Goal: Information Seeking & Learning: Check status

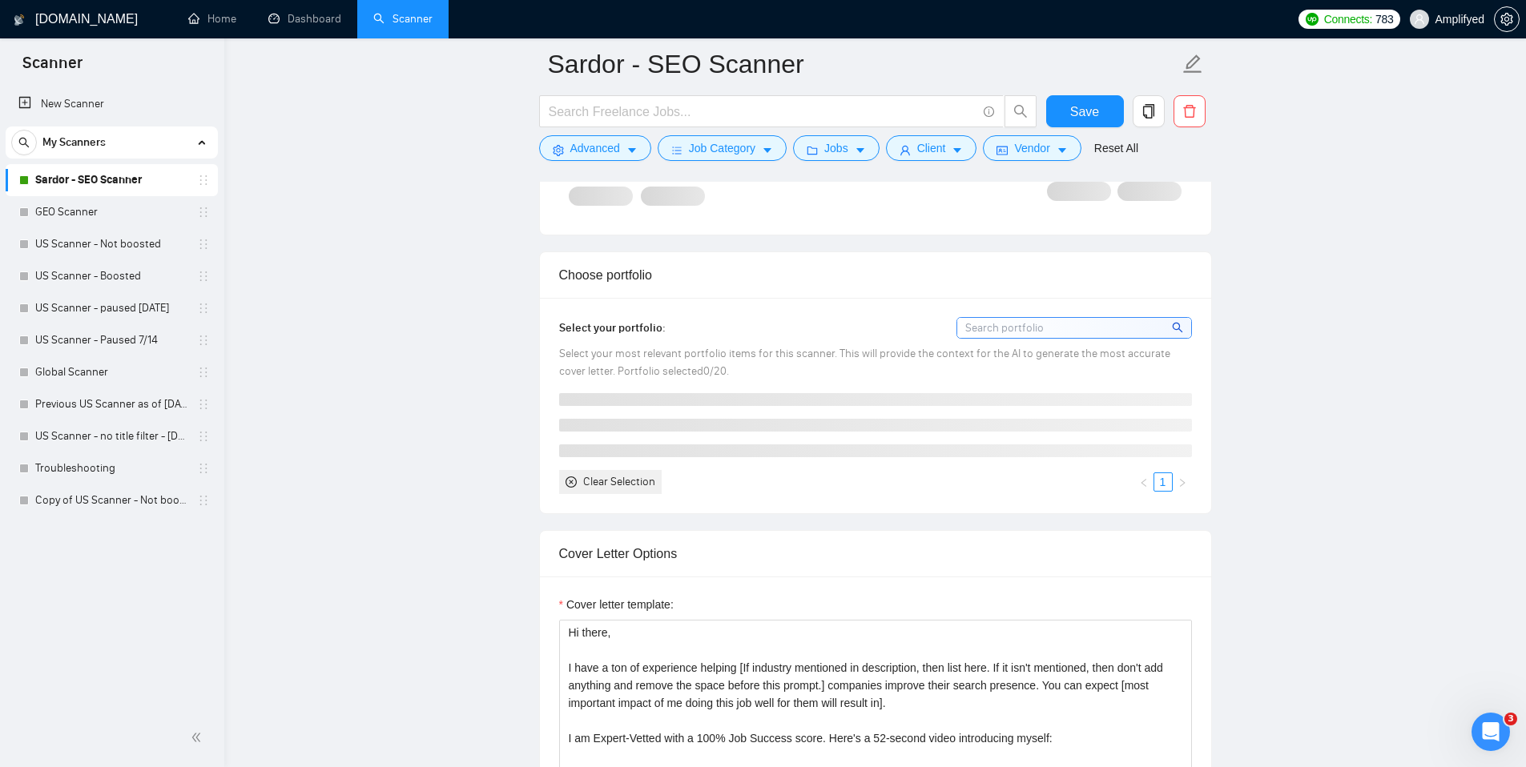
click at [1451, 27] on span "Amplifyed" at bounding box center [1447, 19] width 94 height 51
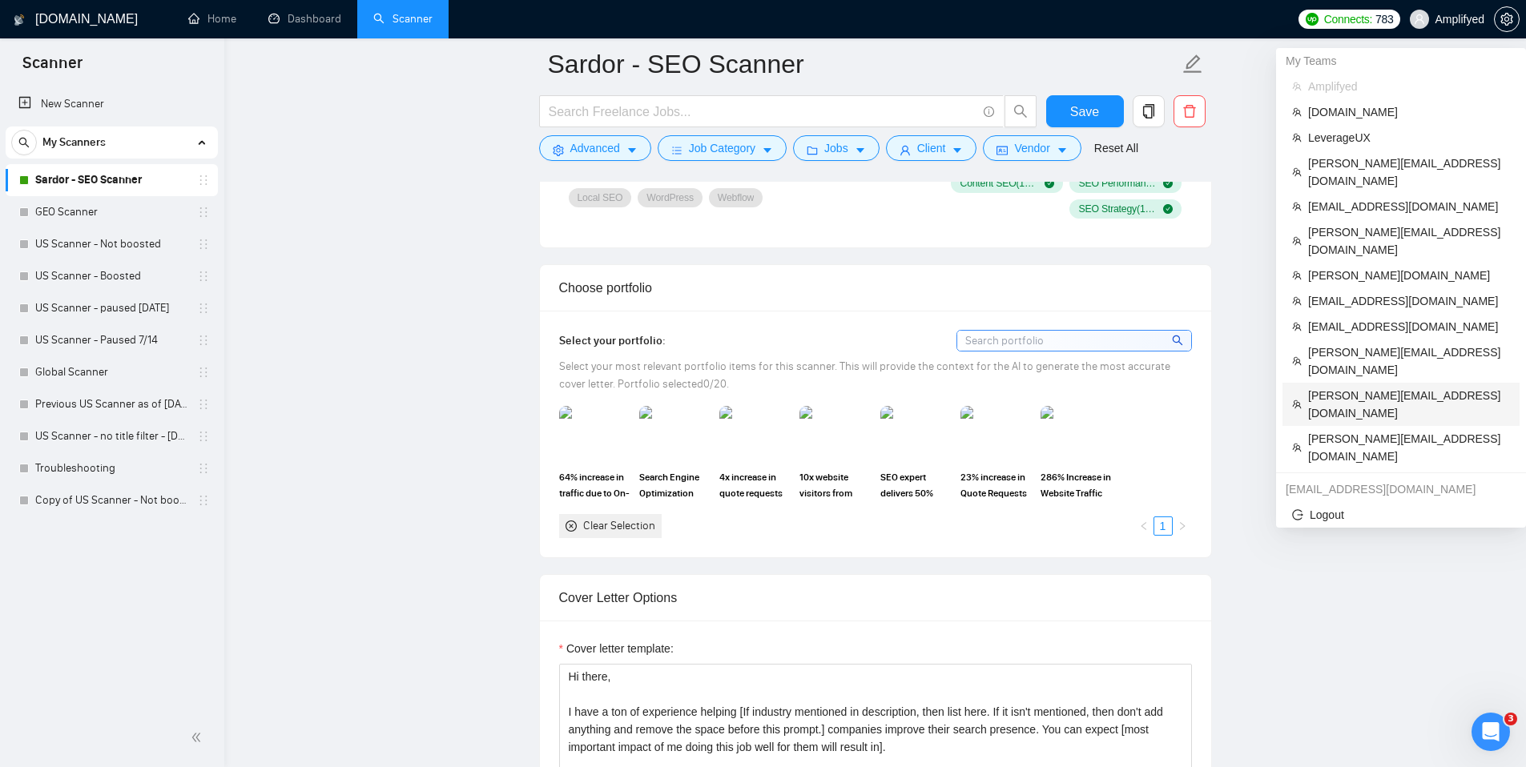
click at [1322, 387] on span "[PERSON_NAME][EMAIL_ADDRESS][DOMAIN_NAME]" at bounding box center [1409, 404] width 202 height 35
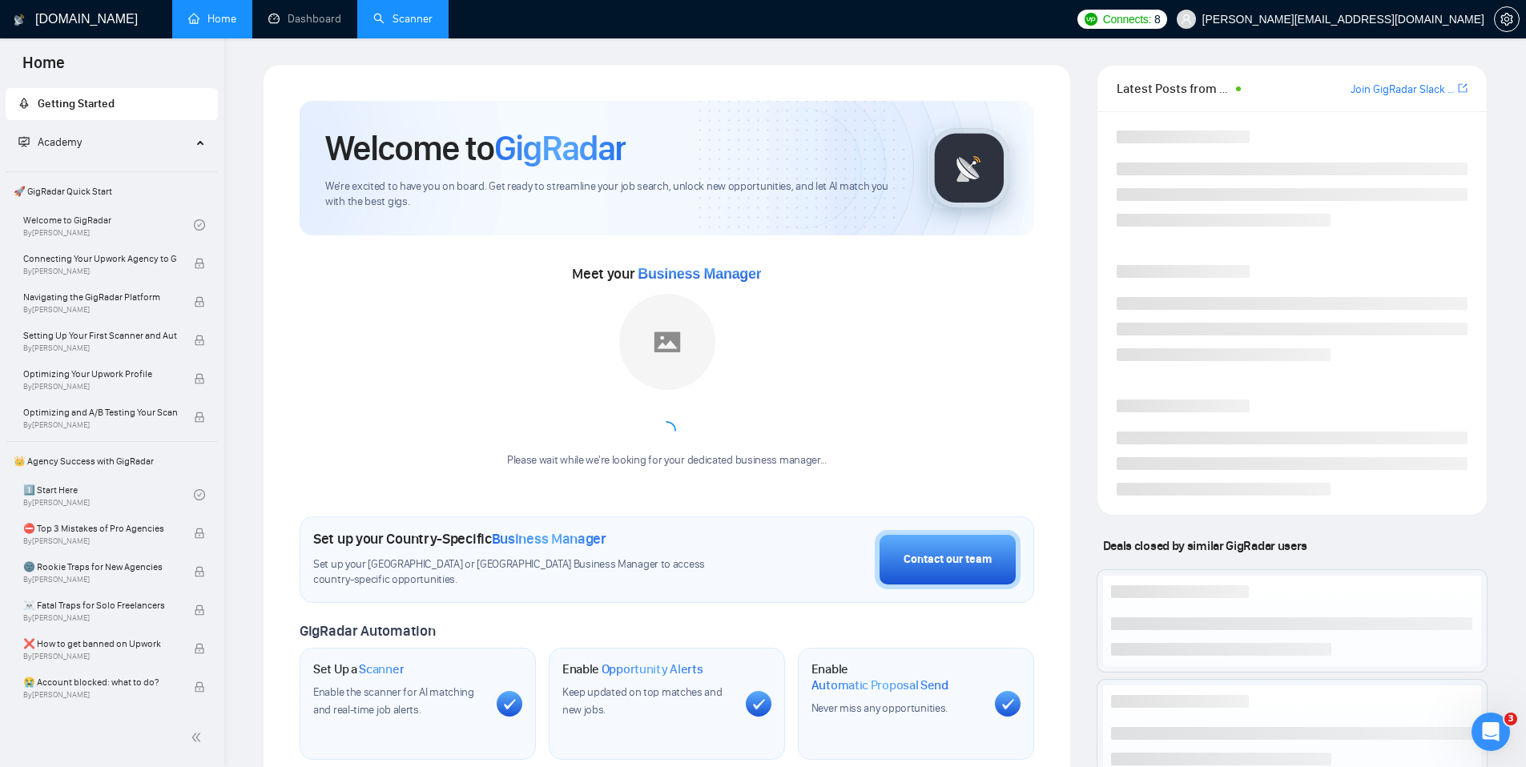
click at [389, 18] on link "Scanner" at bounding box center [402, 19] width 59 height 14
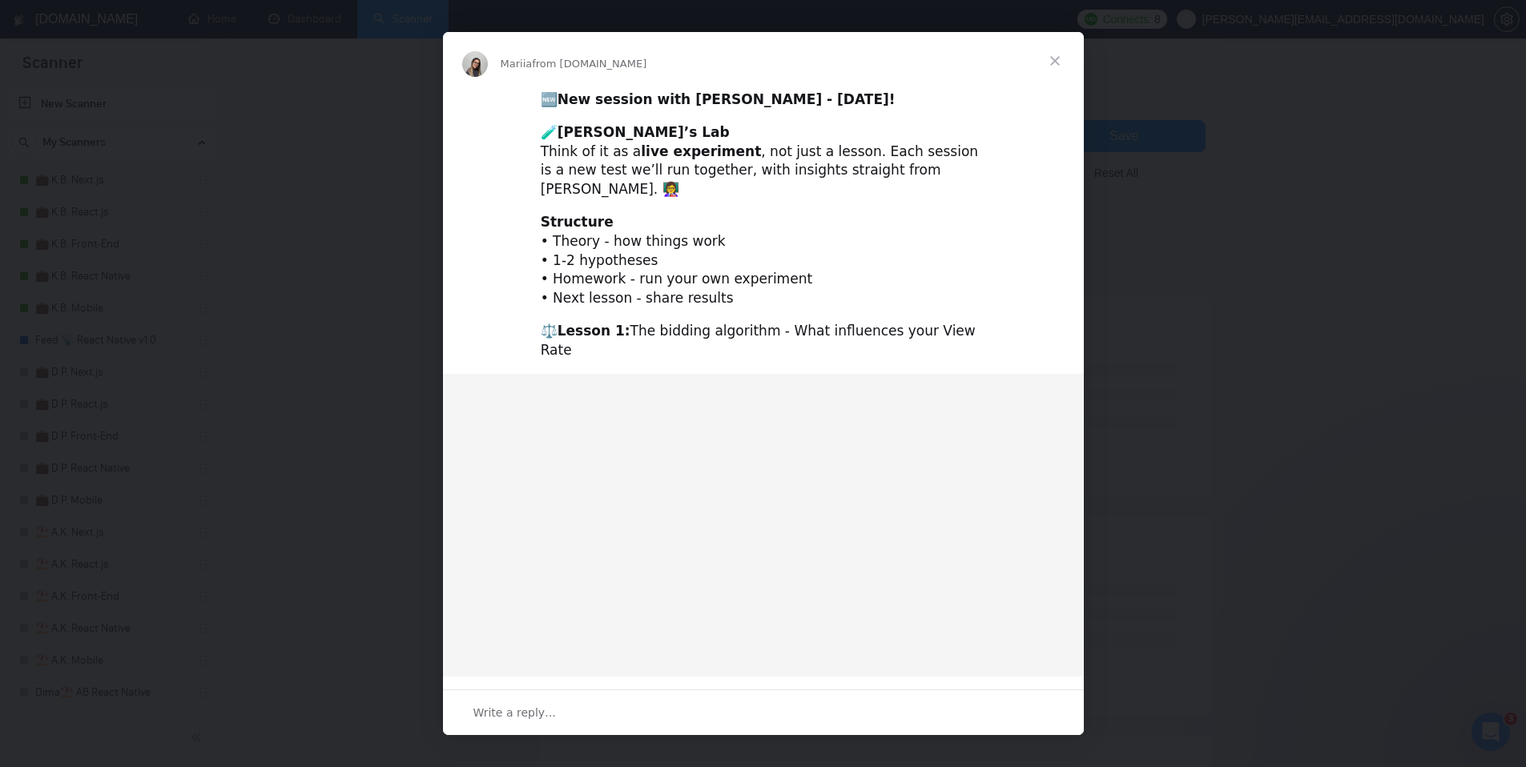
click at [1057, 61] on span "Close" at bounding box center [1055, 61] width 58 height 58
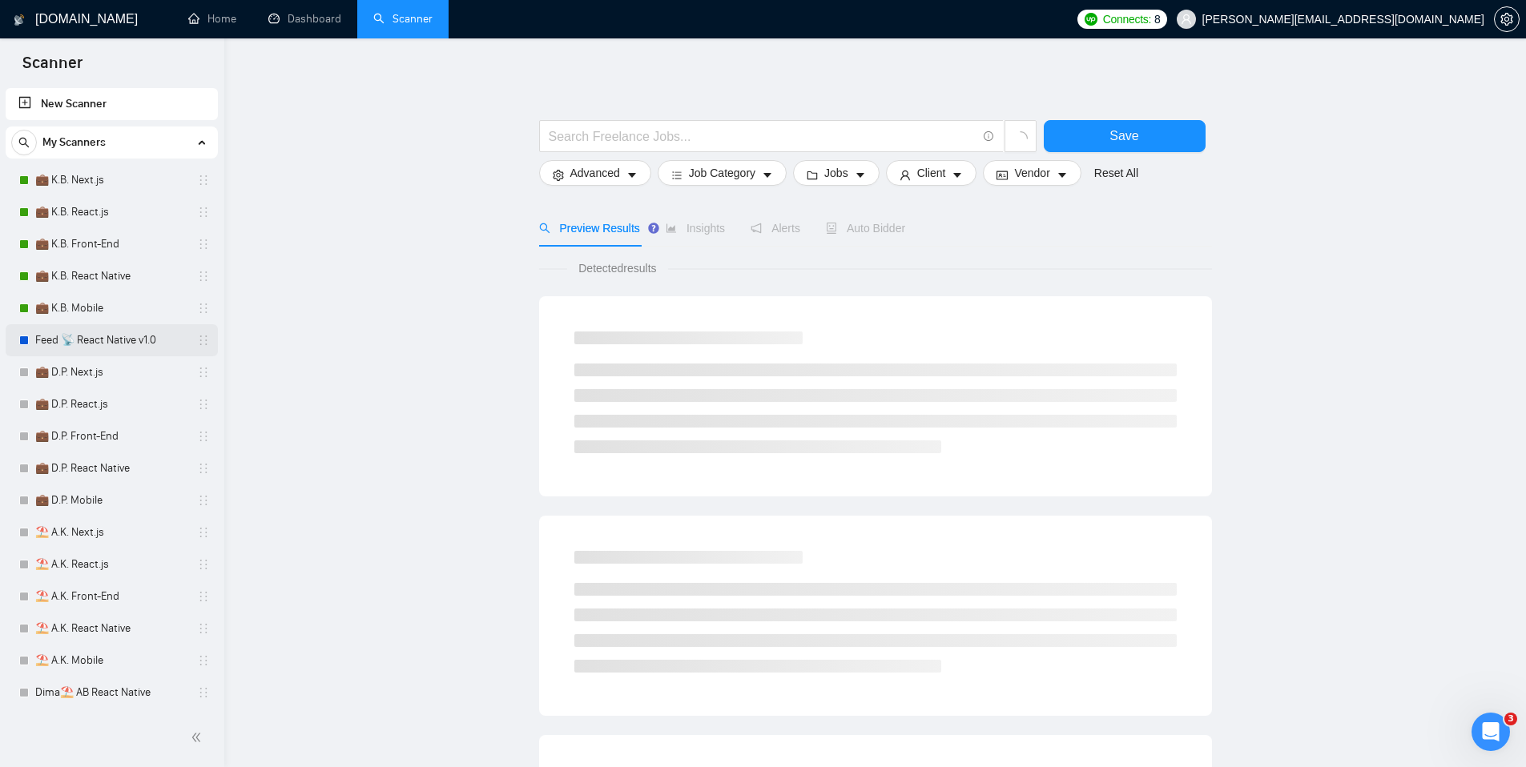
click at [83, 338] on link "Feed 📡 React Native v1.0" at bounding box center [111, 340] width 152 height 32
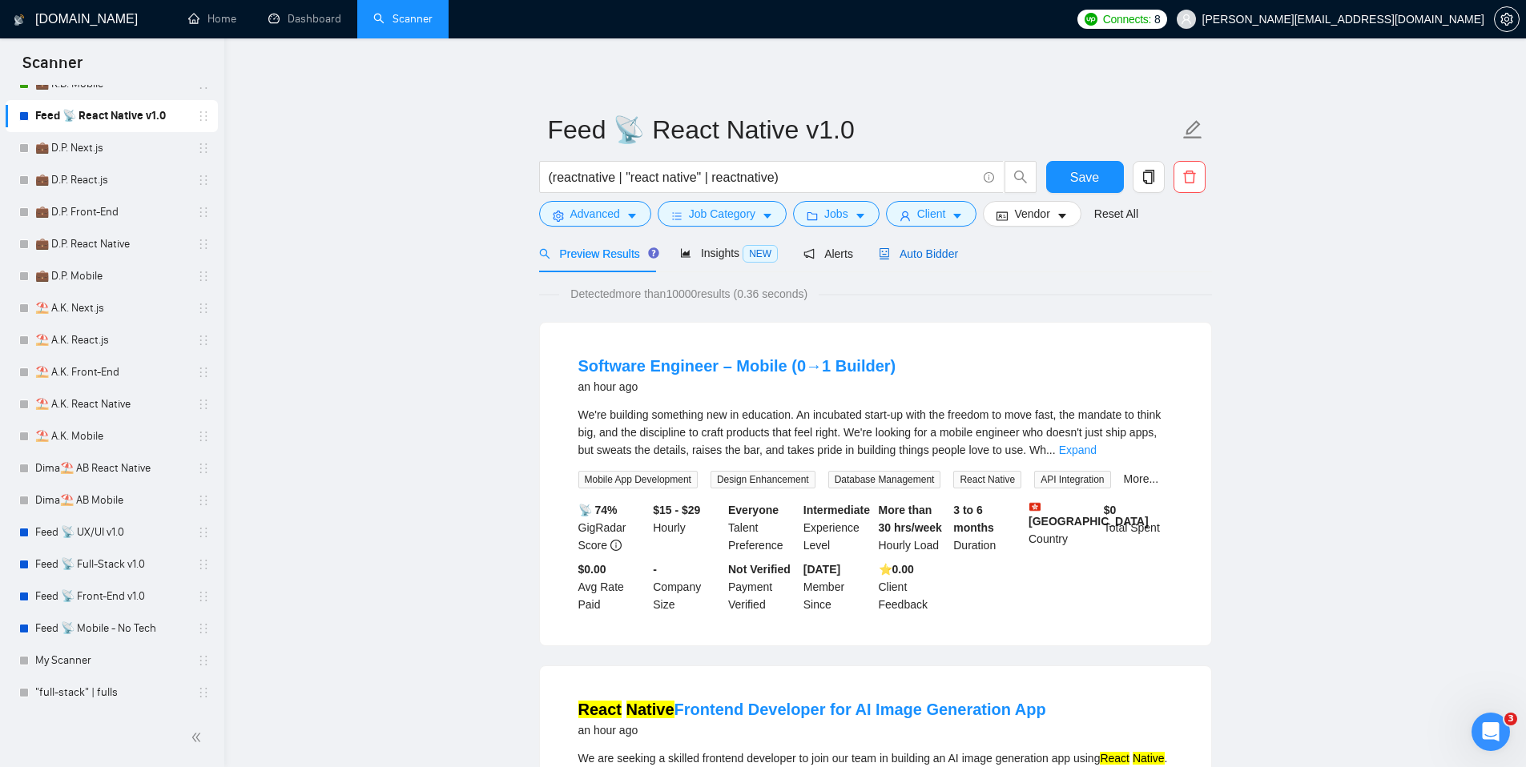
click at [938, 255] on span "Auto Bidder" at bounding box center [918, 254] width 79 height 13
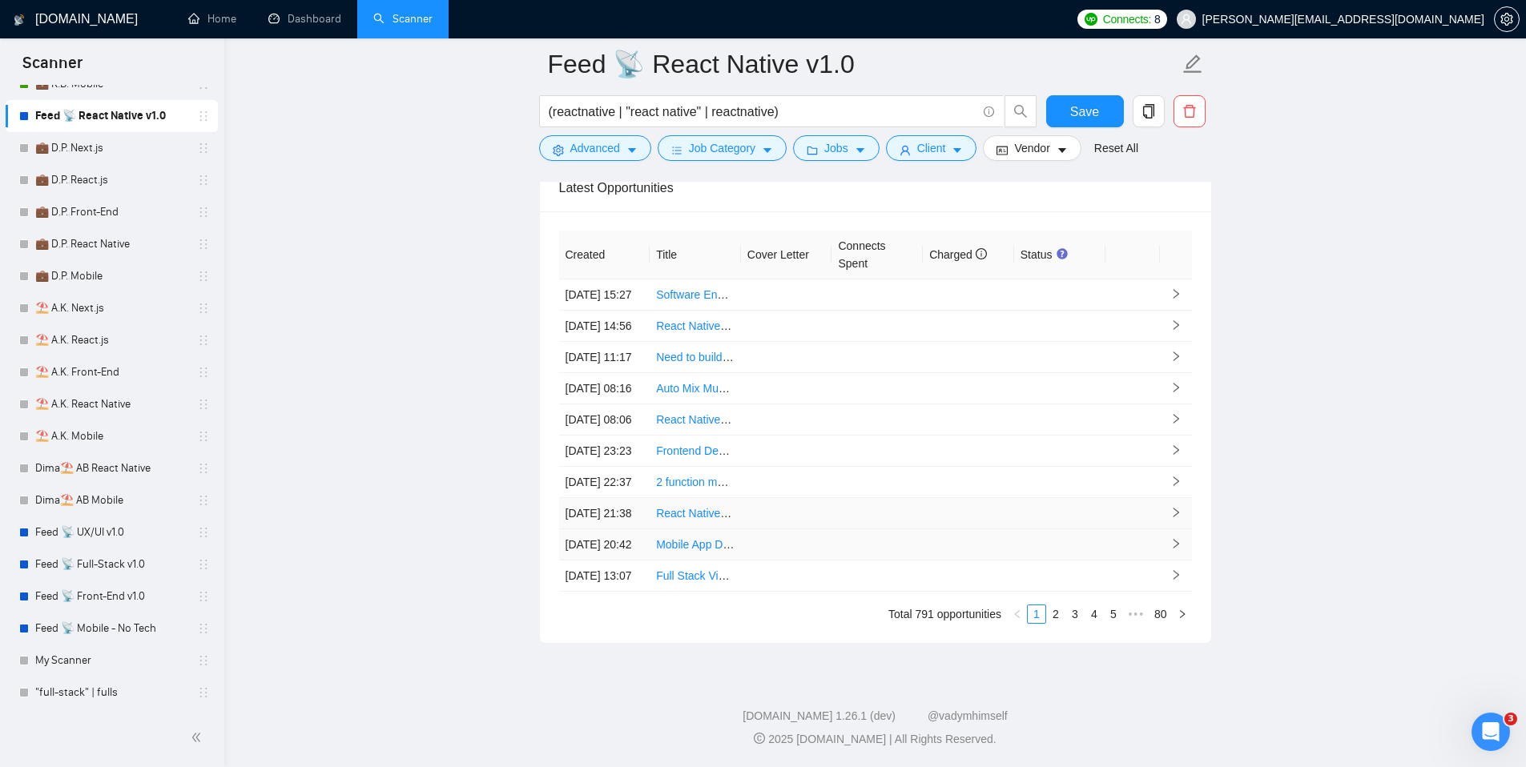
scroll to position [4023, 0]
click at [1057, 623] on link "2" at bounding box center [1056, 615] width 18 height 18
click at [1035, 623] on link "1" at bounding box center [1037, 615] width 18 height 18
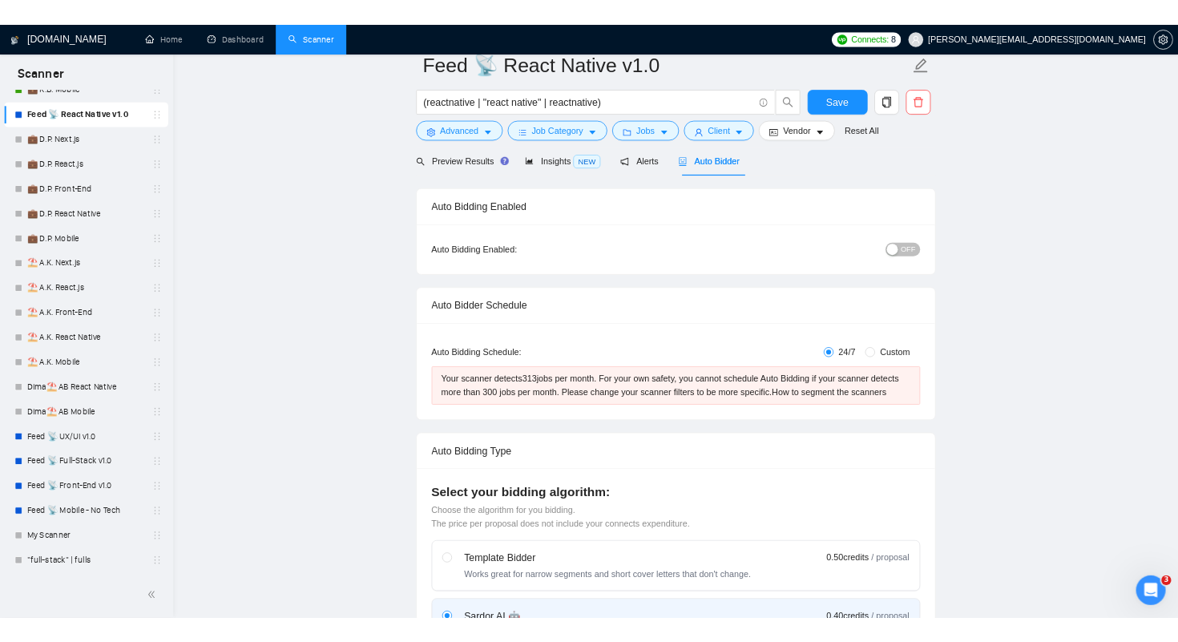
scroll to position [0, 0]
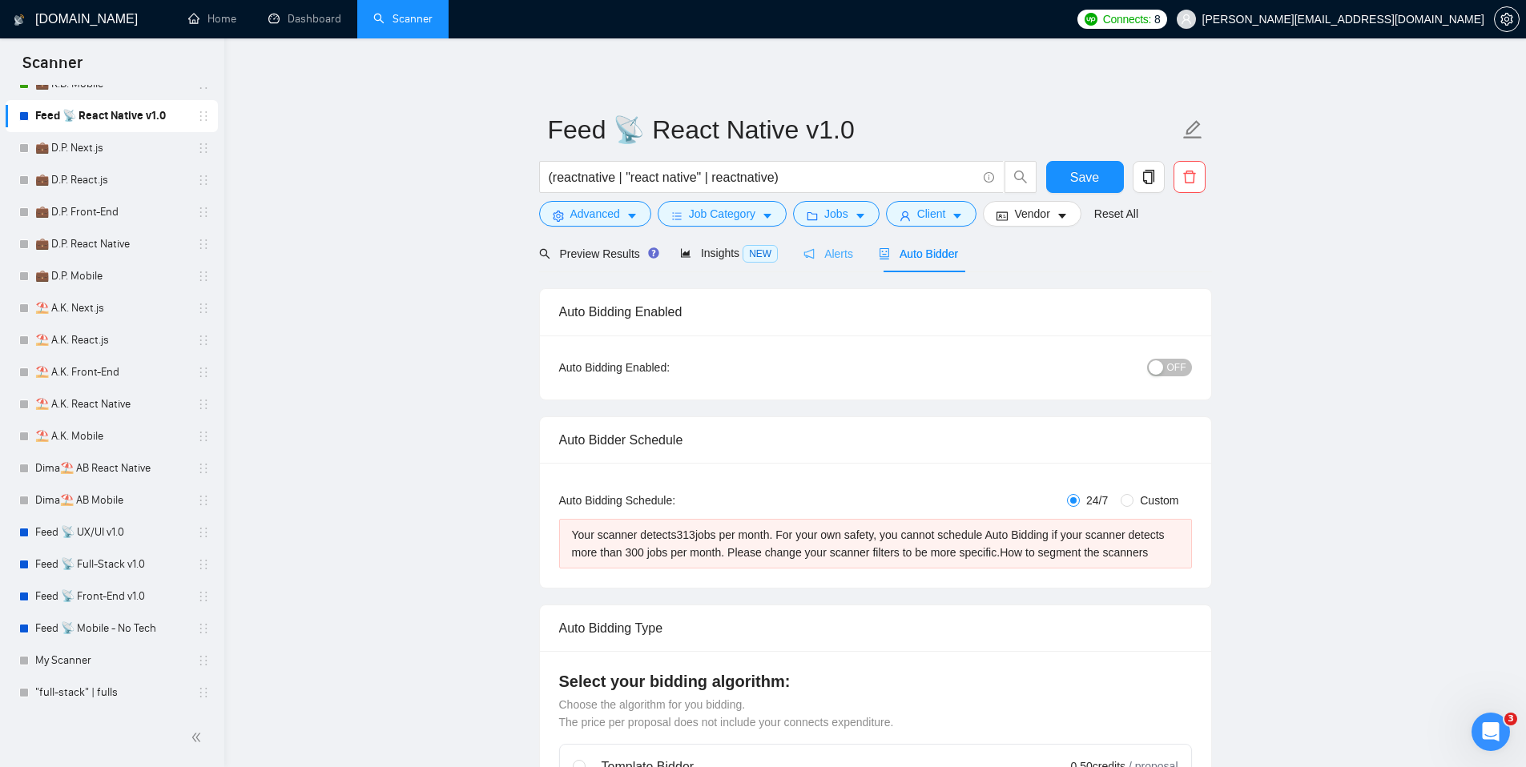
click at [820, 266] on div "Alerts" at bounding box center [829, 254] width 50 height 38
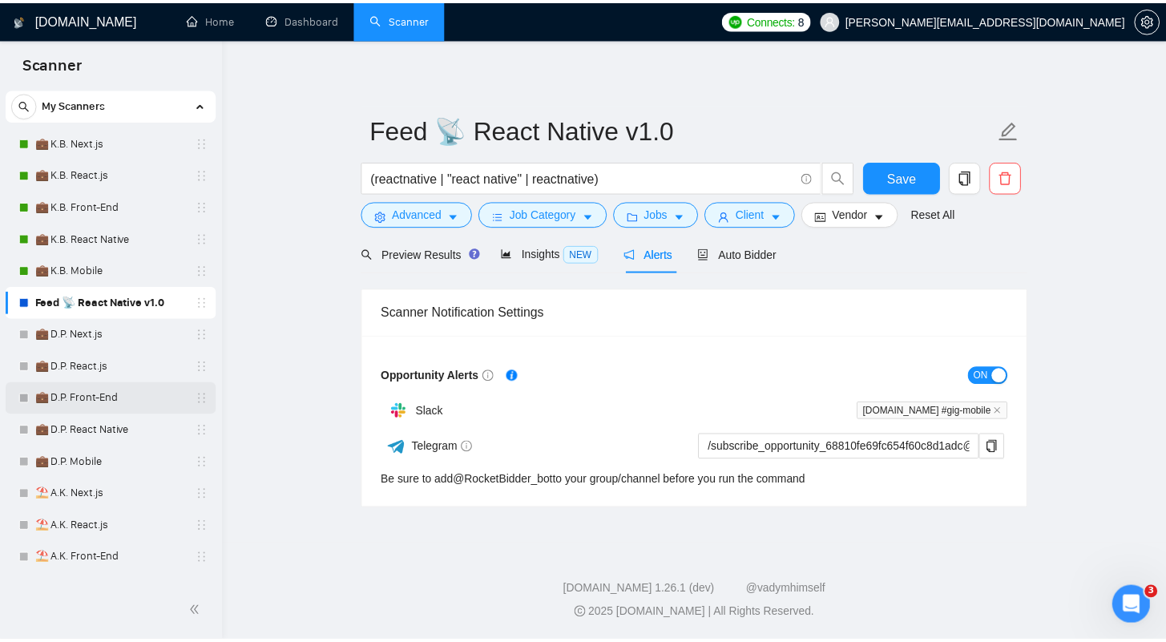
scroll to position [350, 0]
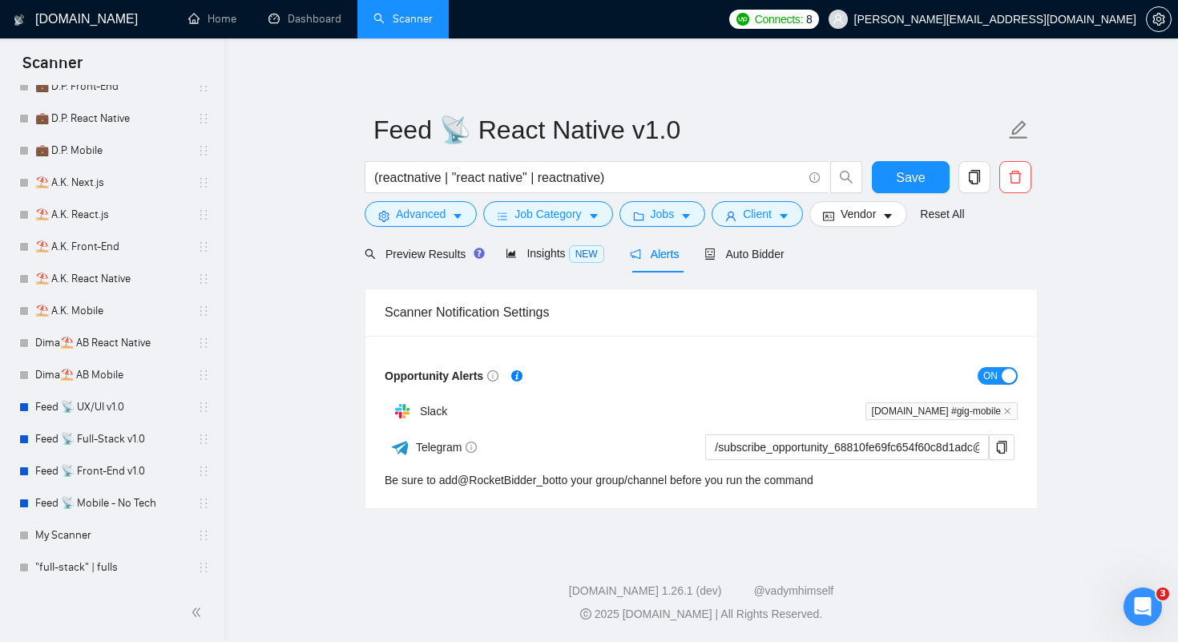
click at [655, 367] on div "Opportunity Alerts" at bounding box center [543, 375] width 316 height 18
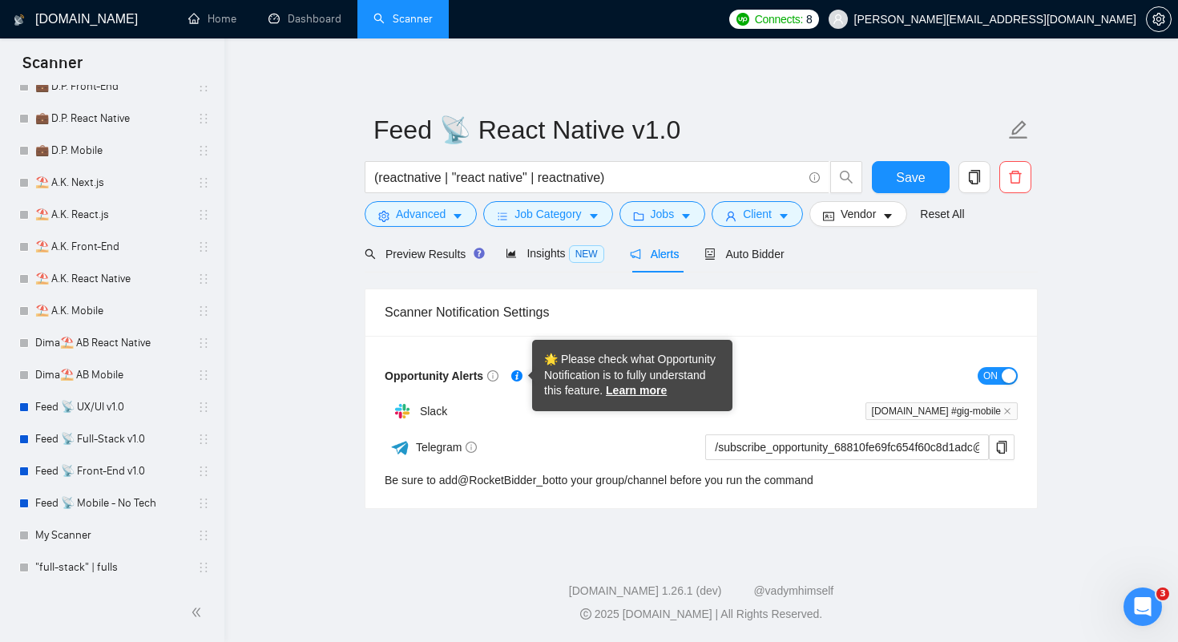
click at [826, 355] on div "Opportunity Alerts ON Slack berko.tech #gig-mobile Telegram /subscribe_opportun…" at bounding box center [700, 422] width 671 height 172
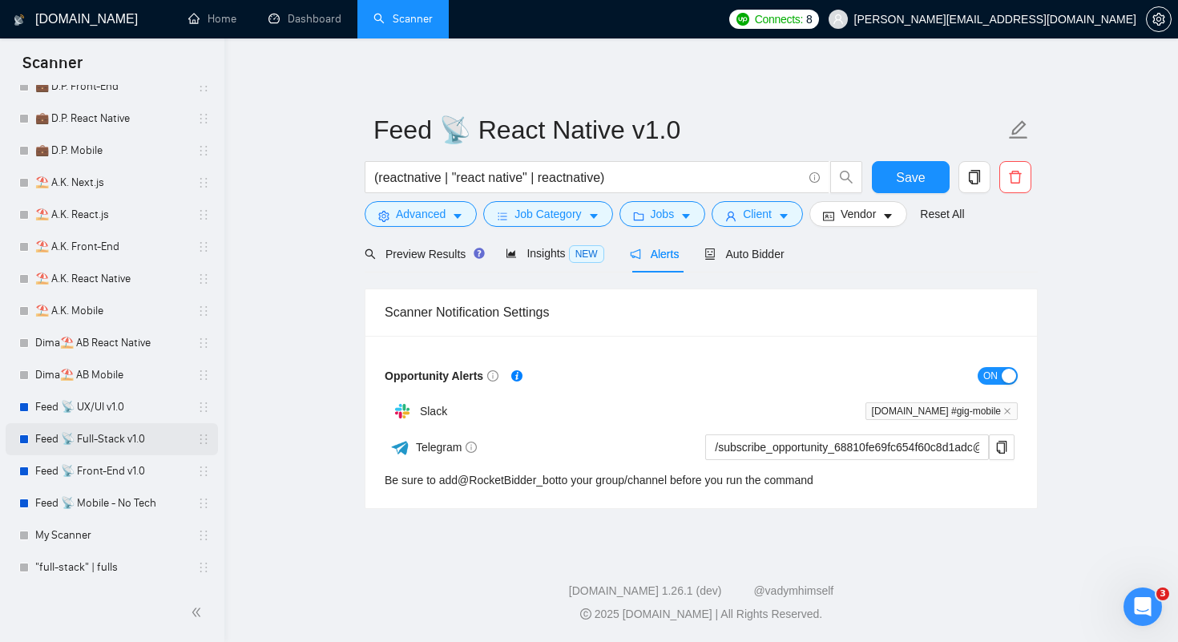
click at [93, 433] on link "Feed 📡 Full-Stack v1.0" at bounding box center [111, 439] width 152 height 32
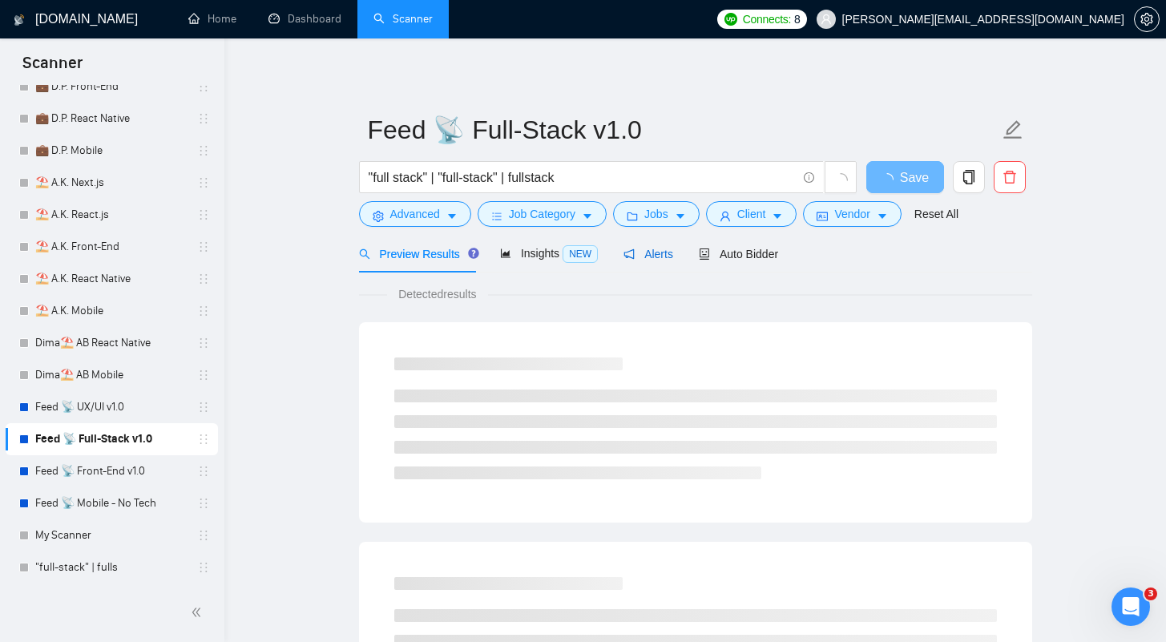
click at [646, 250] on span "Alerts" at bounding box center [648, 254] width 50 height 13
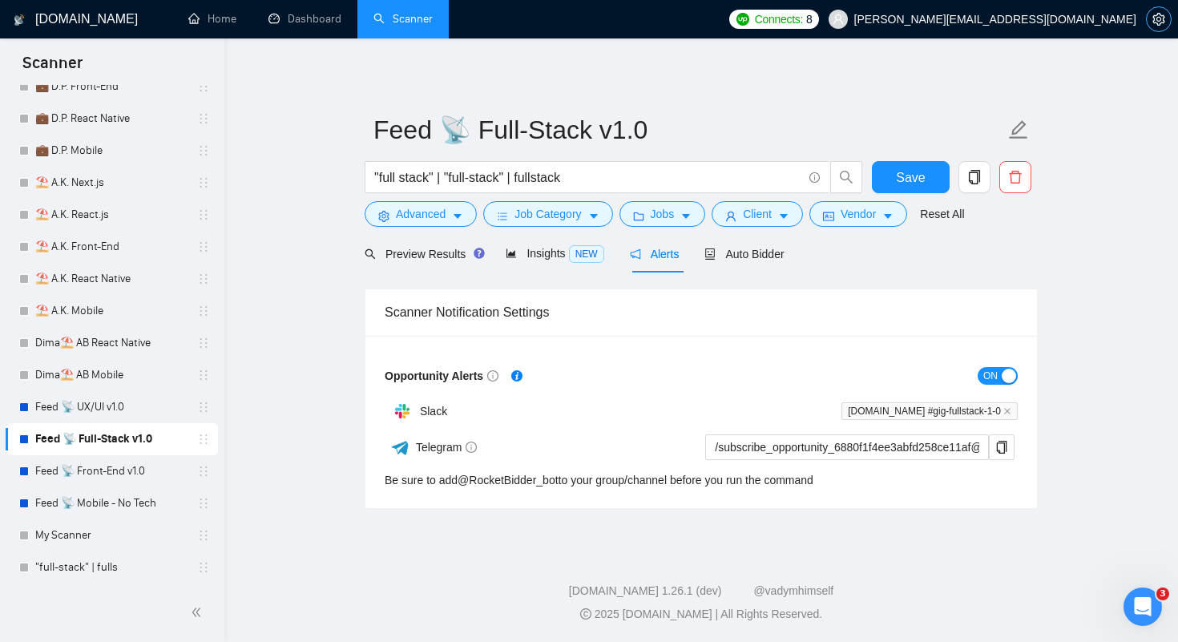
click at [1161, 17] on icon "setting" at bounding box center [1158, 19] width 13 height 13
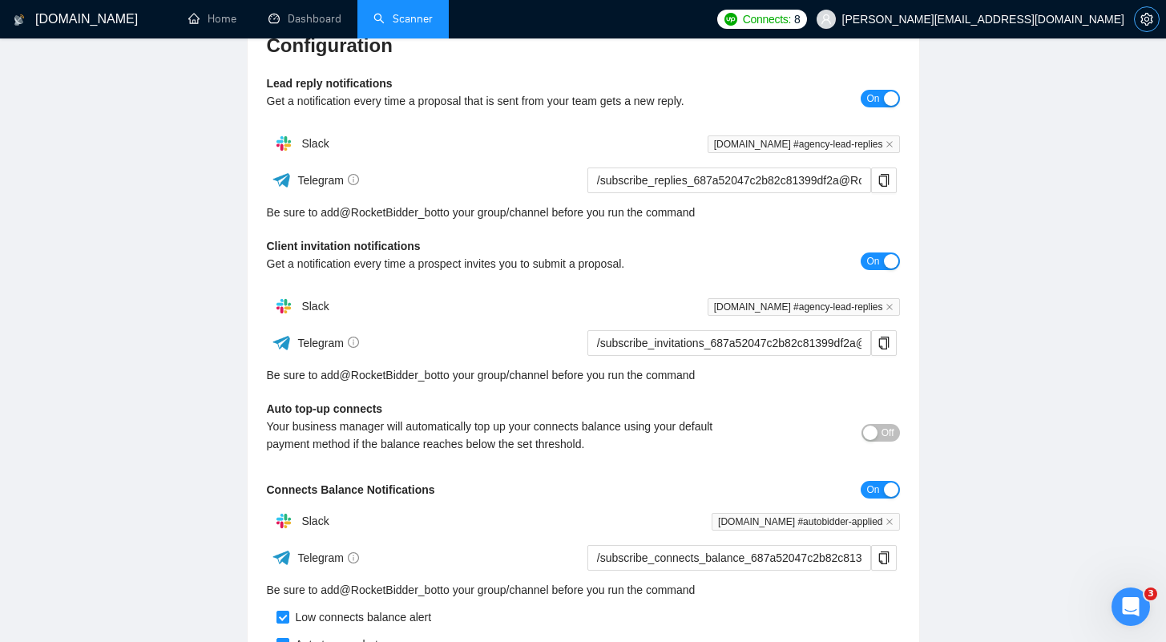
scroll to position [203, 0]
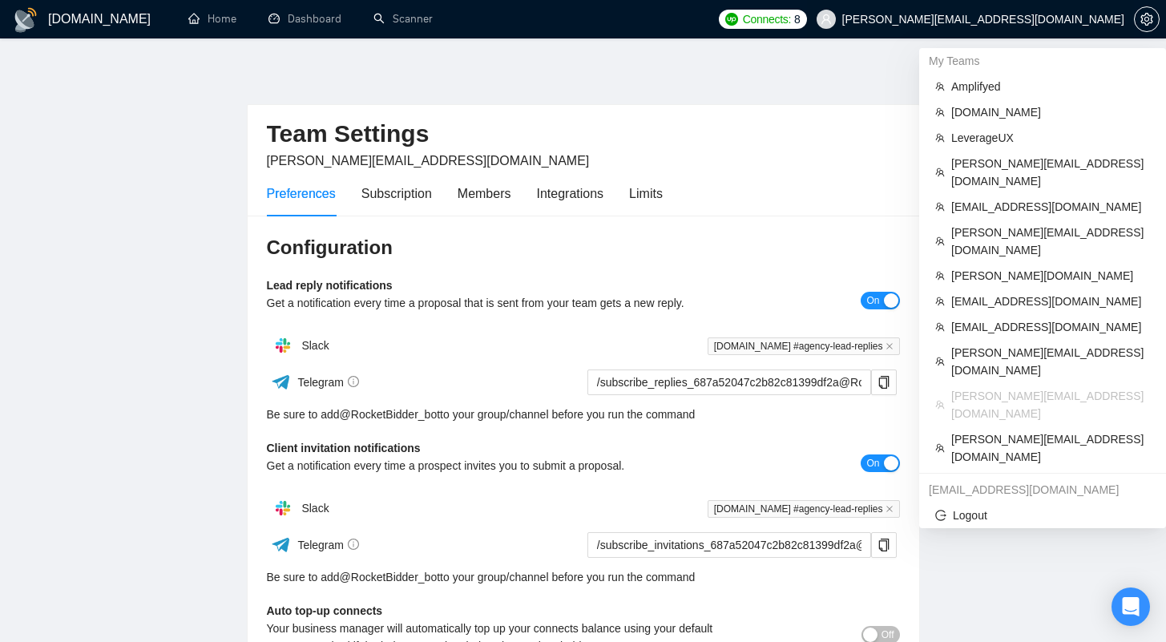
click at [971, 19] on span "[PERSON_NAME][EMAIL_ADDRESS][DOMAIN_NAME]" at bounding box center [983, 19] width 282 height 0
click at [978, 267] on span "[PERSON_NAME][DOMAIN_NAME]" at bounding box center [1050, 276] width 199 height 18
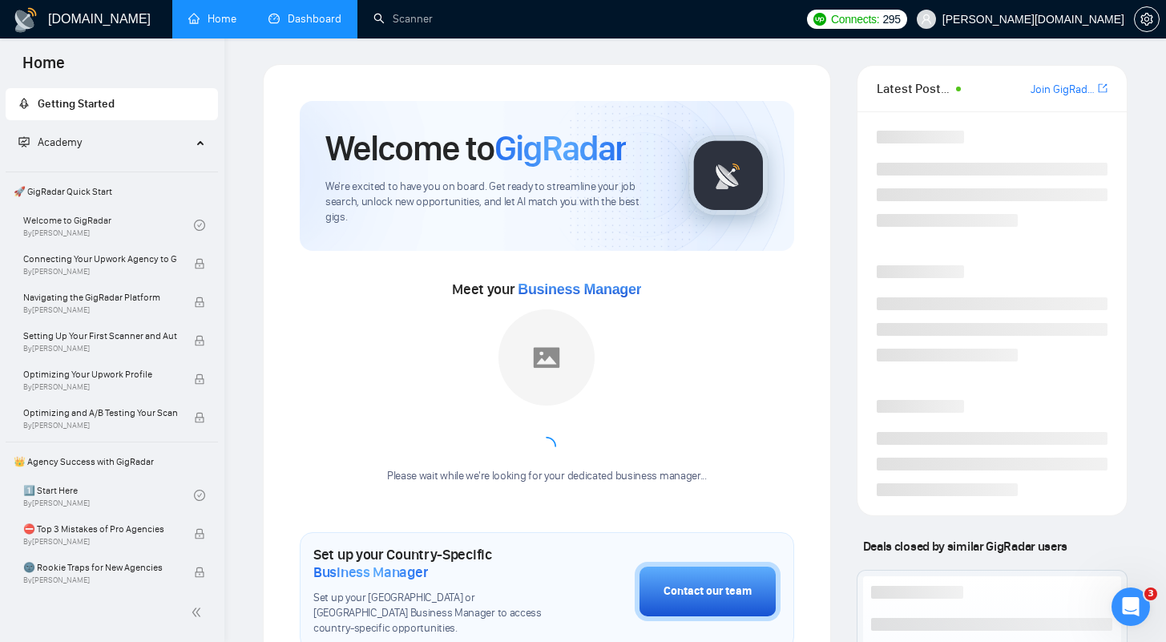
click at [315, 24] on link "Dashboard" at bounding box center [304, 19] width 73 height 14
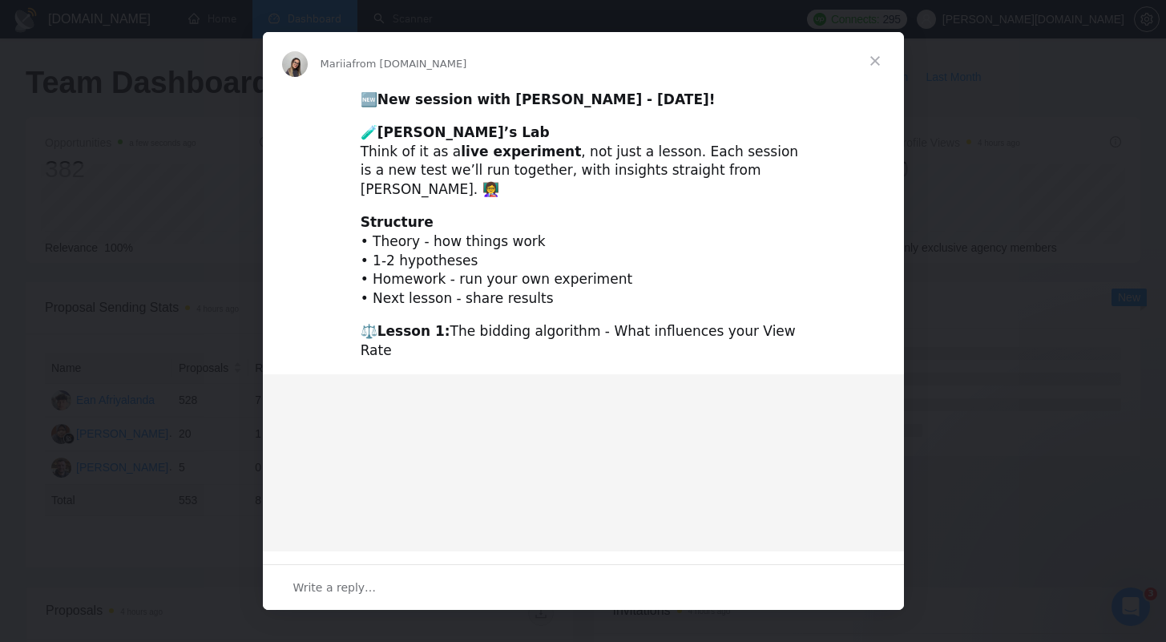
click at [872, 58] on span "Close" at bounding box center [875, 61] width 58 height 58
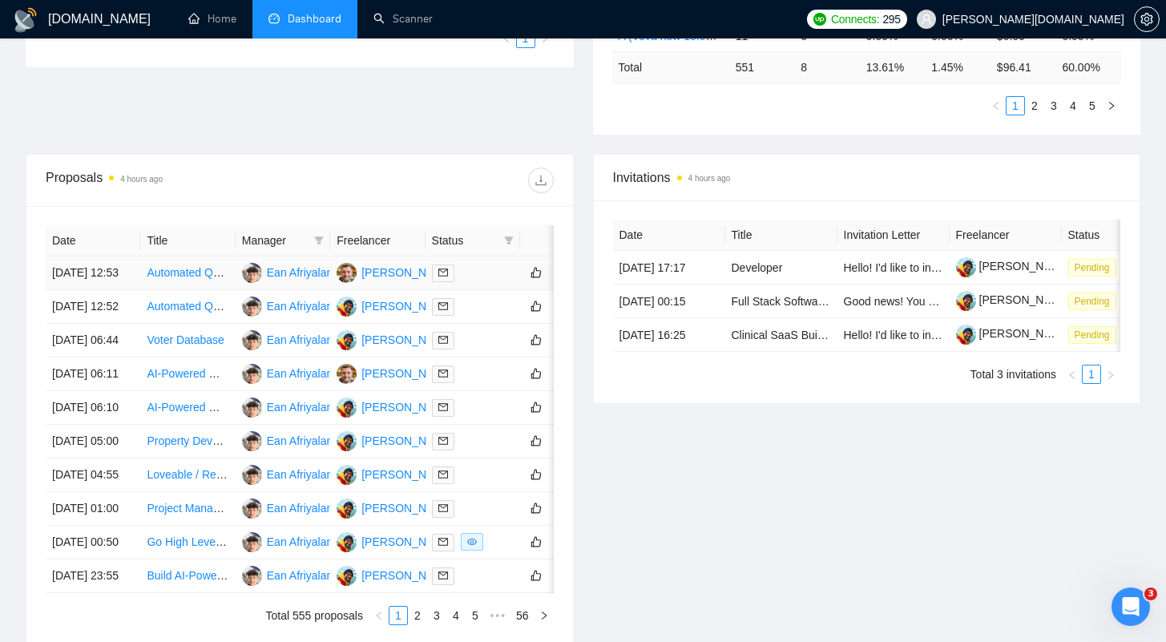
scroll to position [498, 0]
copy div "404916"
drag, startPoint x: 425, startPoint y: 302, endPoint x: 385, endPoint y: 304, distance: 40.1
click at [385, 304] on div "404916" at bounding box center [403, 303] width 60 height 34
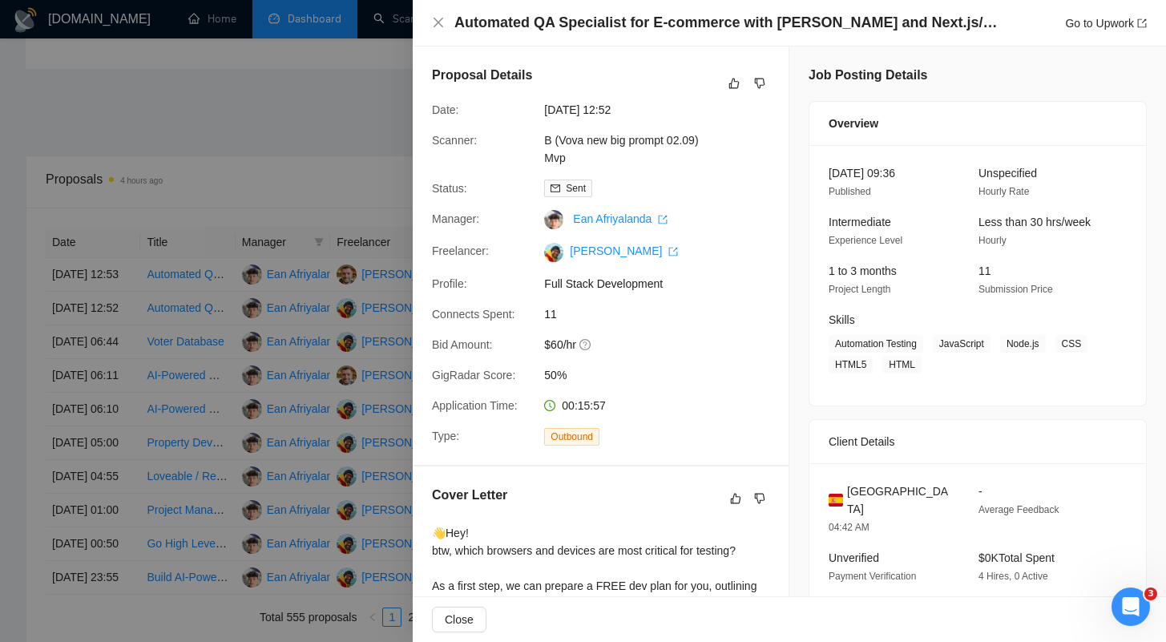
click at [339, 107] on div at bounding box center [583, 321] width 1166 height 642
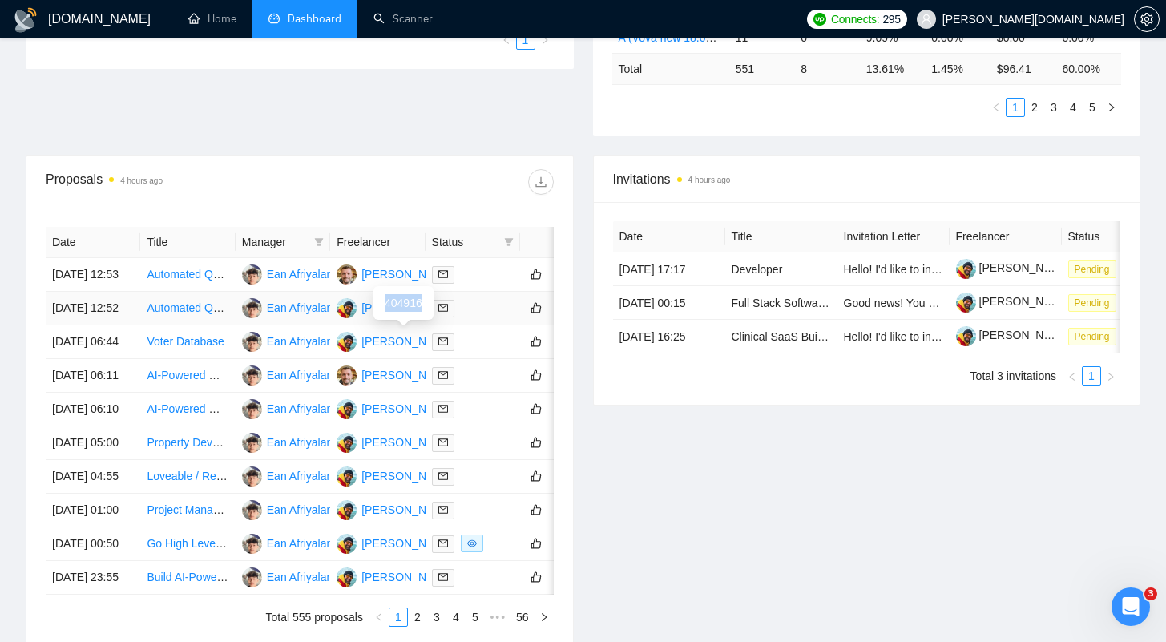
copy div "404916"
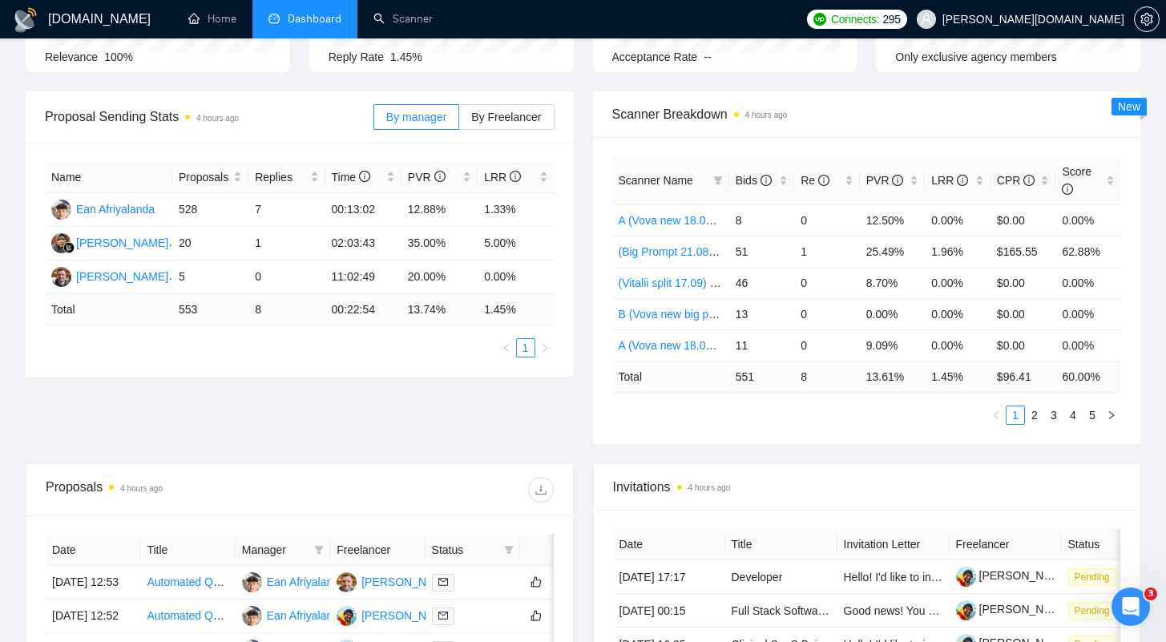
scroll to position [0, 0]
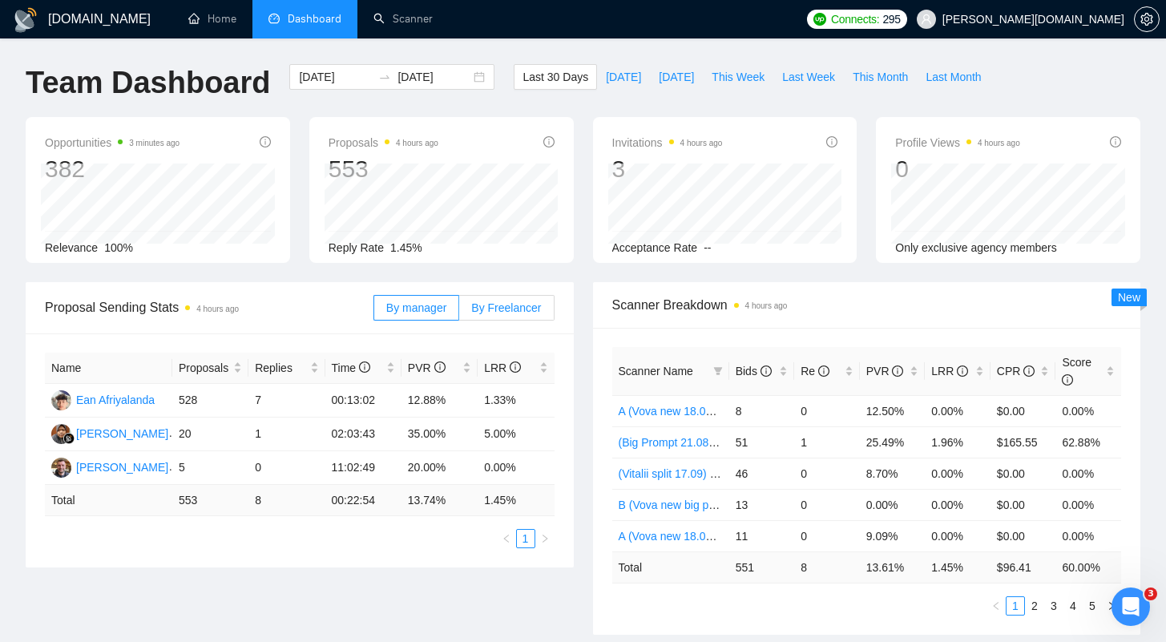
click at [515, 311] on span "By Freelancer" at bounding box center [506, 307] width 70 height 13
click at [459, 312] on input "By Freelancer" at bounding box center [459, 312] width 0 height 0
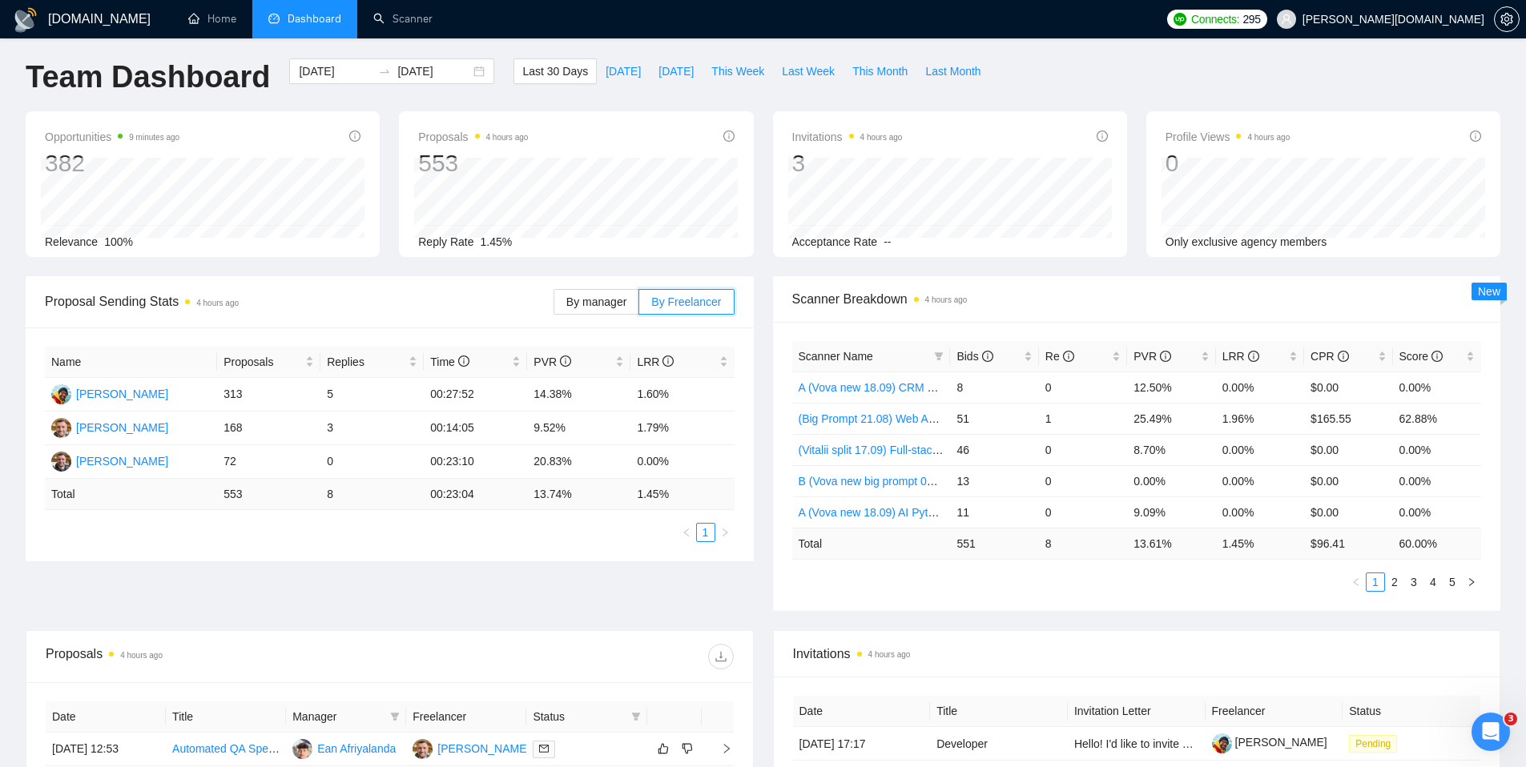
scroll to position [8, 0]
click at [429, 74] on input "[DATE]" at bounding box center [433, 69] width 73 height 18
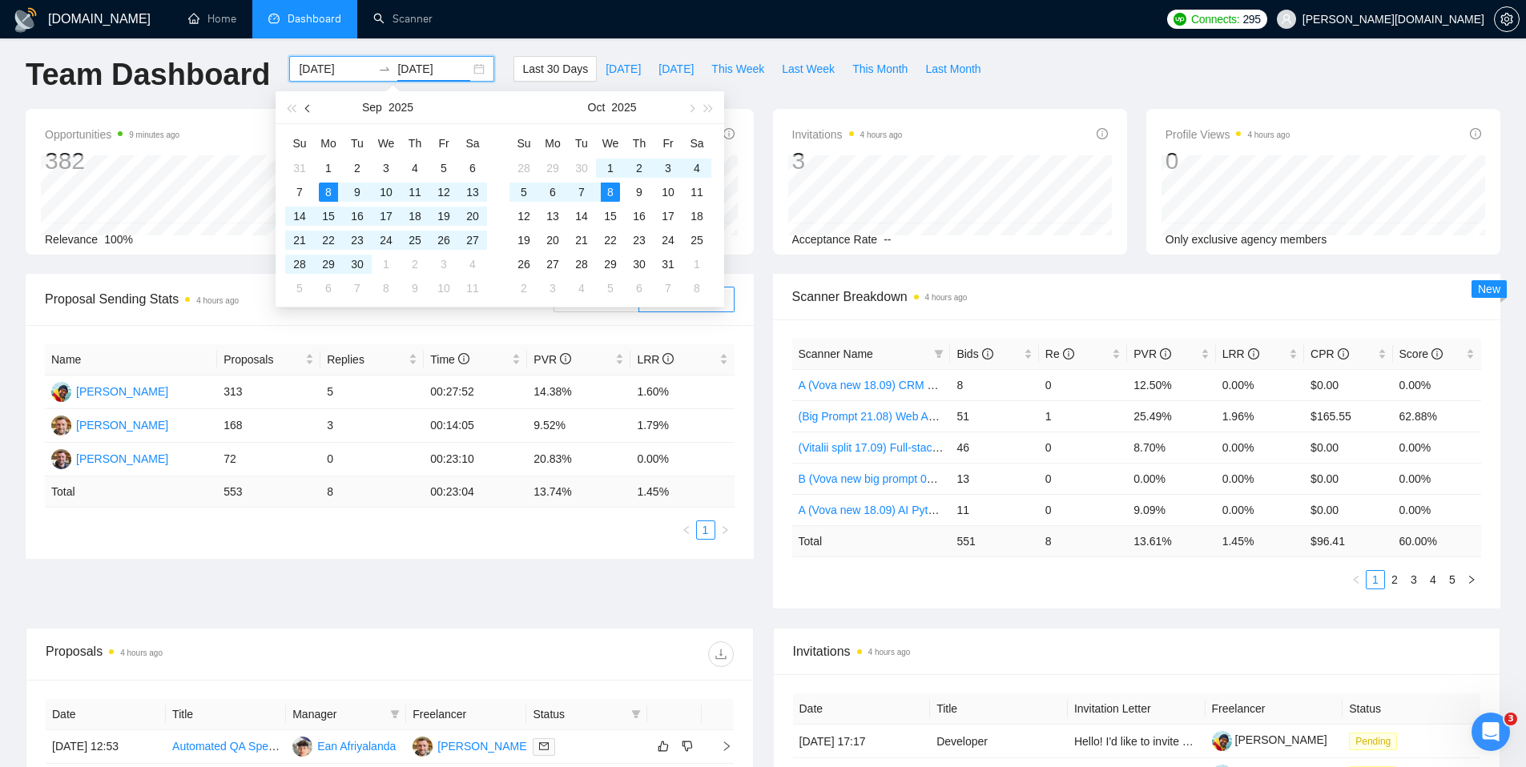
click at [303, 108] on button "button" at bounding box center [309, 107] width 18 height 32
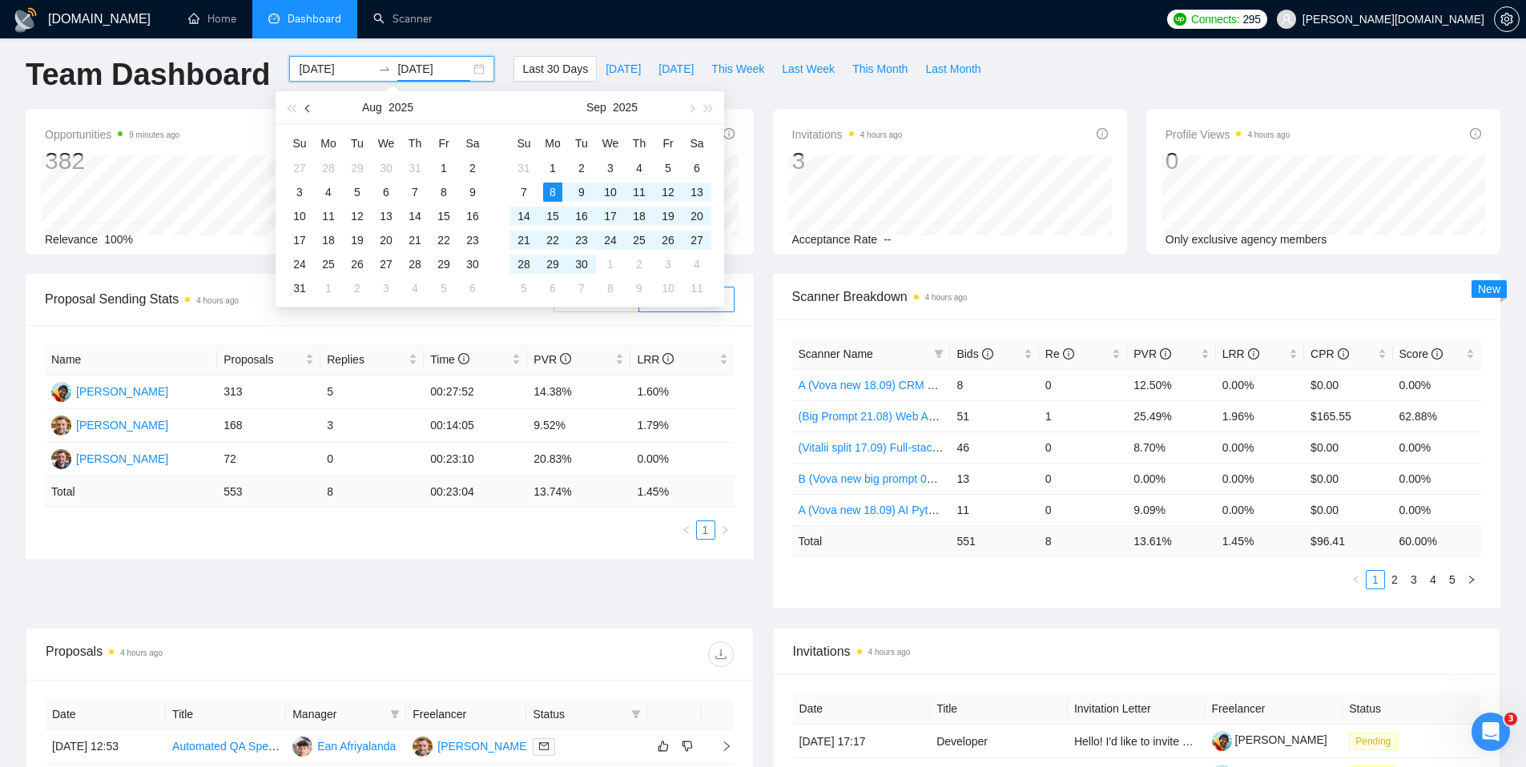
click at [303, 108] on button "button" at bounding box center [309, 107] width 18 height 32
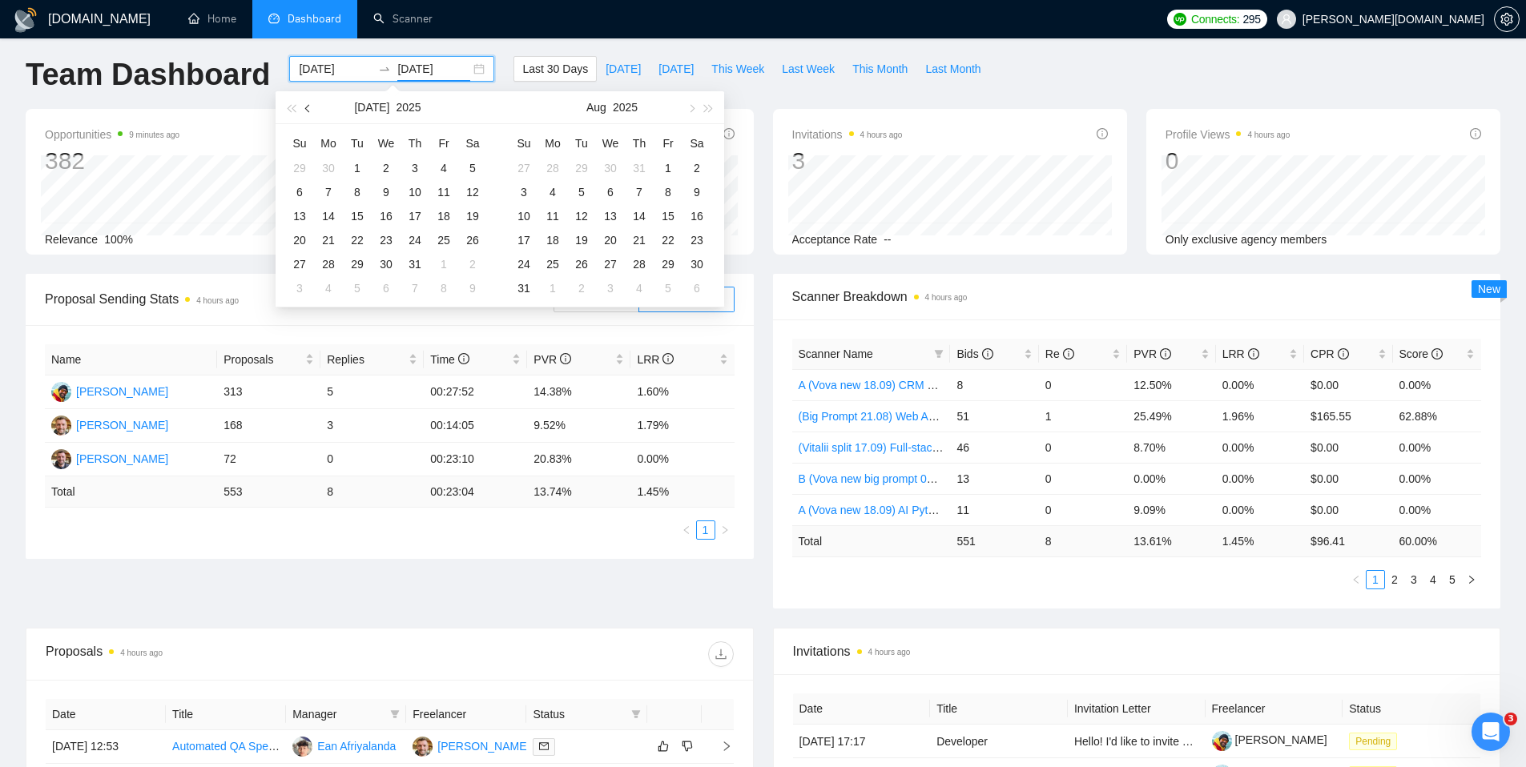
click at [303, 108] on button "button" at bounding box center [309, 107] width 18 height 32
click at [303, 109] on button "button" at bounding box center [309, 107] width 18 height 32
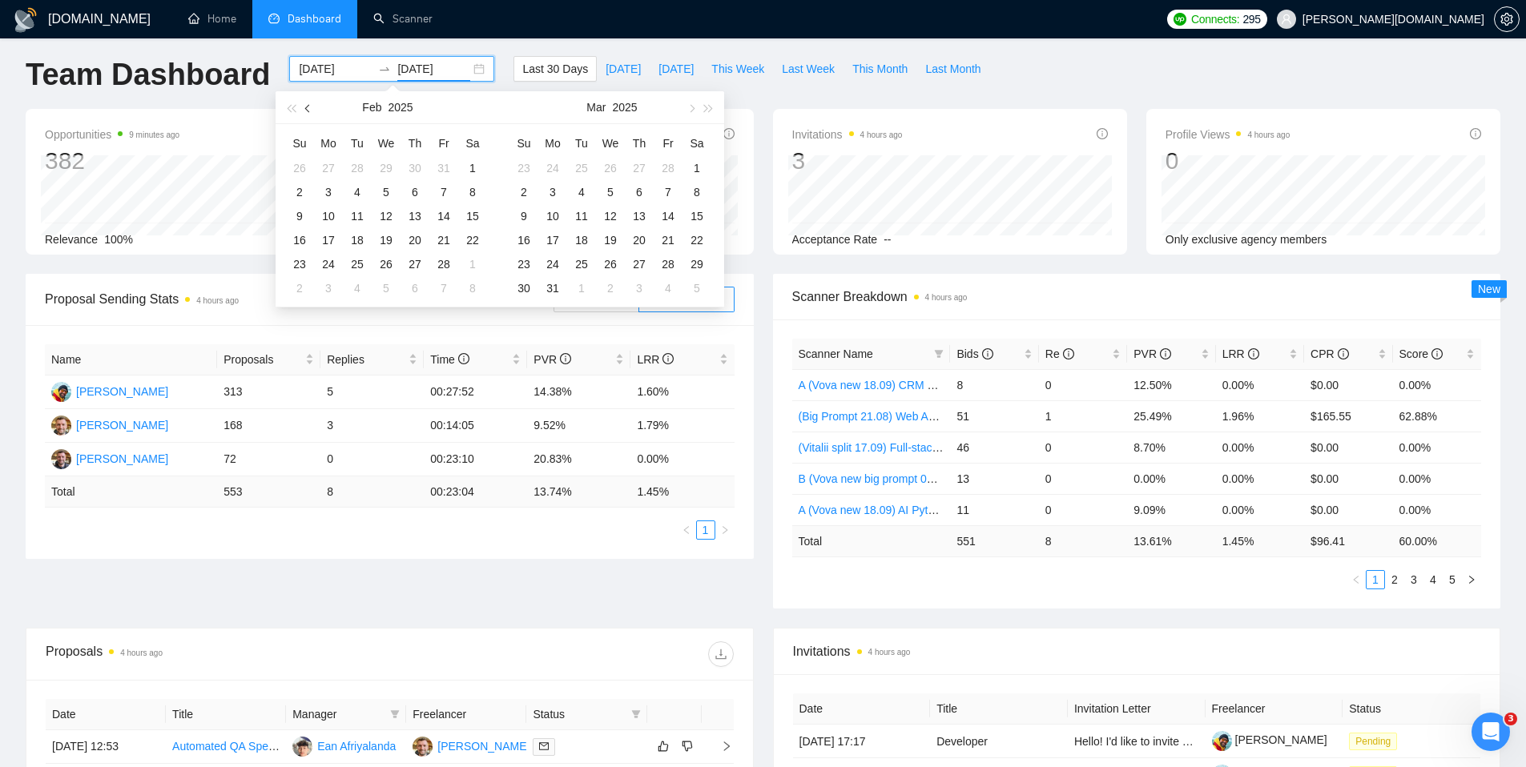
click at [303, 109] on button "button" at bounding box center [309, 107] width 18 height 32
click at [690, 107] on span "button" at bounding box center [691, 108] width 8 height 8
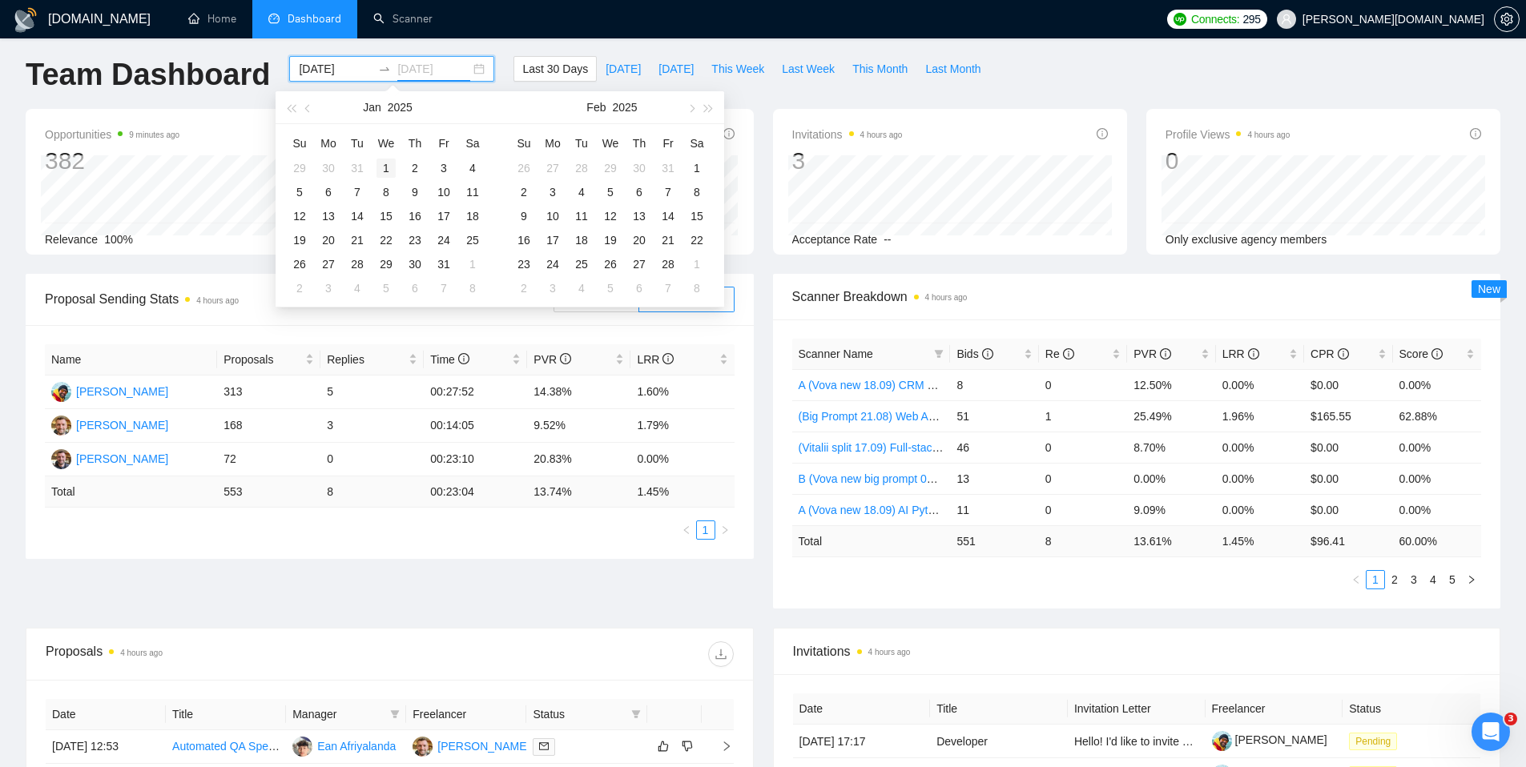
type input "[DATE]"
click at [389, 169] on div "1" at bounding box center [386, 168] width 19 height 19
click at [313, 69] on input at bounding box center [335, 69] width 73 height 18
type input "[DATE]"
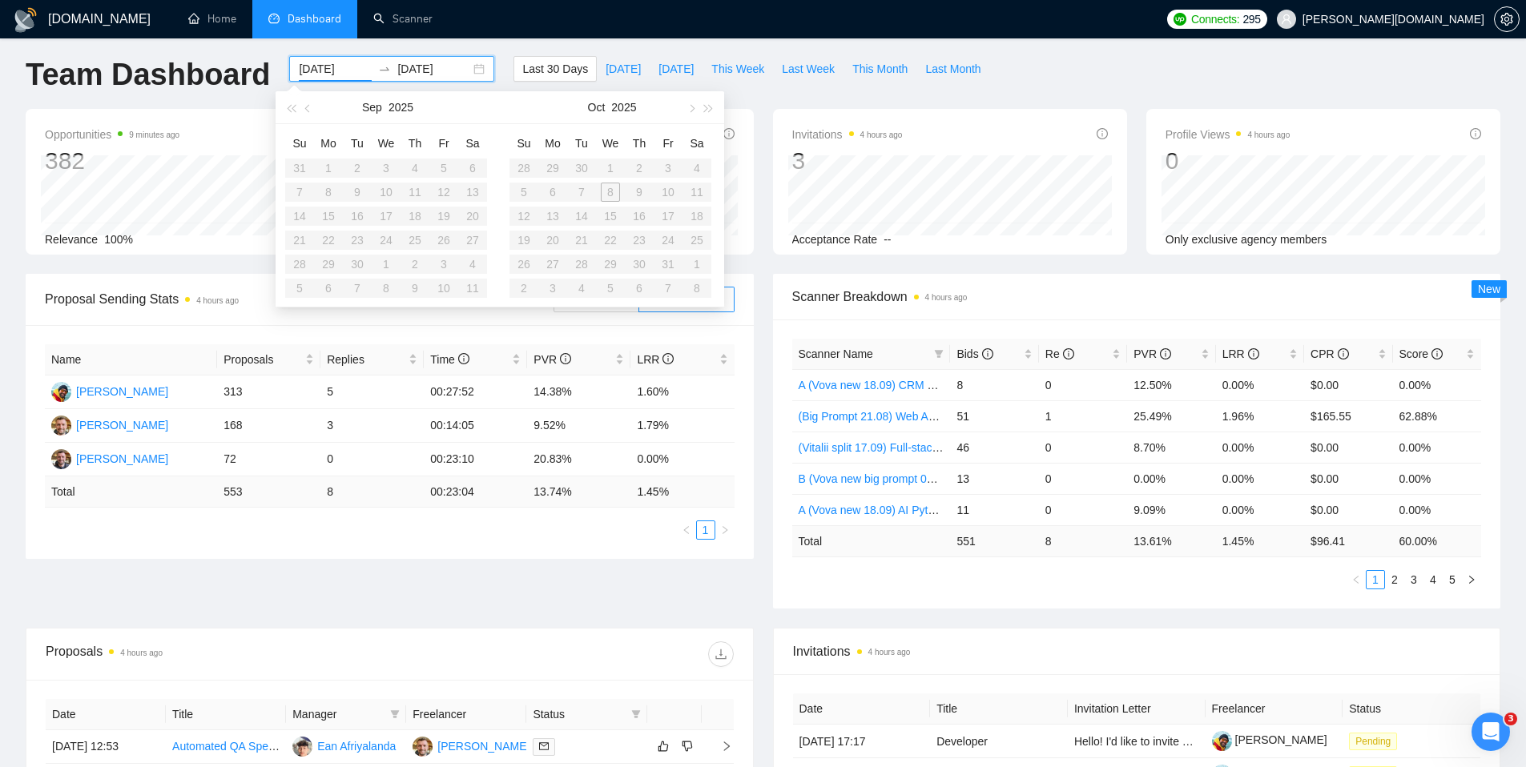
click at [473, 28] on ul "Home Dashboard Scanner" at bounding box center [663, 19] width 993 height 38
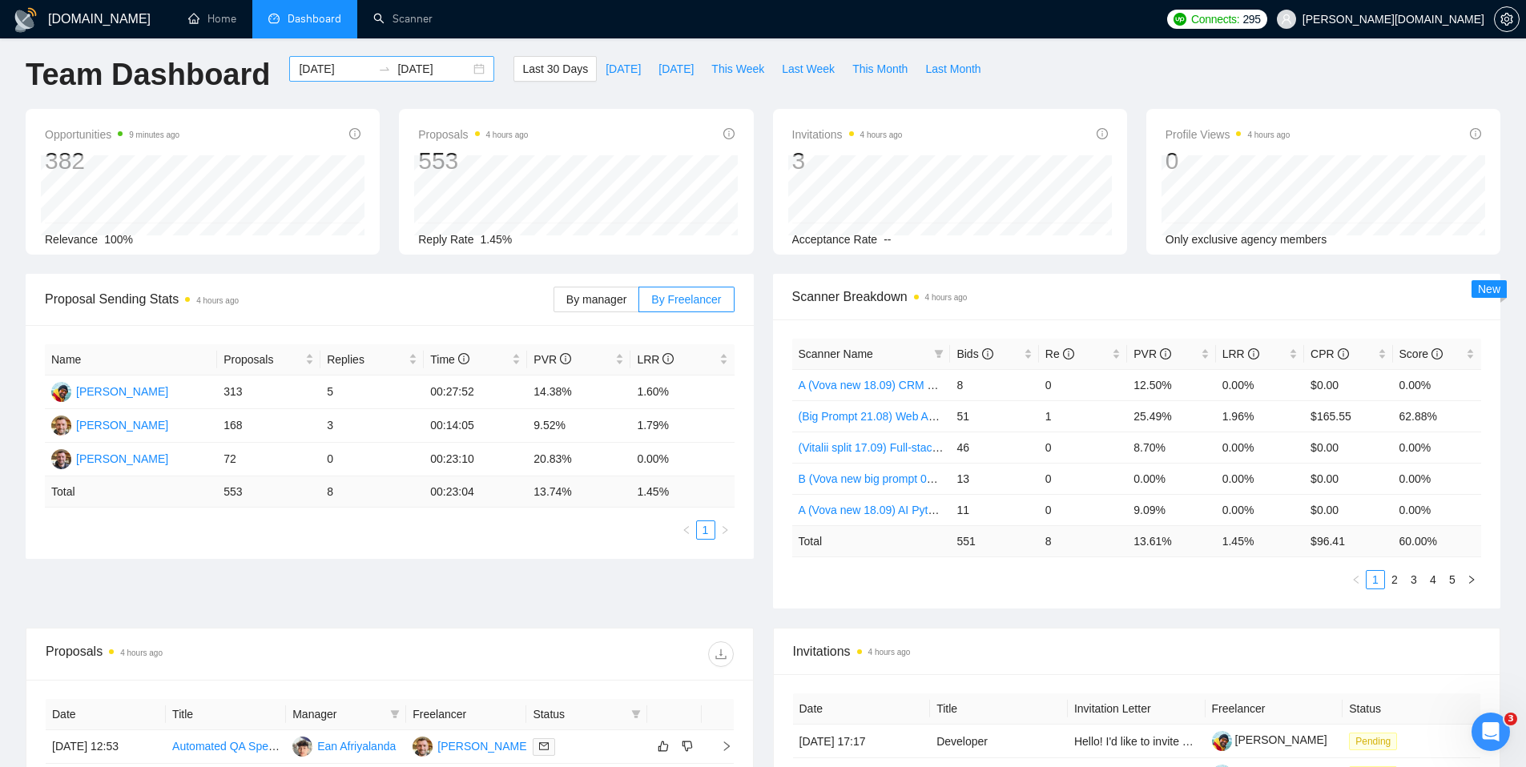
click at [319, 74] on input "[DATE]" at bounding box center [335, 69] width 73 height 18
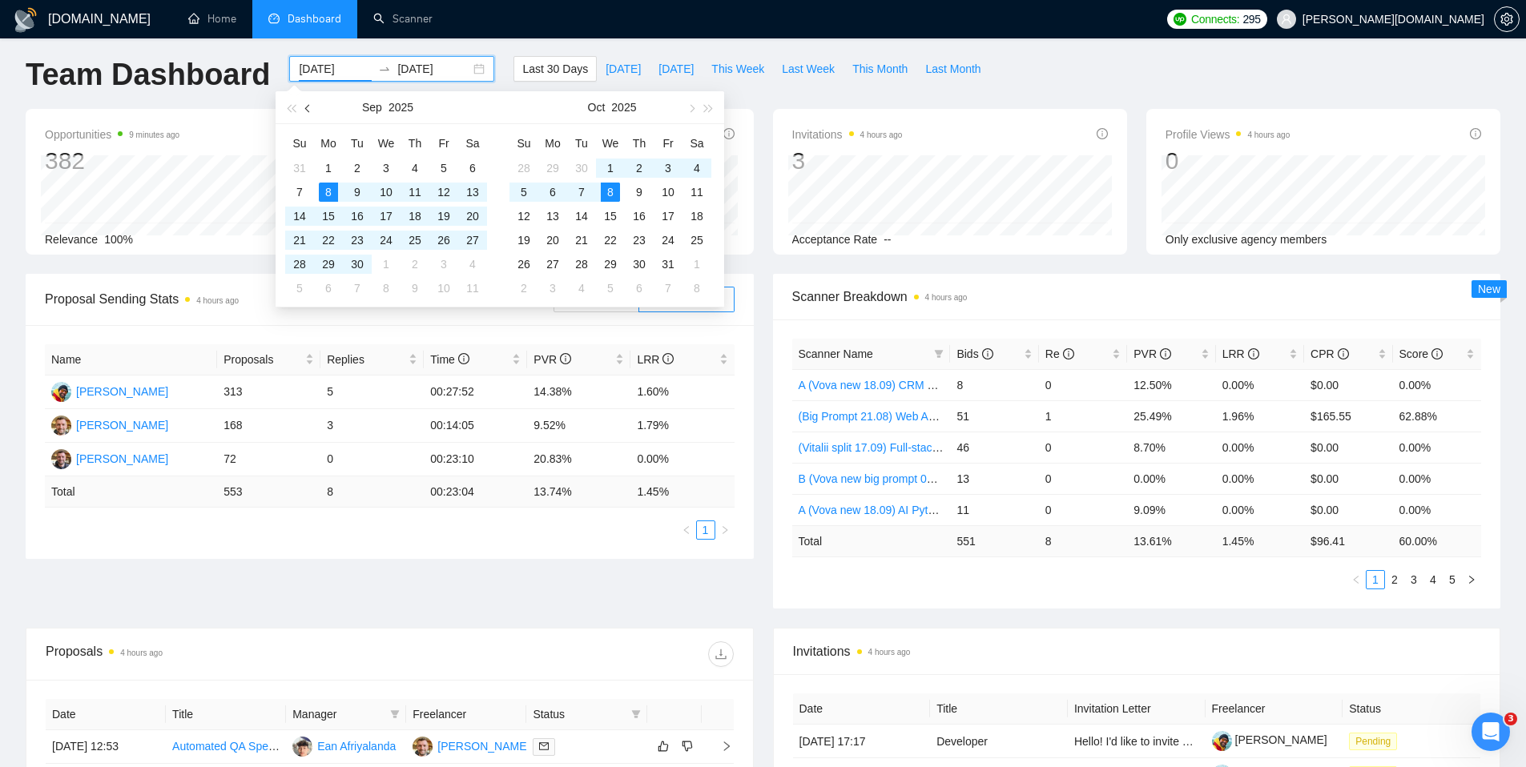
click at [308, 112] on button "button" at bounding box center [309, 107] width 18 height 32
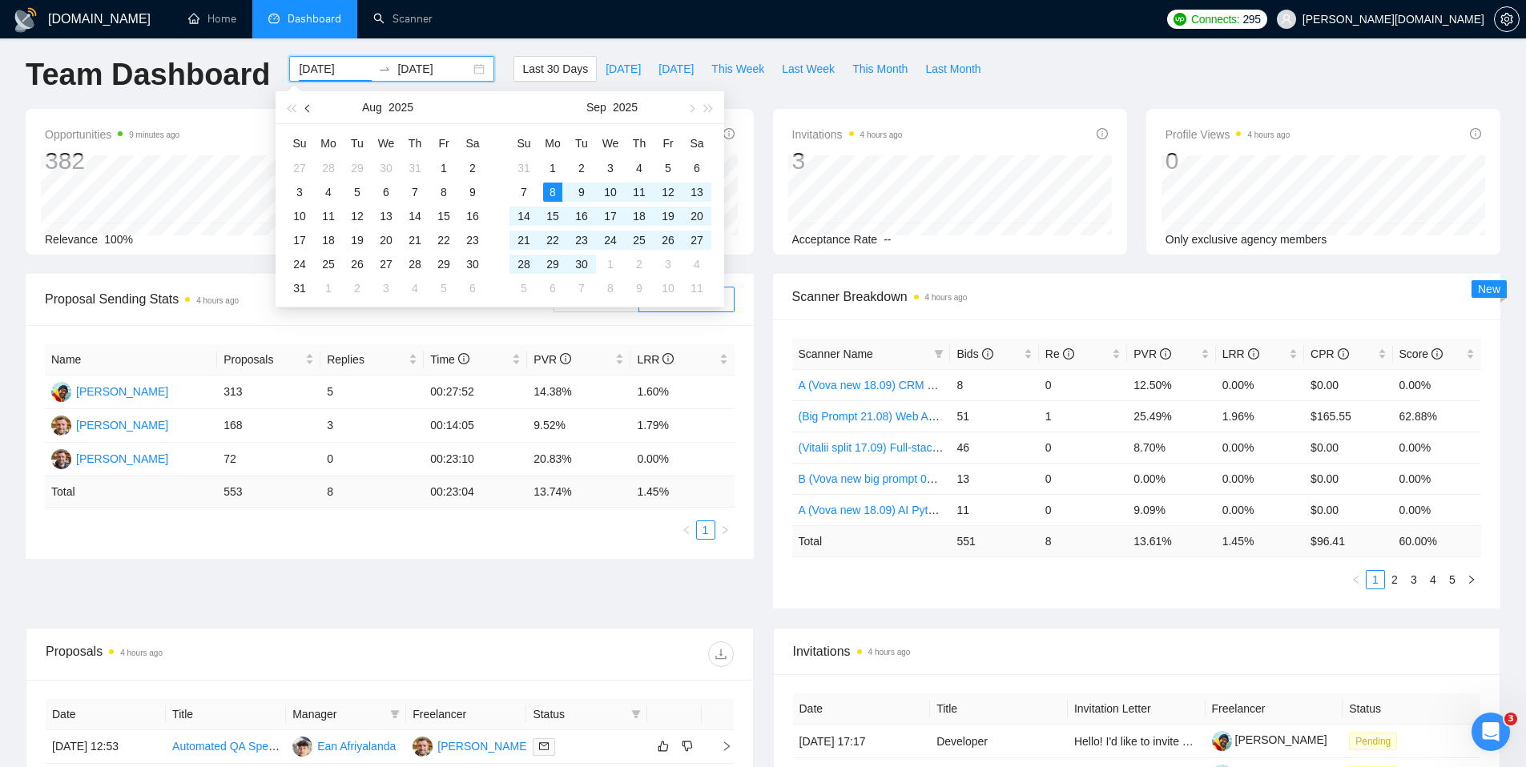
click at [308, 112] on button "button" at bounding box center [309, 107] width 18 height 32
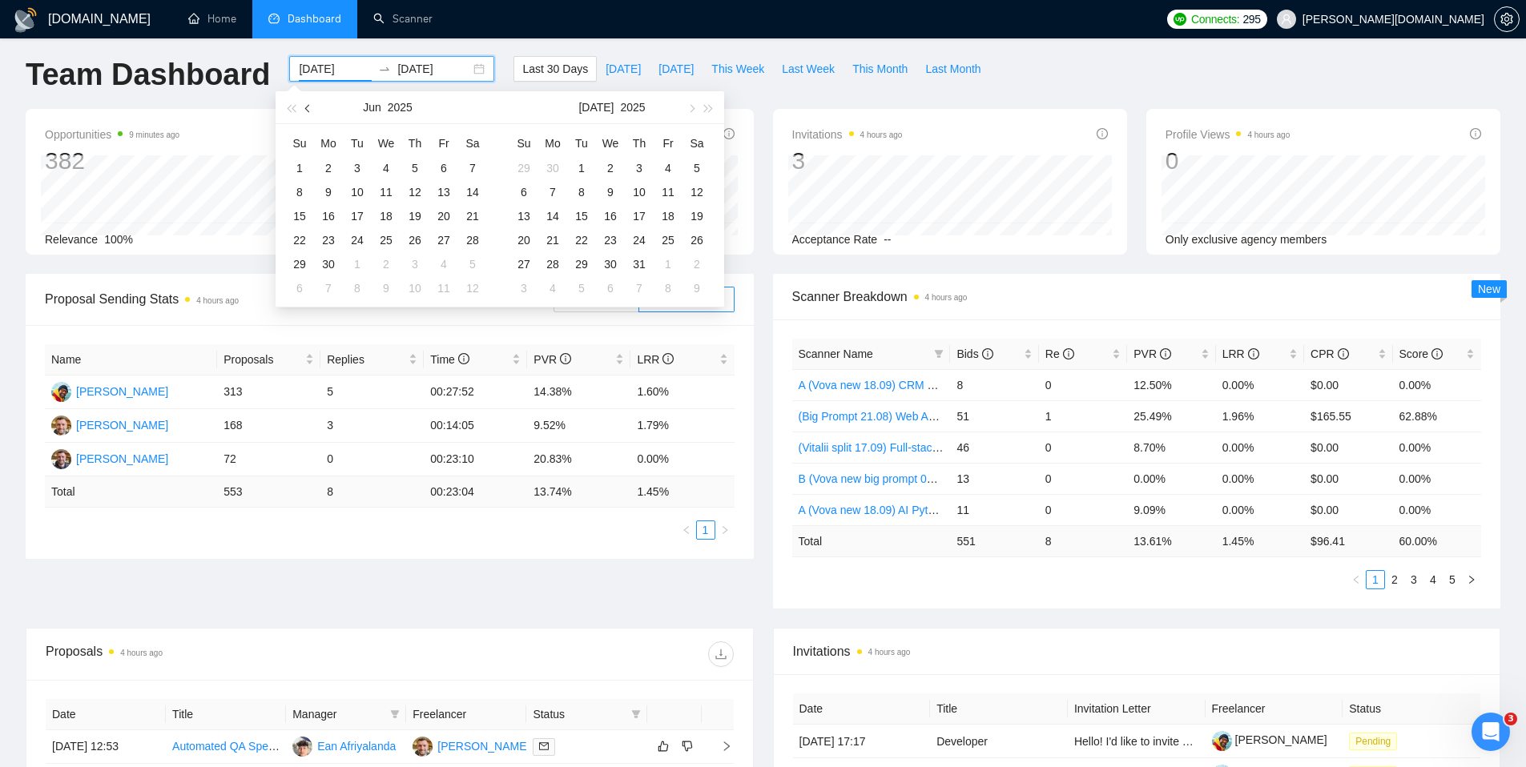
click at [308, 112] on button "button" at bounding box center [309, 107] width 18 height 32
click at [307, 113] on button "button" at bounding box center [309, 107] width 18 height 32
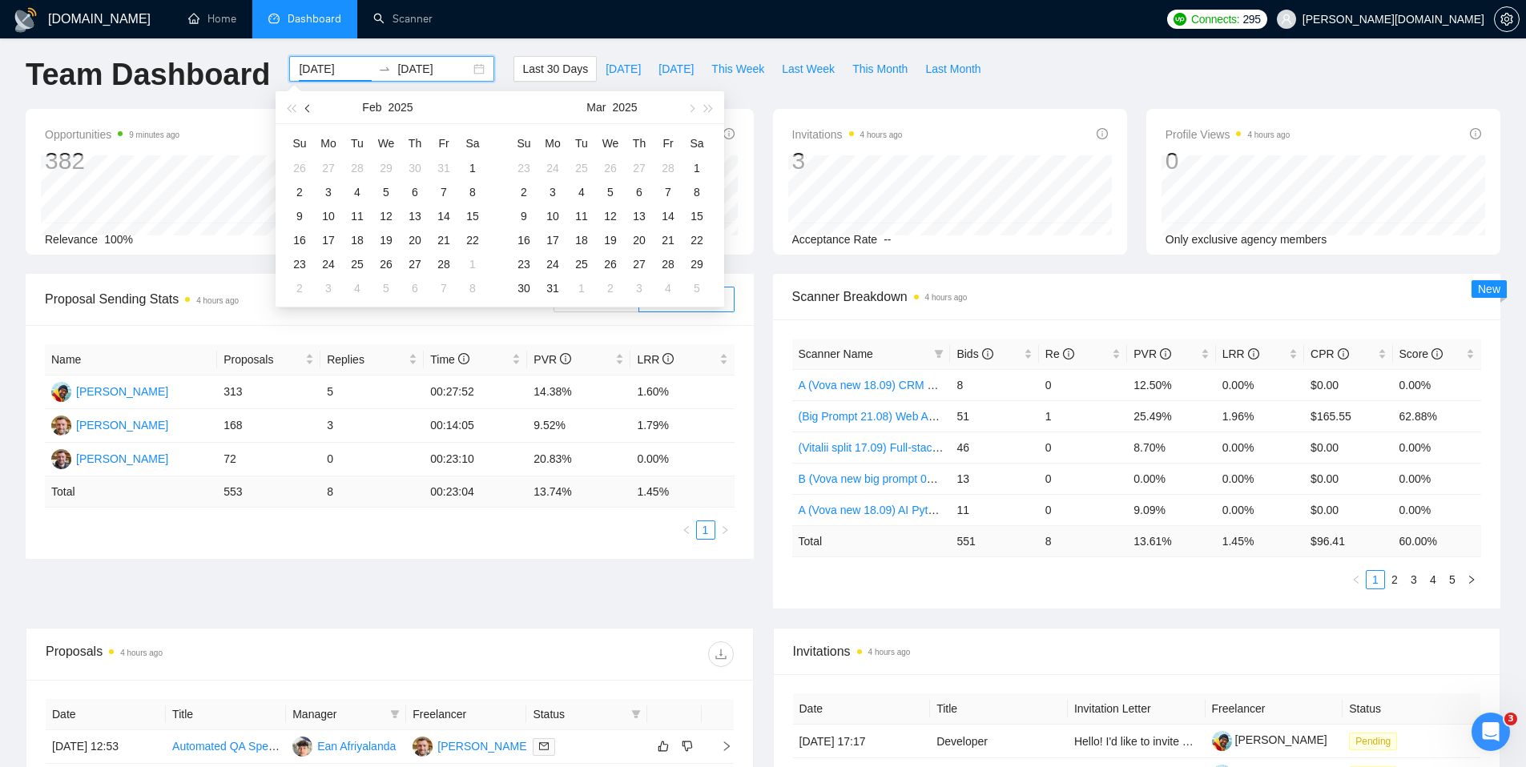
click at [307, 113] on button "button" at bounding box center [309, 107] width 18 height 32
type input "[DATE]"
click at [606, 169] on div "1" at bounding box center [610, 168] width 19 height 19
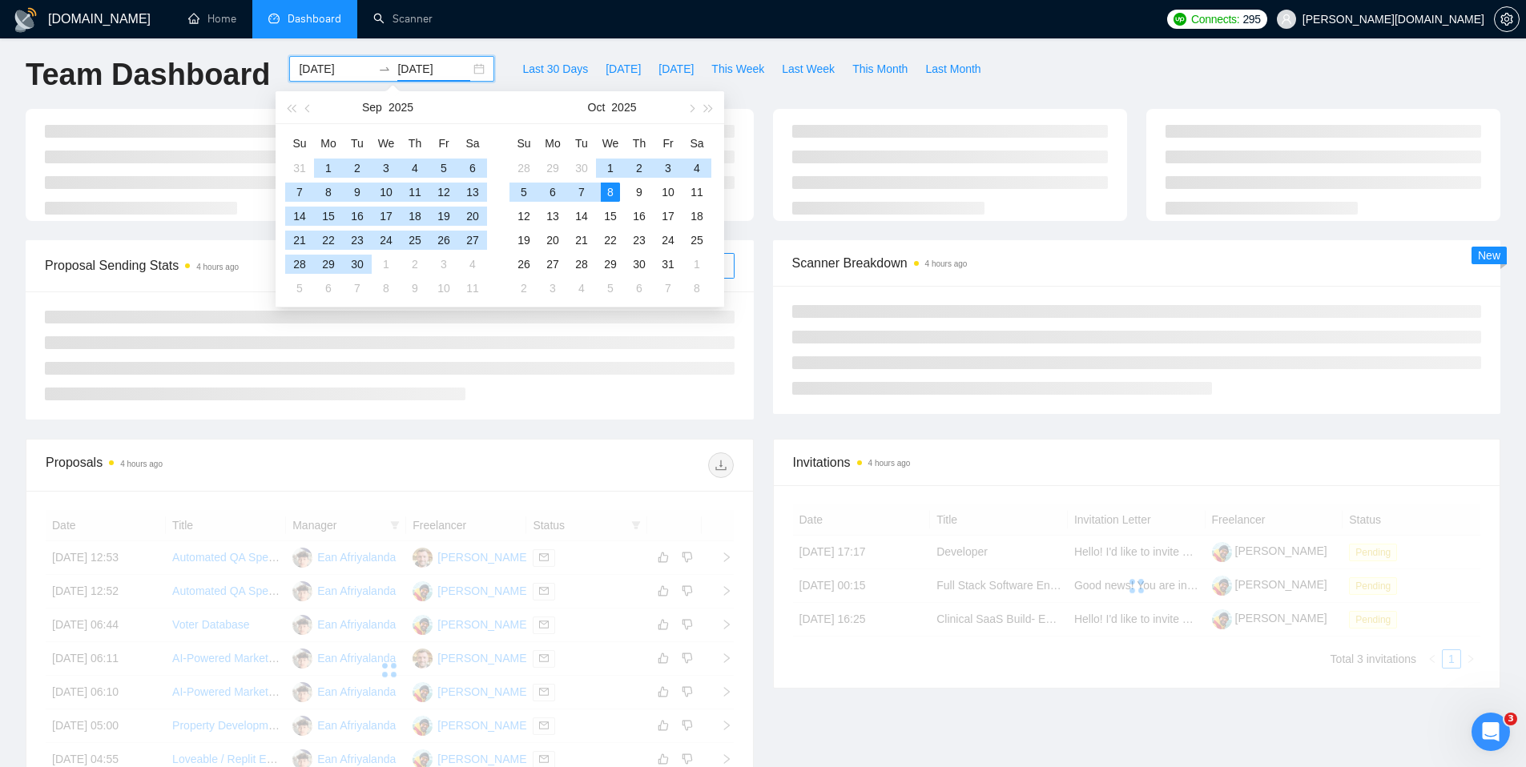
type input "[DATE]"
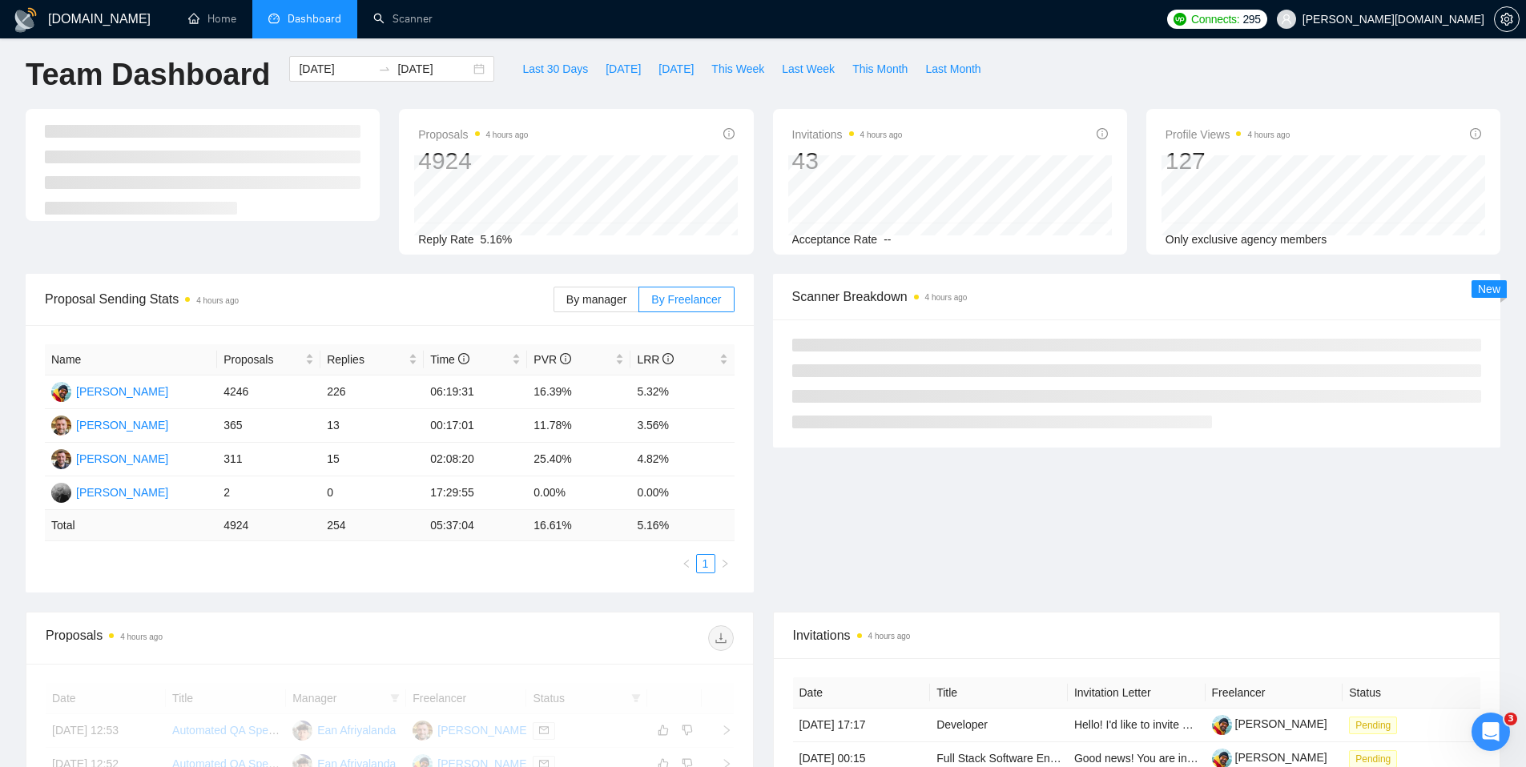
click at [511, 17] on ul "Home Dashboard Scanner" at bounding box center [663, 19] width 993 height 38
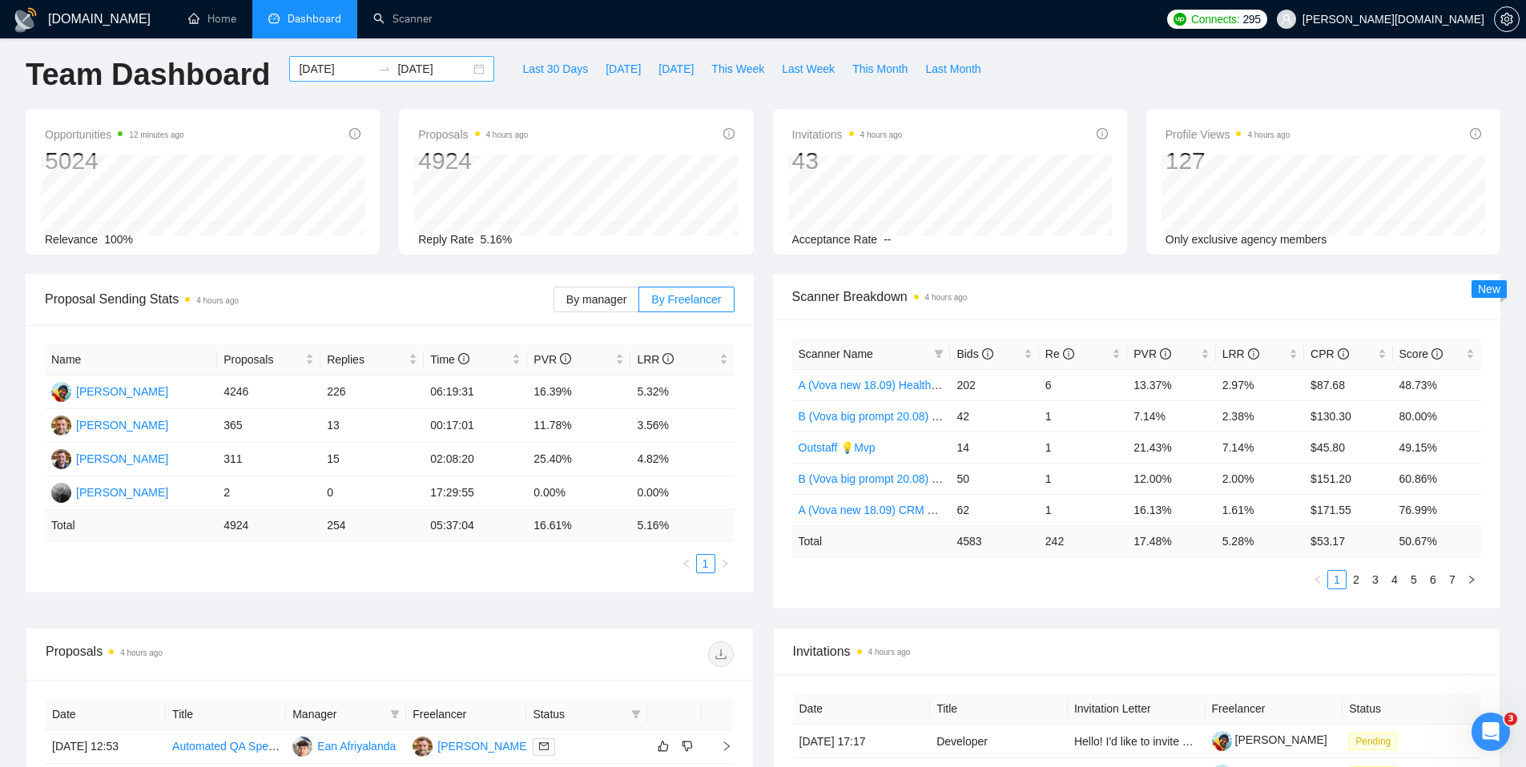
click at [335, 72] on input "[DATE]" at bounding box center [335, 69] width 73 height 18
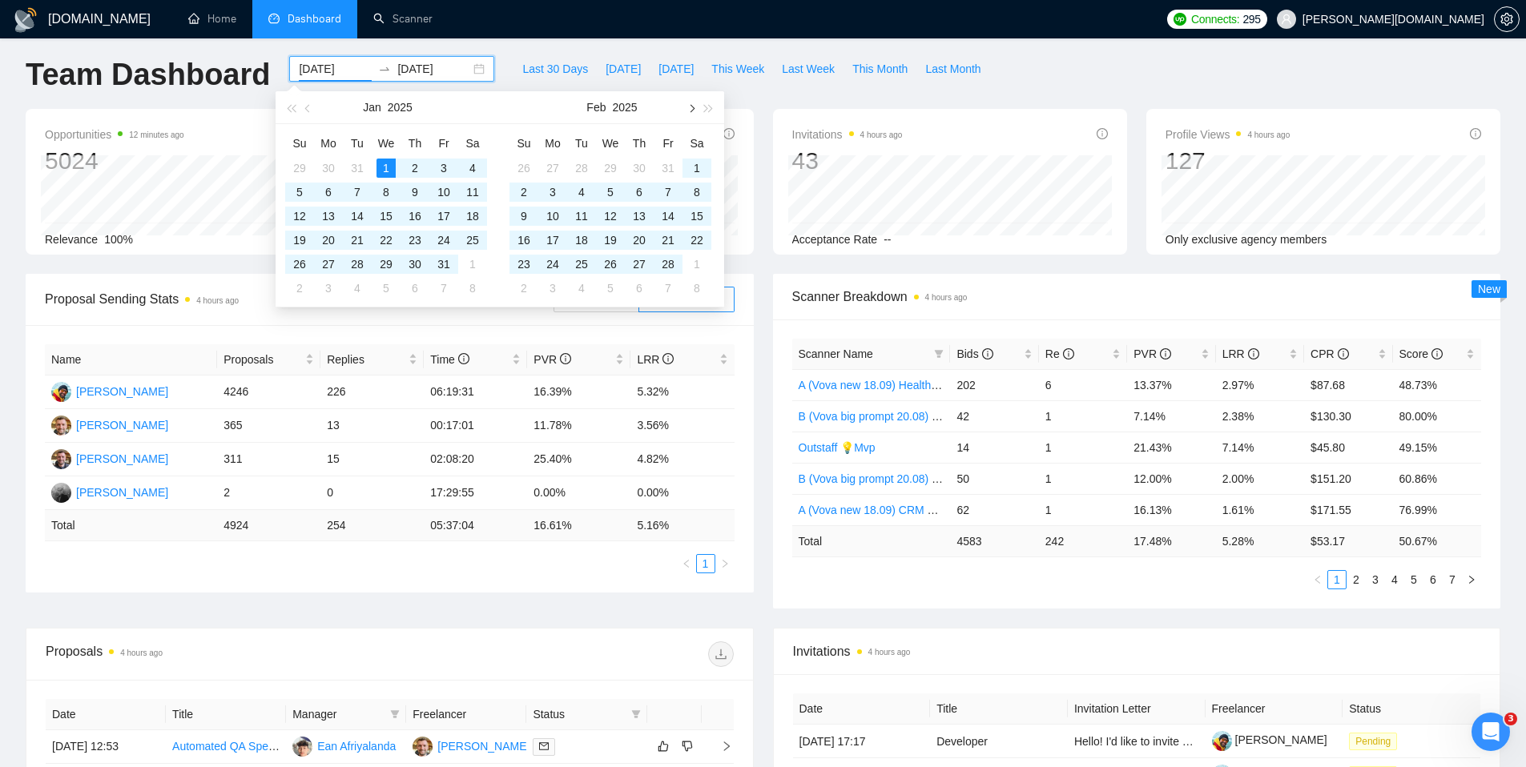
click at [687, 105] on button "button" at bounding box center [691, 107] width 18 height 32
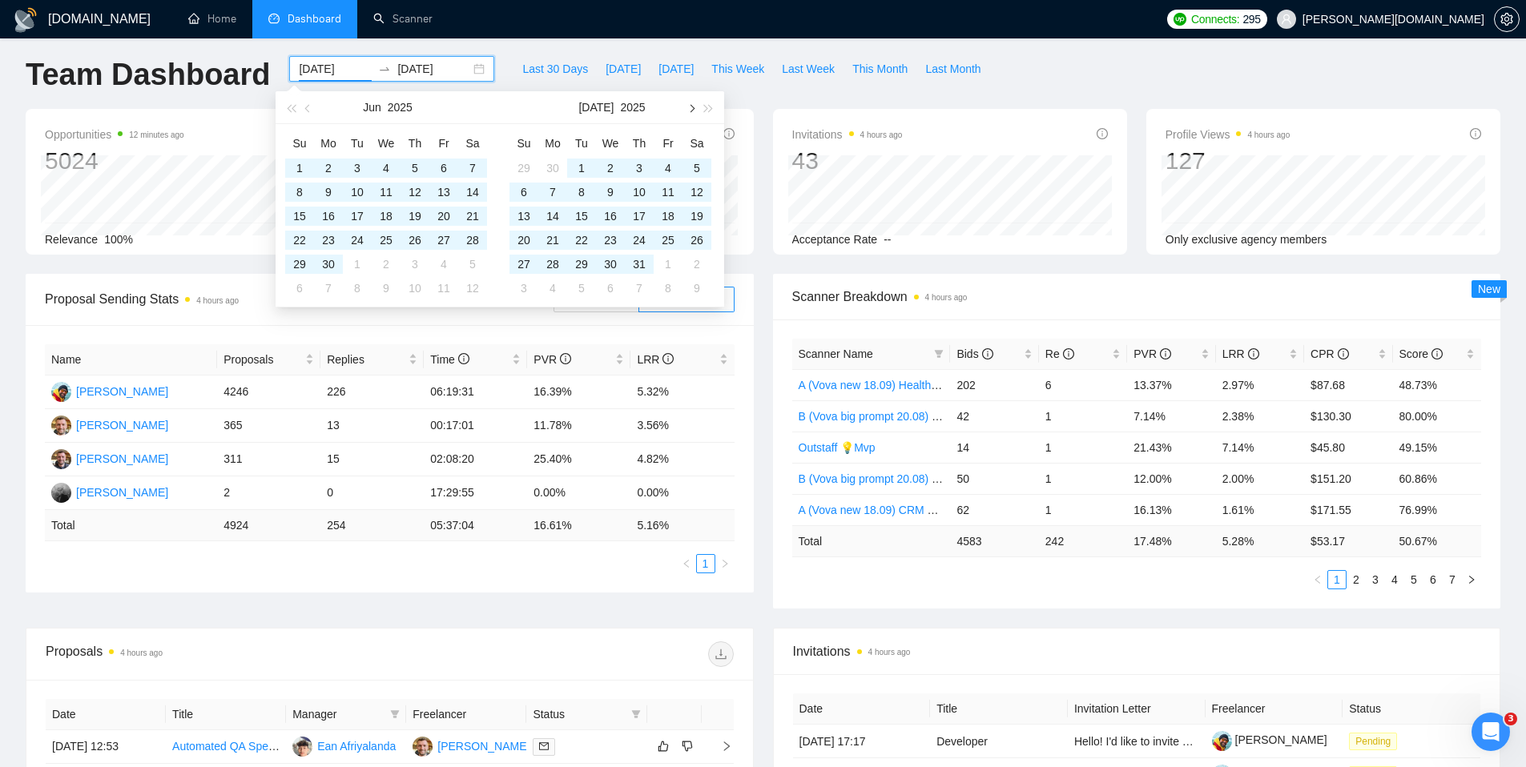
click at [687, 105] on button "button" at bounding box center [691, 107] width 18 height 32
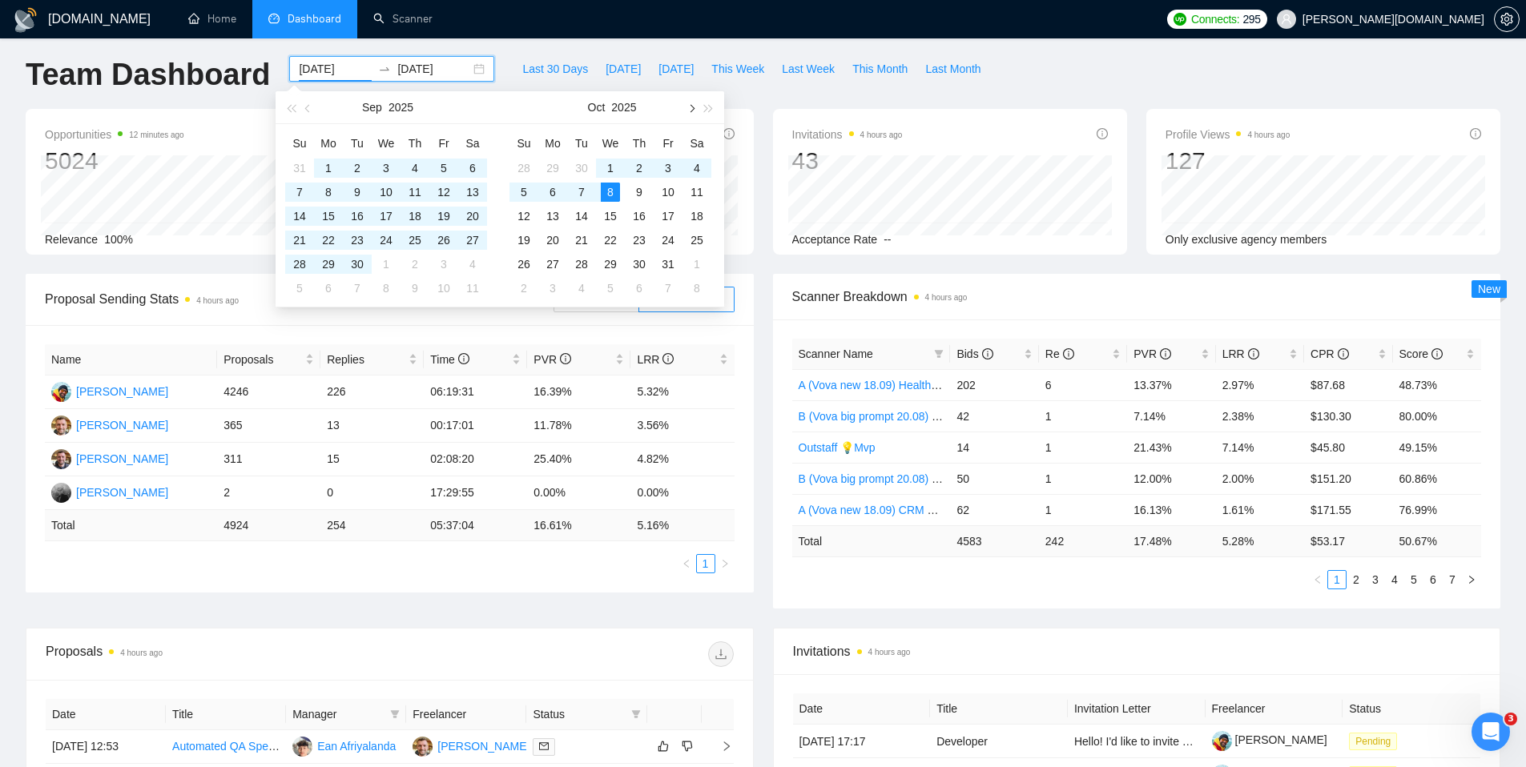
click at [687, 105] on button "button" at bounding box center [691, 107] width 18 height 32
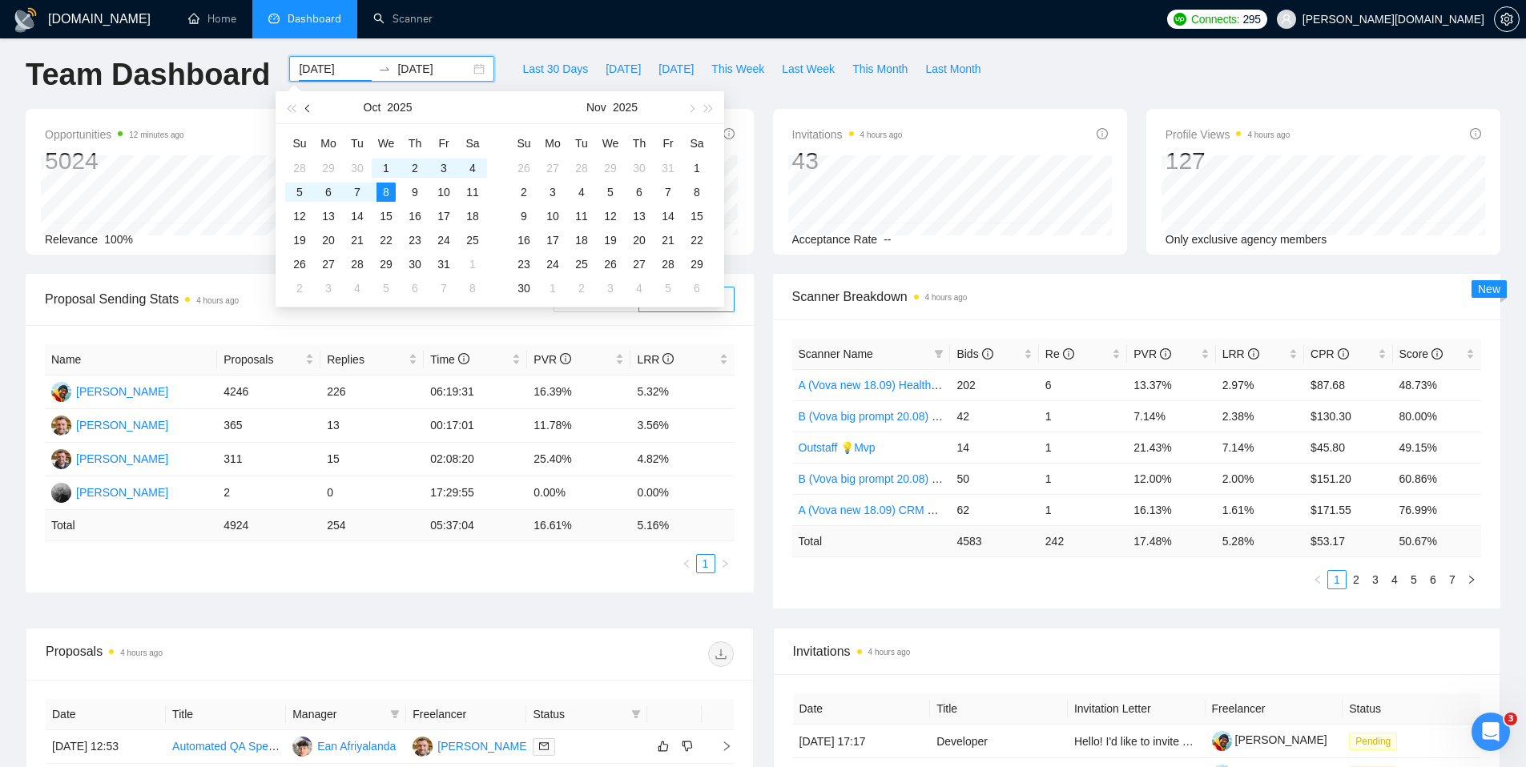
click at [307, 107] on span "button" at bounding box center [309, 108] width 8 height 8
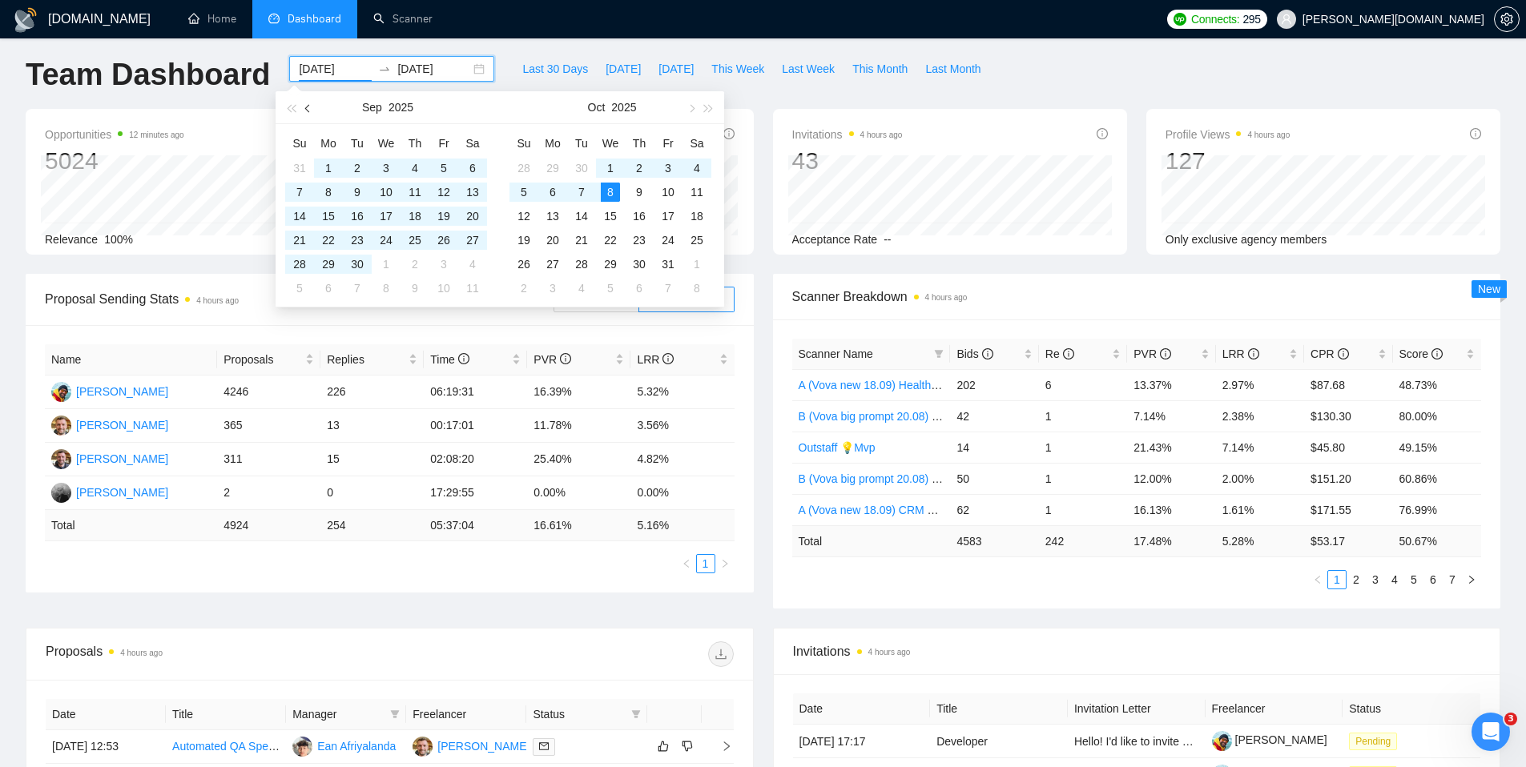
click at [310, 112] on button "button" at bounding box center [309, 107] width 18 height 32
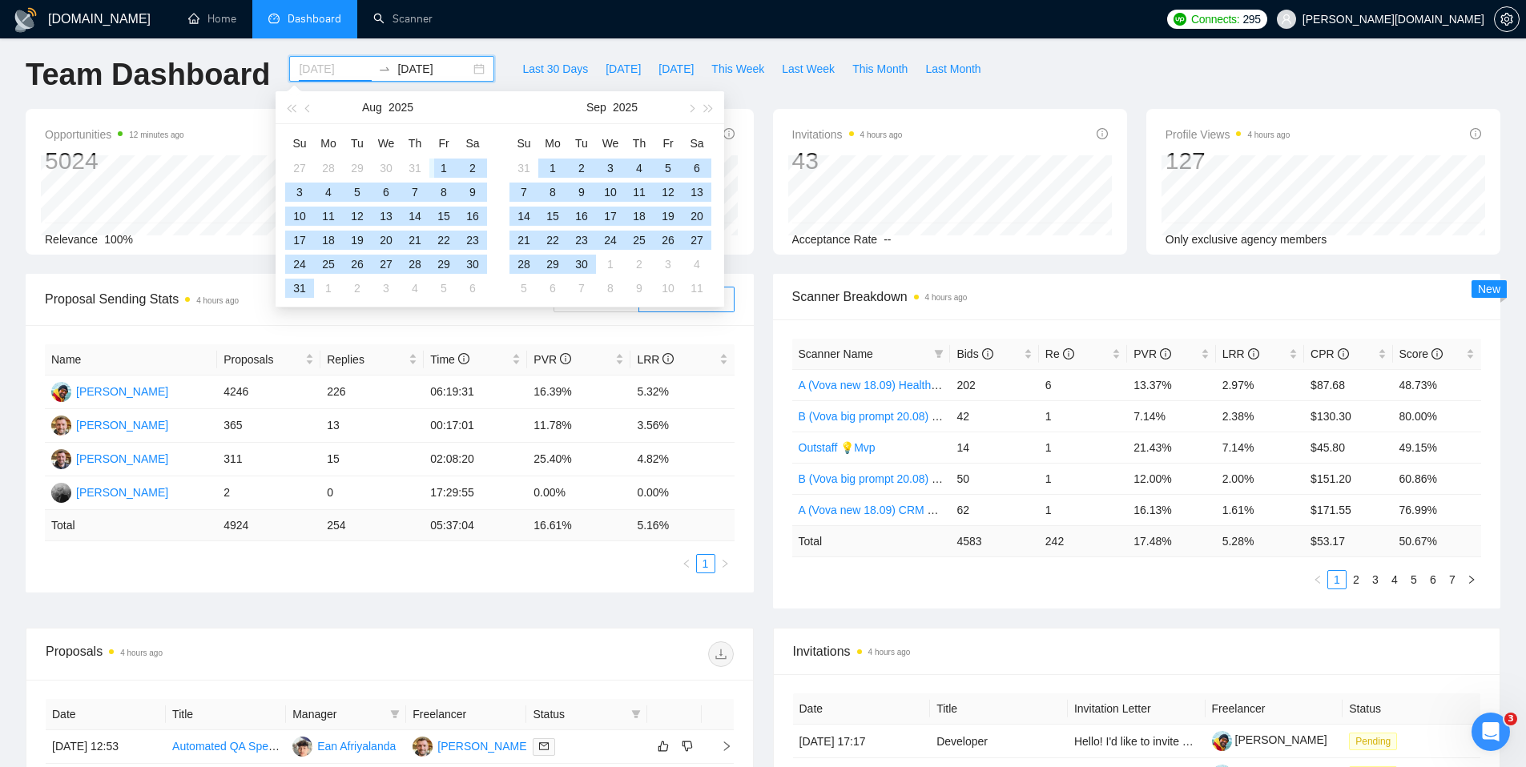
click at [440, 172] on div "1" at bounding box center [443, 168] width 19 height 19
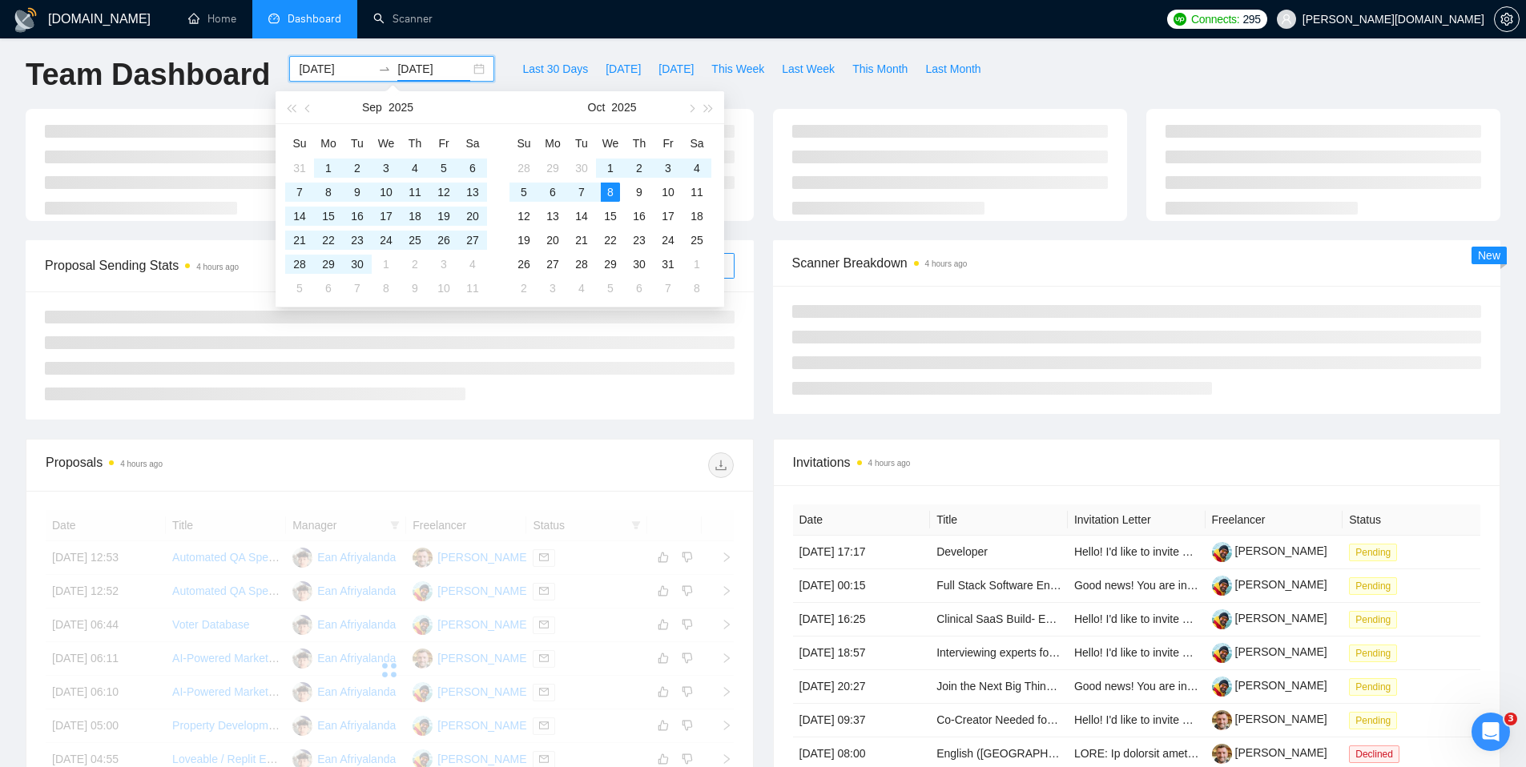
click at [502, 24] on ul "Home Dashboard Scanner" at bounding box center [663, 19] width 993 height 38
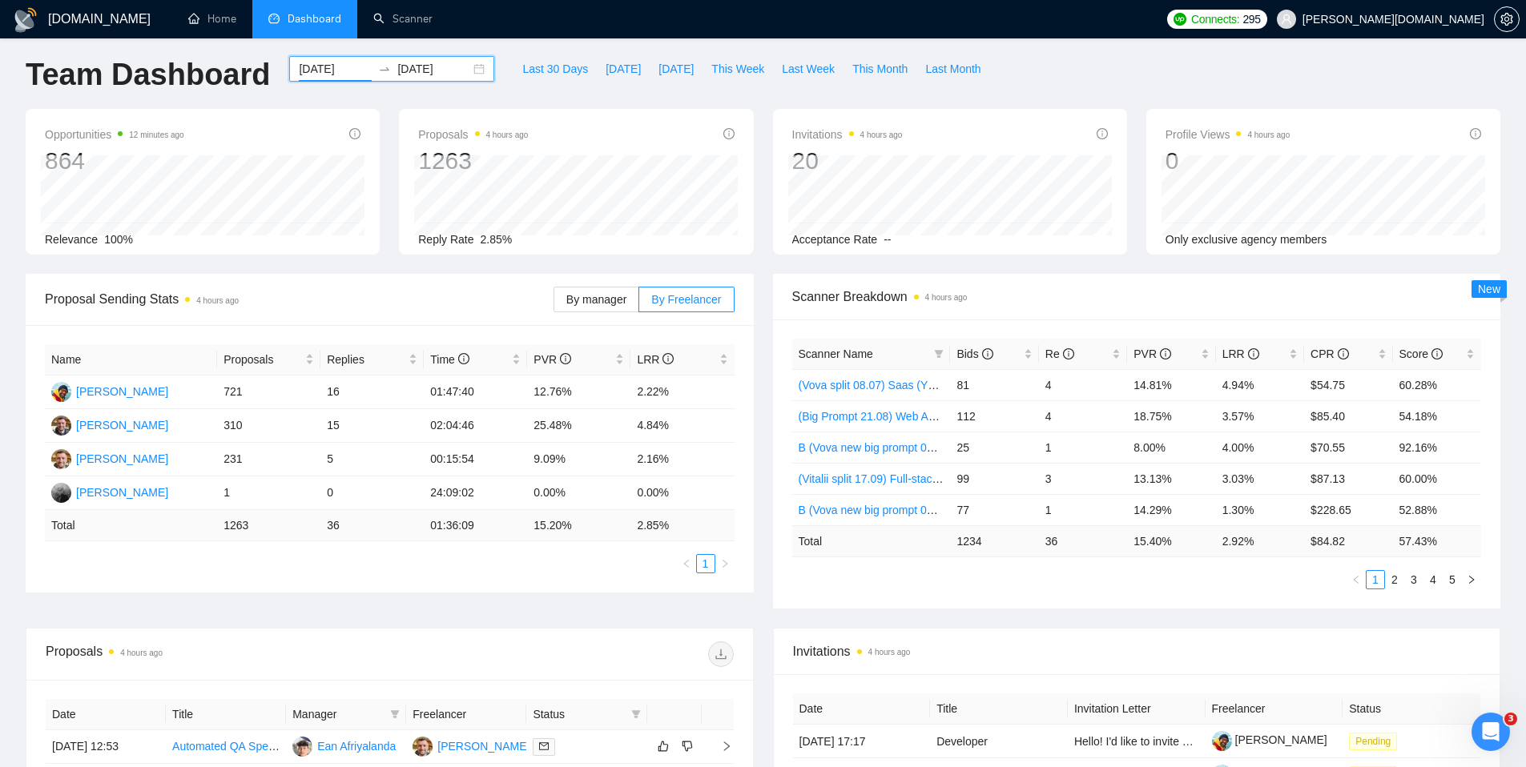
click at [305, 70] on input "[DATE]" at bounding box center [335, 69] width 73 height 18
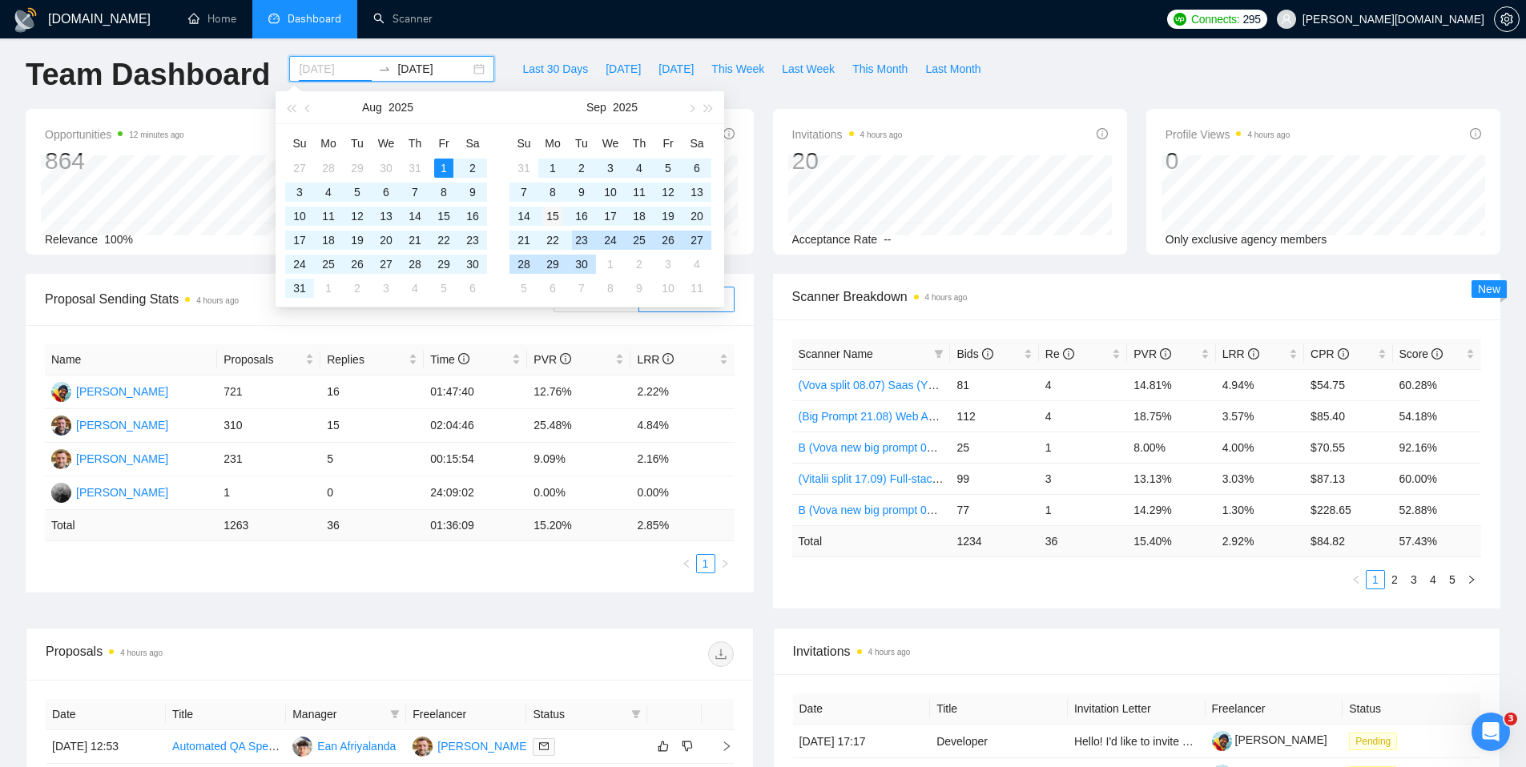
type input "[DATE]"
click at [547, 218] on div "15" at bounding box center [552, 216] width 19 height 19
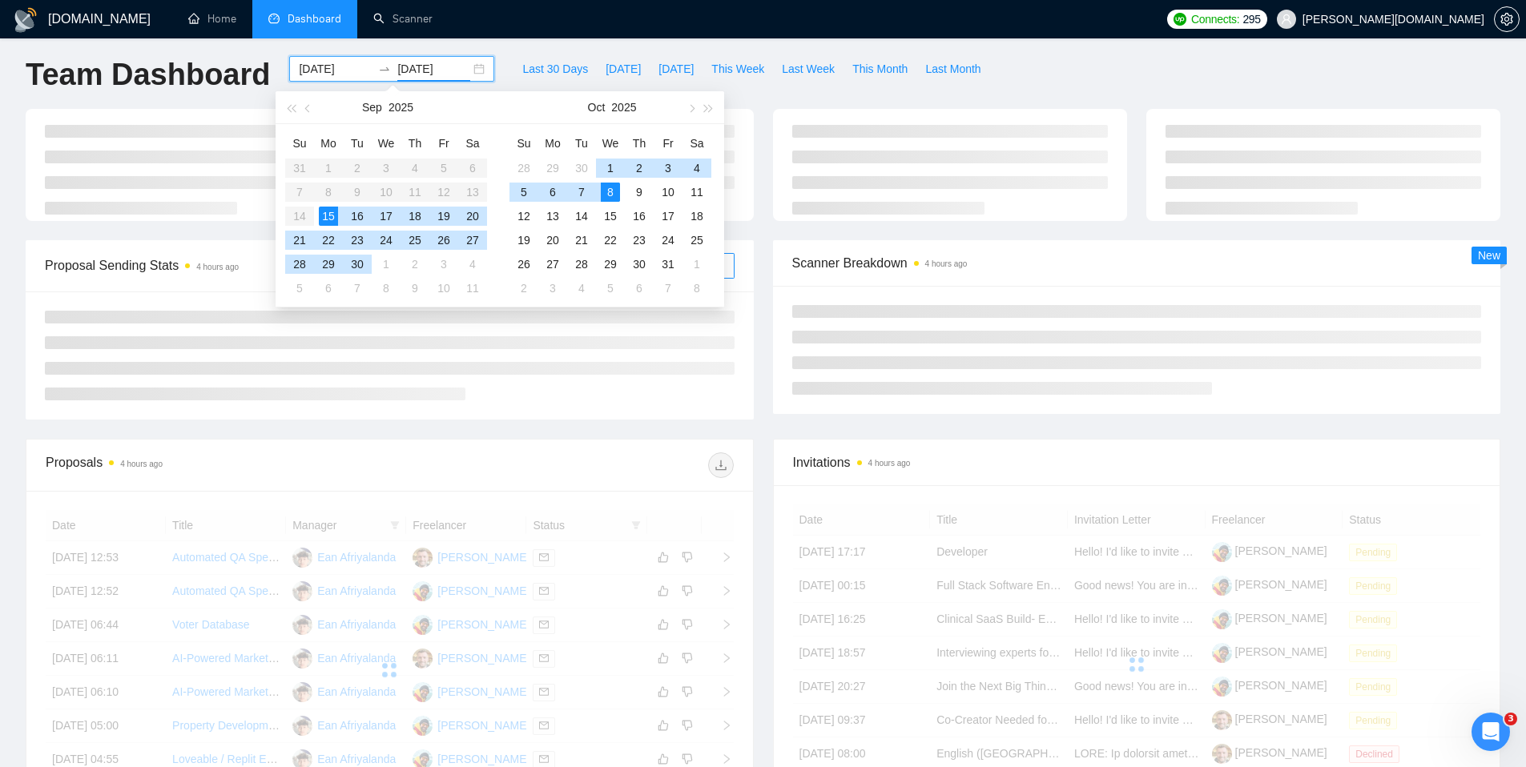
type input "[DATE]"
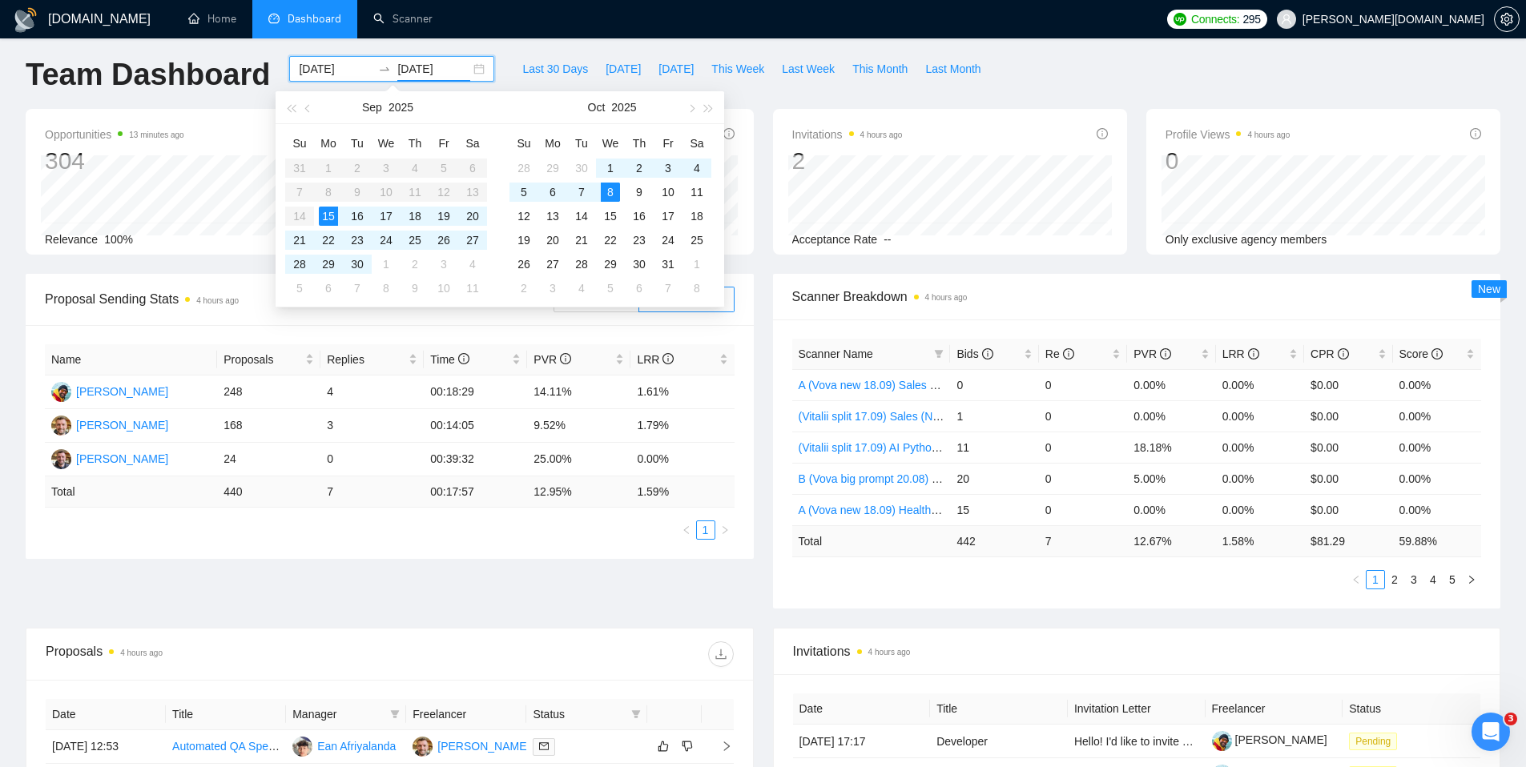
click at [515, 26] on ul "Home Dashboard Scanner" at bounding box center [663, 19] width 993 height 38
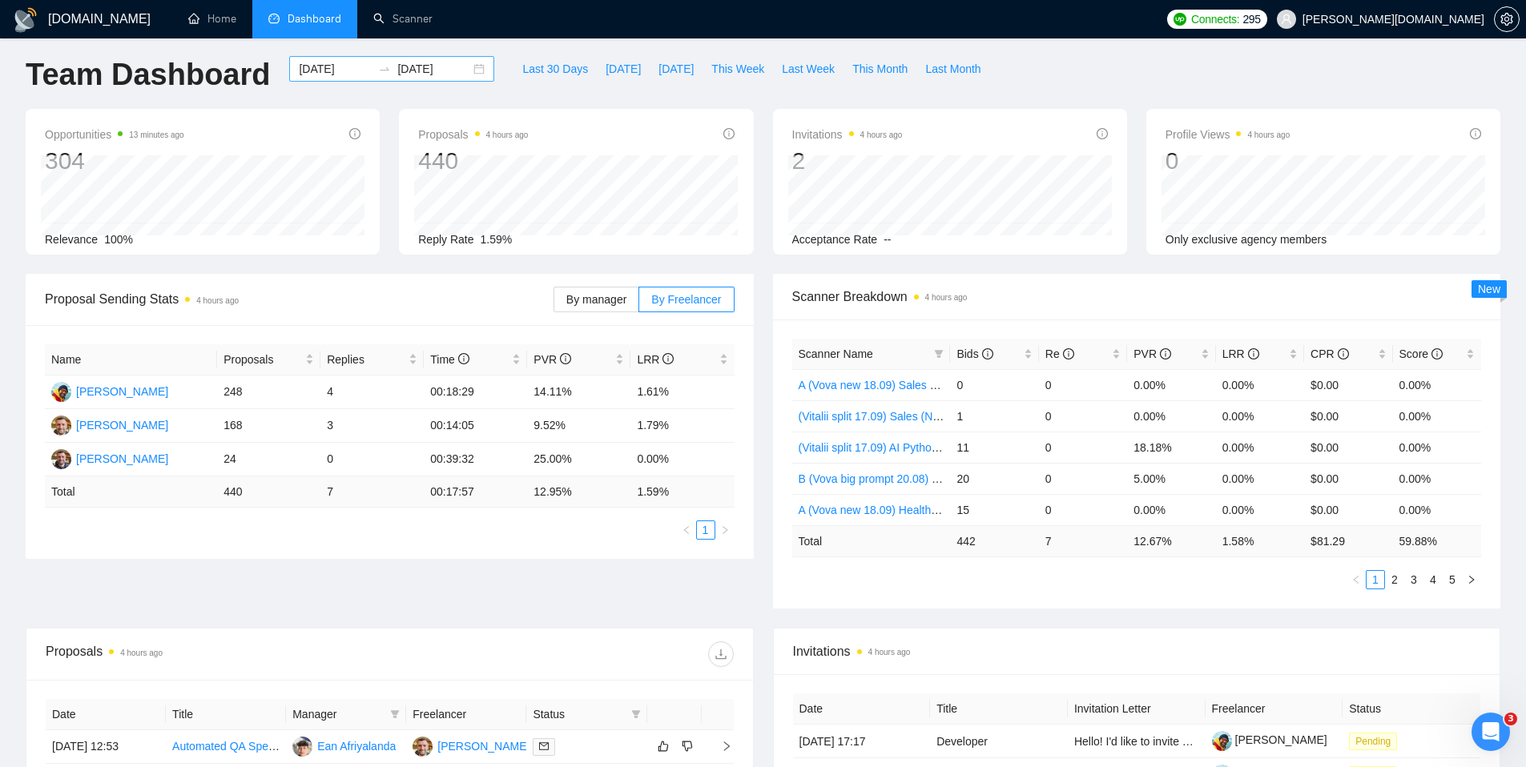
click at [328, 66] on input "[DATE]" at bounding box center [335, 69] width 73 height 18
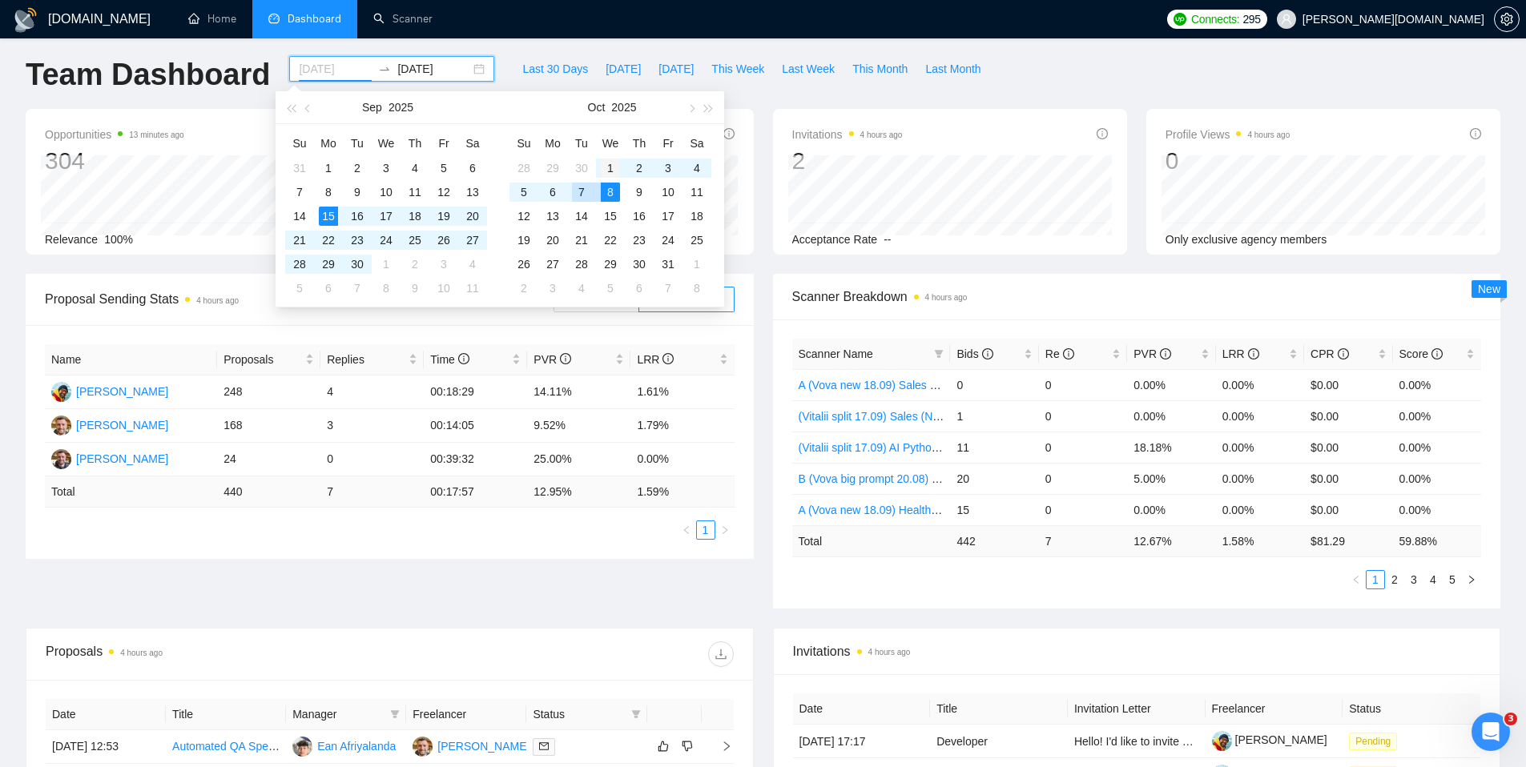
type input "[DATE]"
click at [604, 171] on div "1" at bounding box center [610, 168] width 19 height 19
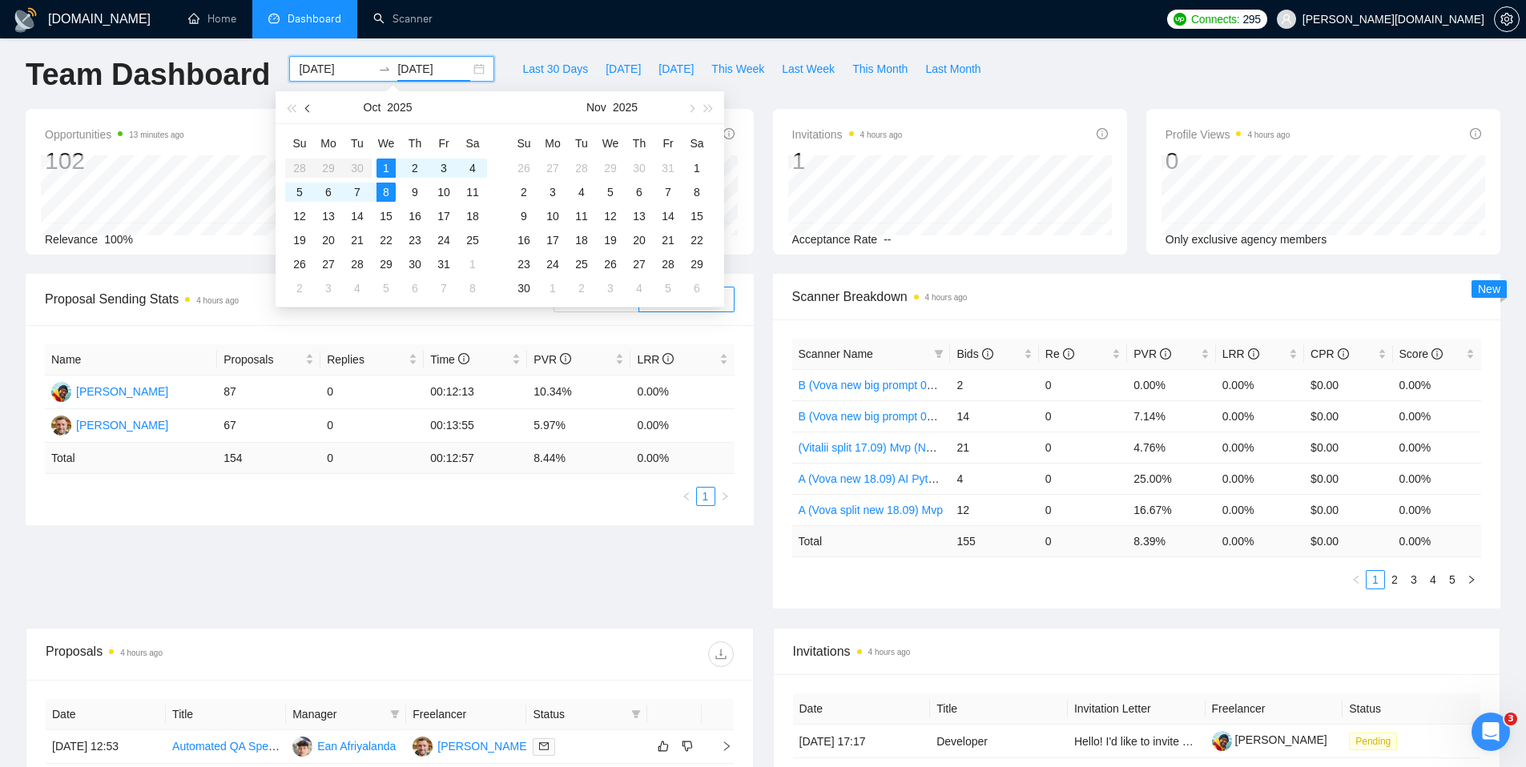
click at [308, 115] on button "button" at bounding box center [309, 107] width 18 height 32
type input "[DATE]"
click at [417, 70] on input "[DATE]" at bounding box center [433, 69] width 73 height 18
click at [492, 46] on div "[DOMAIN_NAME] Home Dashboard Scanner Connects: 295 [PERSON_NAME][DOMAIN_NAME] T…" at bounding box center [763, 627] width 1526 height 1270
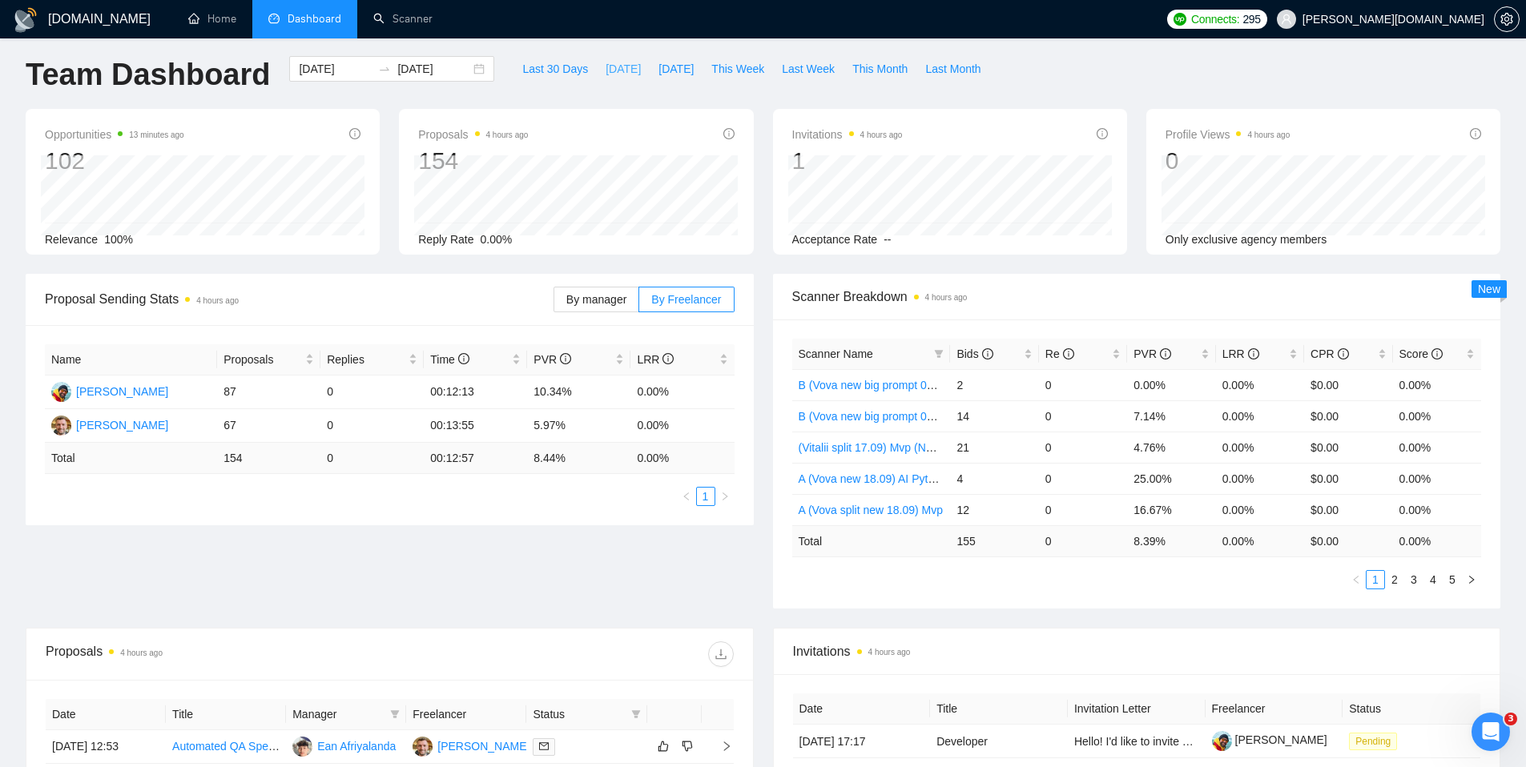
click at [619, 66] on span "[DATE]" at bounding box center [623, 69] width 35 height 18
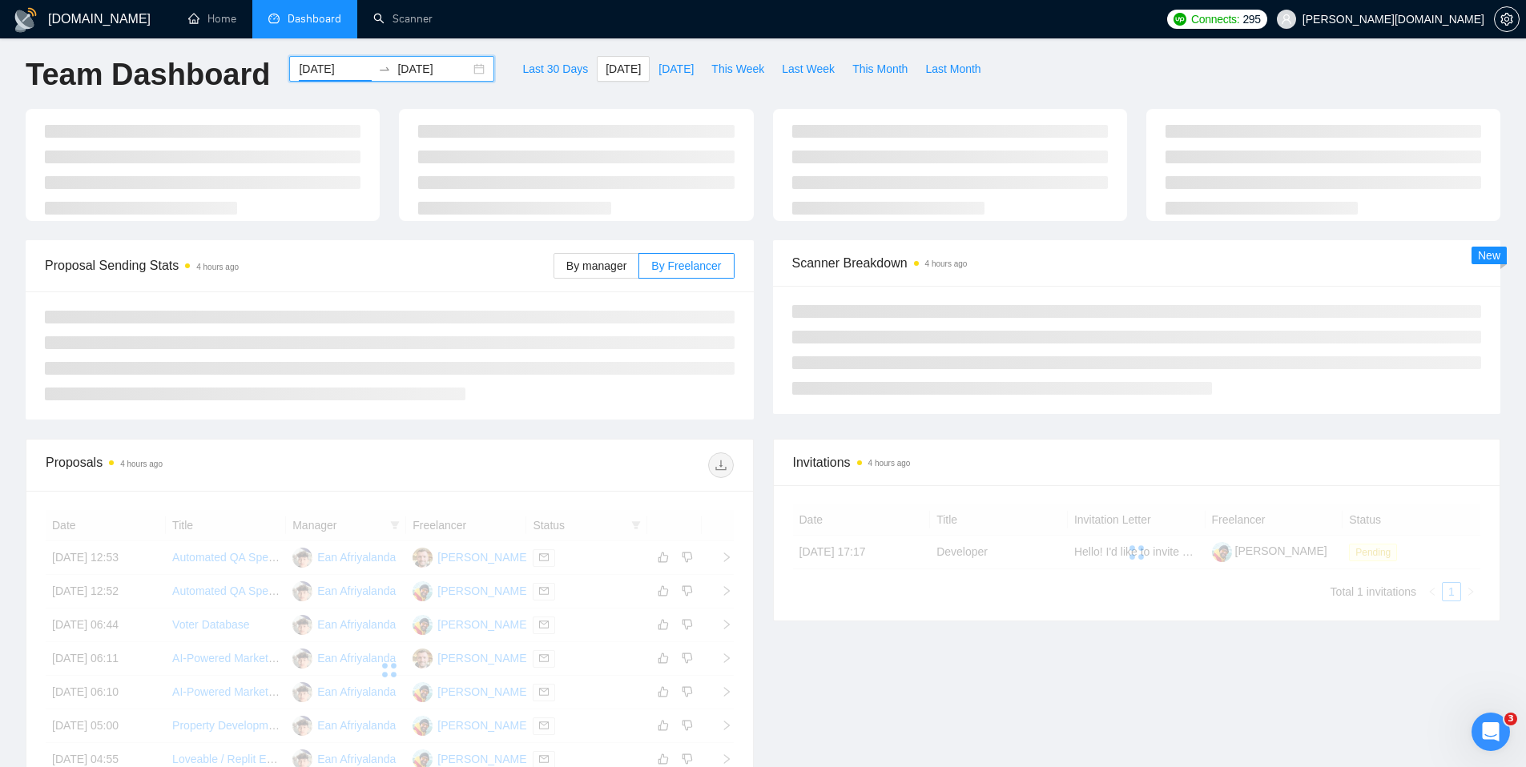
click at [317, 68] on input "[DATE]" at bounding box center [335, 69] width 73 height 18
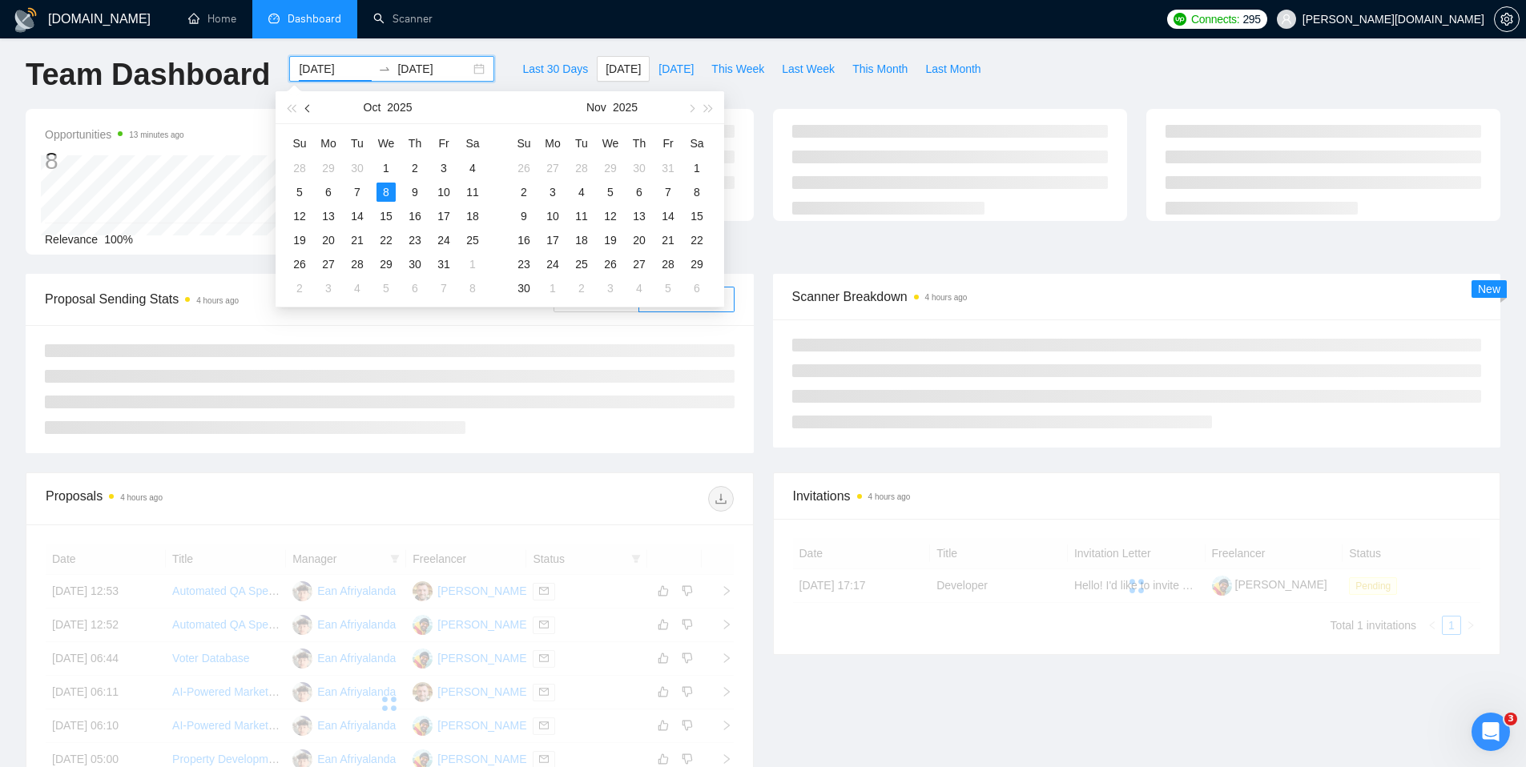
click at [306, 110] on span "button" at bounding box center [309, 108] width 8 height 8
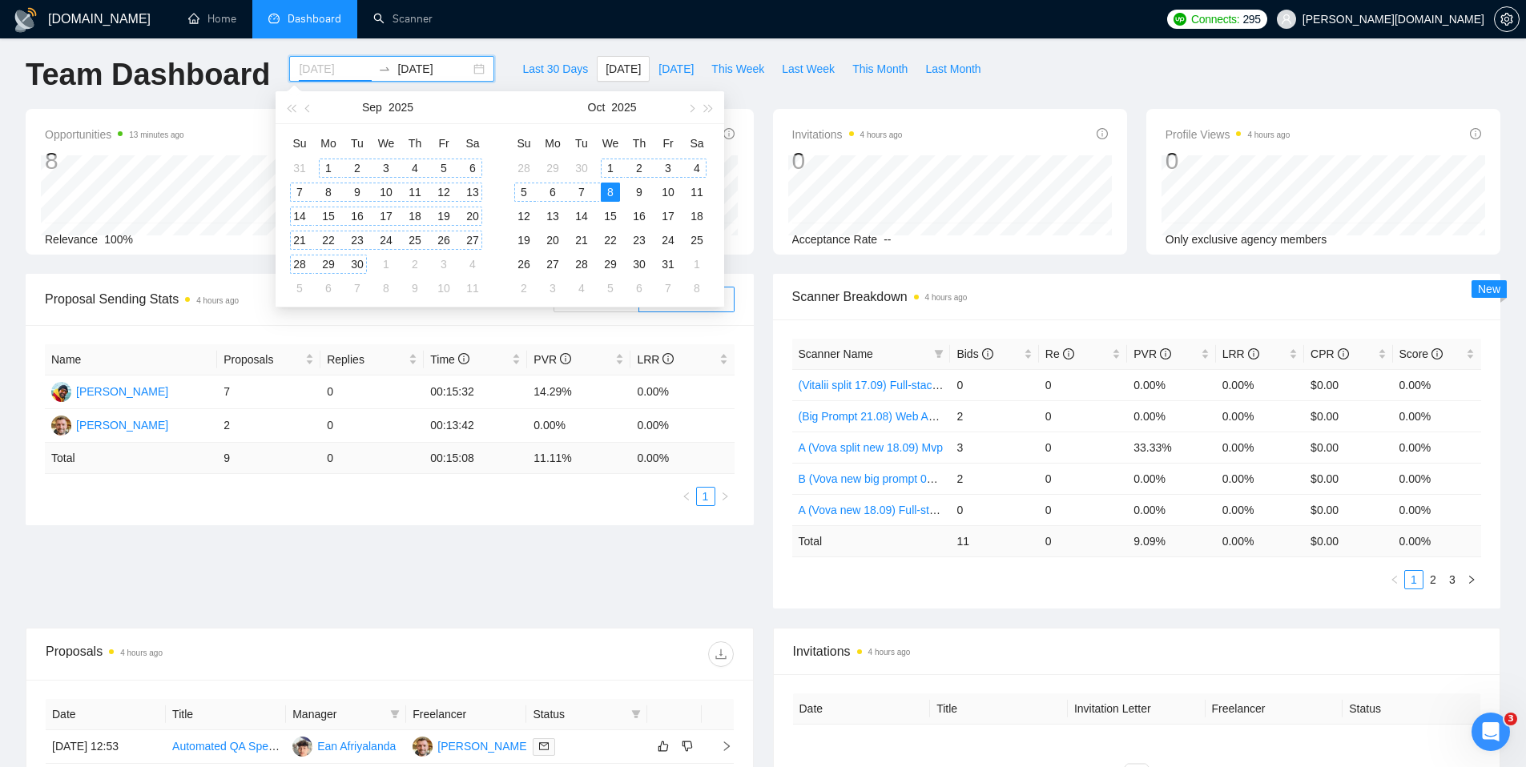
click at [324, 162] on div "1" at bounding box center [328, 168] width 19 height 19
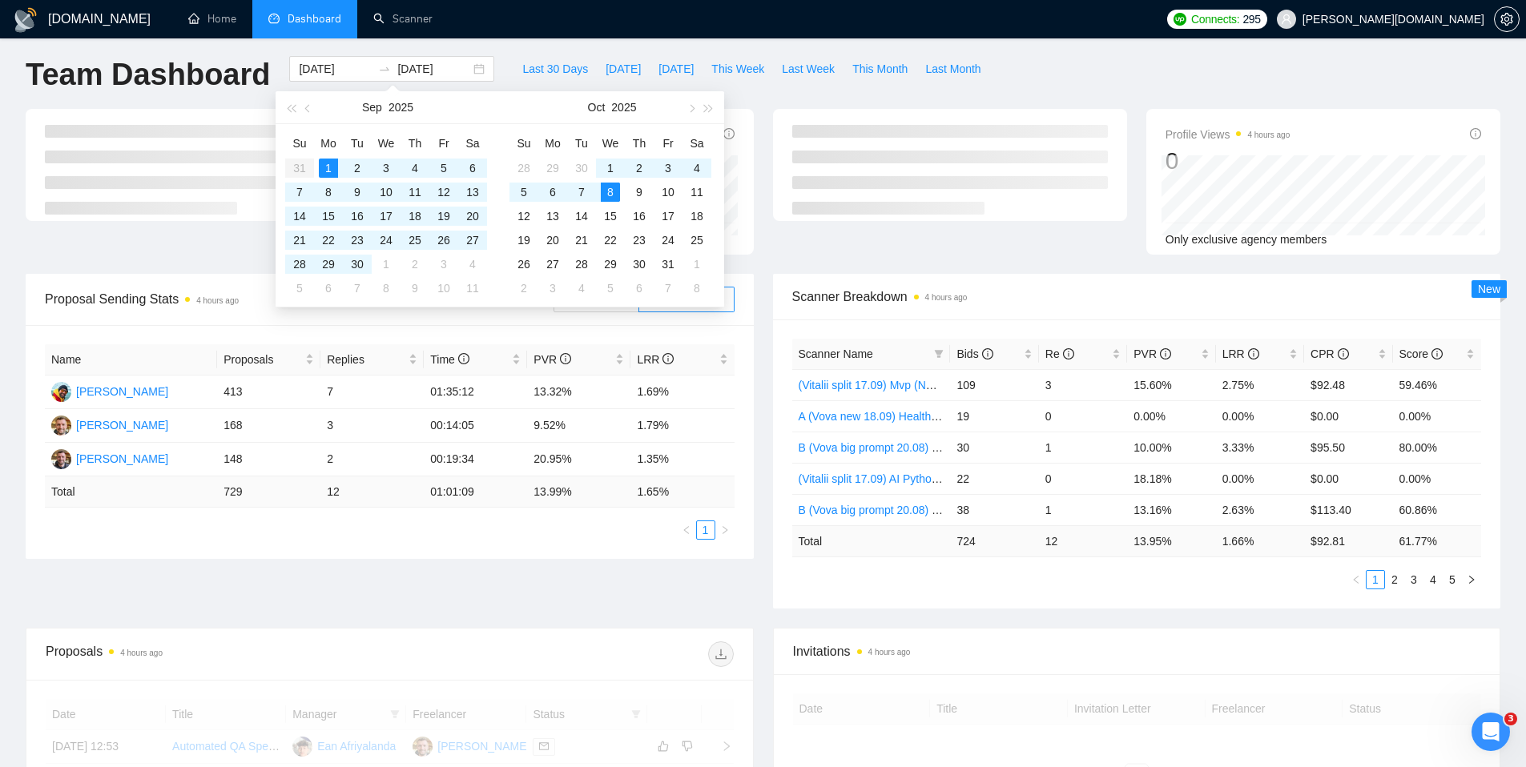
click at [543, 18] on ul "Home Dashboard Scanner" at bounding box center [663, 19] width 993 height 38
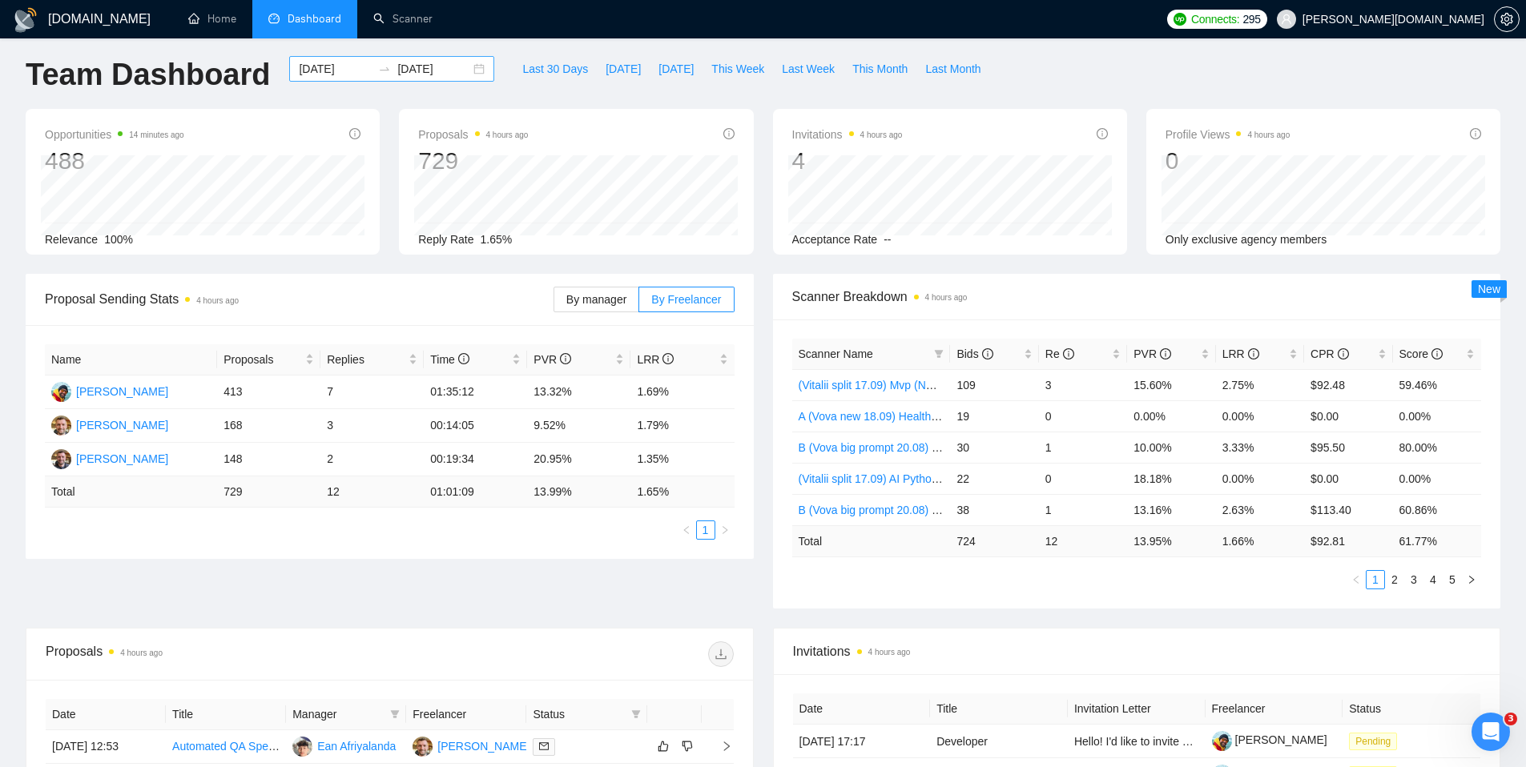
click at [349, 67] on input "[DATE]" at bounding box center [335, 69] width 73 height 18
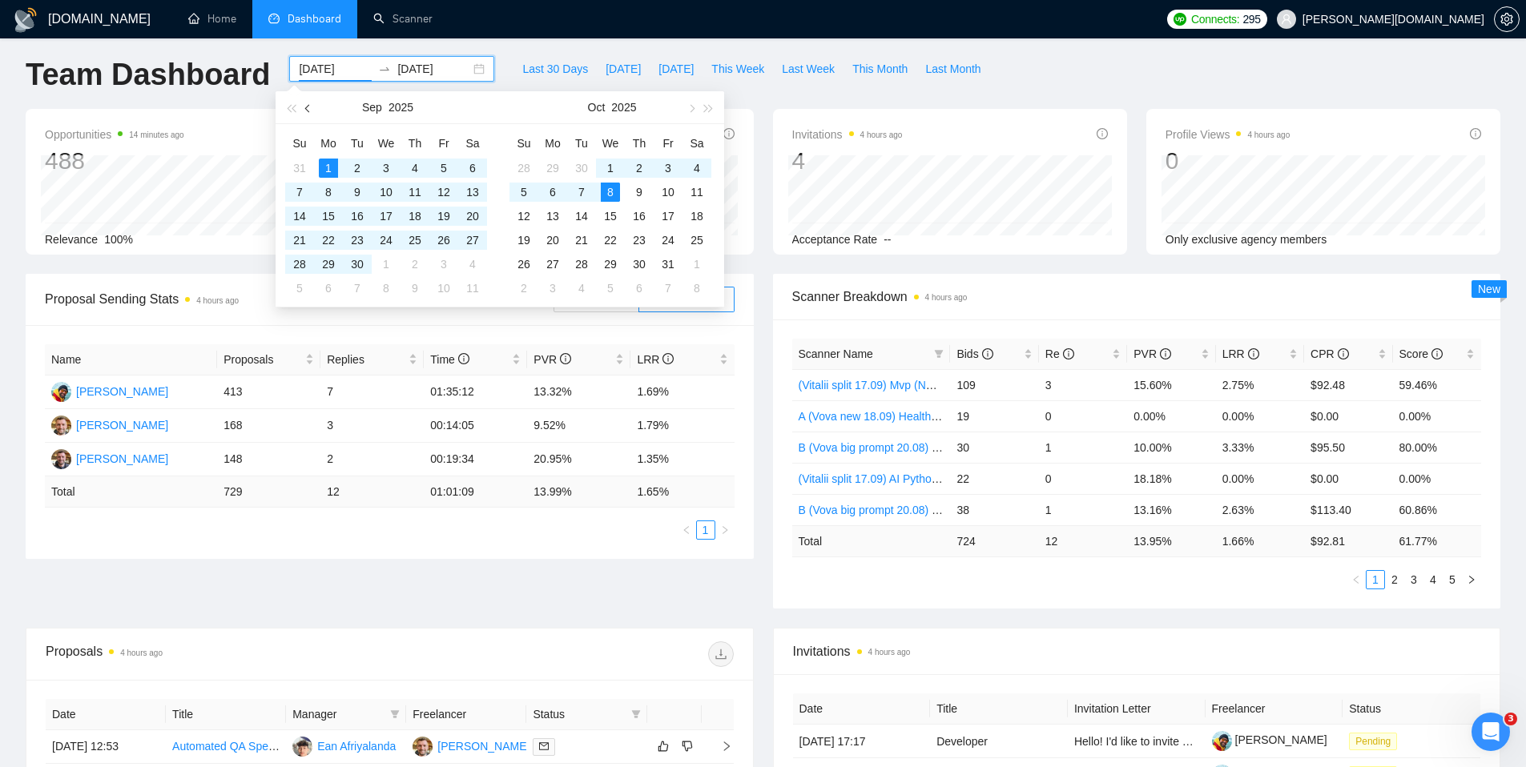
click at [304, 110] on button "button" at bounding box center [309, 107] width 18 height 32
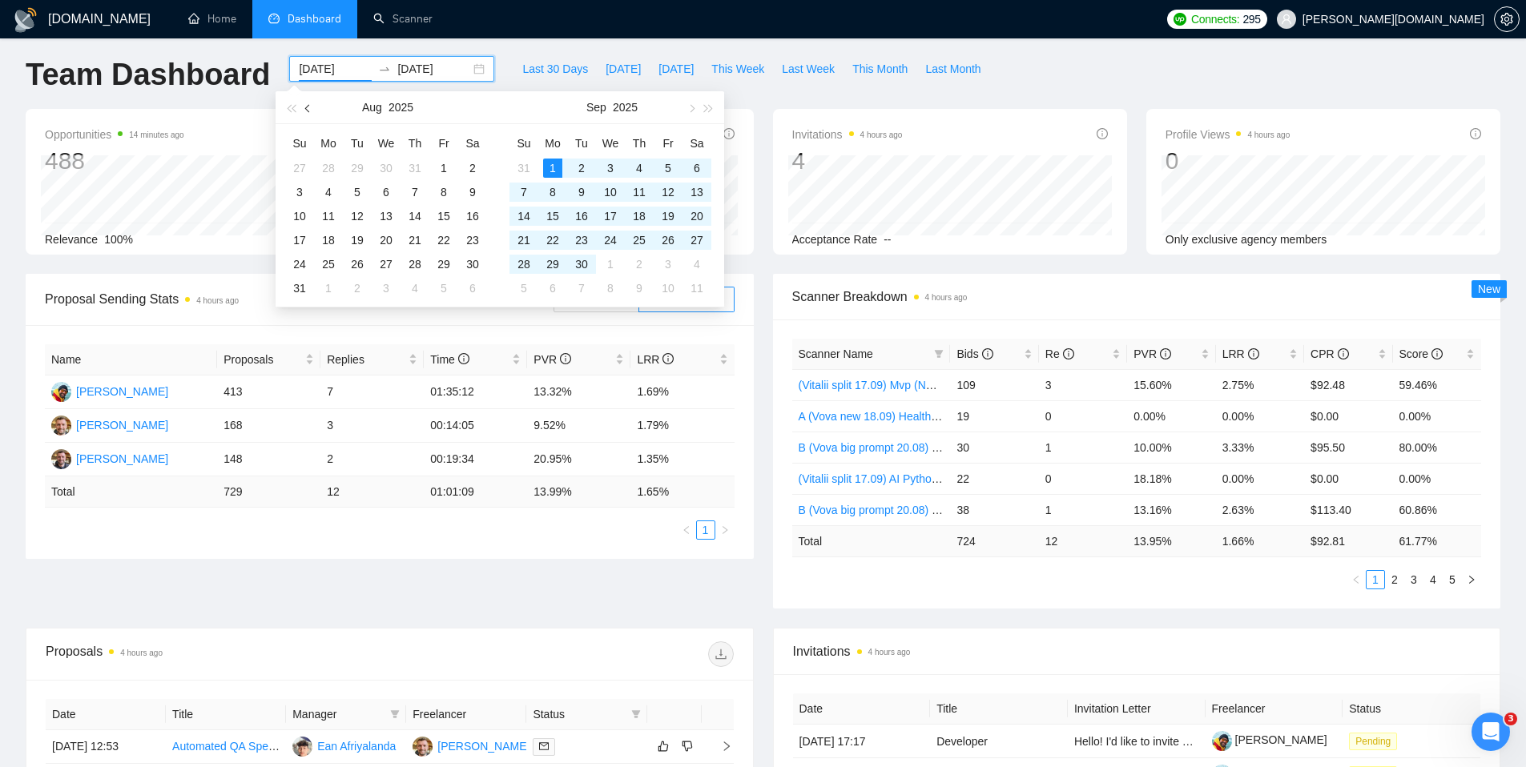
click at [305, 111] on button "button" at bounding box center [309, 107] width 18 height 32
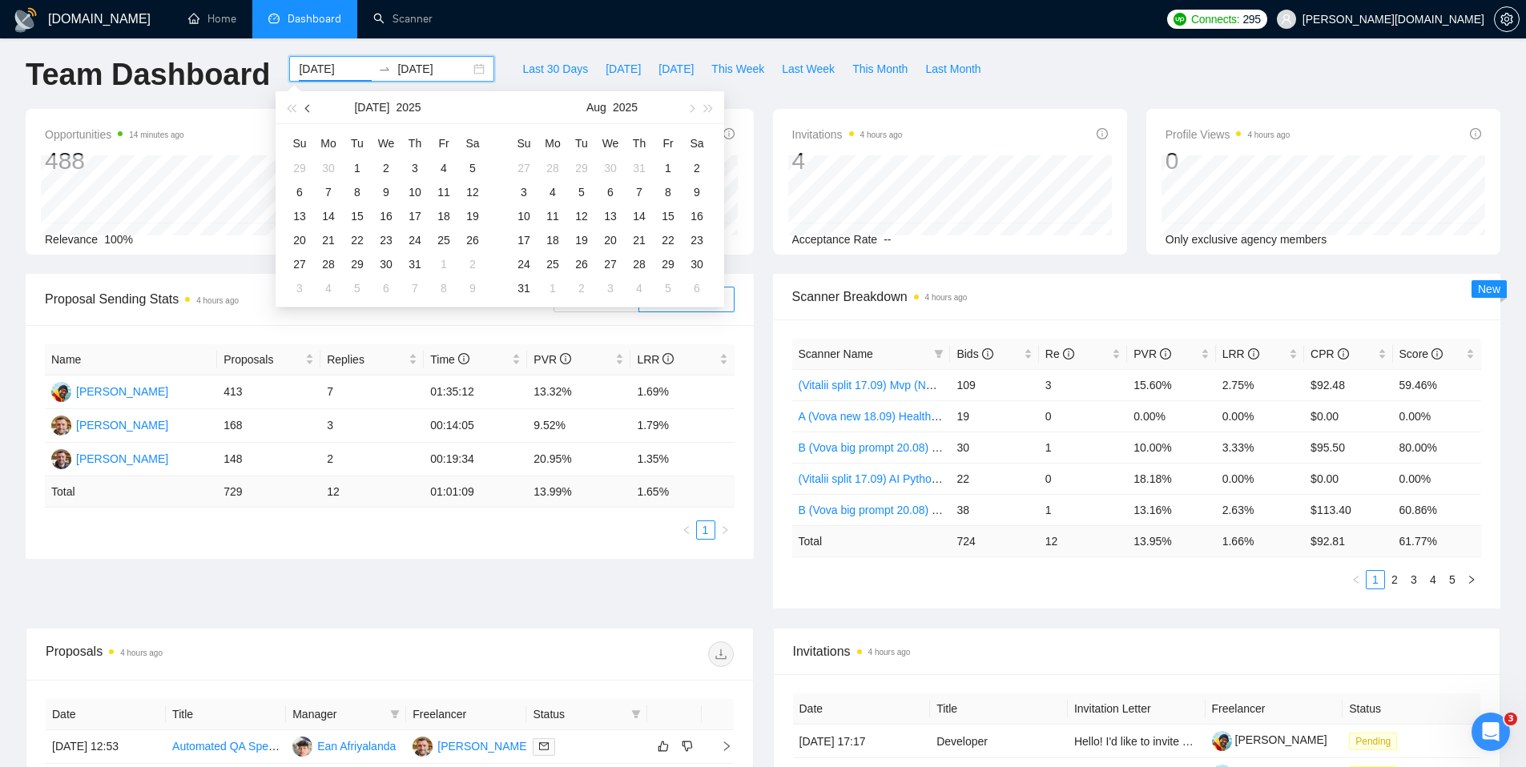
click at [305, 111] on button "button" at bounding box center [309, 107] width 18 height 32
click at [306, 111] on button "button" at bounding box center [309, 107] width 18 height 32
click at [306, 111] on span "button" at bounding box center [309, 108] width 8 height 8
click at [307, 111] on span "button" at bounding box center [309, 108] width 8 height 8
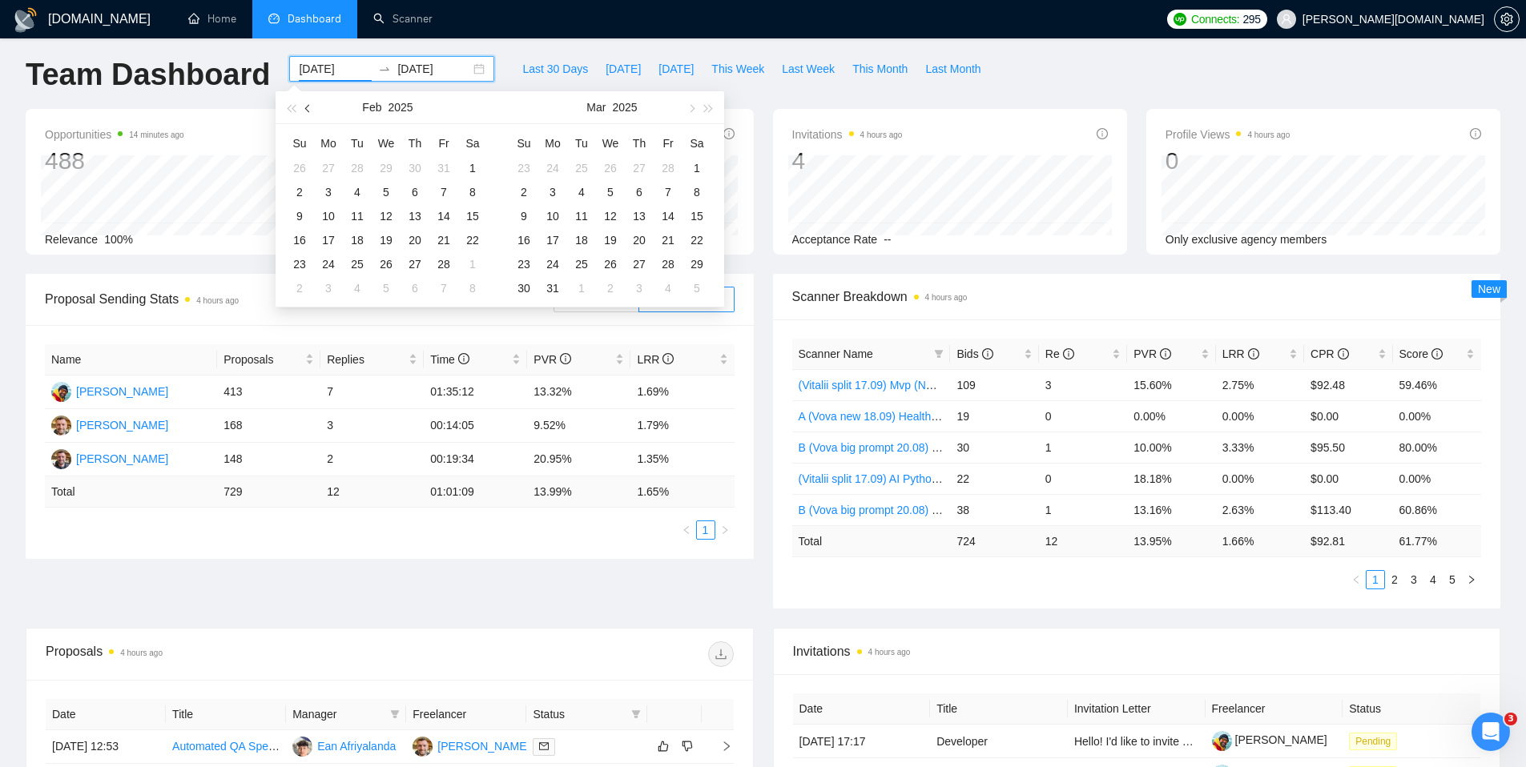
click at [307, 111] on span "button" at bounding box center [309, 108] width 8 height 8
type input "[DATE]"
click at [615, 167] on div "1" at bounding box center [610, 168] width 19 height 19
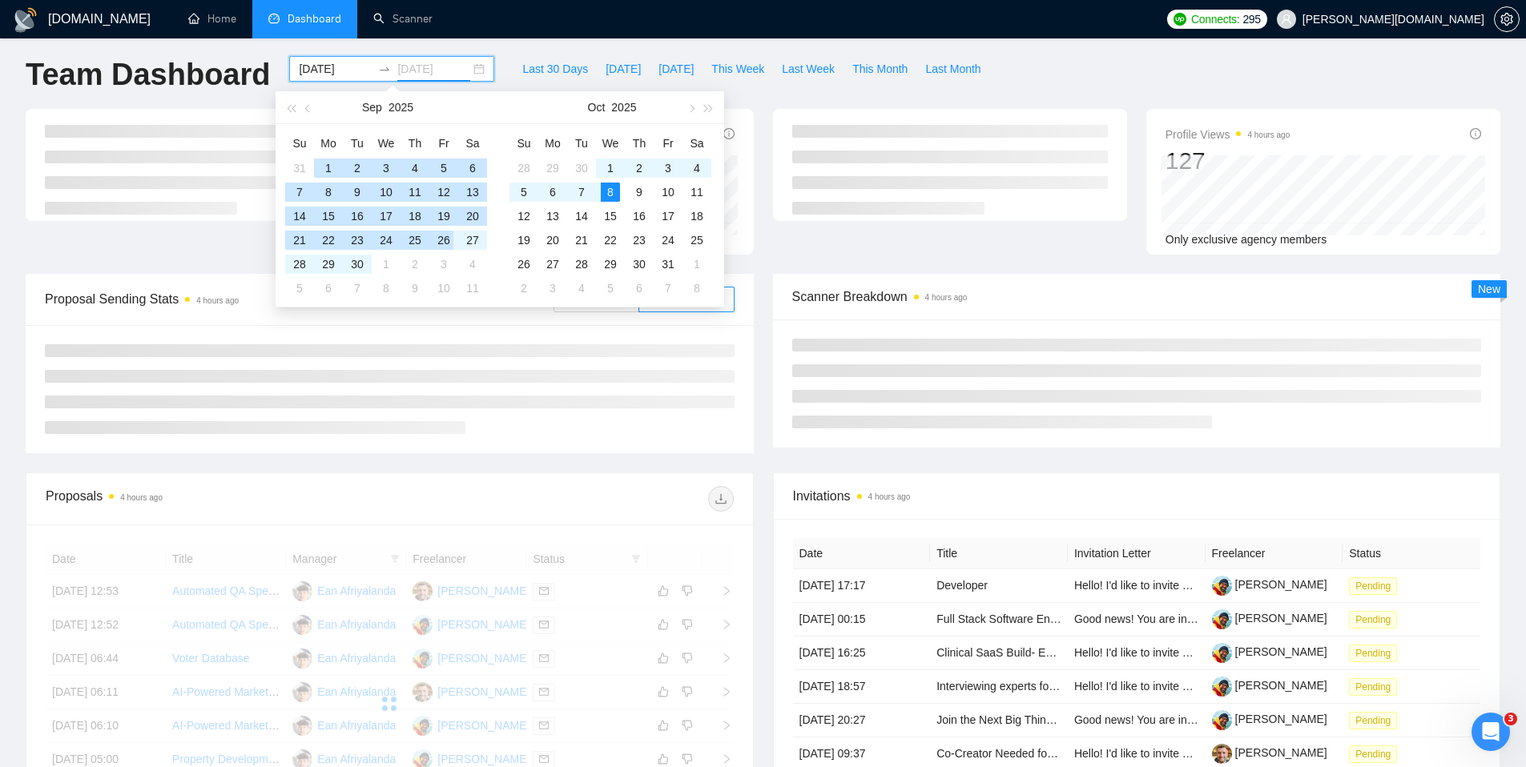
type input "[DATE]"
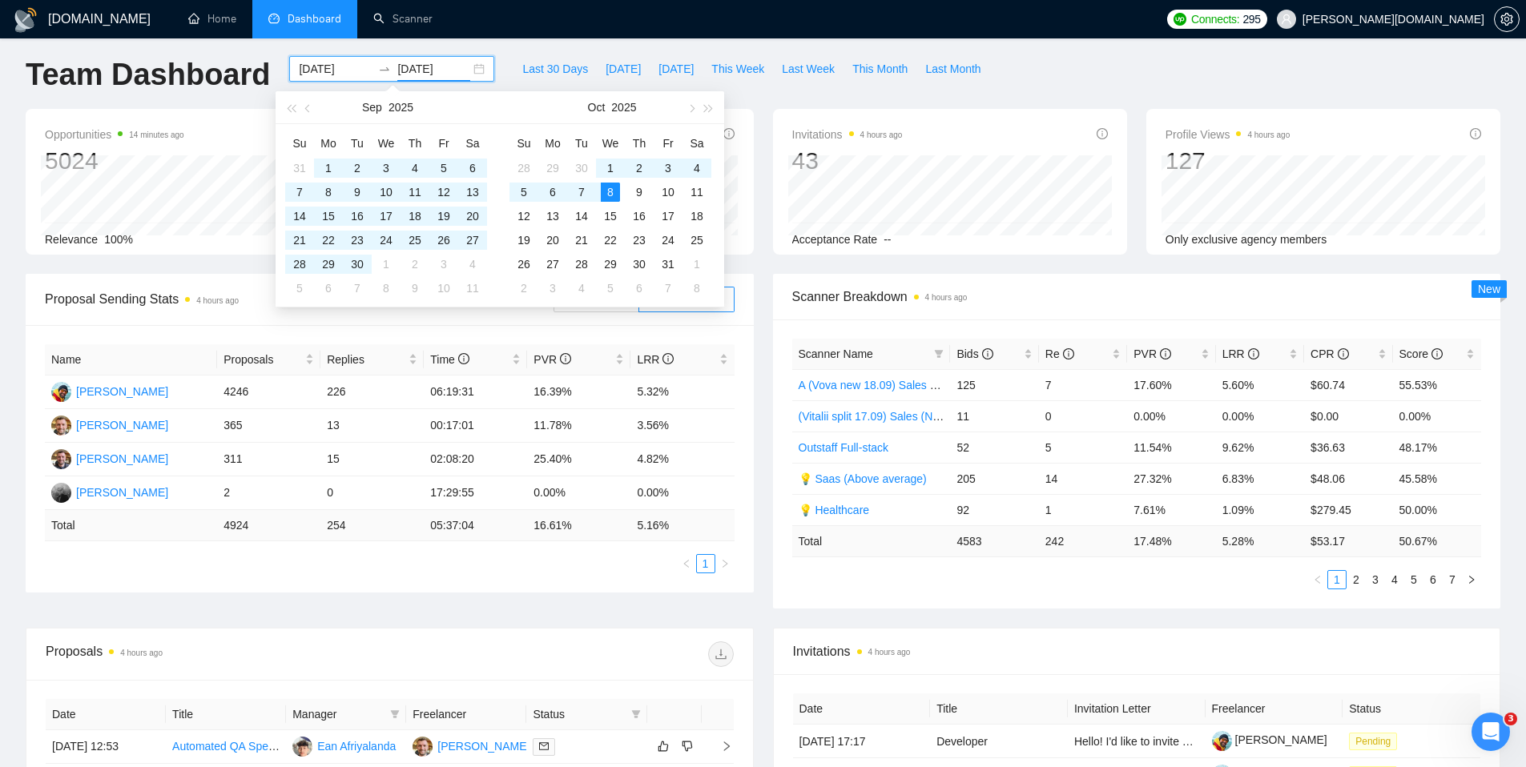
click at [549, 23] on ul "Home Dashboard Scanner" at bounding box center [663, 19] width 993 height 38
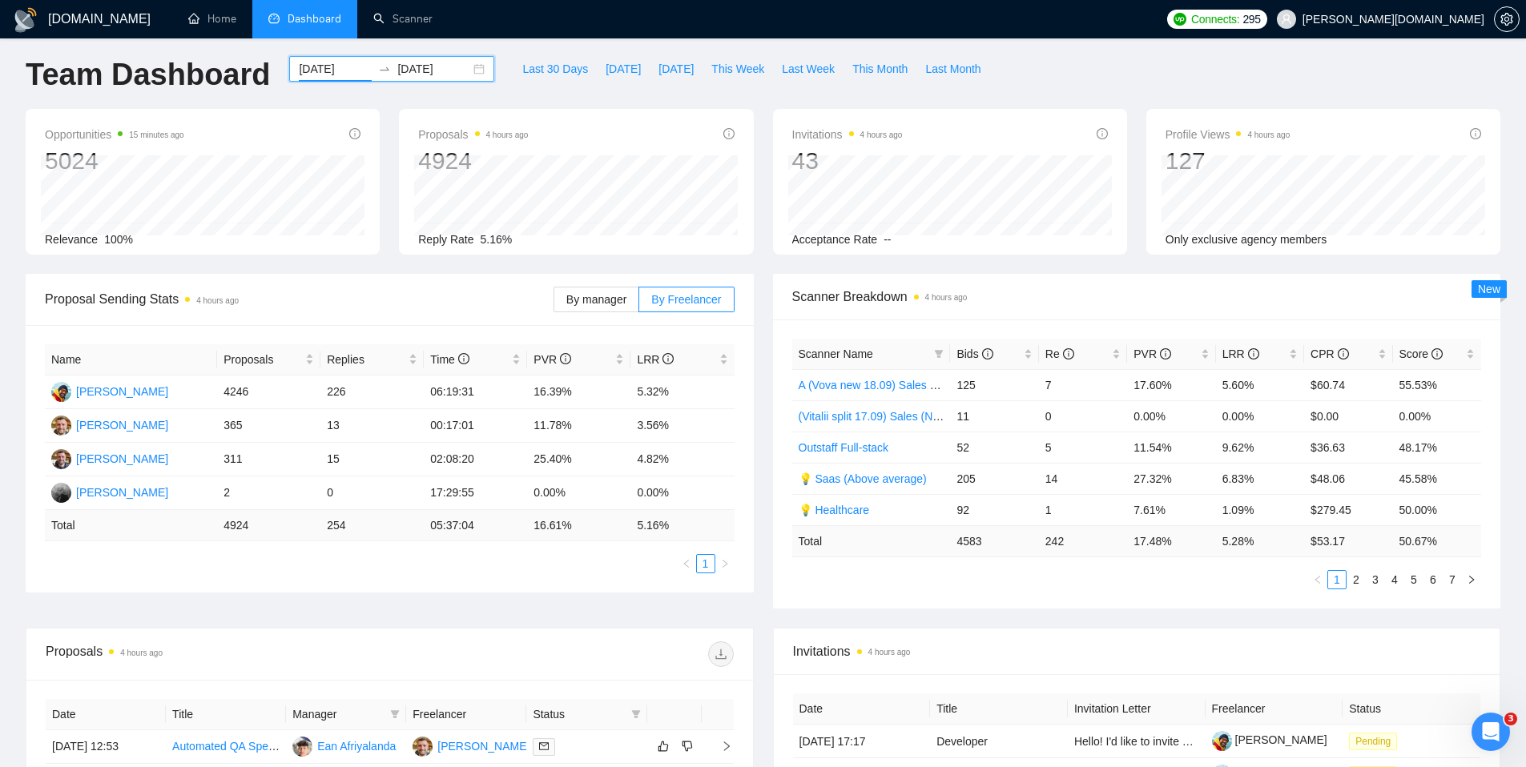
click at [325, 72] on input "[DATE]" at bounding box center [335, 69] width 73 height 18
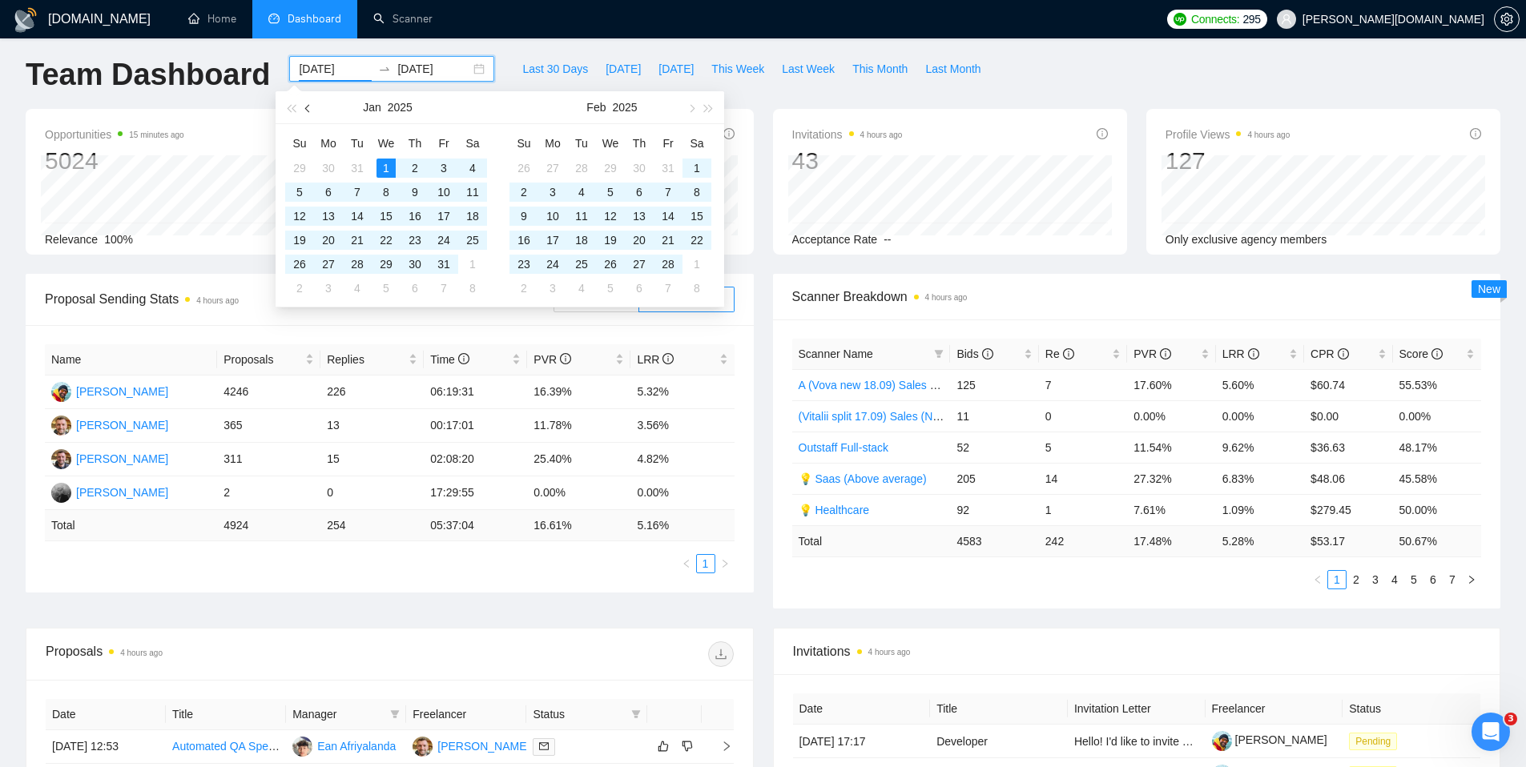
click at [308, 112] on button "button" at bounding box center [309, 107] width 18 height 32
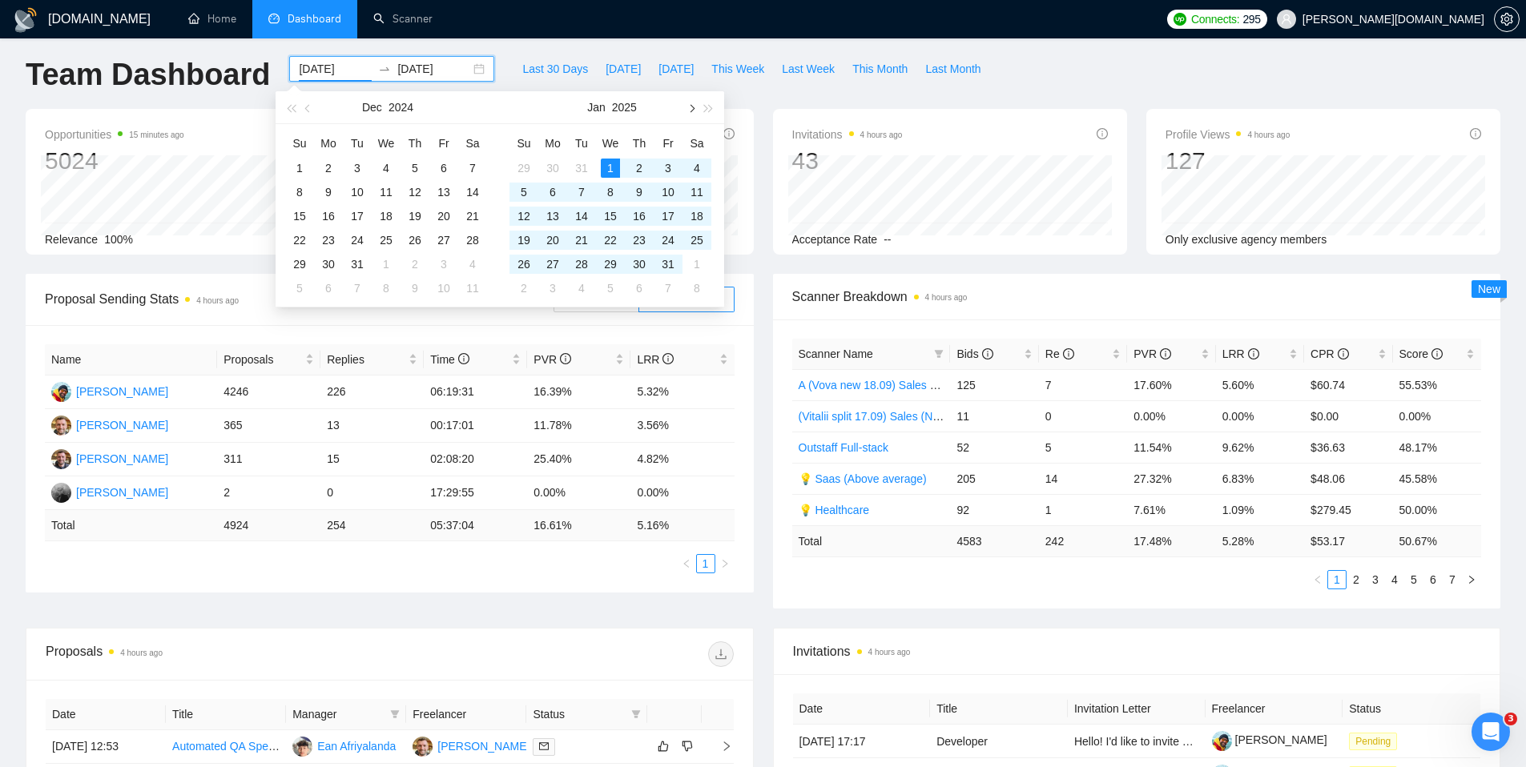
click at [692, 110] on span "button" at bounding box center [691, 108] width 8 height 8
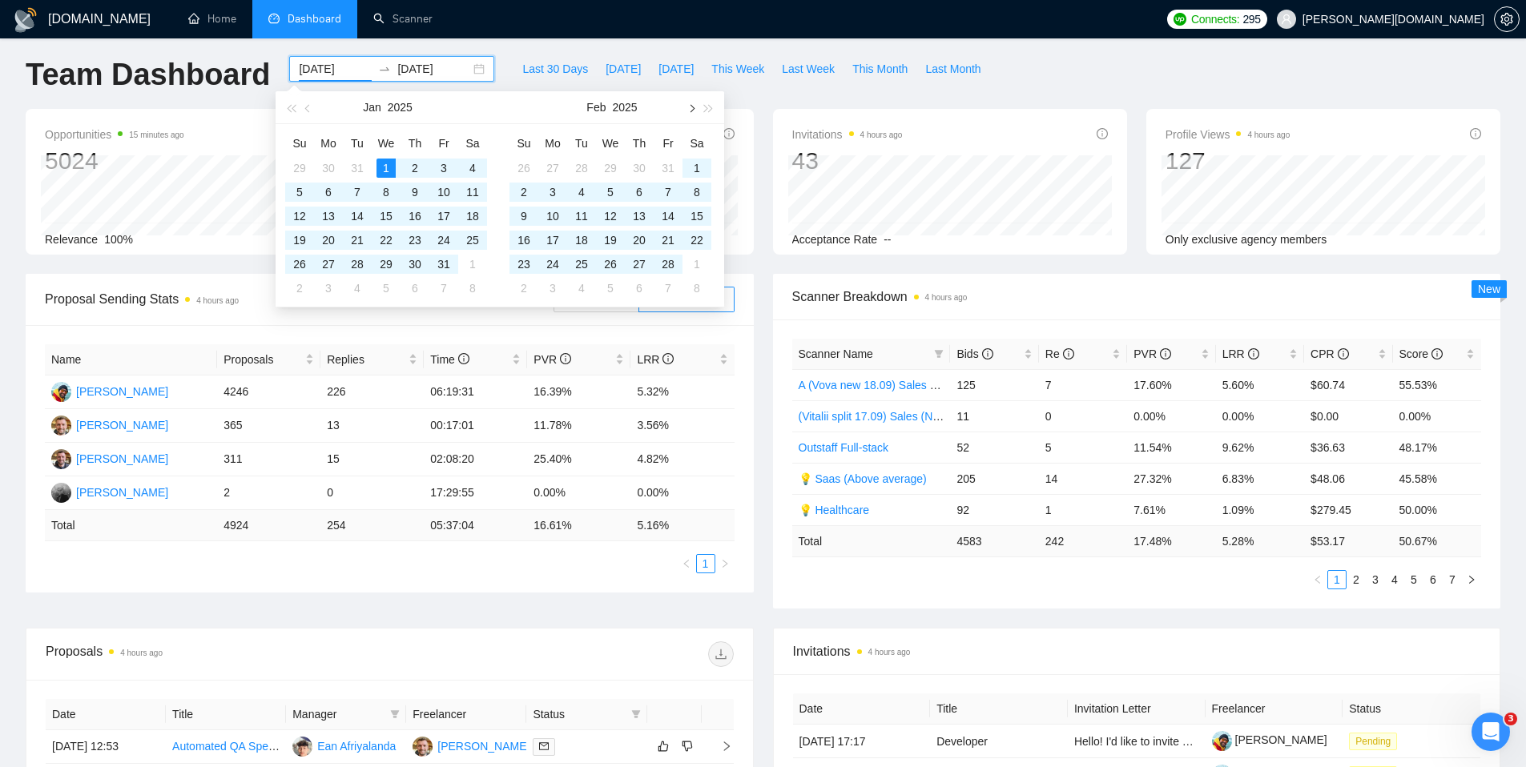
click at [692, 110] on span "button" at bounding box center [691, 108] width 8 height 8
click at [693, 110] on span "button" at bounding box center [691, 108] width 8 height 8
click at [693, 110] on button "button" at bounding box center [691, 107] width 18 height 32
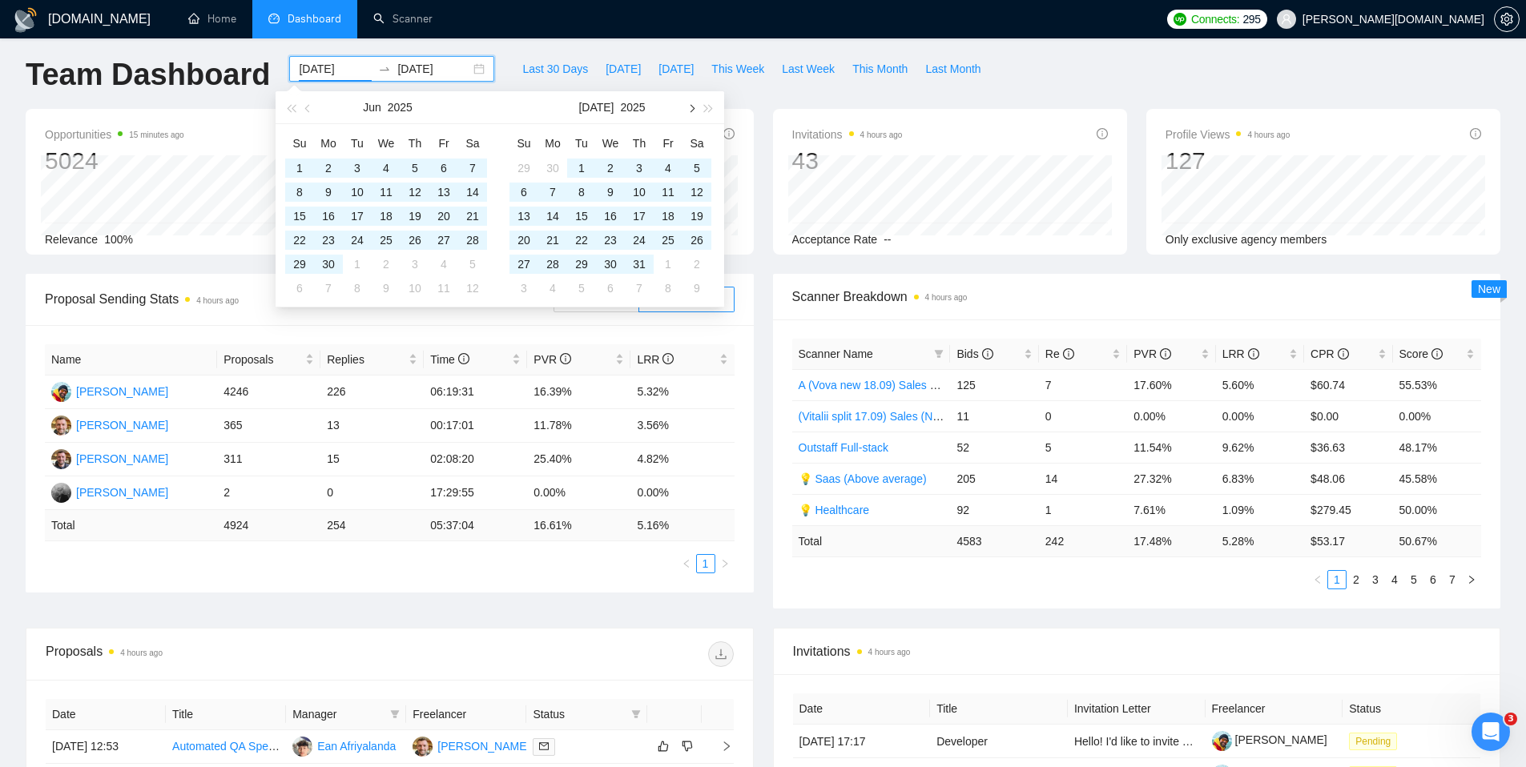
click at [693, 110] on button "button" at bounding box center [691, 107] width 18 height 32
type input "[DATE]"
click at [633, 244] on div "21" at bounding box center [639, 240] width 19 height 19
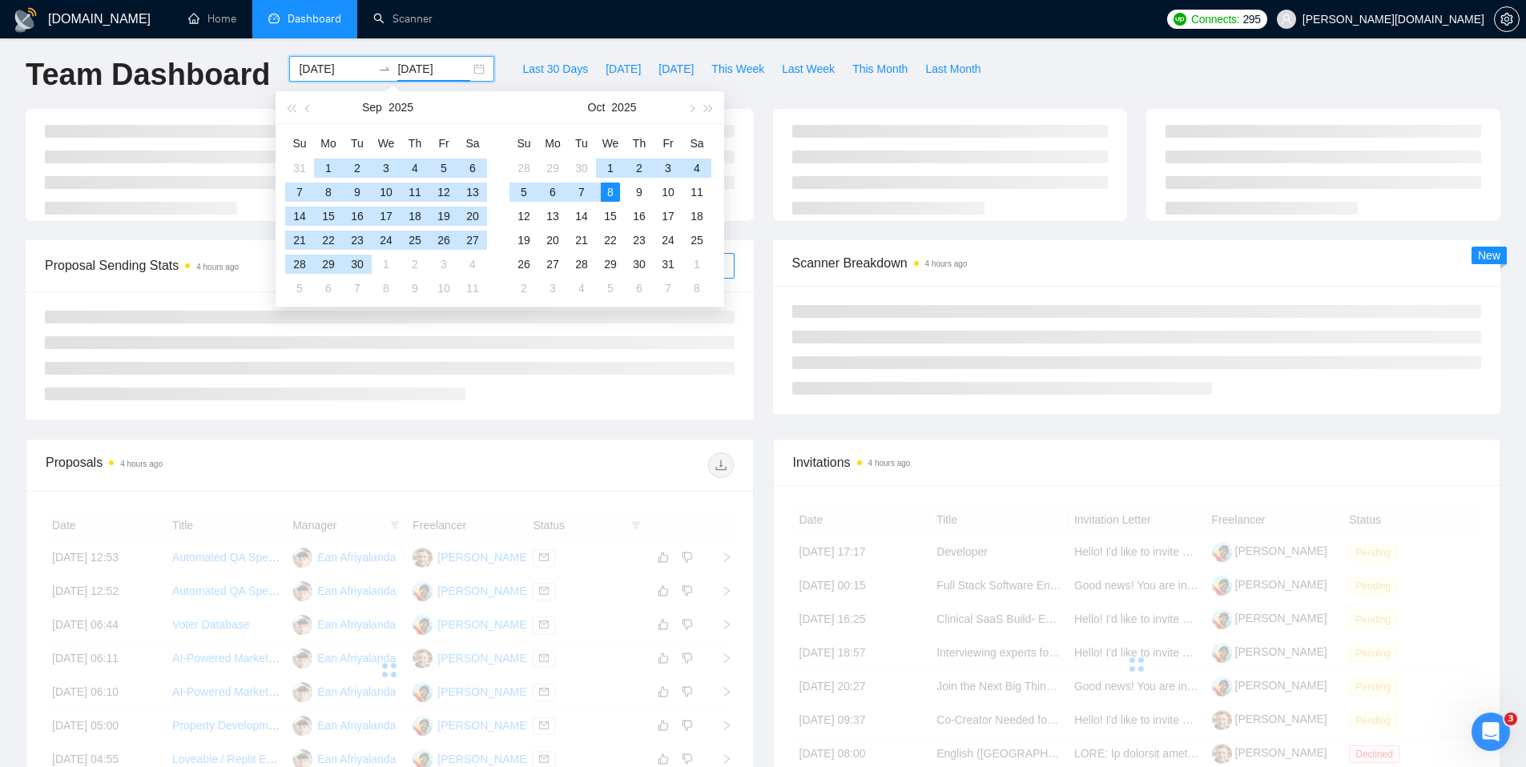
type input "[DATE]"
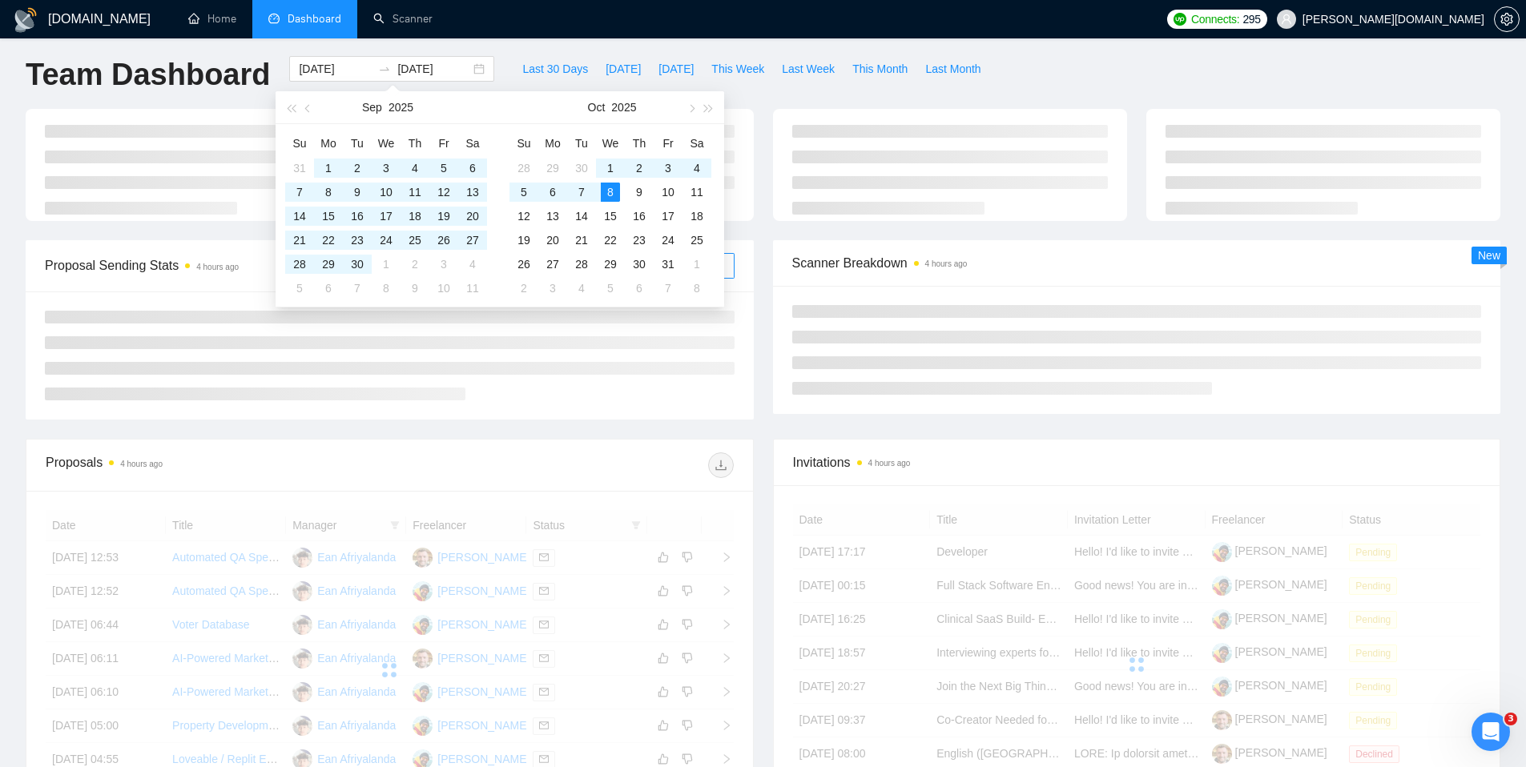
click at [551, 29] on ul "Home Dashboard Scanner" at bounding box center [663, 19] width 993 height 38
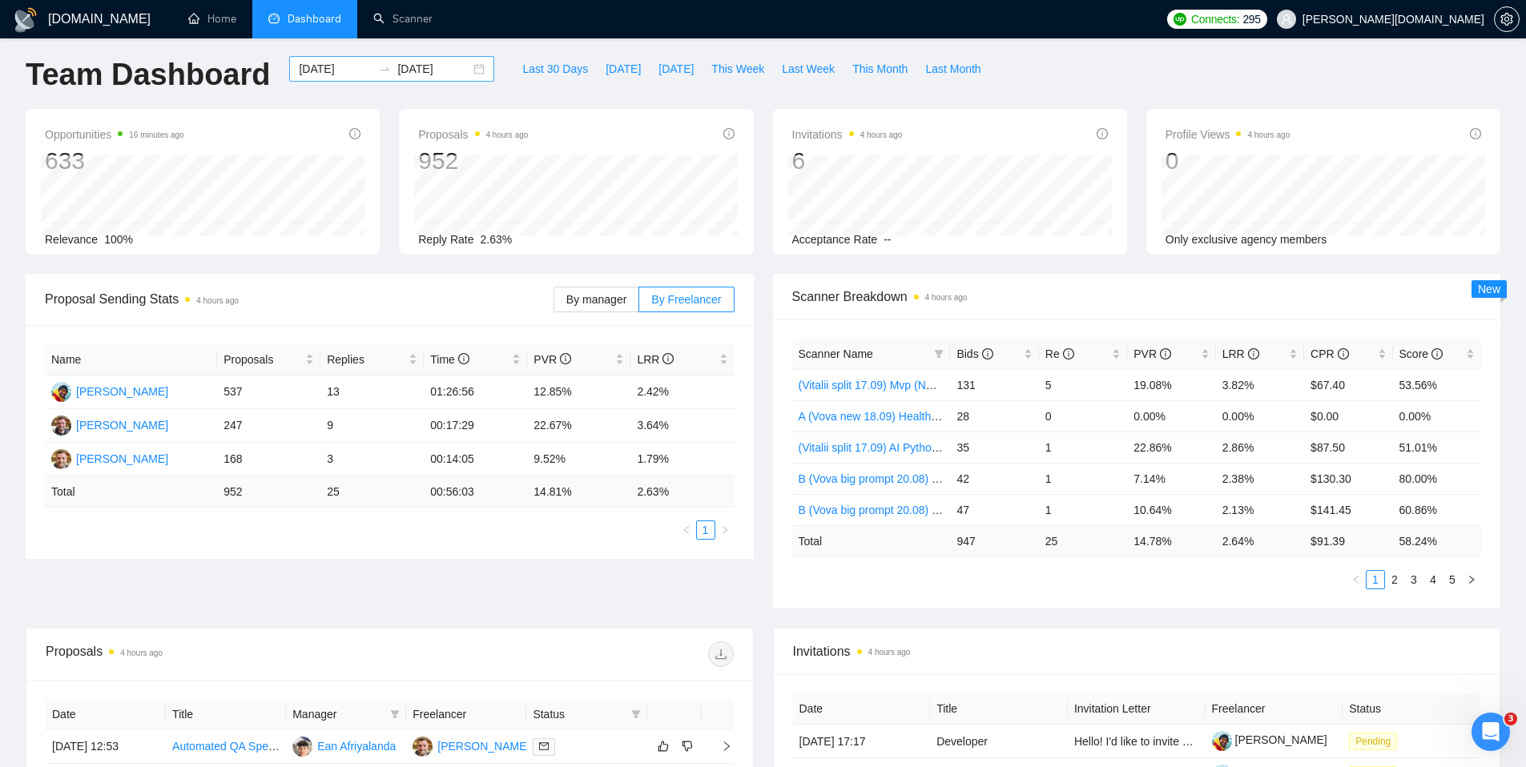
click at [427, 75] on input "[DATE]" at bounding box center [433, 69] width 73 height 18
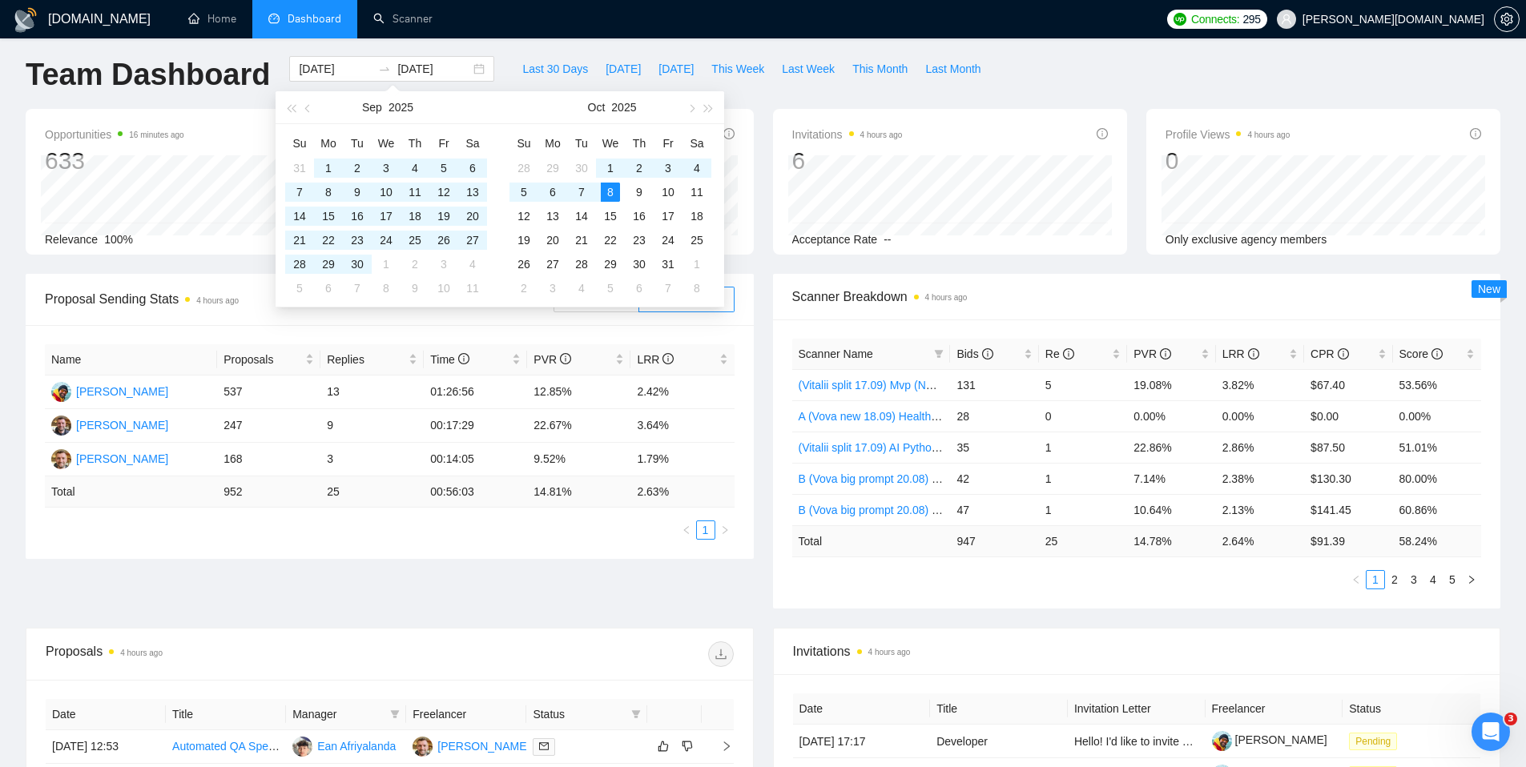
click at [508, 30] on ul "Home Dashboard Scanner" at bounding box center [663, 19] width 993 height 38
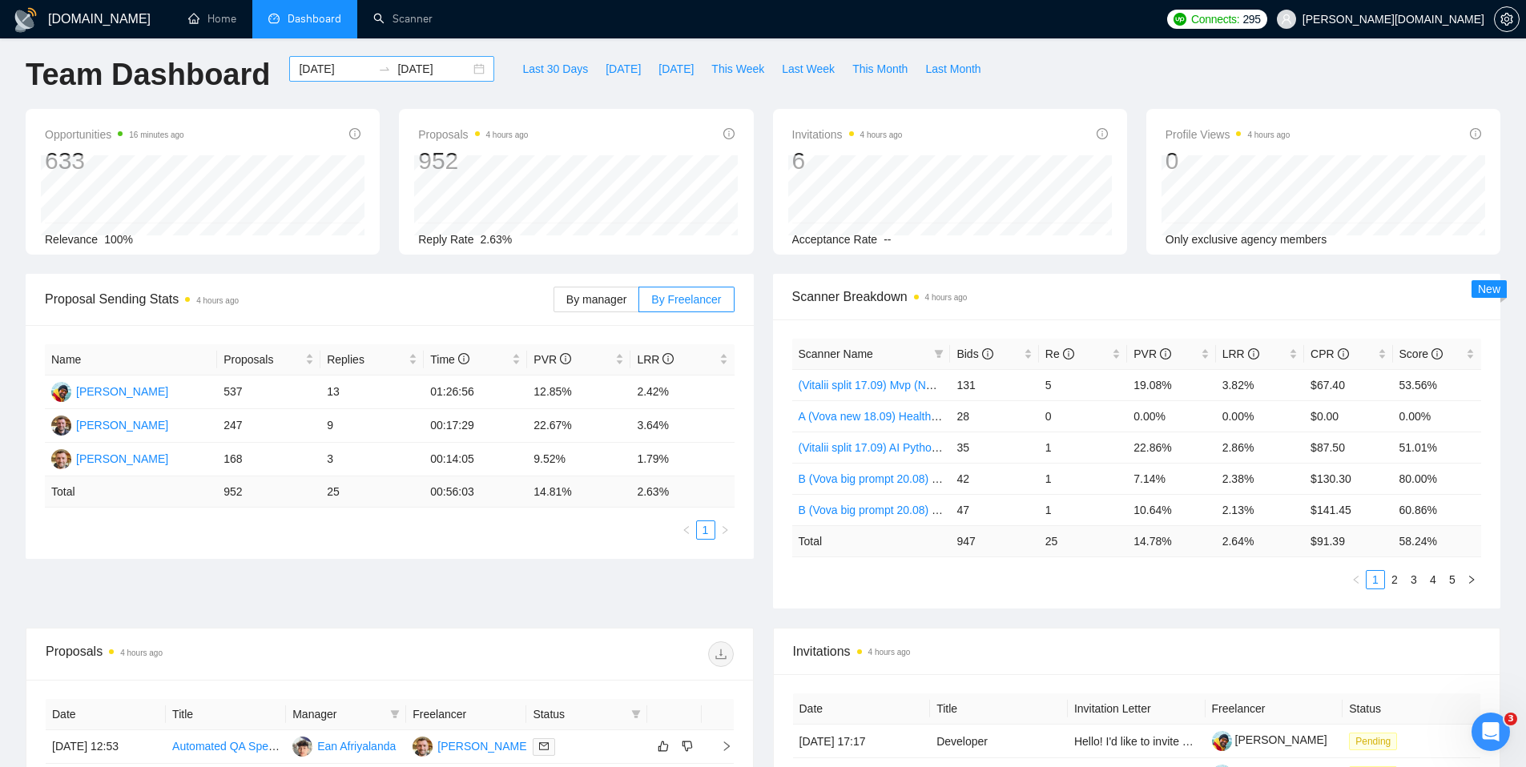
click at [324, 76] on input "[DATE]" at bounding box center [335, 69] width 73 height 18
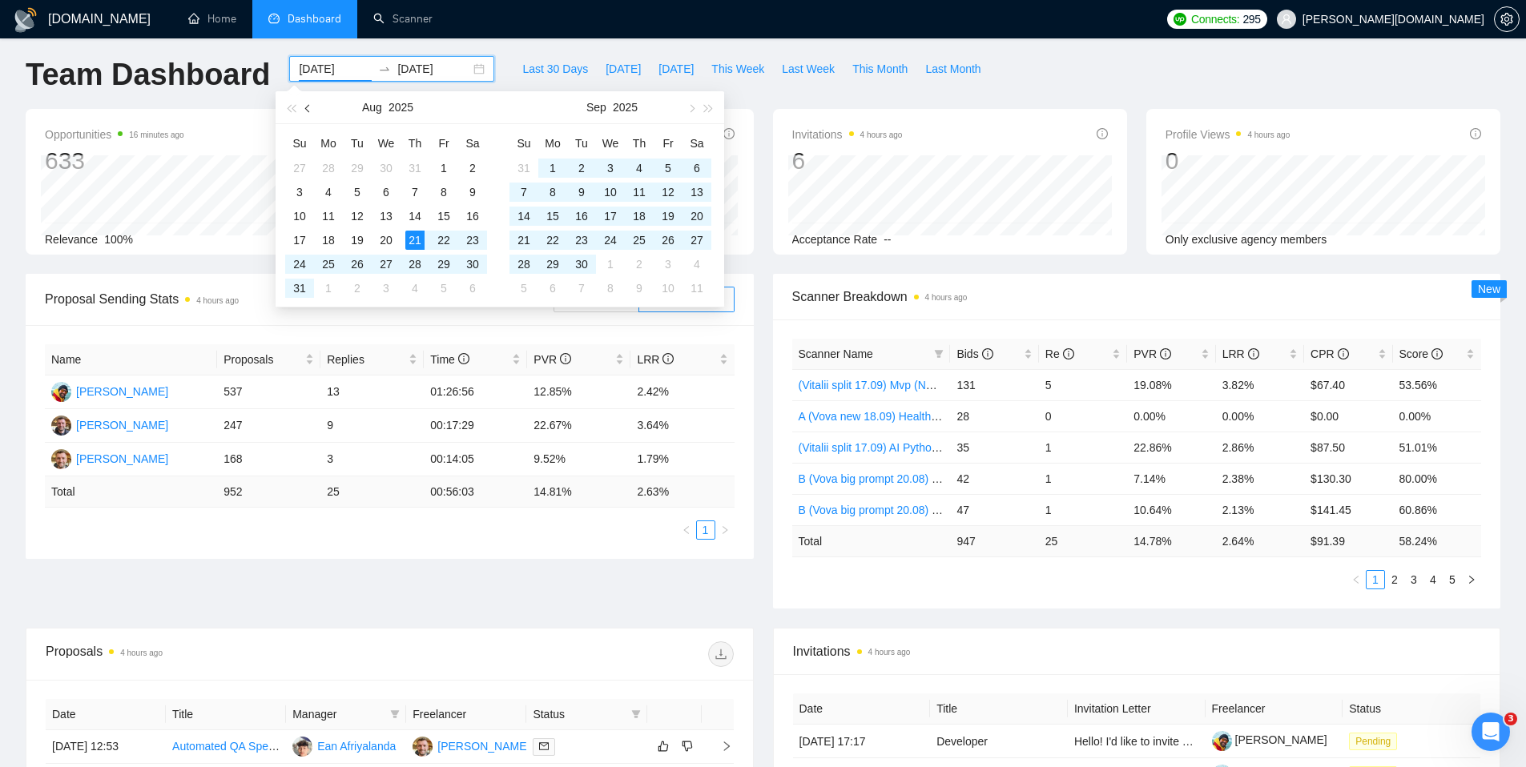
click at [310, 112] on button "button" at bounding box center [309, 107] width 18 height 32
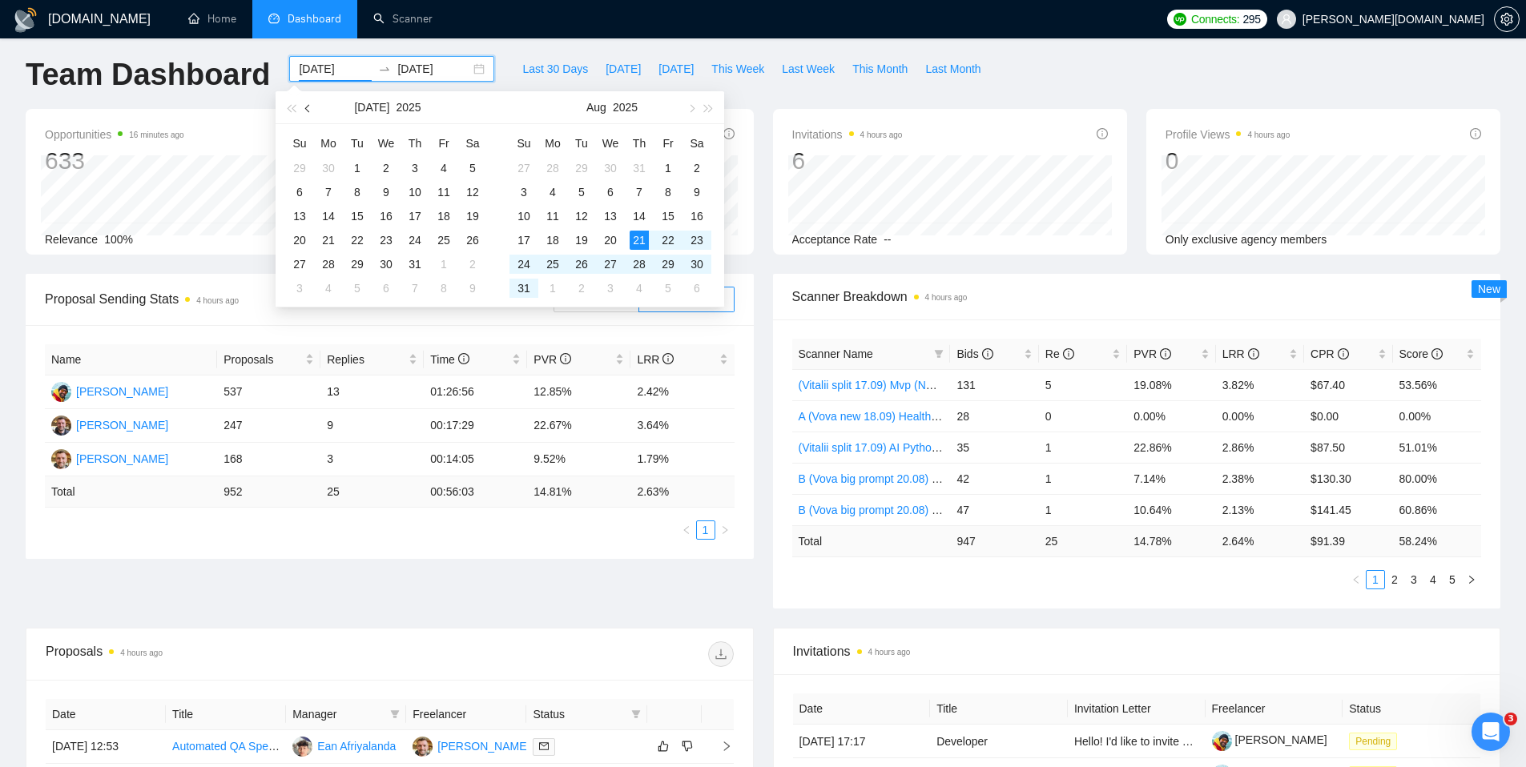
click at [310, 112] on button "button" at bounding box center [309, 107] width 18 height 32
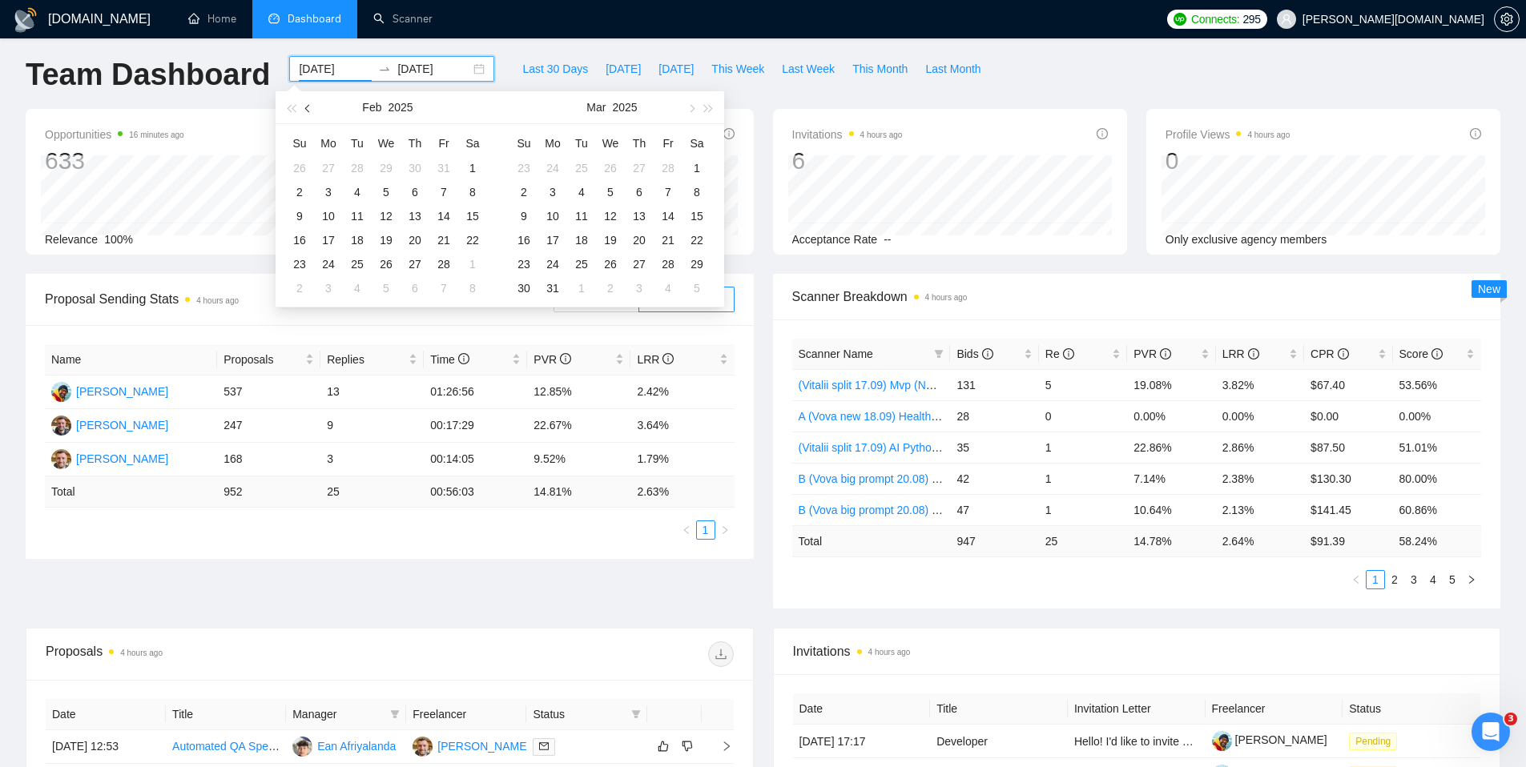
click at [310, 112] on button "button" at bounding box center [309, 107] width 18 height 32
click at [695, 112] on button "button" at bounding box center [691, 107] width 18 height 32
type input "[DATE]"
click at [383, 170] on div "1" at bounding box center [386, 168] width 19 height 19
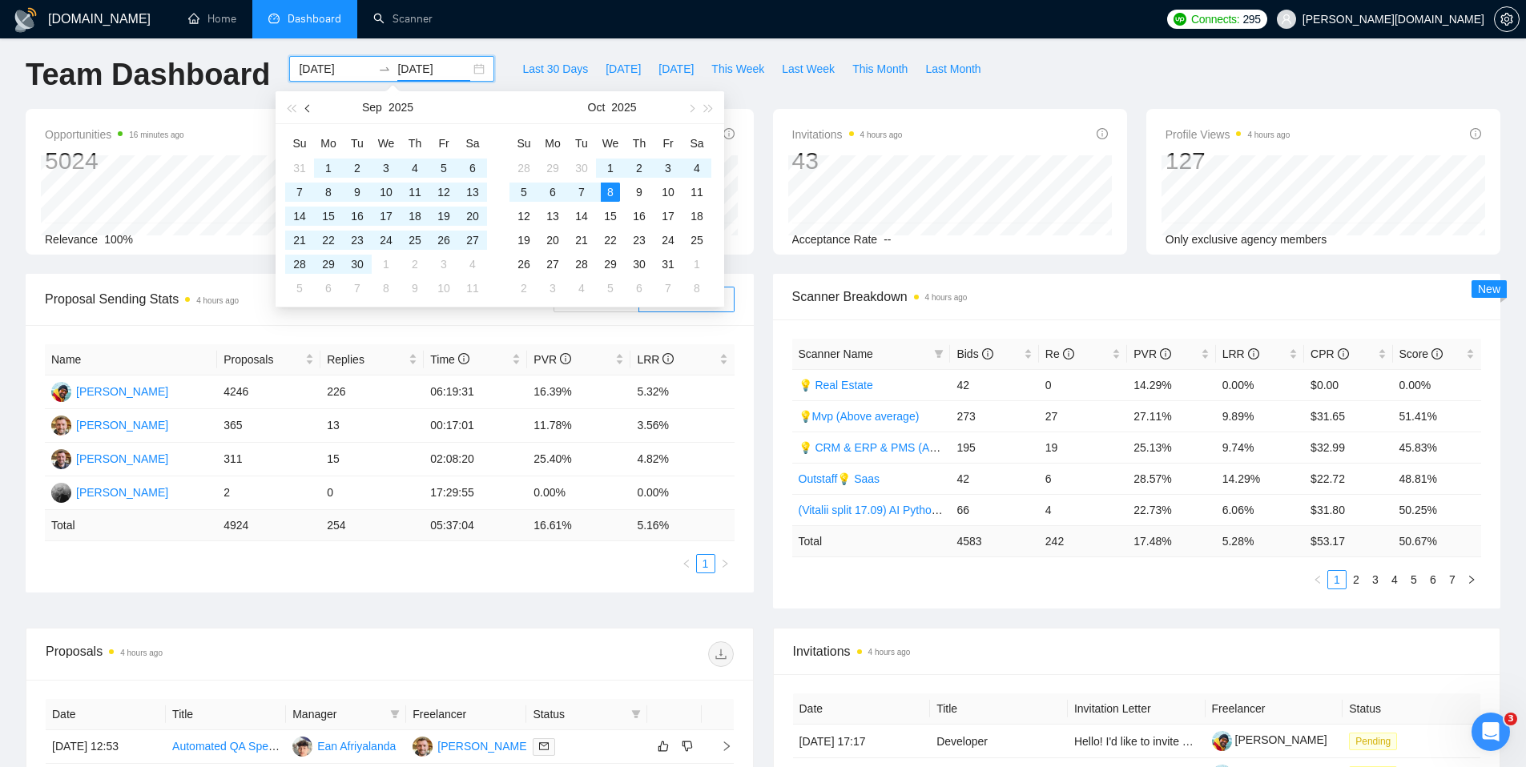
click at [307, 111] on span "button" at bounding box center [309, 108] width 8 height 8
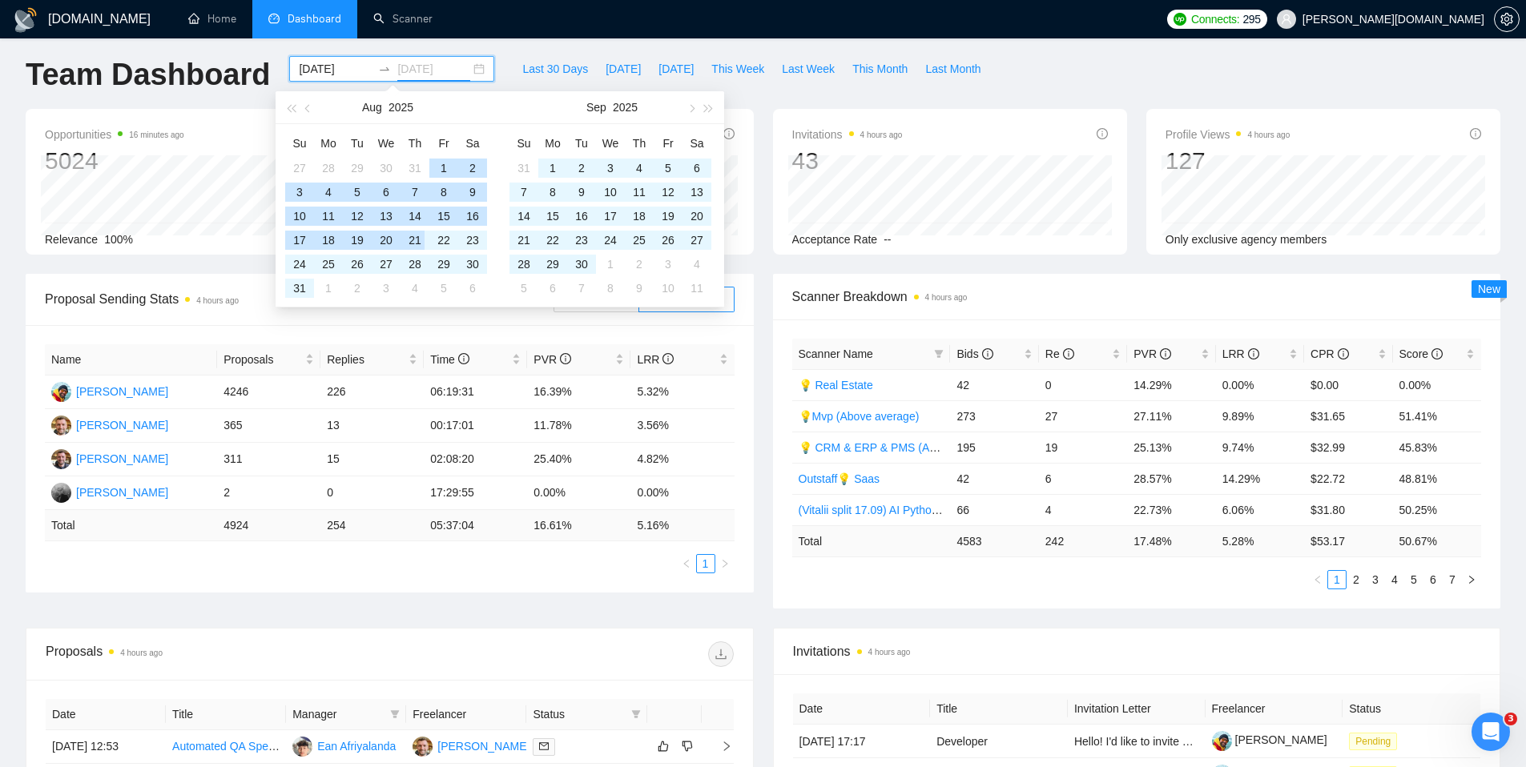
click at [415, 246] on div "21" at bounding box center [414, 240] width 19 height 19
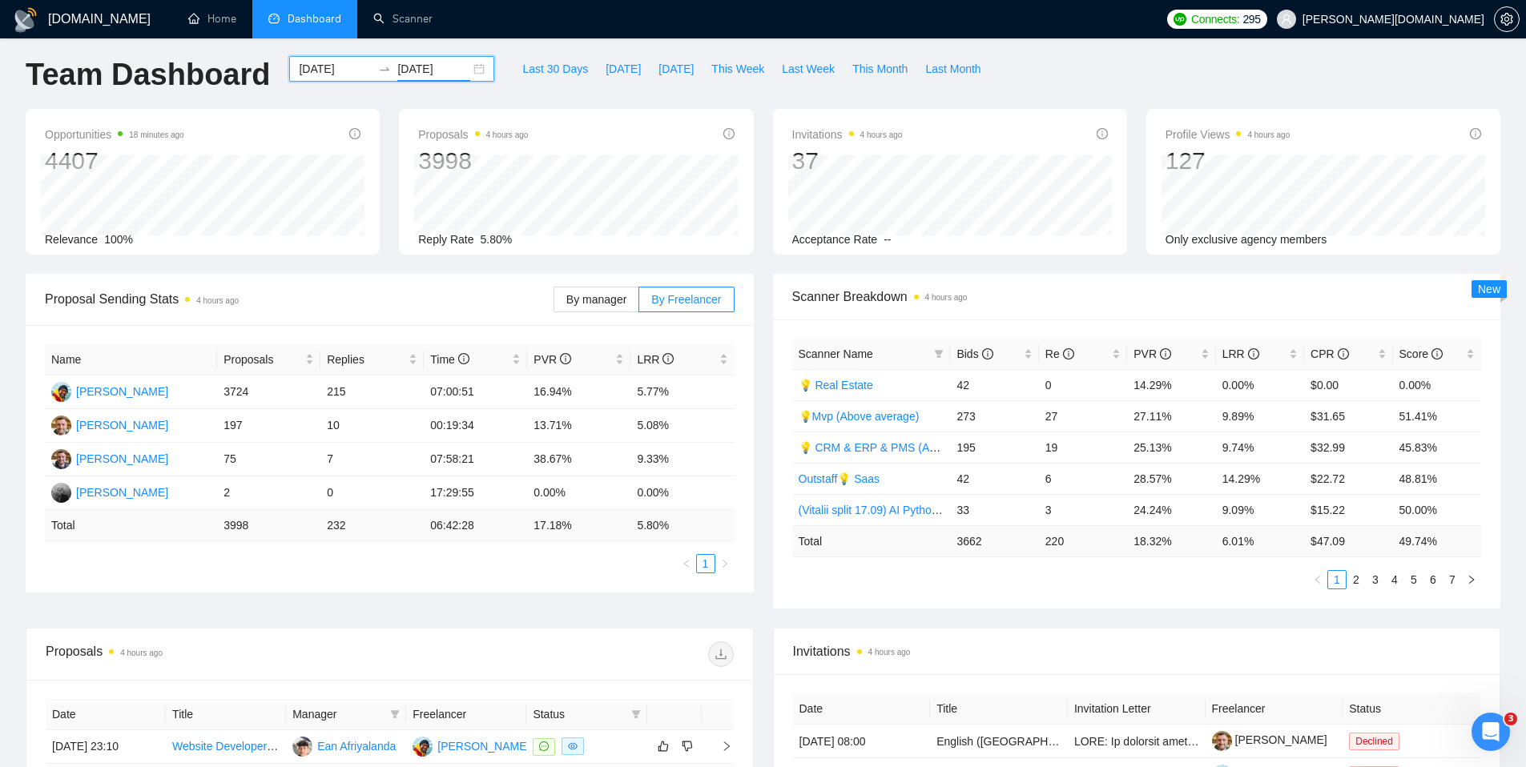
click at [429, 66] on input "[DATE]" at bounding box center [433, 69] width 73 height 18
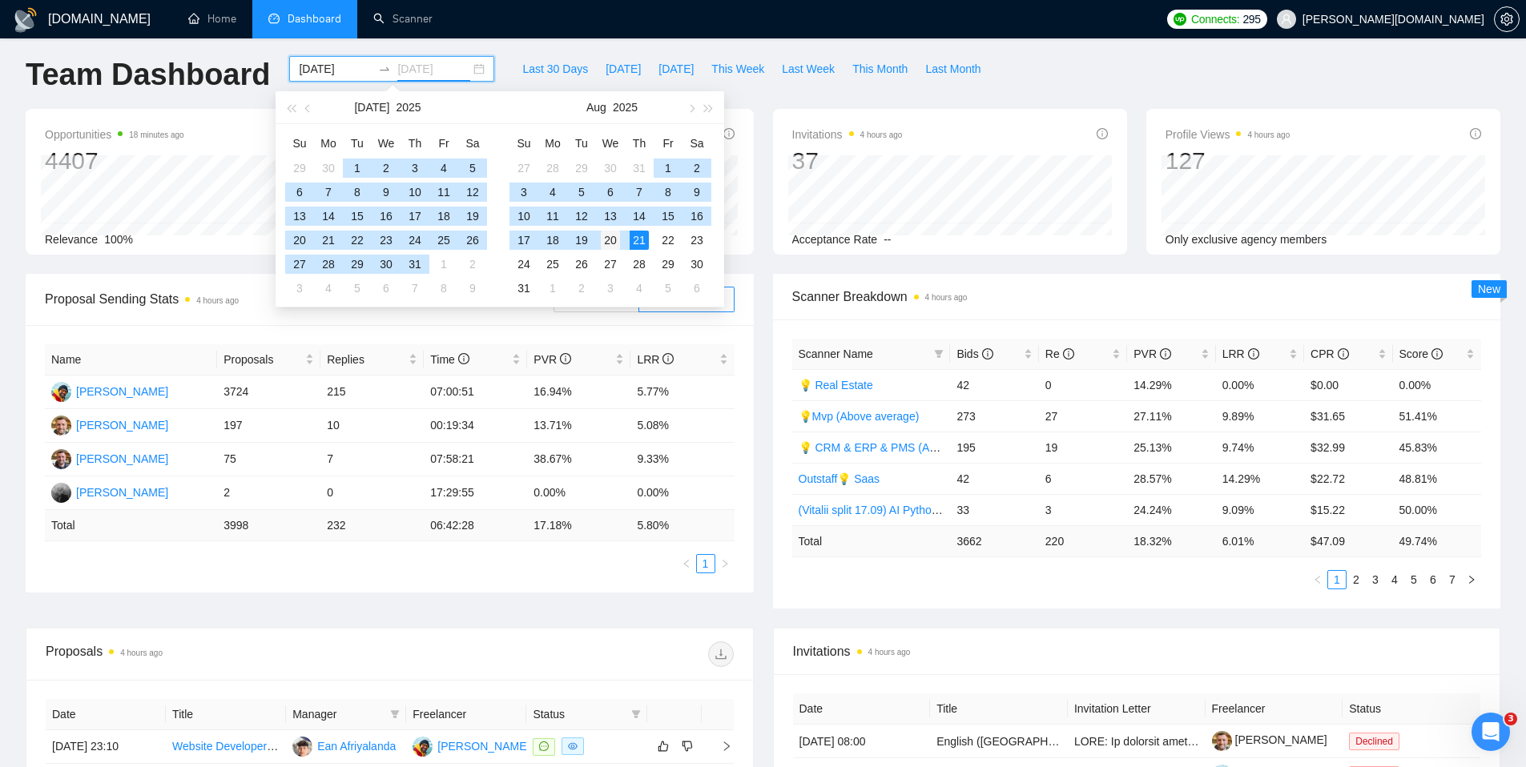
type input "[DATE]"
click at [618, 240] on div "20" at bounding box center [610, 240] width 19 height 19
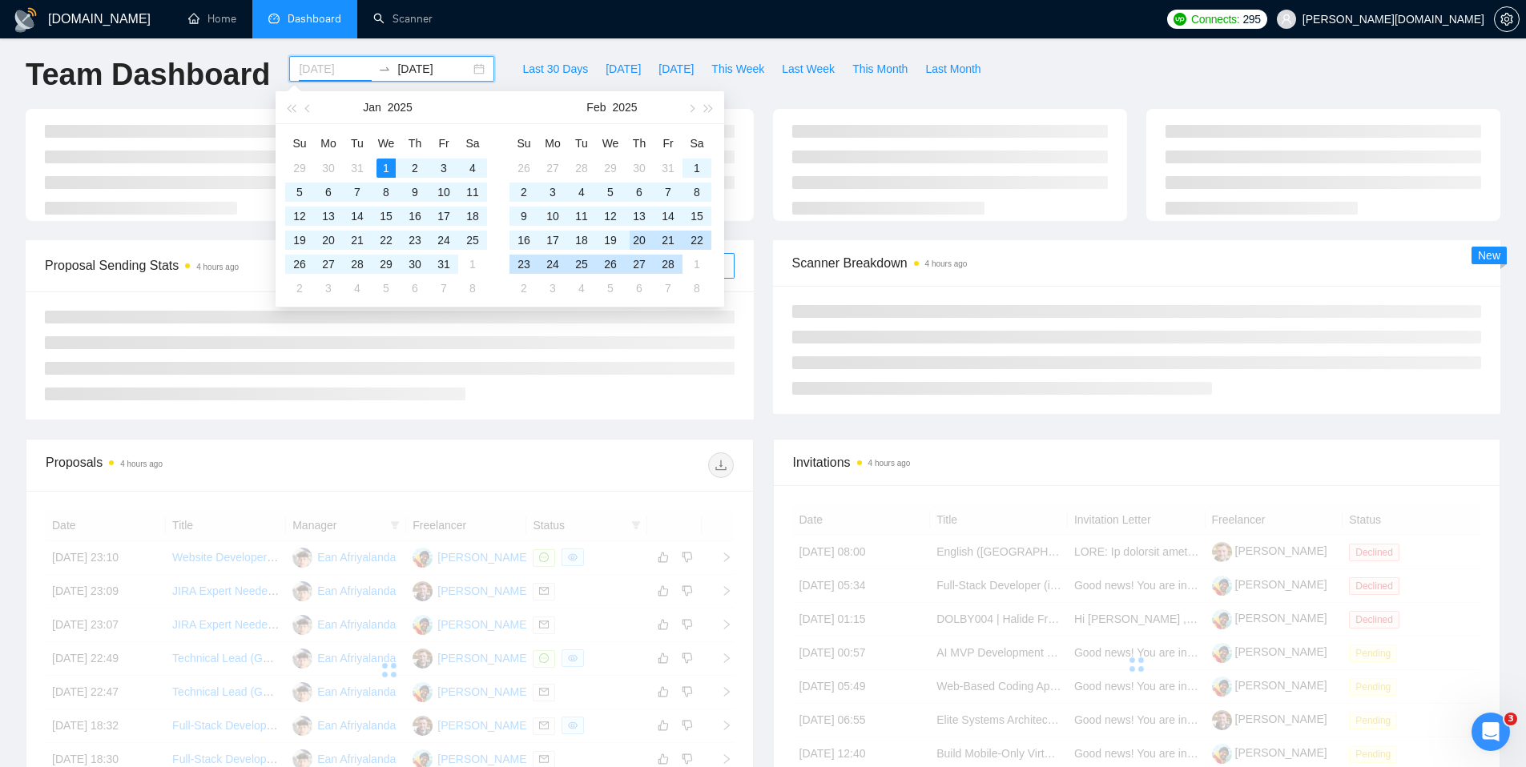
type input "[DATE]"
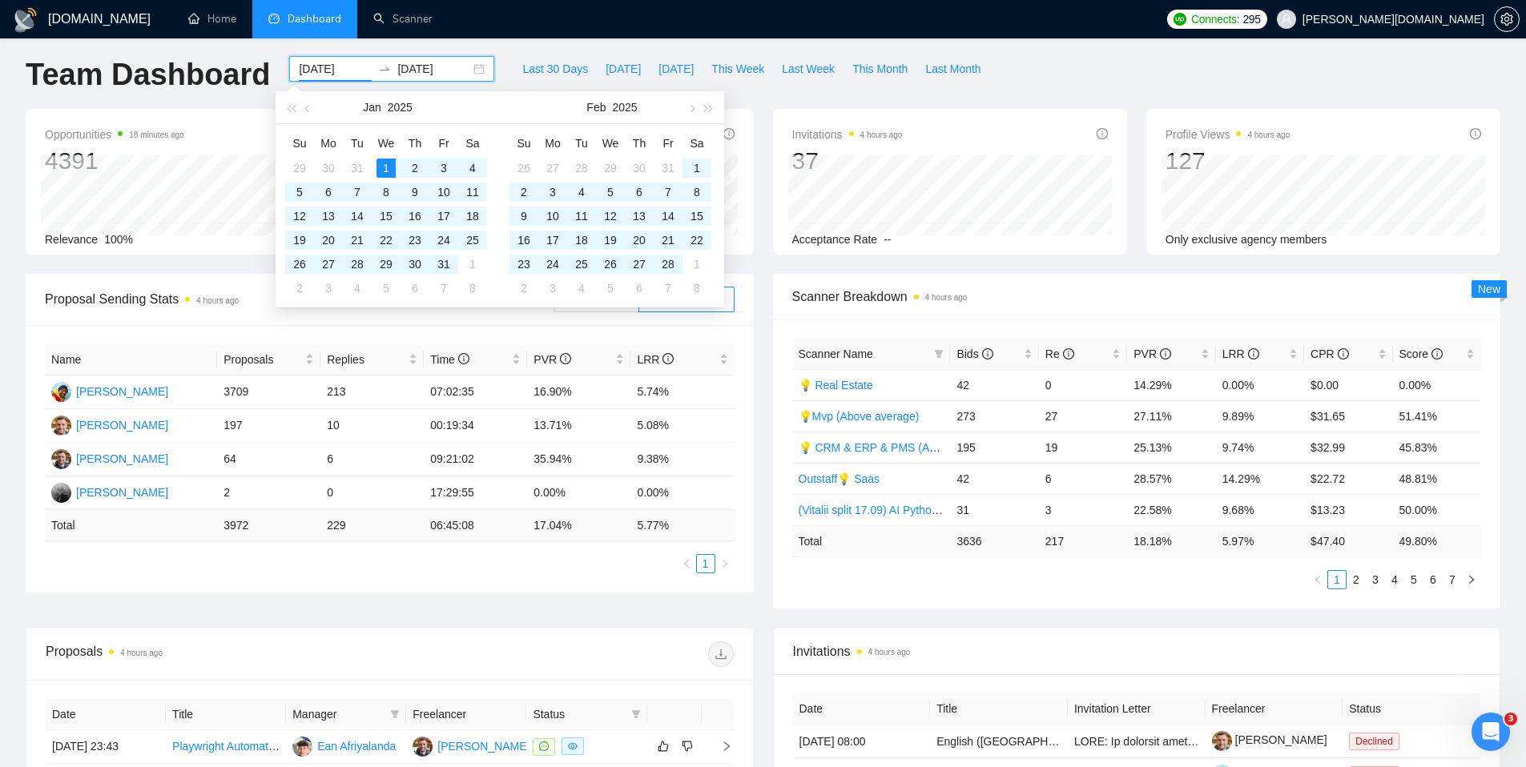
click at [490, 23] on ul "Home Dashboard Scanner" at bounding box center [663, 19] width 993 height 38
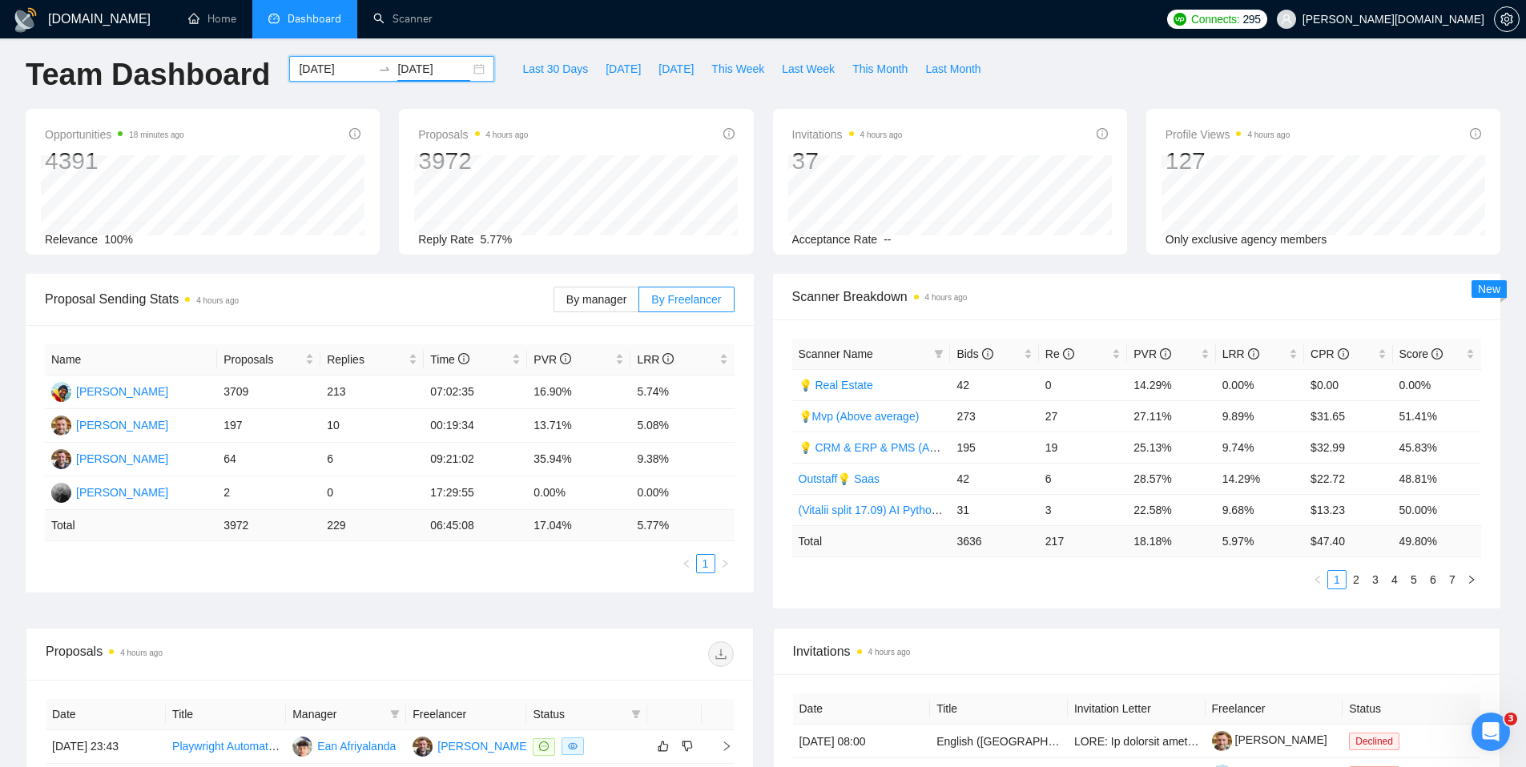
click at [421, 74] on input "[DATE]" at bounding box center [433, 69] width 73 height 18
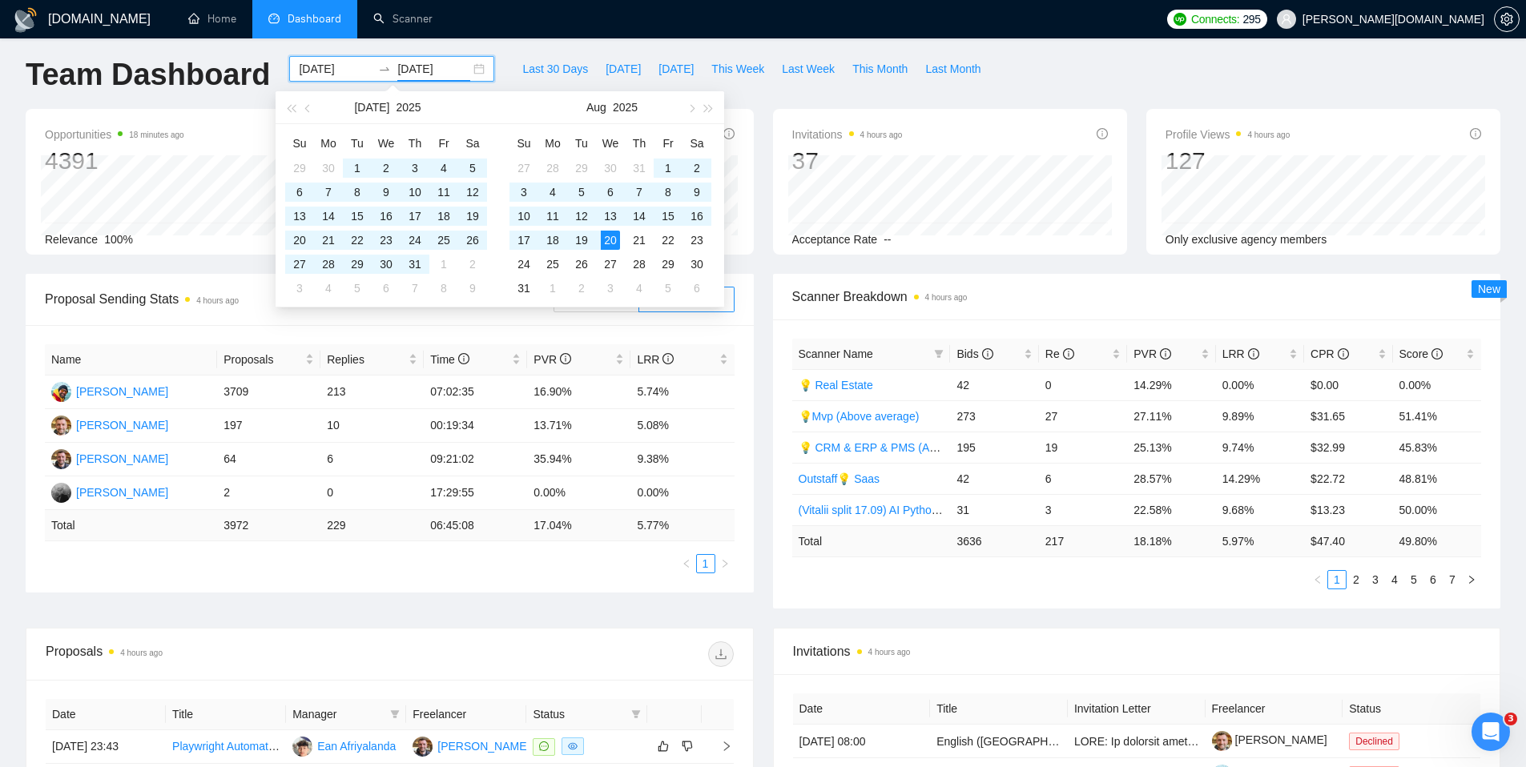
click at [546, 22] on ul "Home Dashboard Scanner" at bounding box center [663, 19] width 993 height 38
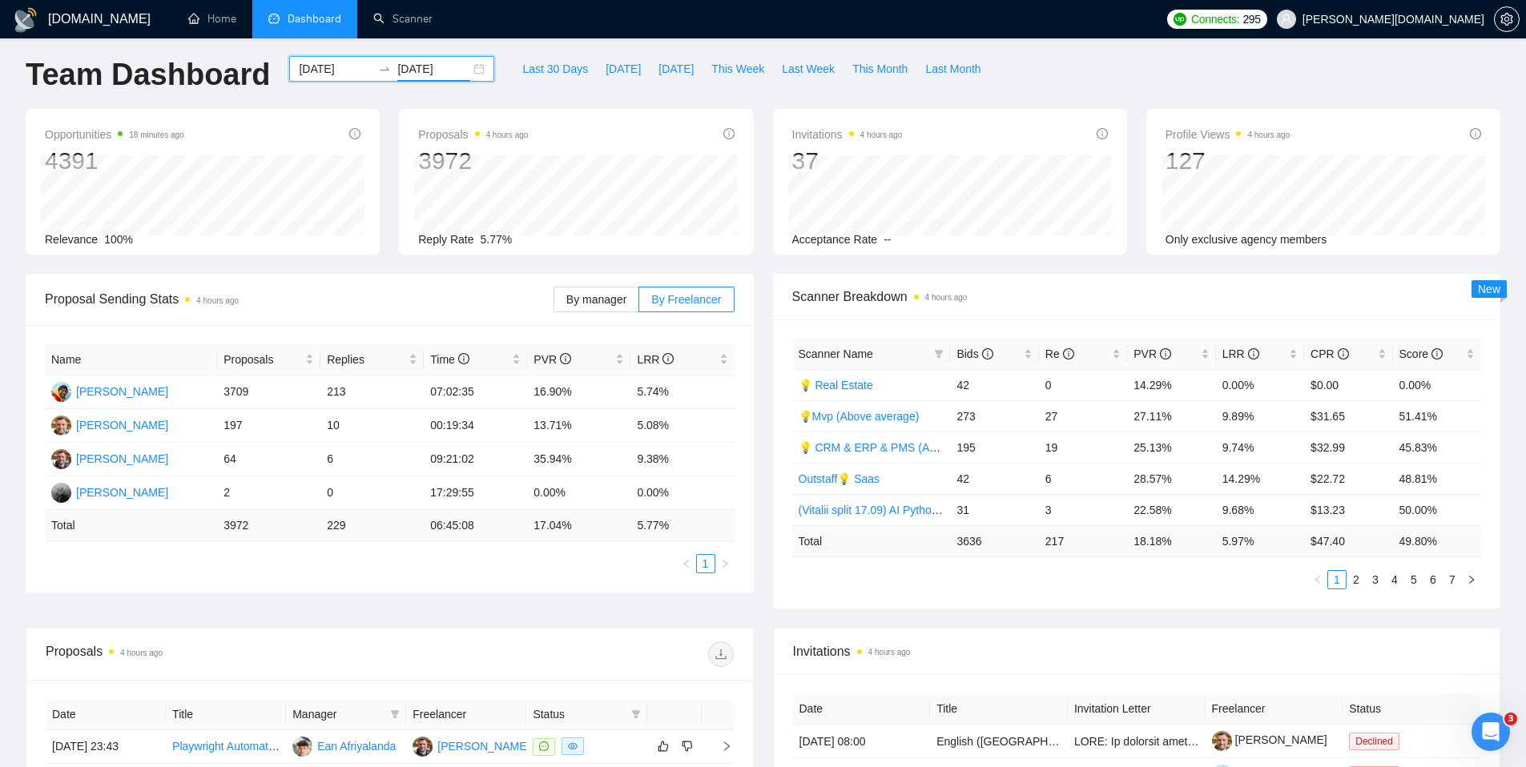
click at [418, 64] on input "[DATE]" at bounding box center [433, 69] width 73 height 18
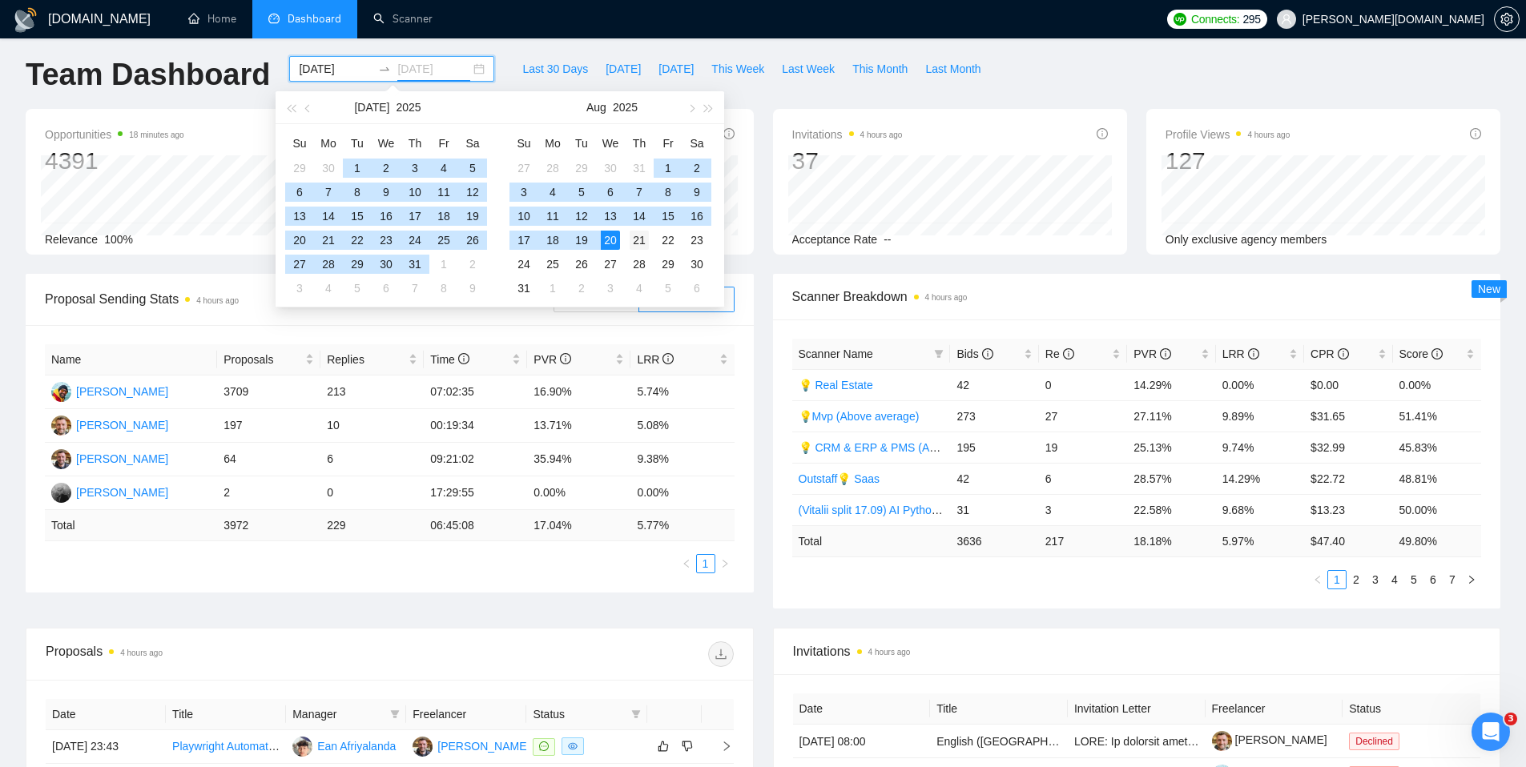
type input "[DATE]"
click at [632, 240] on div "21" at bounding box center [639, 240] width 19 height 19
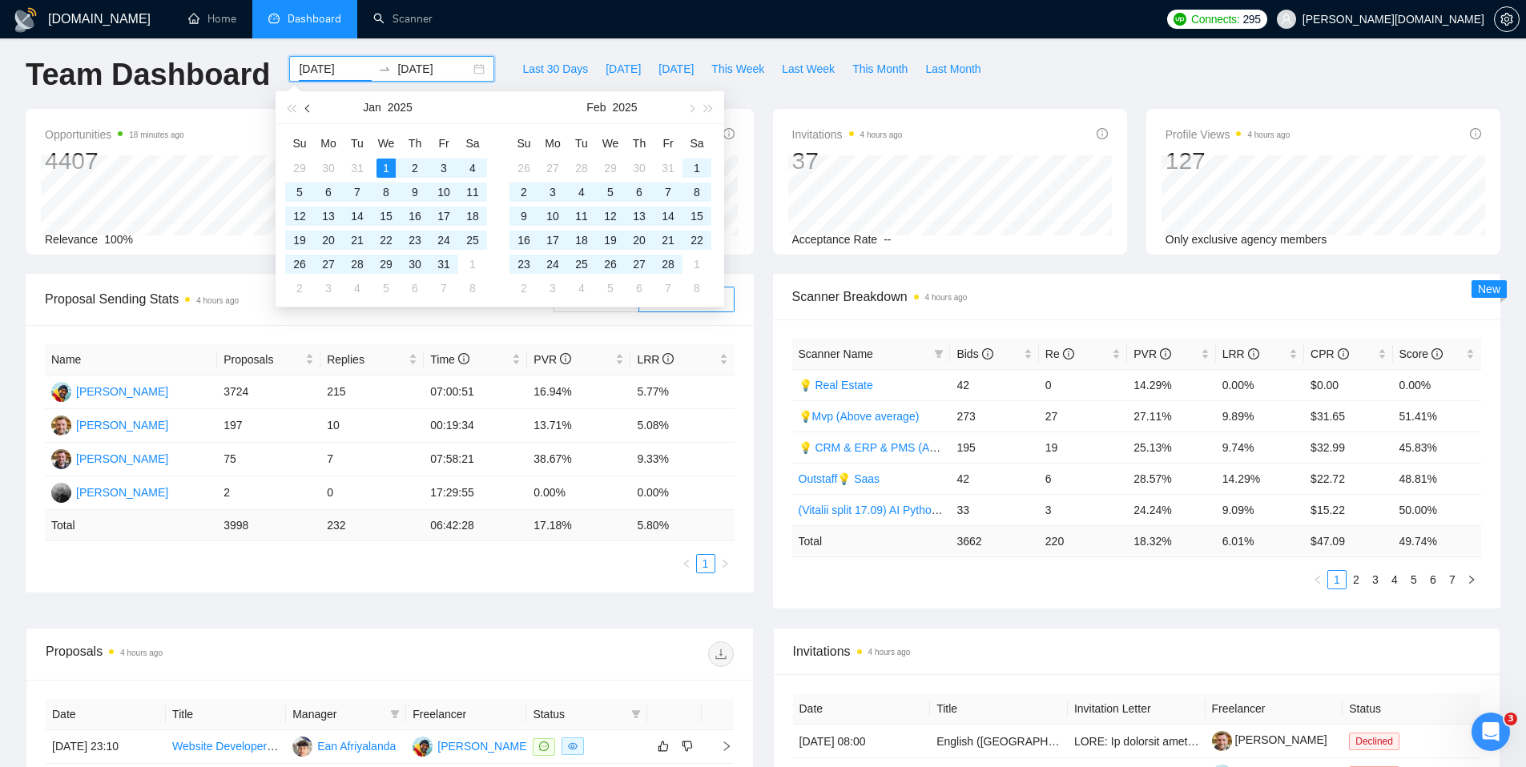
click at [304, 105] on button "button" at bounding box center [309, 107] width 18 height 32
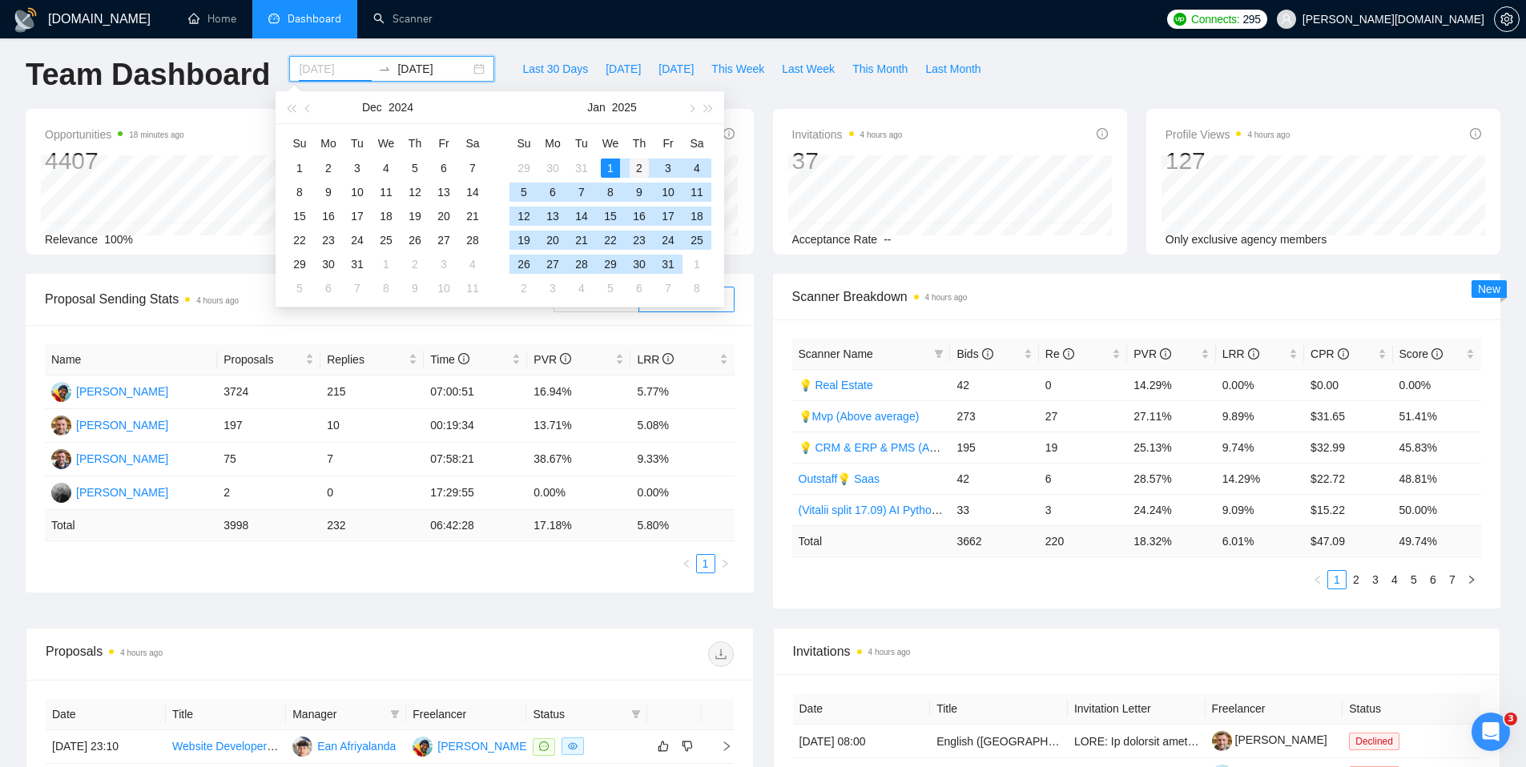
type input "[DATE]"
click at [634, 168] on div "2" at bounding box center [639, 168] width 19 height 19
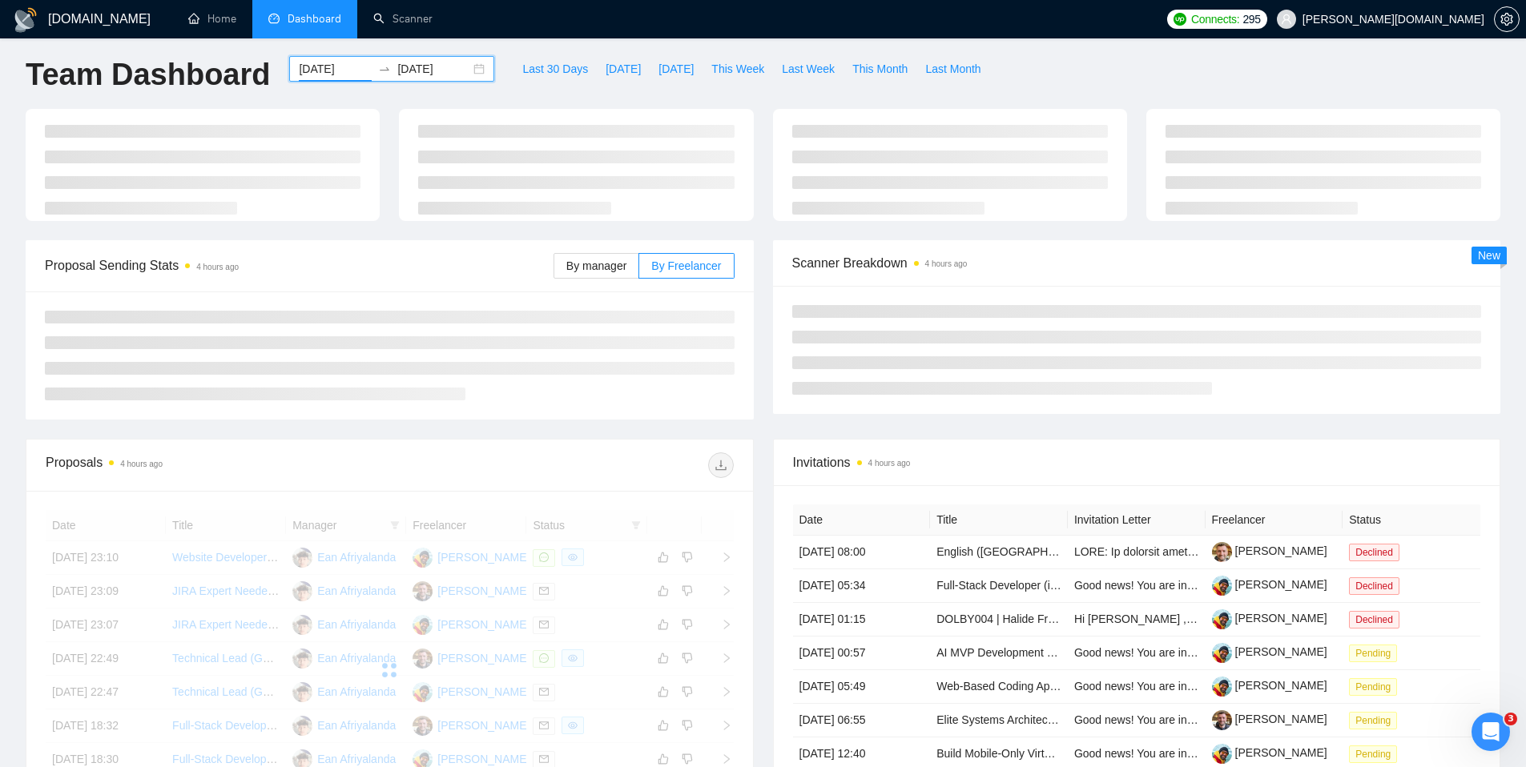
click at [413, 66] on input "[DATE]" at bounding box center [433, 69] width 73 height 18
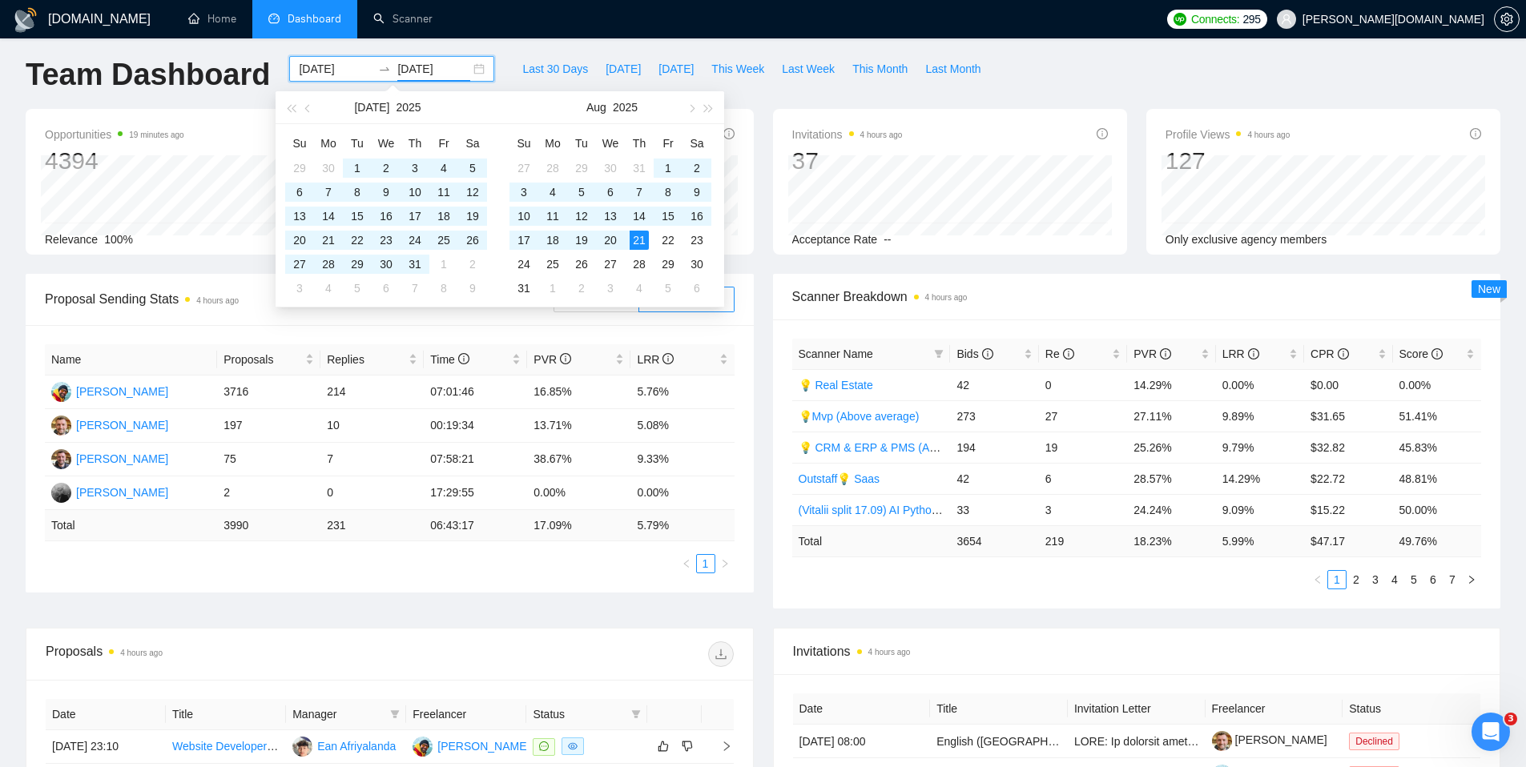
click at [540, 21] on ul "Home Dashboard Scanner" at bounding box center [663, 19] width 993 height 38
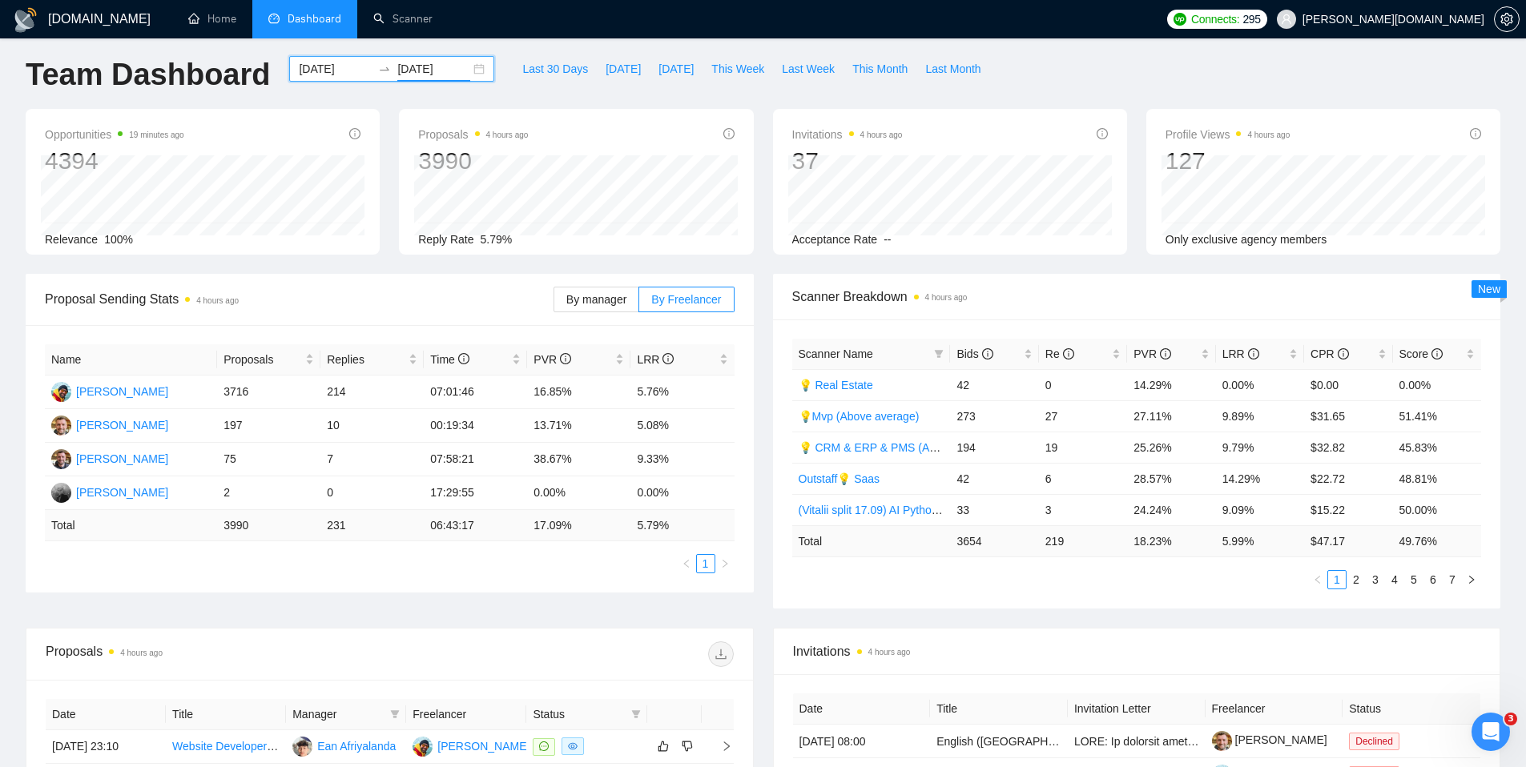
click at [418, 73] on input "[DATE]" at bounding box center [433, 69] width 73 height 18
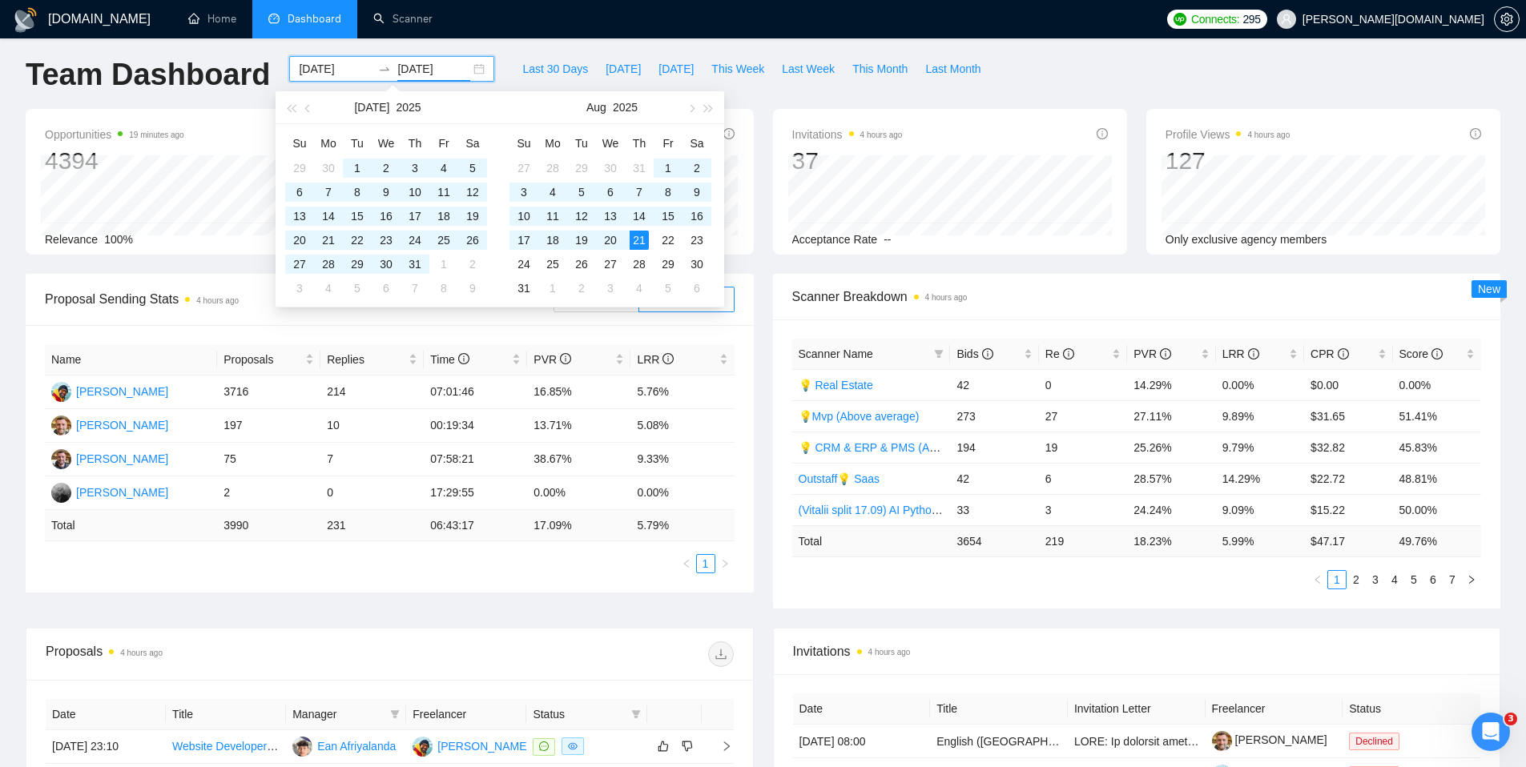
click at [418, 73] on input "[DATE]" at bounding box center [433, 69] width 73 height 18
click at [542, 33] on ul "Home Dashboard Scanner" at bounding box center [663, 19] width 993 height 38
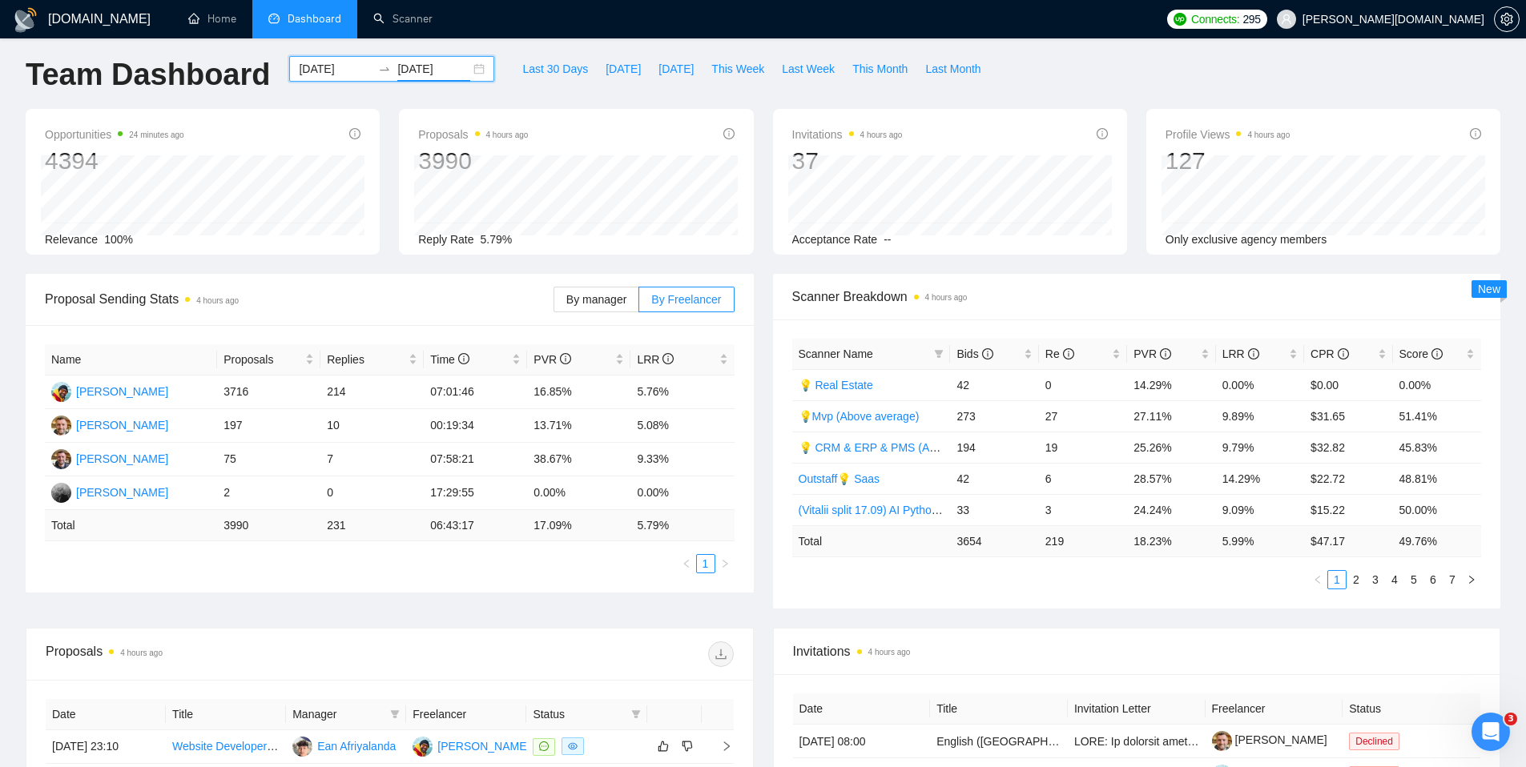
click at [426, 71] on input "[DATE]" at bounding box center [433, 69] width 73 height 18
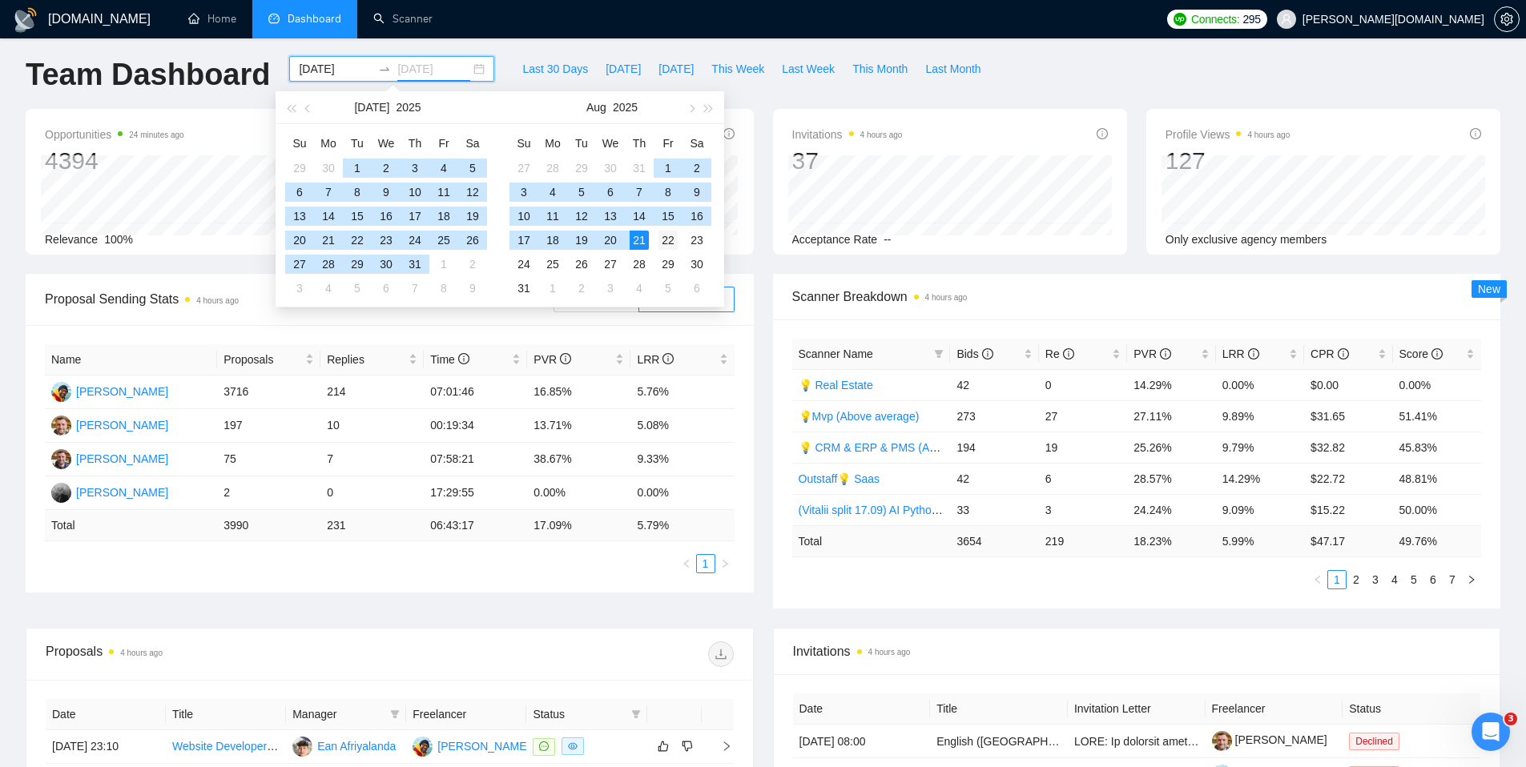
type input "[DATE]"
click at [663, 240] on div "22" at bounding box center [668, 240] width 19 height 19
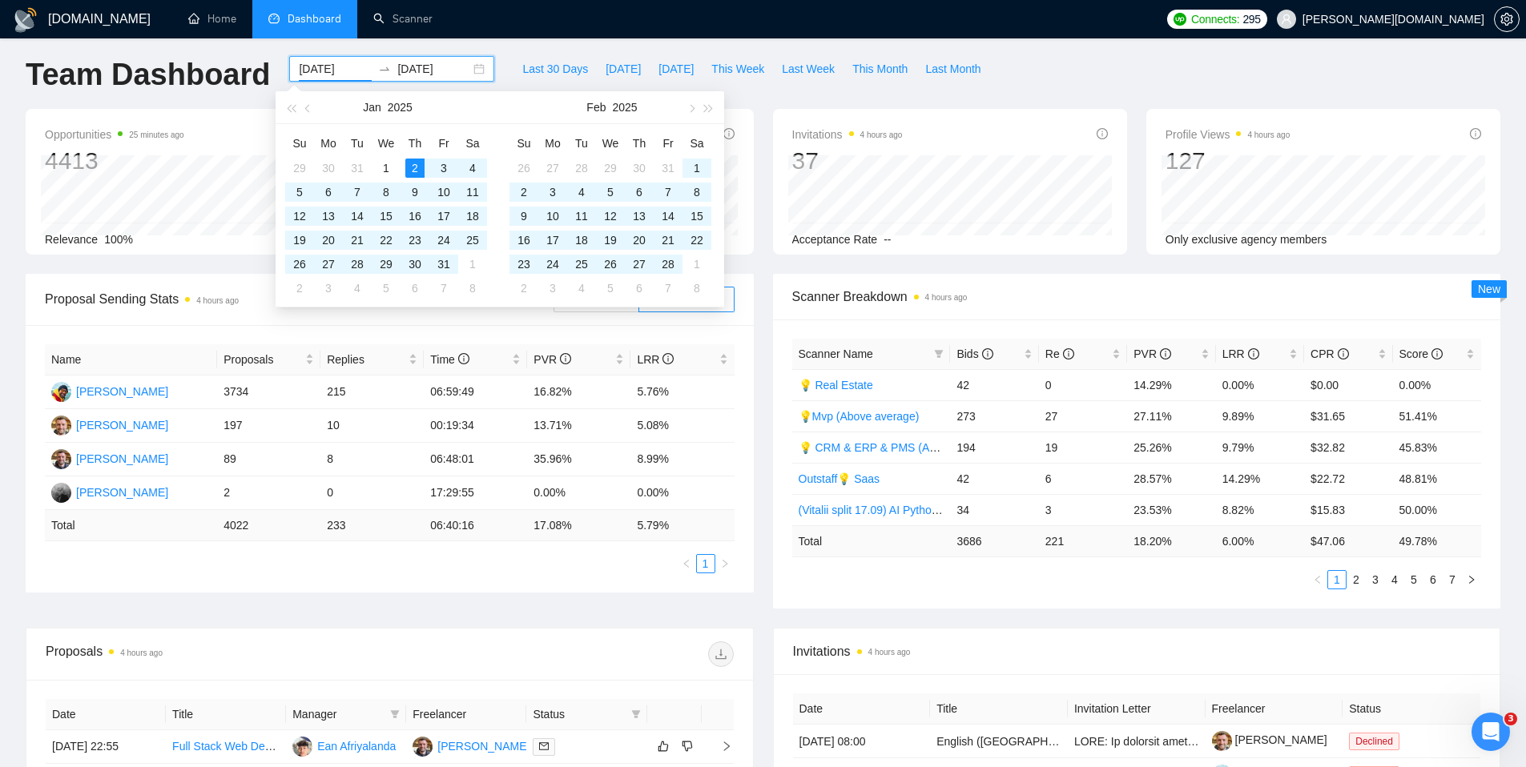
click at [342, 72] on input "[DATE]" at bounding box center [335, 69] width 73 height 18
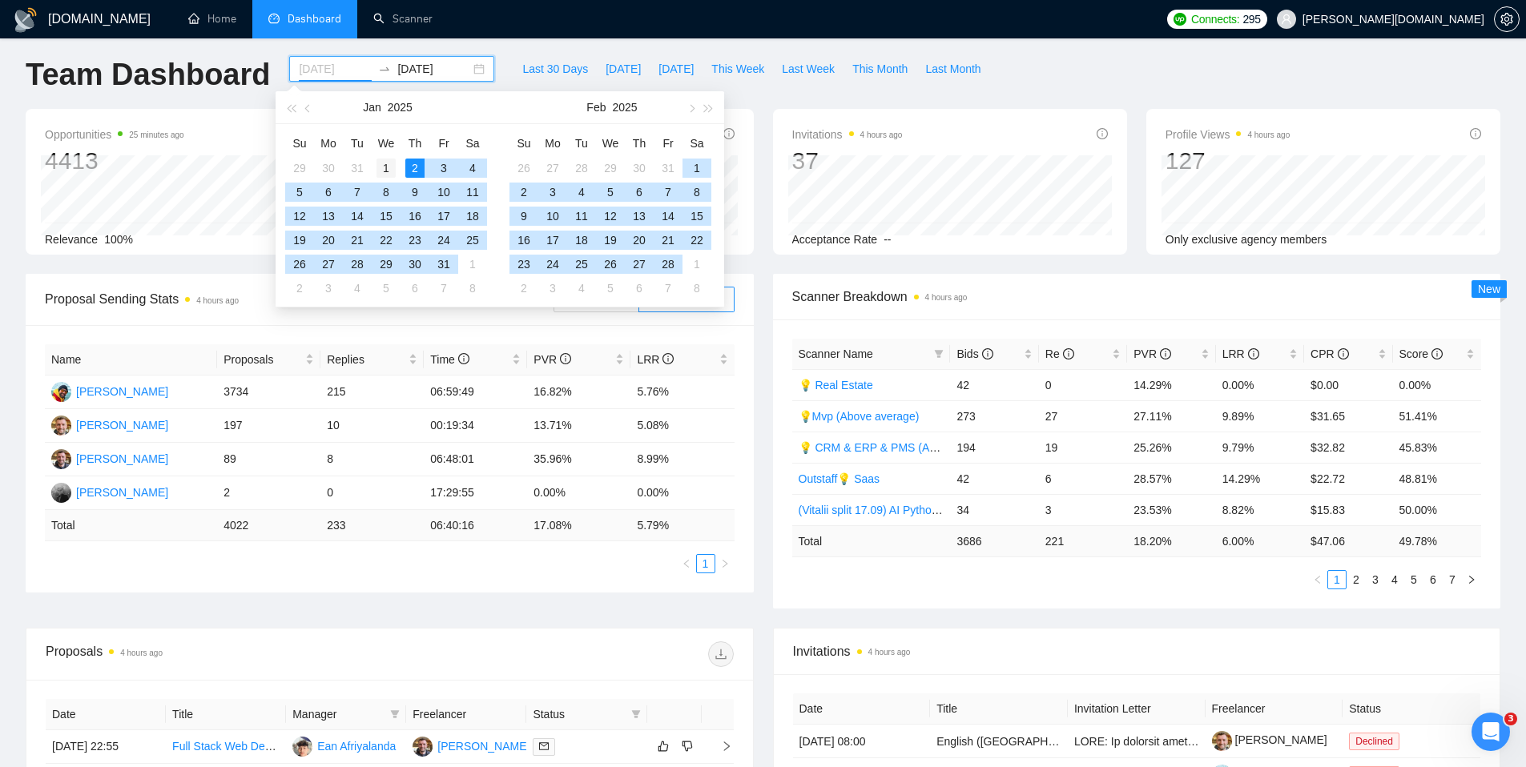
type input "[DATE]"
click at [389, 165] on div "1" at bounding box center [386, 168] width 19 height 19
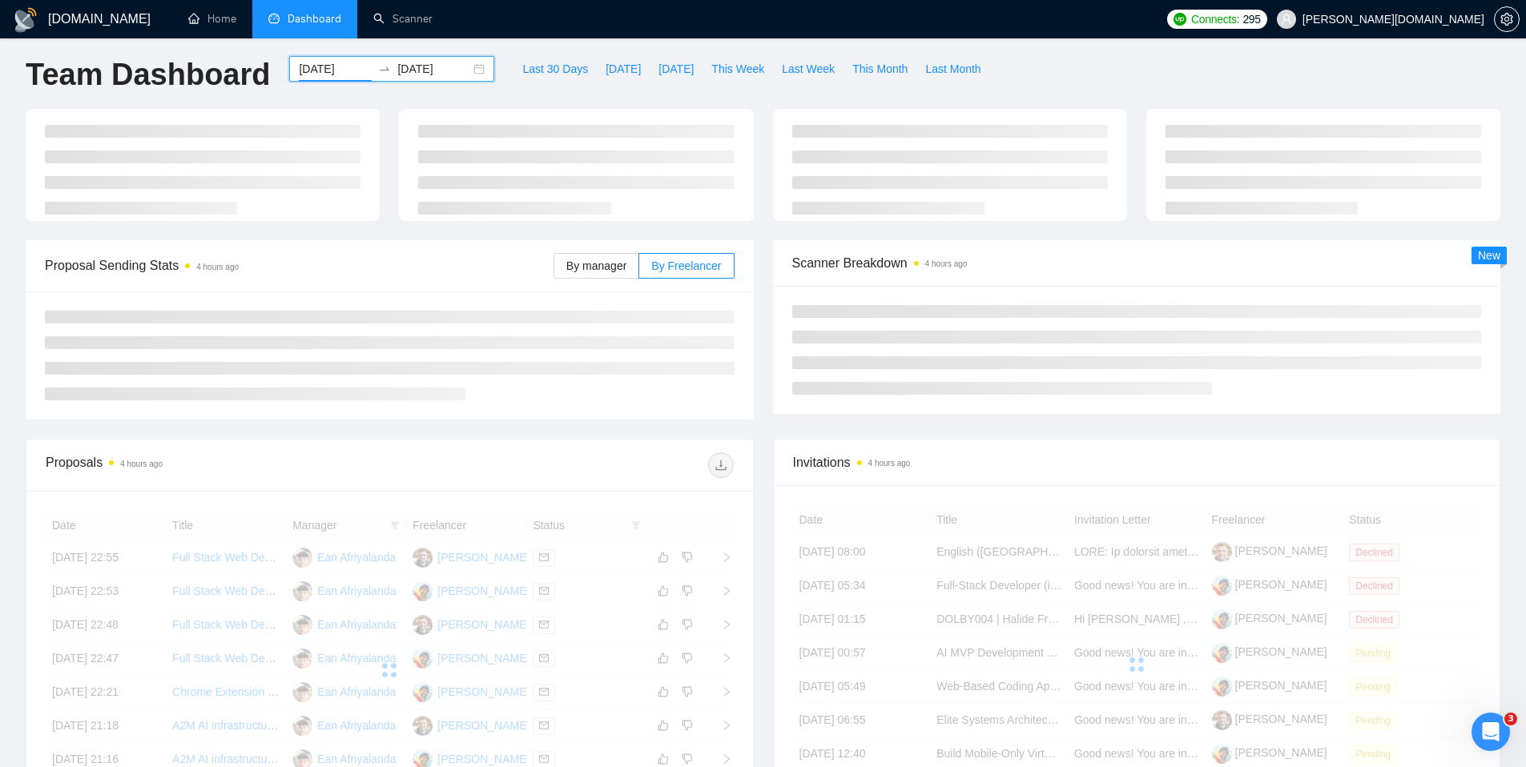
click at [405, 71] on input "[DATE]" at bounding box center [433, 69] width 73 height 18
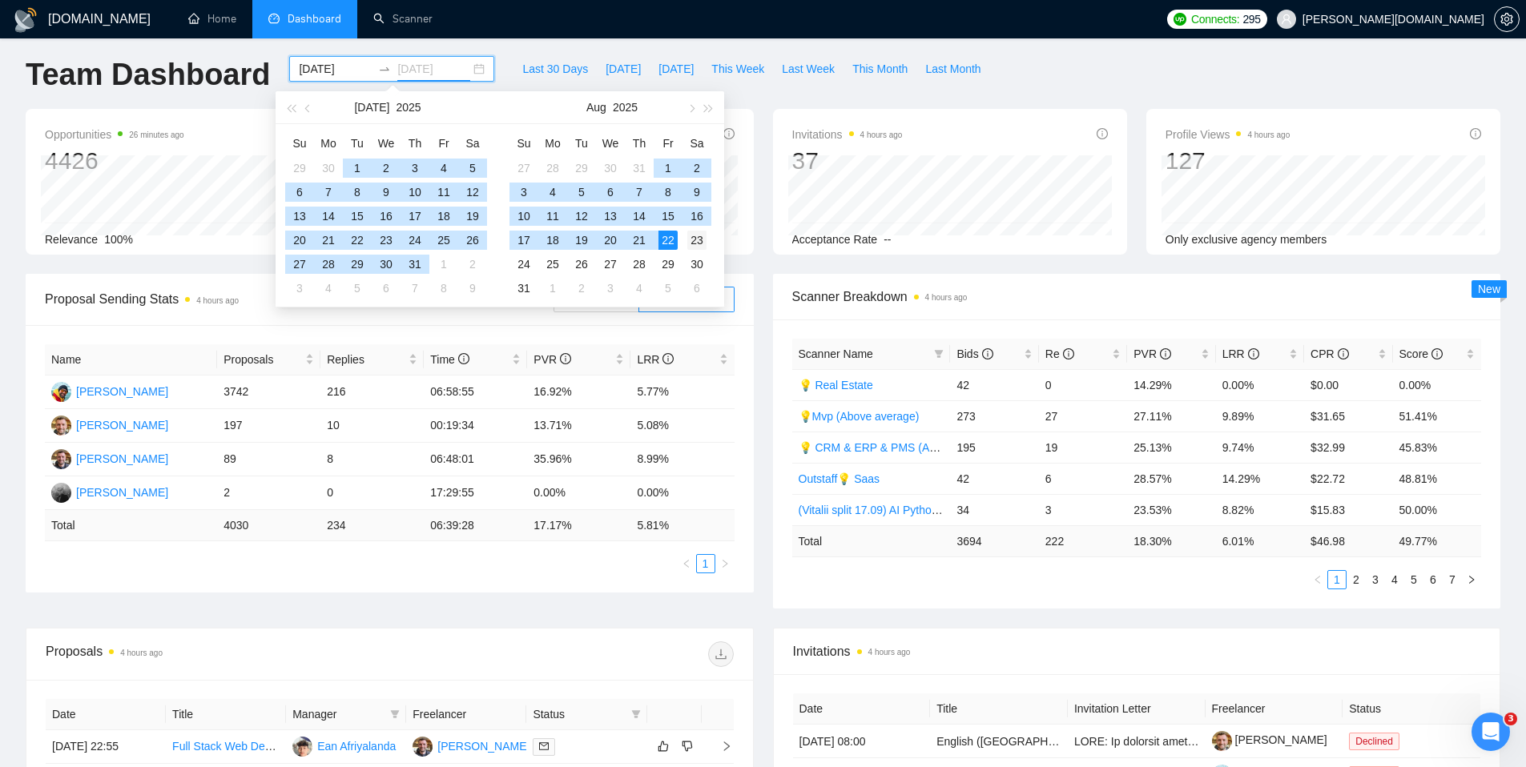
type input "[DATE]"
click at [695, 242] on div "23" at bounding box center [696, 240] width 19 height 19
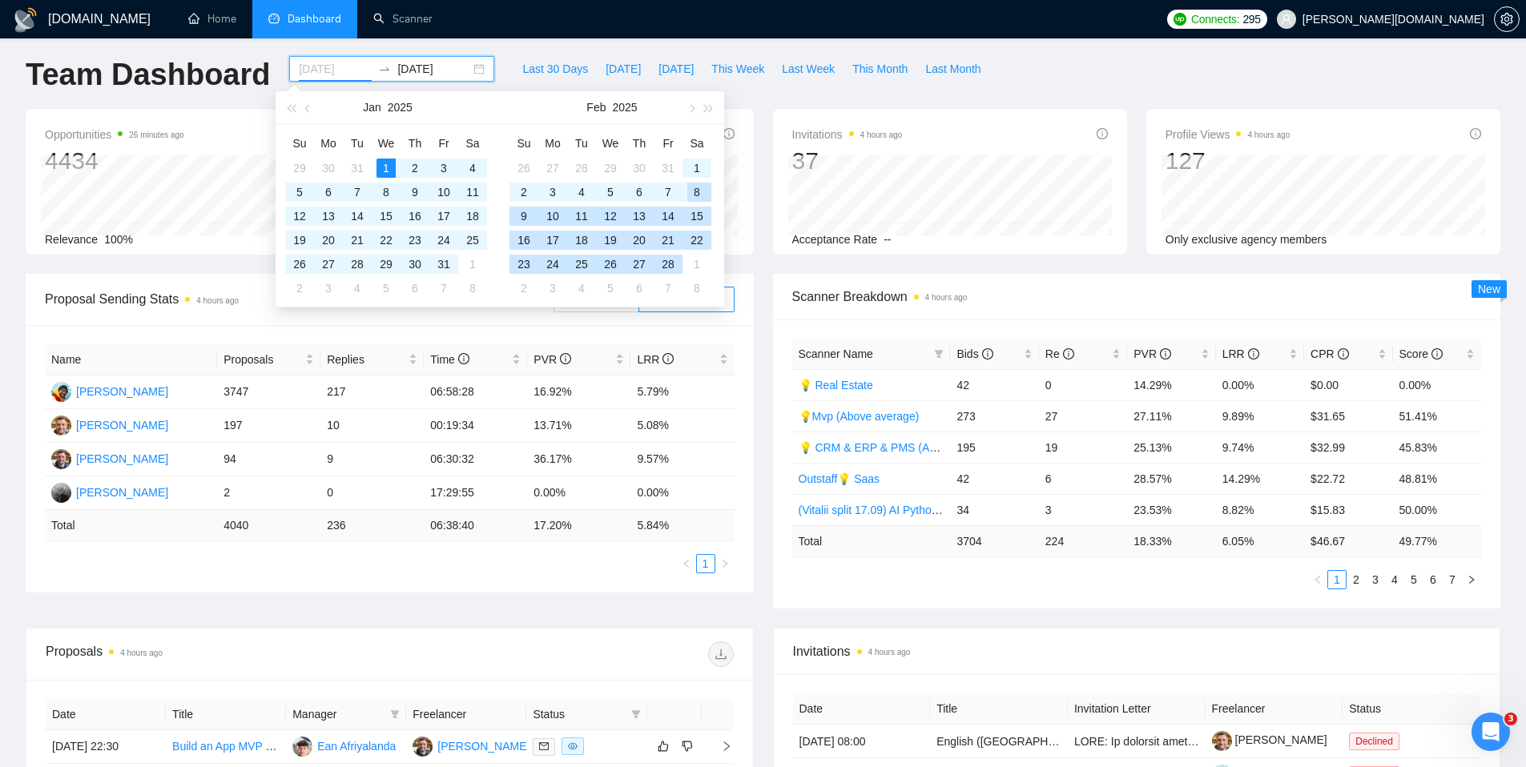
type input "[DATE]"
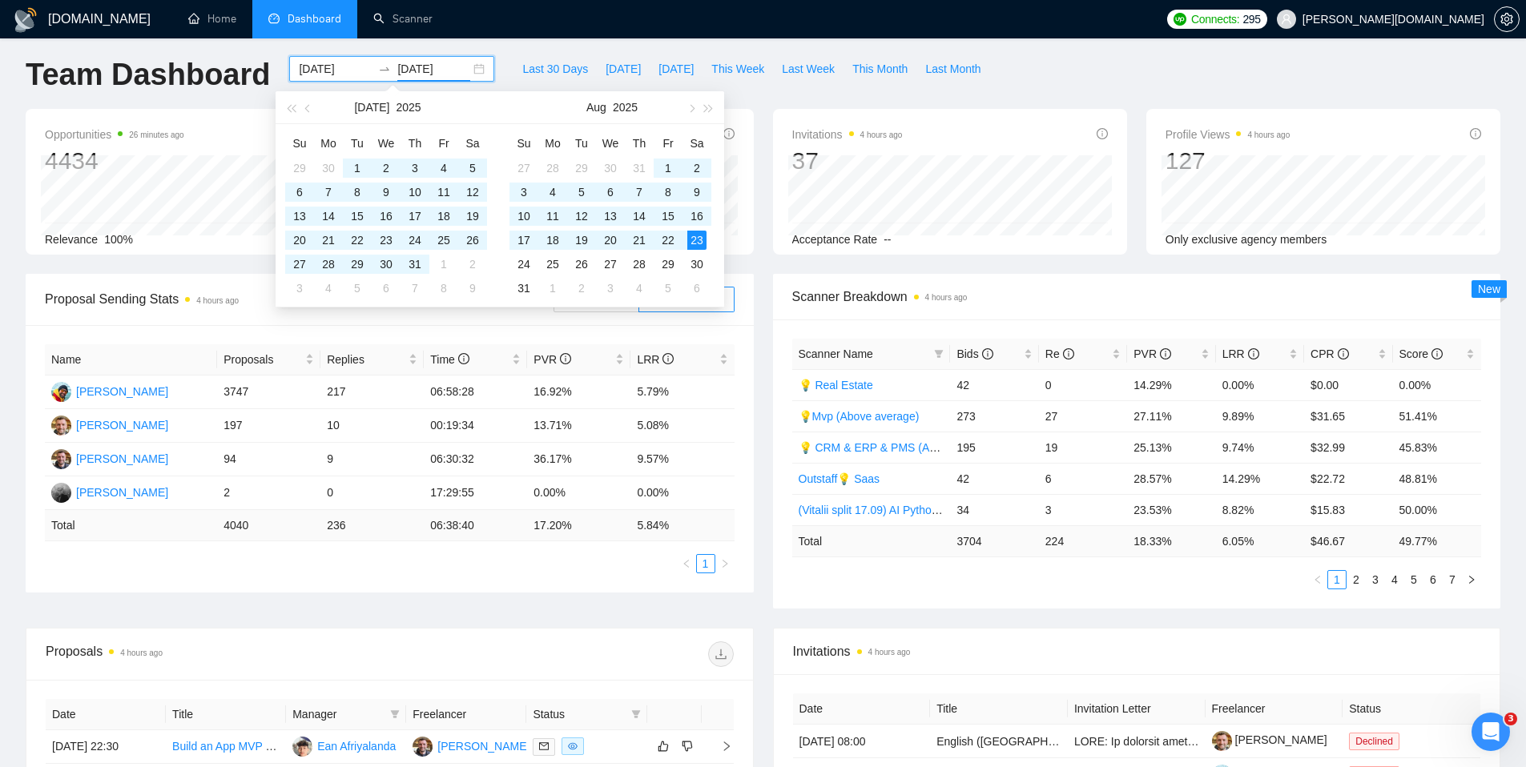
click at [407, 70] on input "[DATE]" at bounding box center [433, 69] width 73 height 18
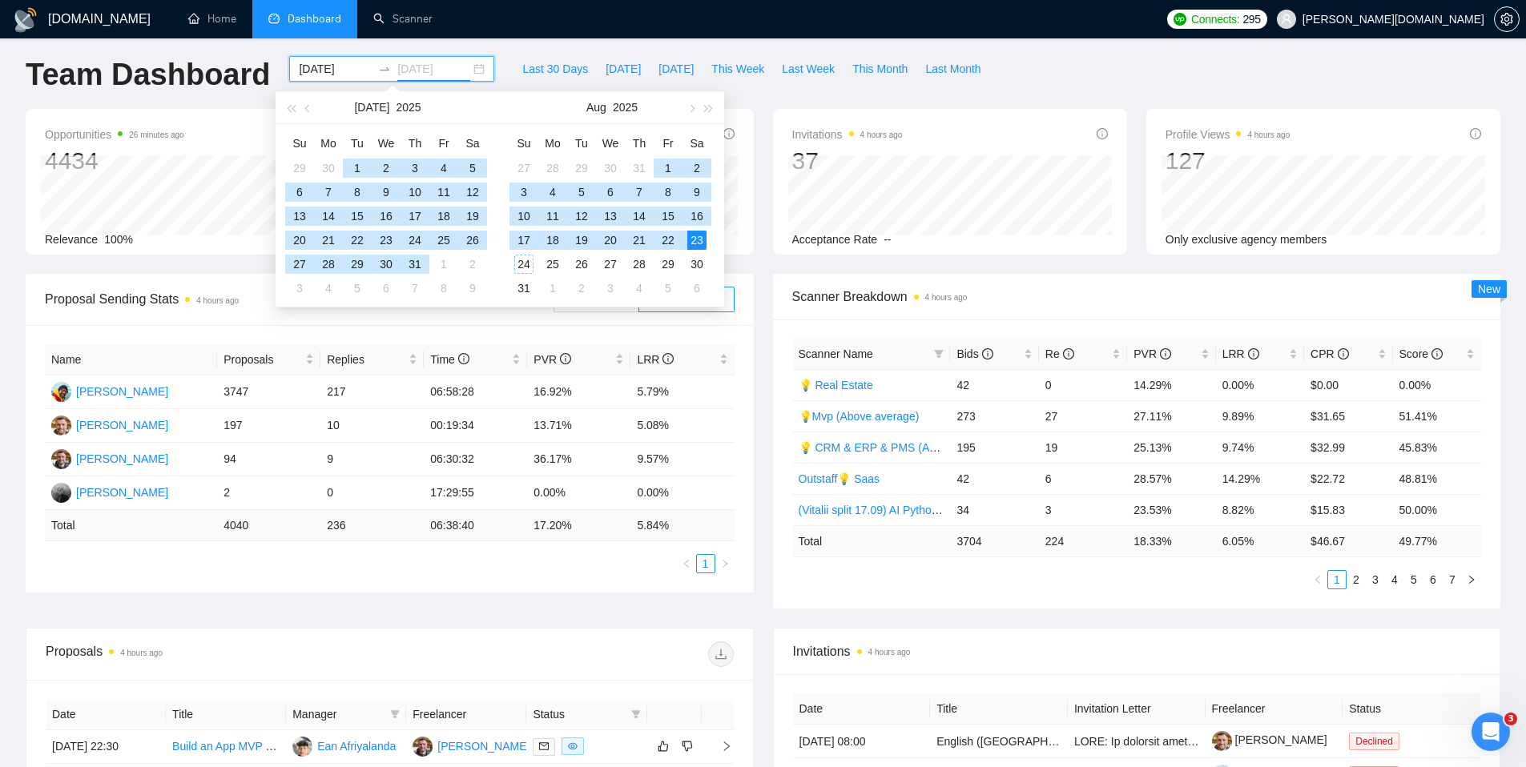
click at [526, 264] on div "24" at bounding box center [523, 264] width 19 height 19
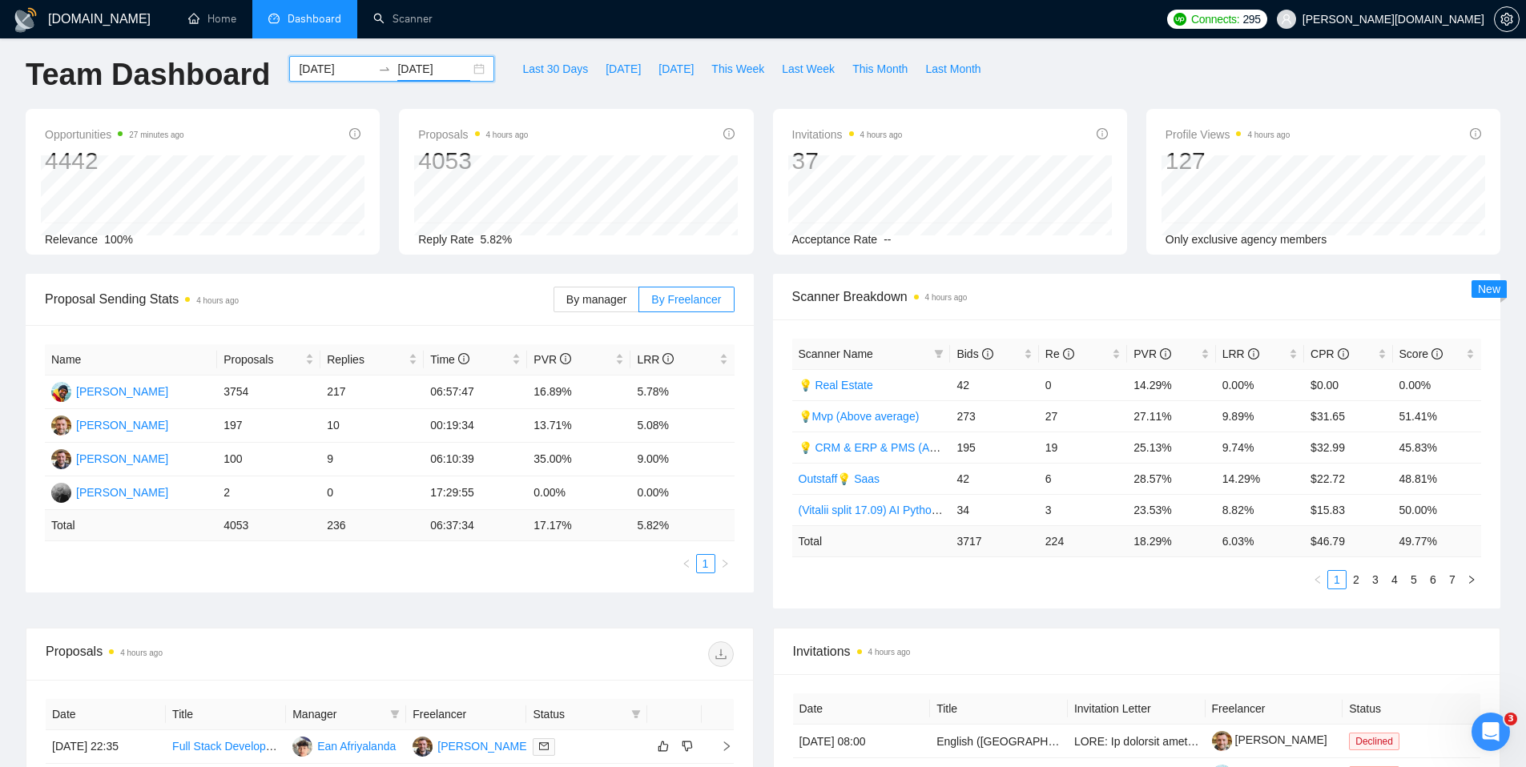
click at [465, 71] on div "[DATE] [DATE]" at bounding box center [391, 69] width 205 height 26
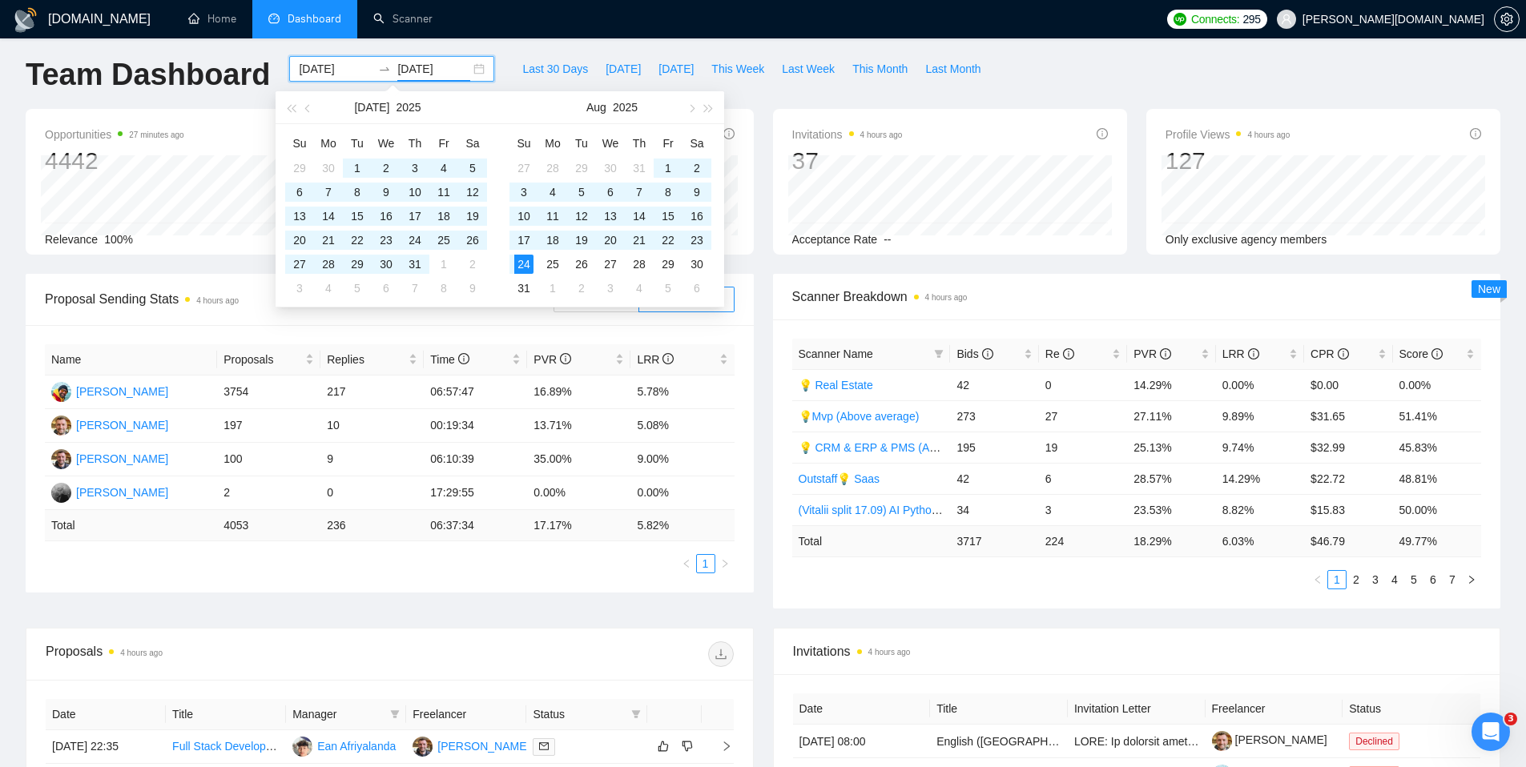
click at [441, 73] on input "[DATE]" at bounding box center [433, 69] width 73 height 18
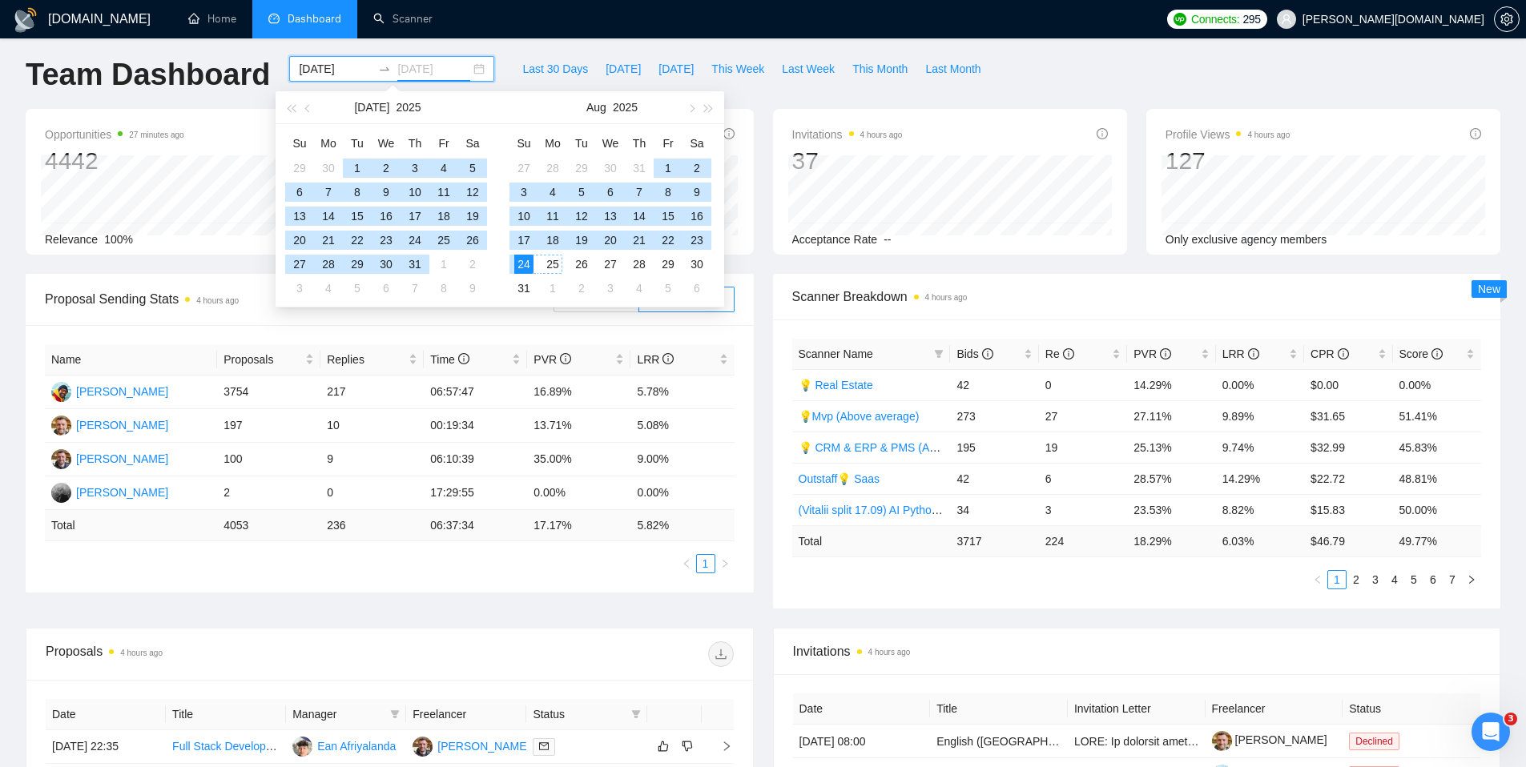
click at [549, 264] on div "25" at bounding box center [552, 264] width 19 height 19
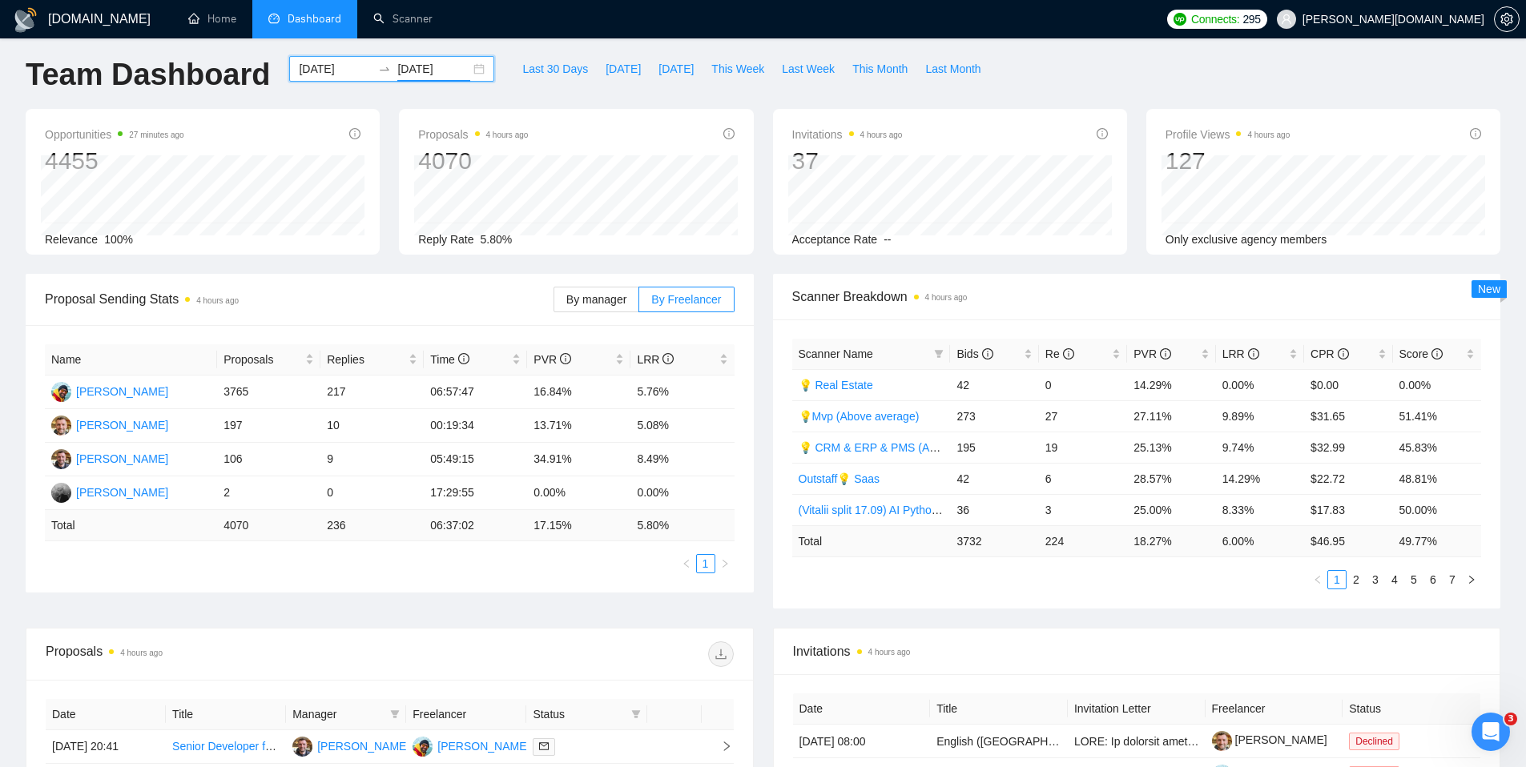
click at [414, 70] on input "[DATE]" at bounding box center [433, 69] width 73 height 18
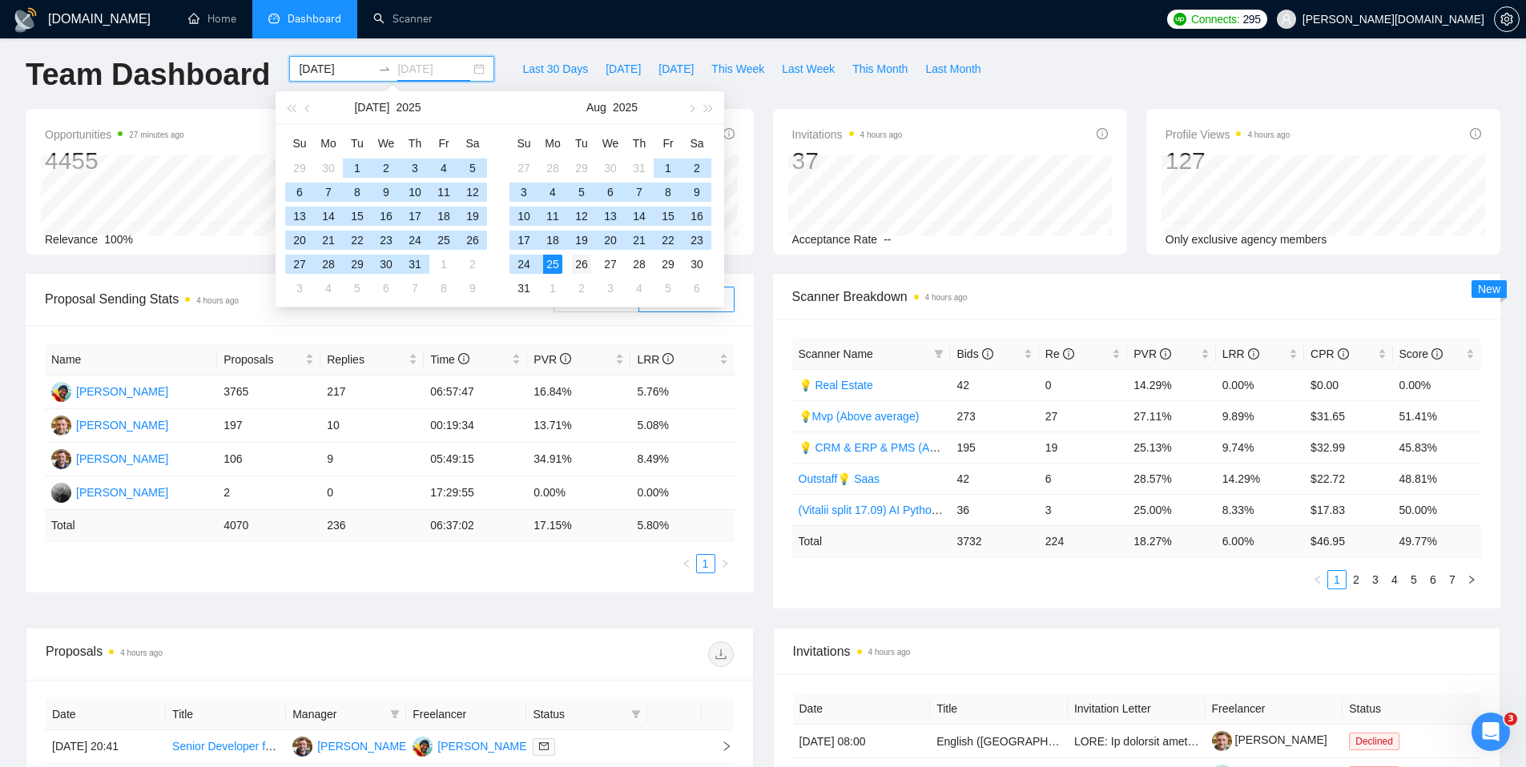
type input "[DATE]"
click at [575, 266] on div "26" at bounding box center [581, 264] width 19 height 19
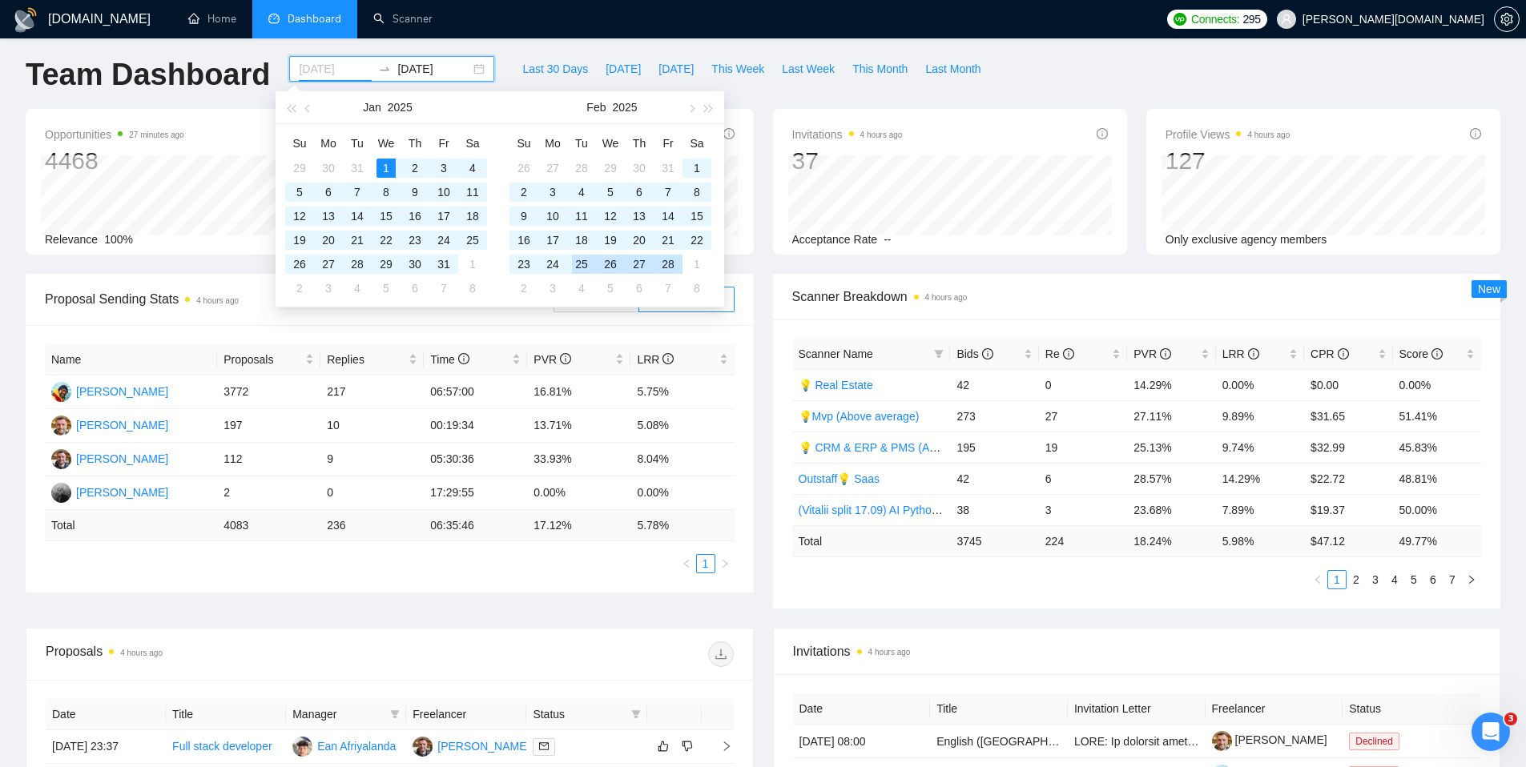
type input "[DATE]"
click at [437, 71] on input "[DATE]" at bounding box center [433, 69] width 73 height 18
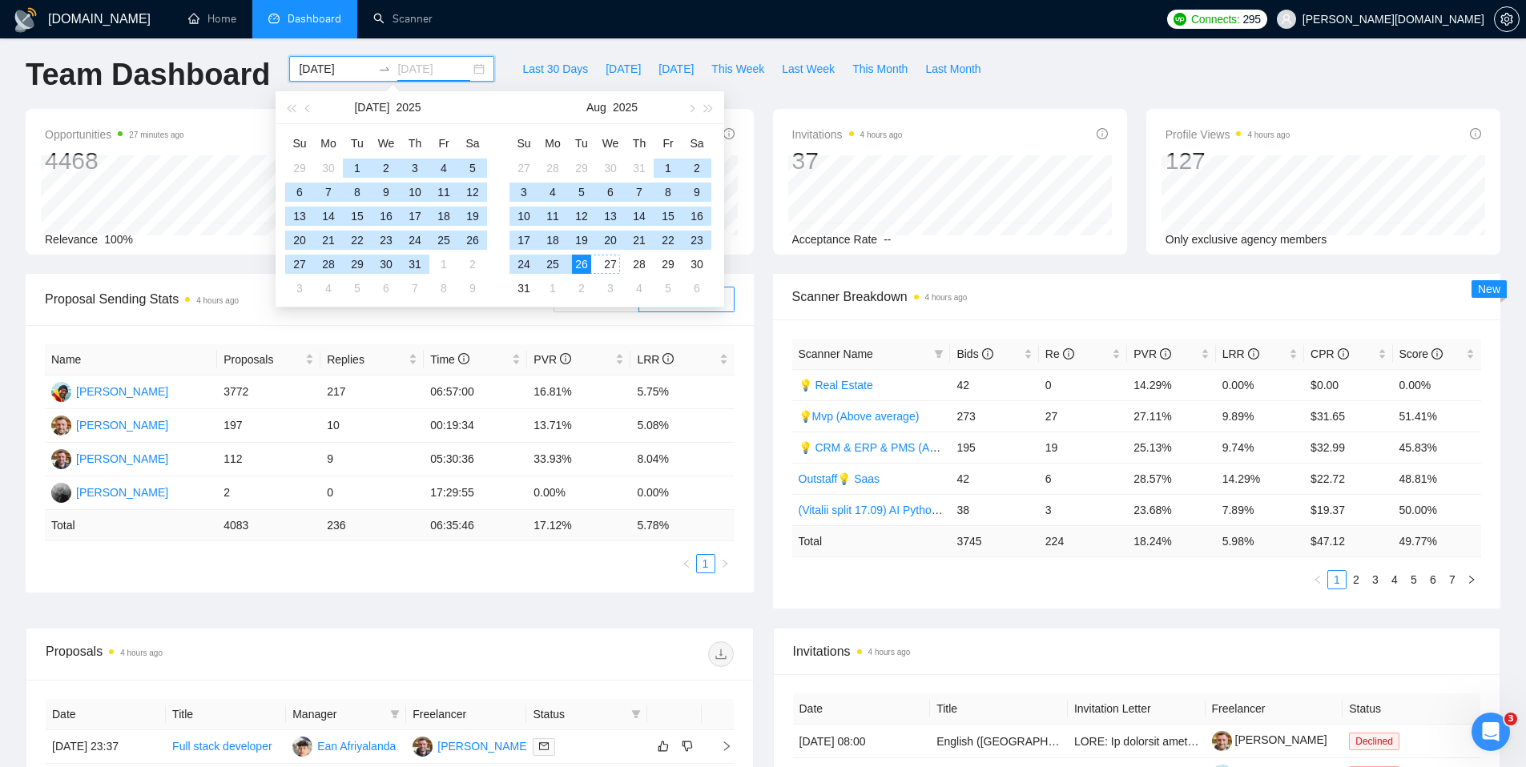
click at [614, 264] on div "27" at bounding box center [610, 264] width 19 height 19
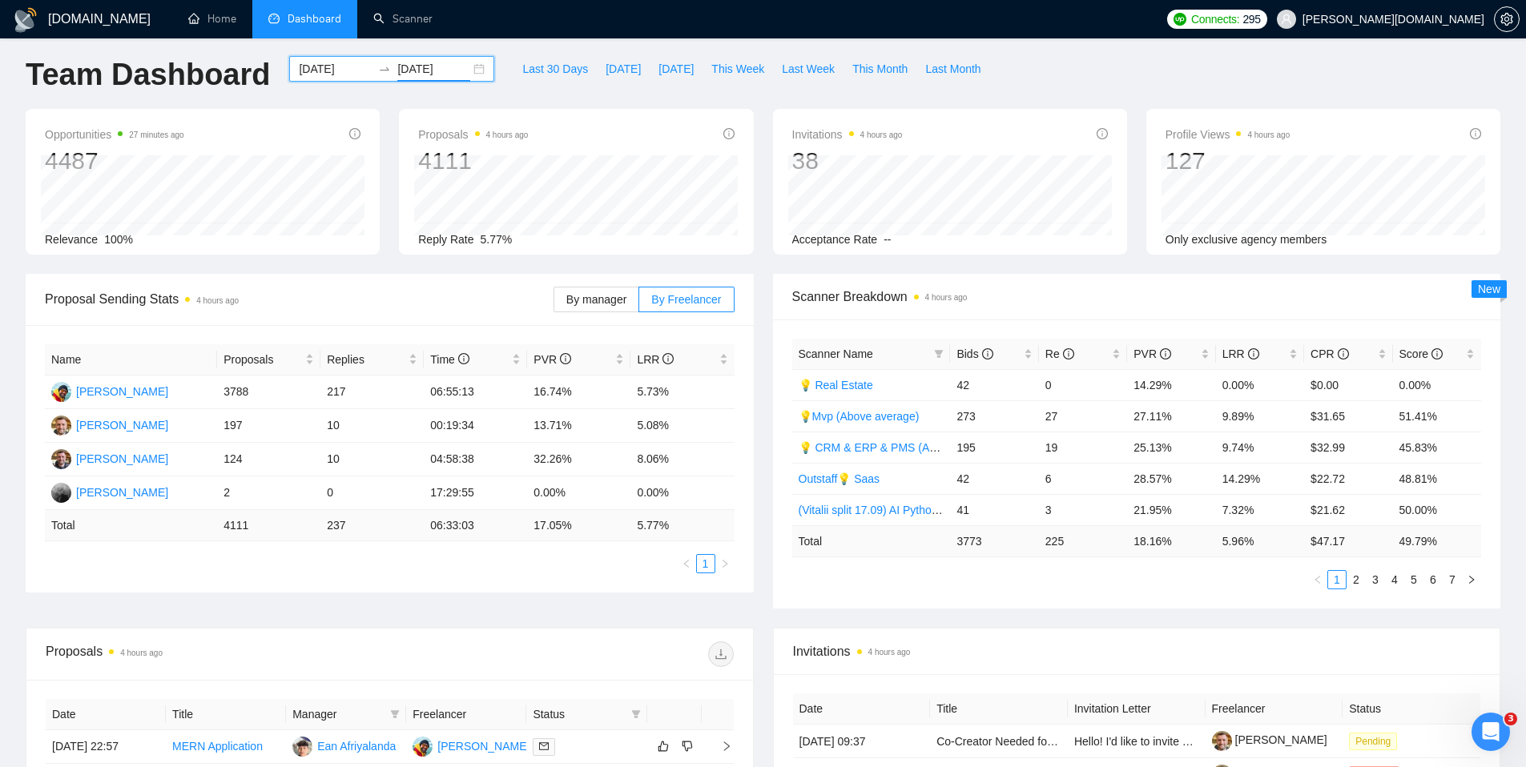
click at [415, 71] on input "[DATE]" at bounding box center [433, 69] width 73 height 18
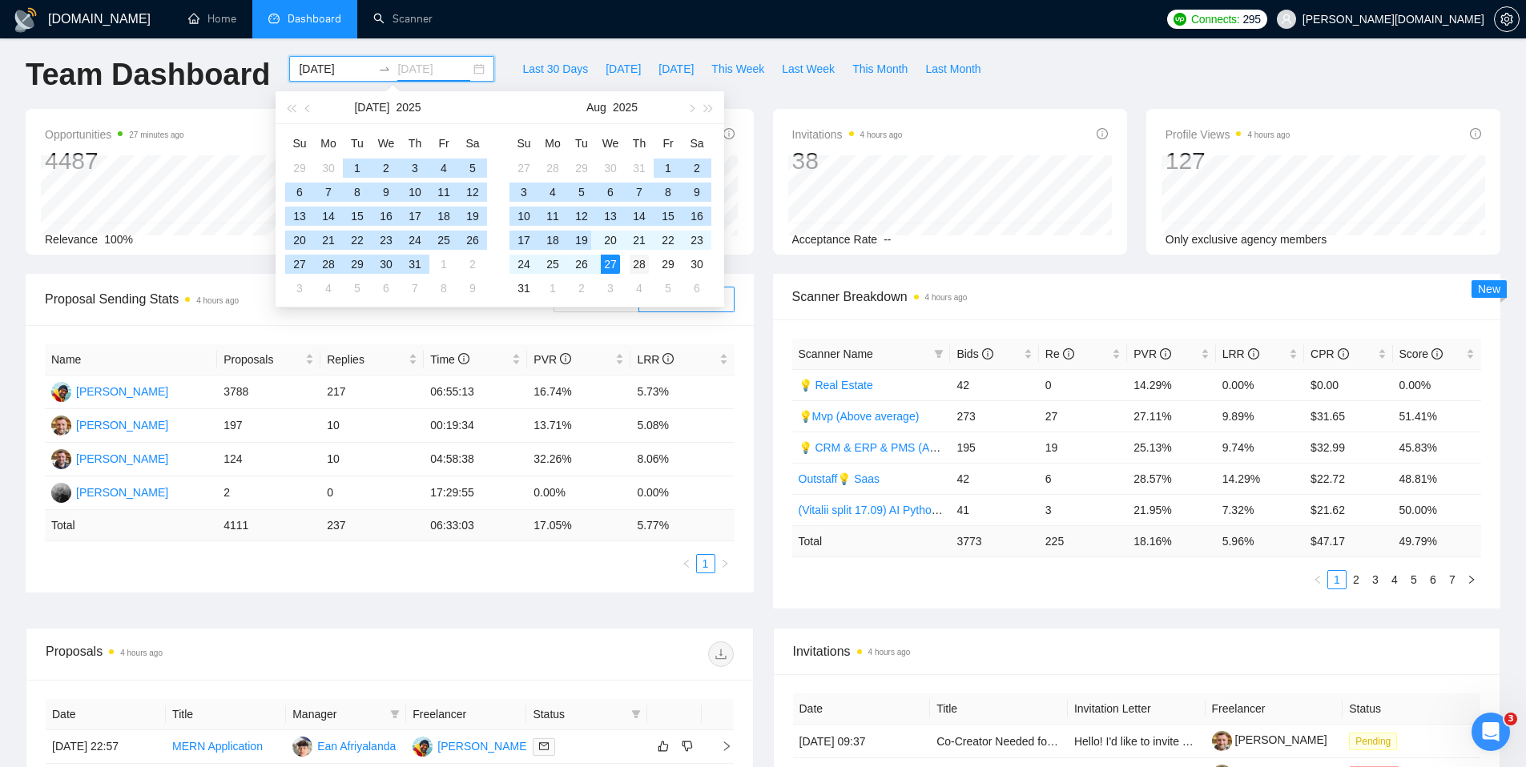
type input "[DATE]"
click at [639, 261] on div "28" at bounding box center [639, 264] width 19 height 19
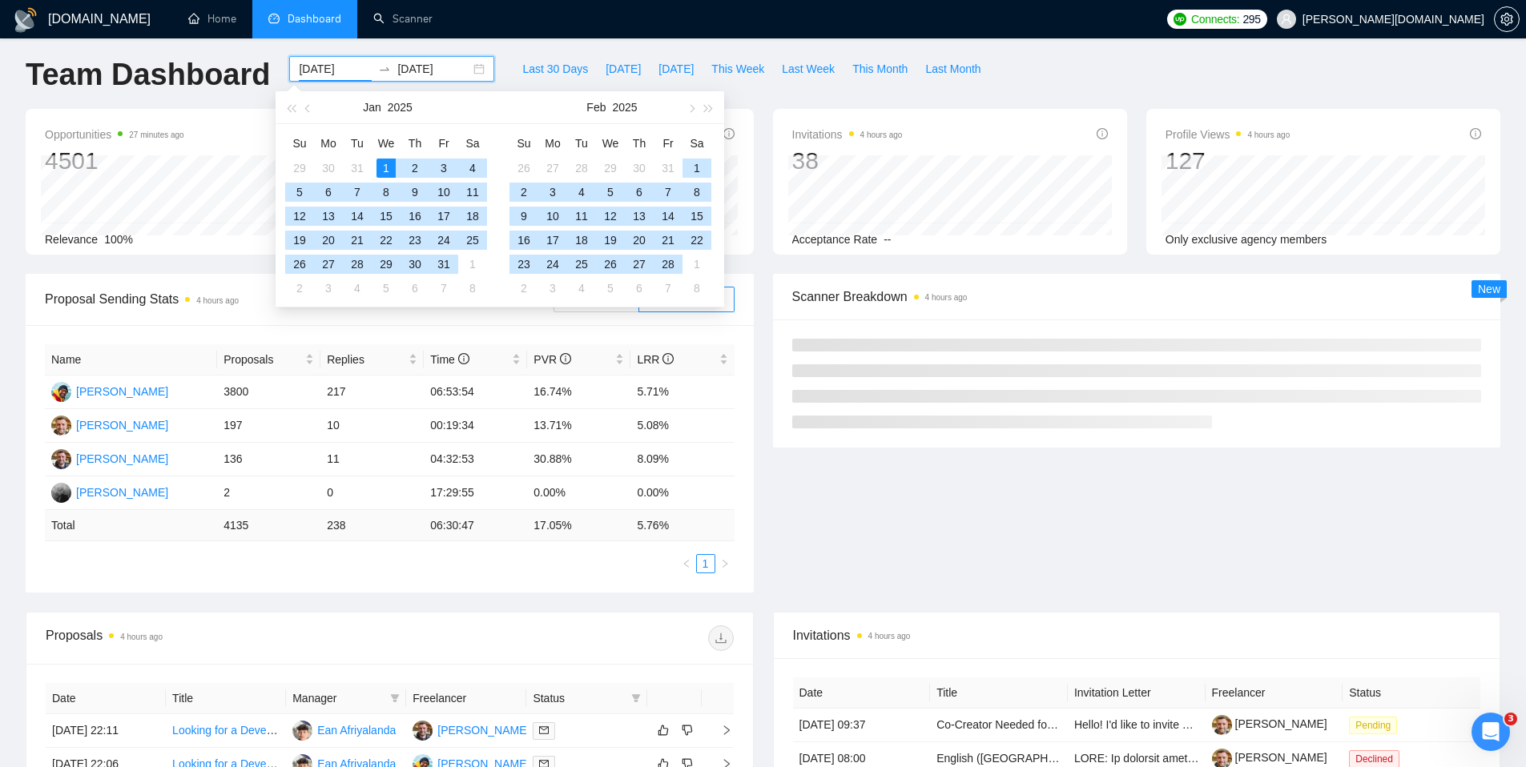
type input "[DATE]"
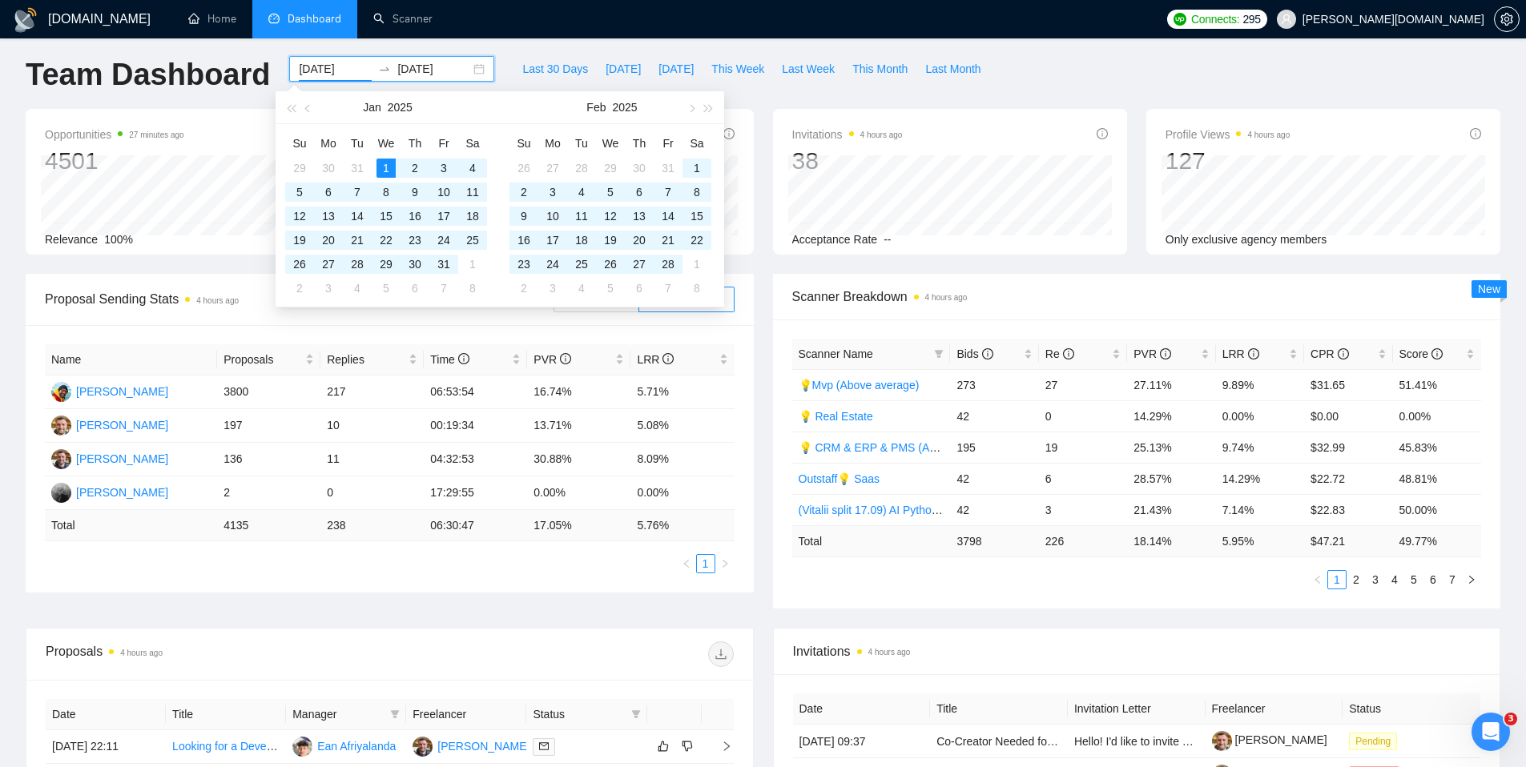
click at [494, 29] on ul "Home Dashboard Scanner" at bounding box center [663, 19] width 993 height 38
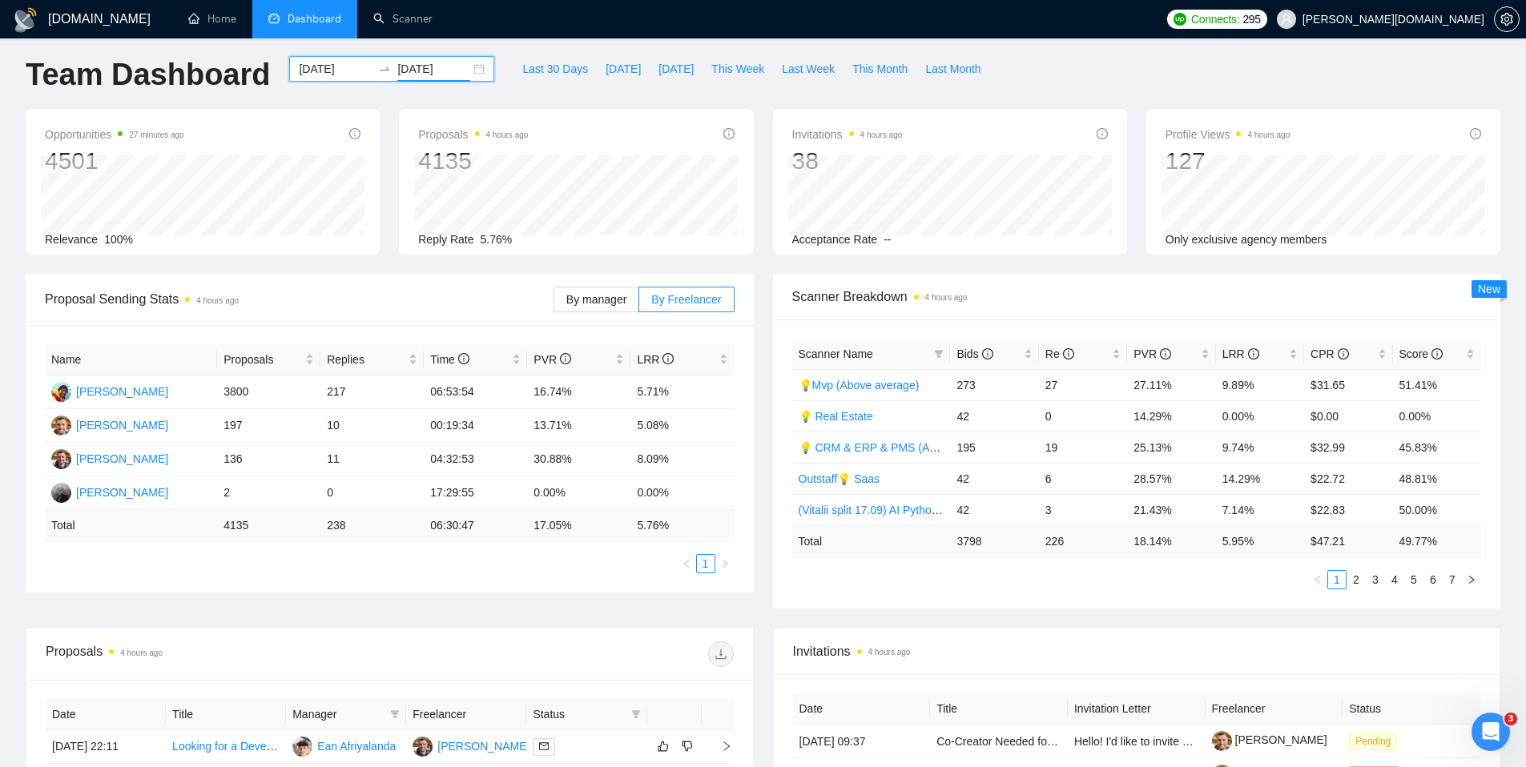
click at [428, 71] on input "[DATE]" at bounding box center [433, 69] width 73 height 18
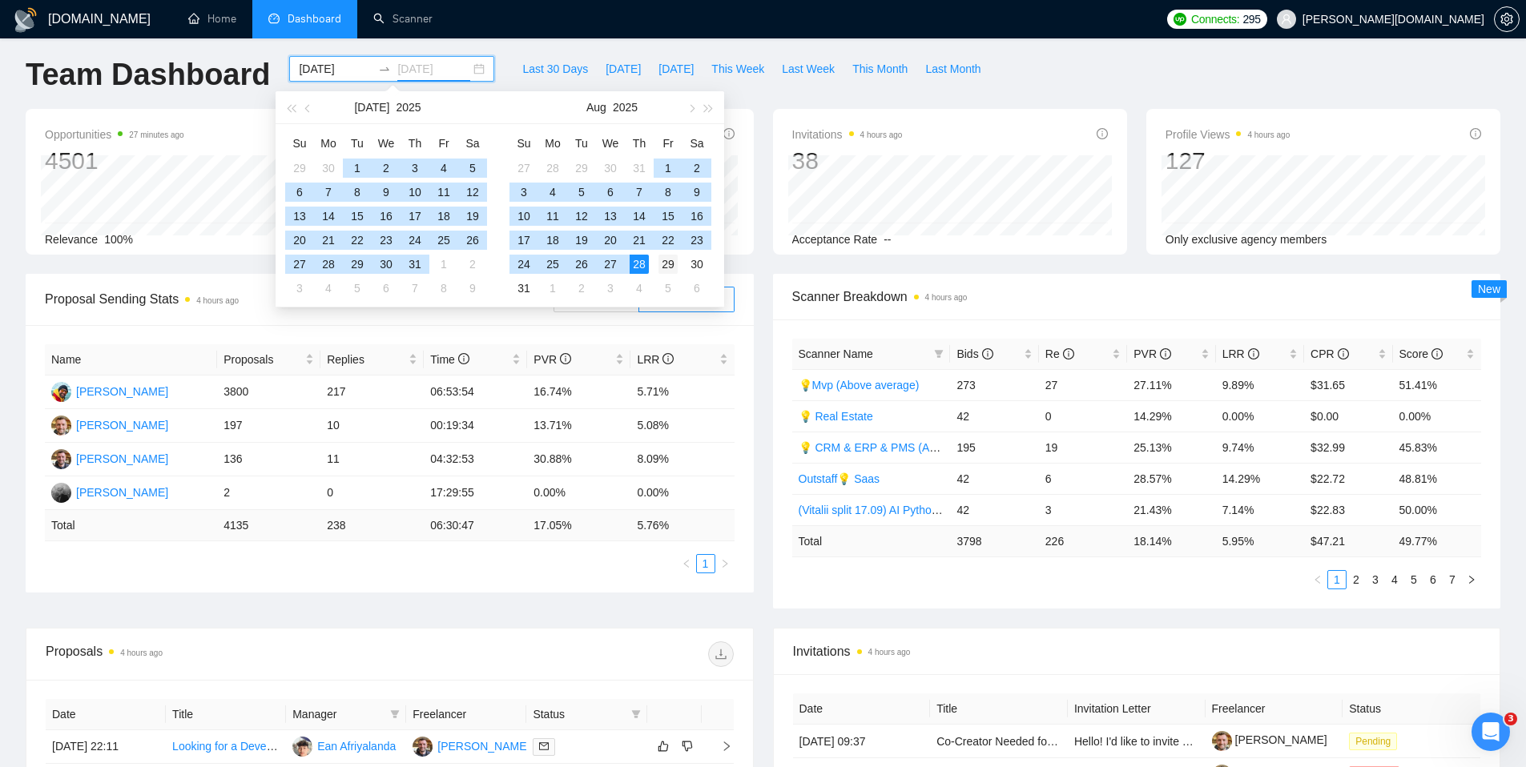
type input "[DATE]"
click at [666, 267] on div "29" at bounding box center [668, 264] width 19 height 19
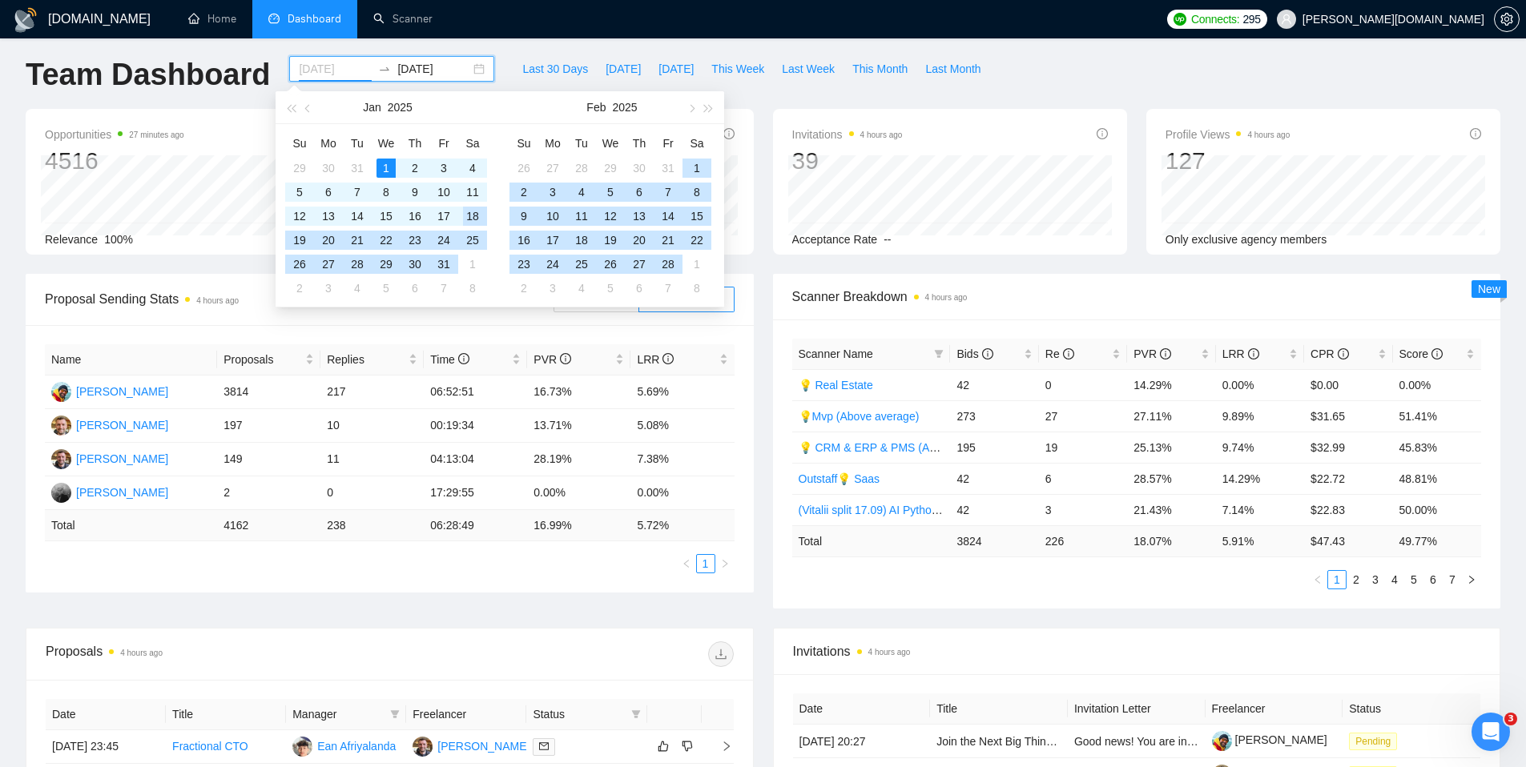
type input "[DATE]"
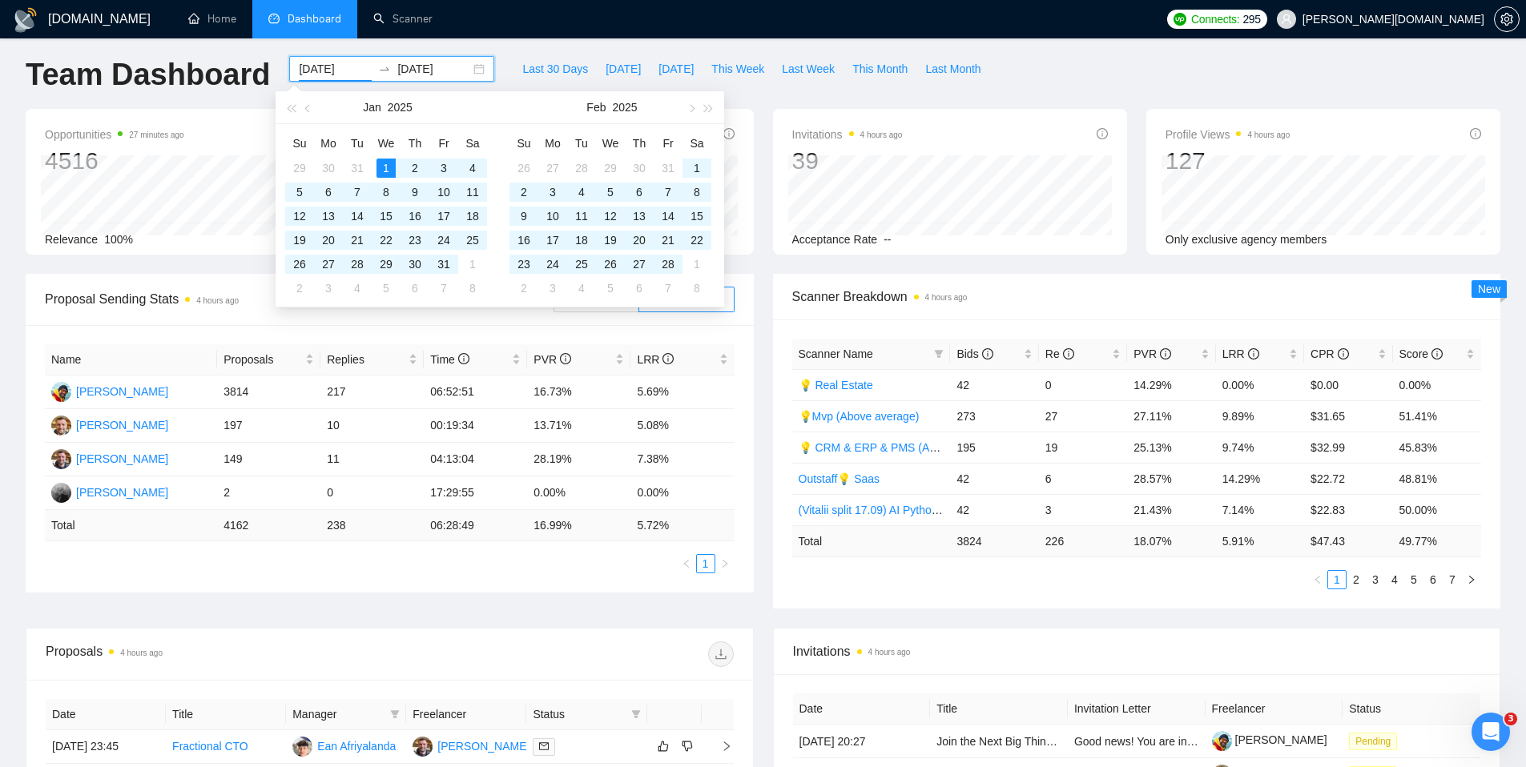
click at [438, 74] on input "[DATE]" at bounding box center [433, 69] width 73 height 18
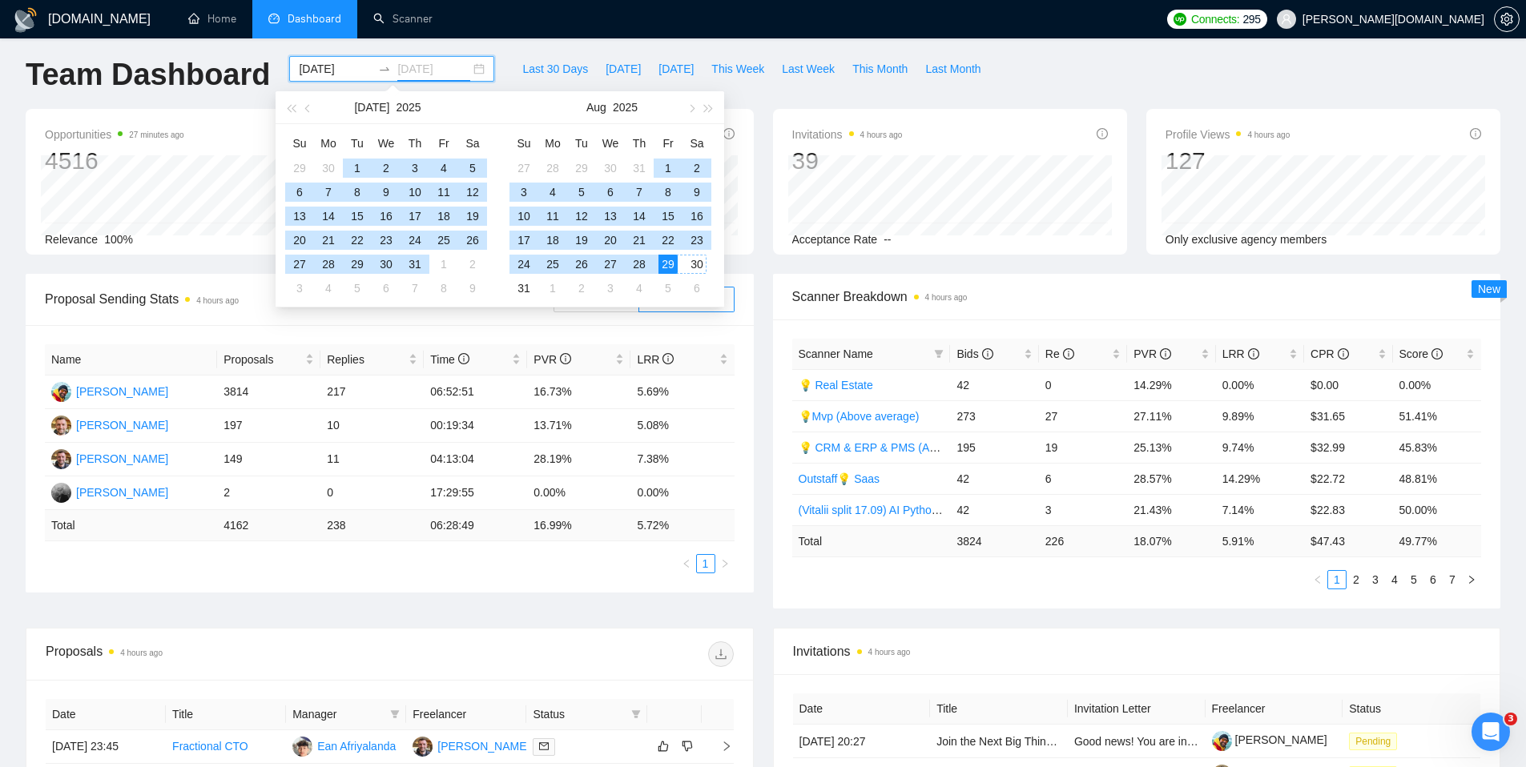
click at [695, 268] on div "30" at bounding box center [696, 264] width 19 height 19
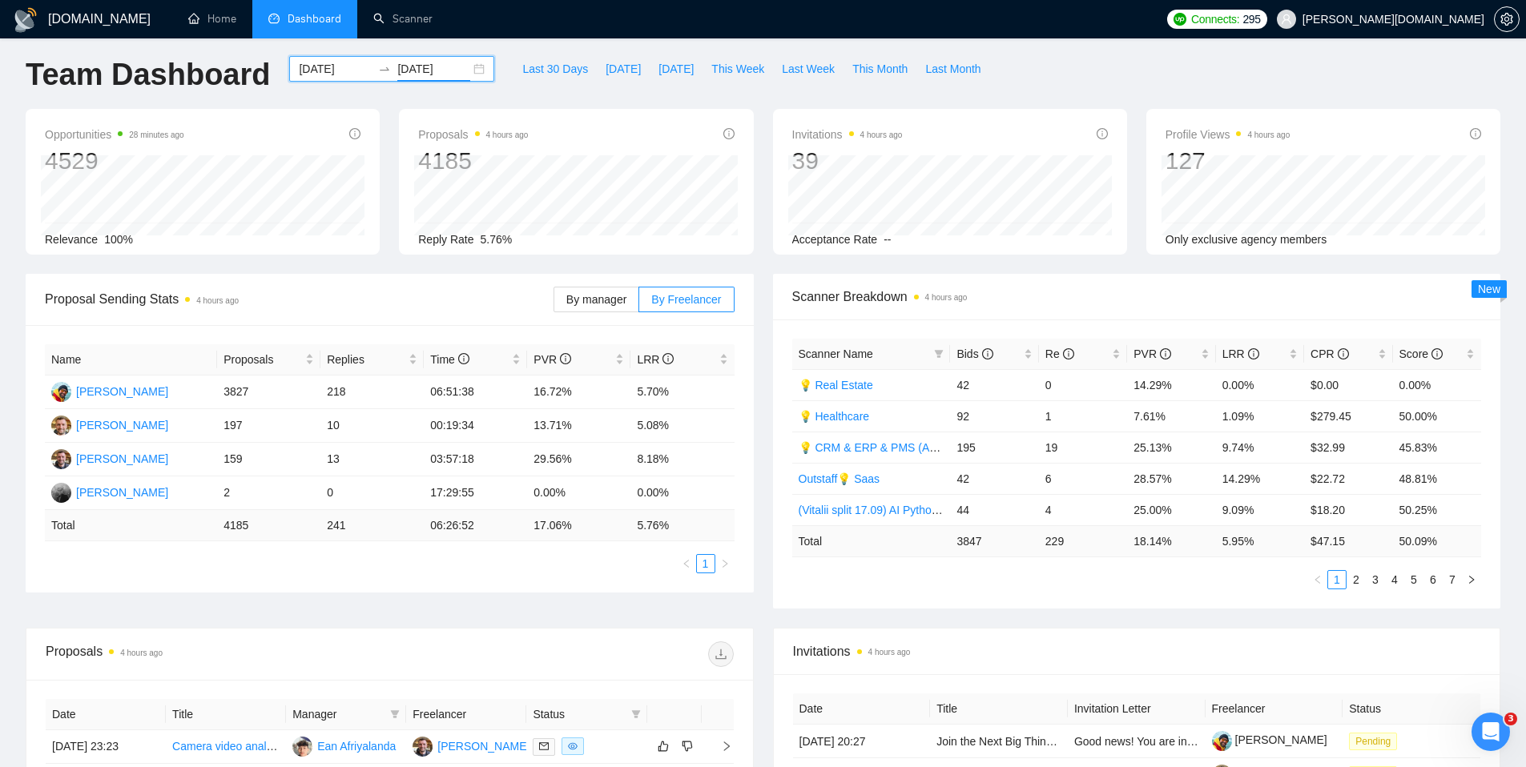
click at [461, 310] on div "Proposal Sending Stats 4 hours ago" at bounding box center [299, 299] width 509 height 46
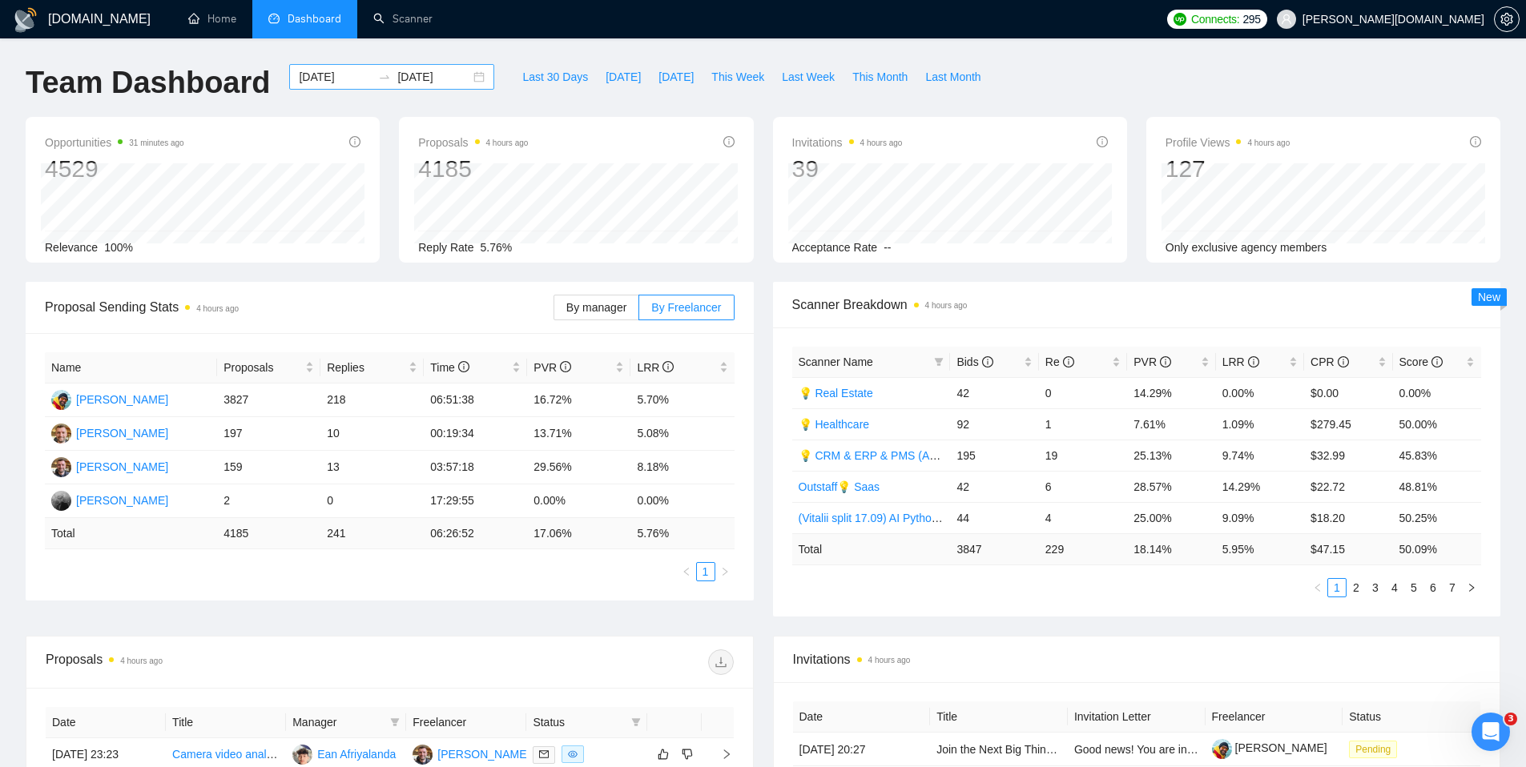
click at [437, 75] on input "[DATE]" at bounding box center [433, 77] width 73 height 18
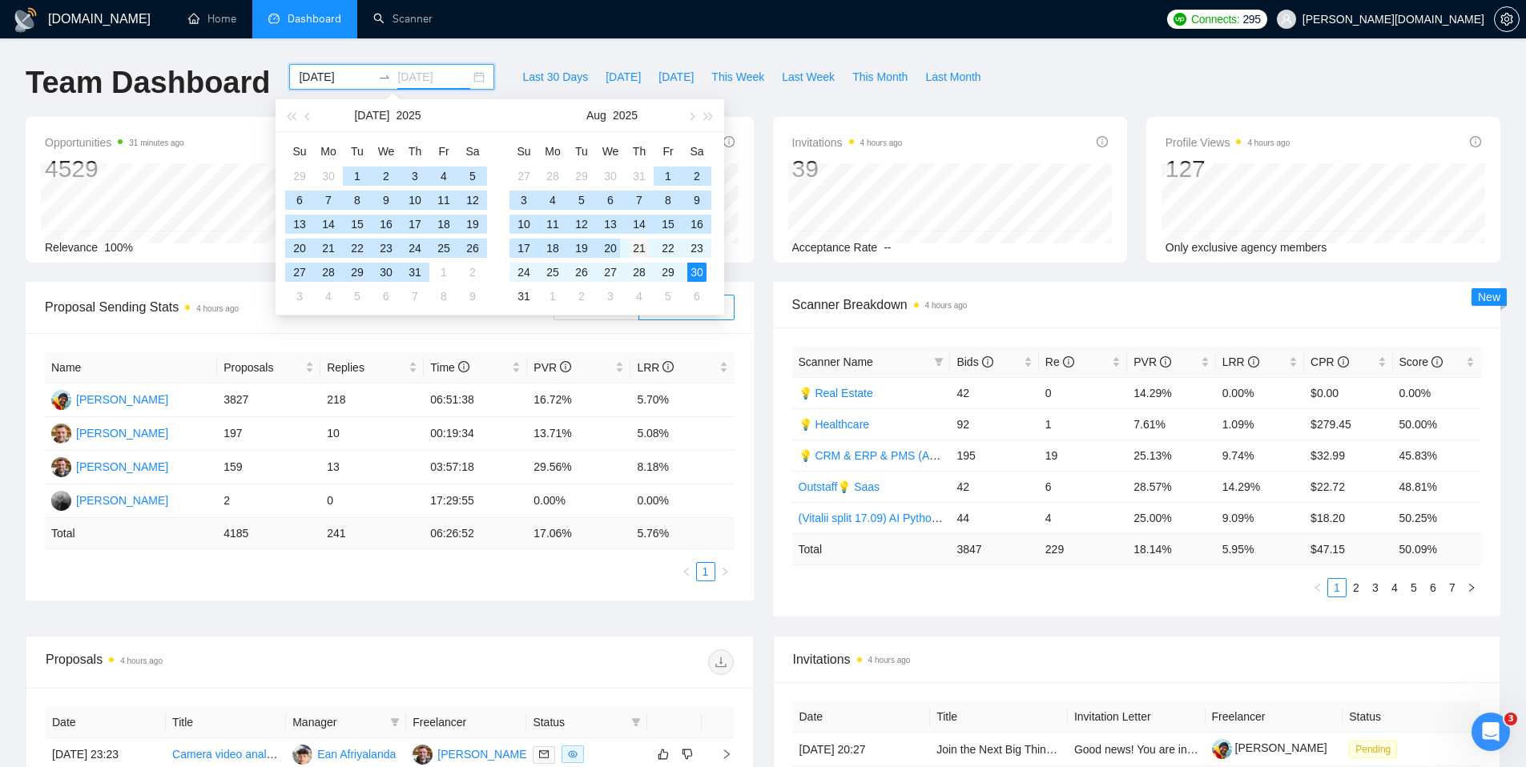
type input "[DATE]"
click at [633, 252] on div "21" at bounding box center [639, 248] width 19 height 19
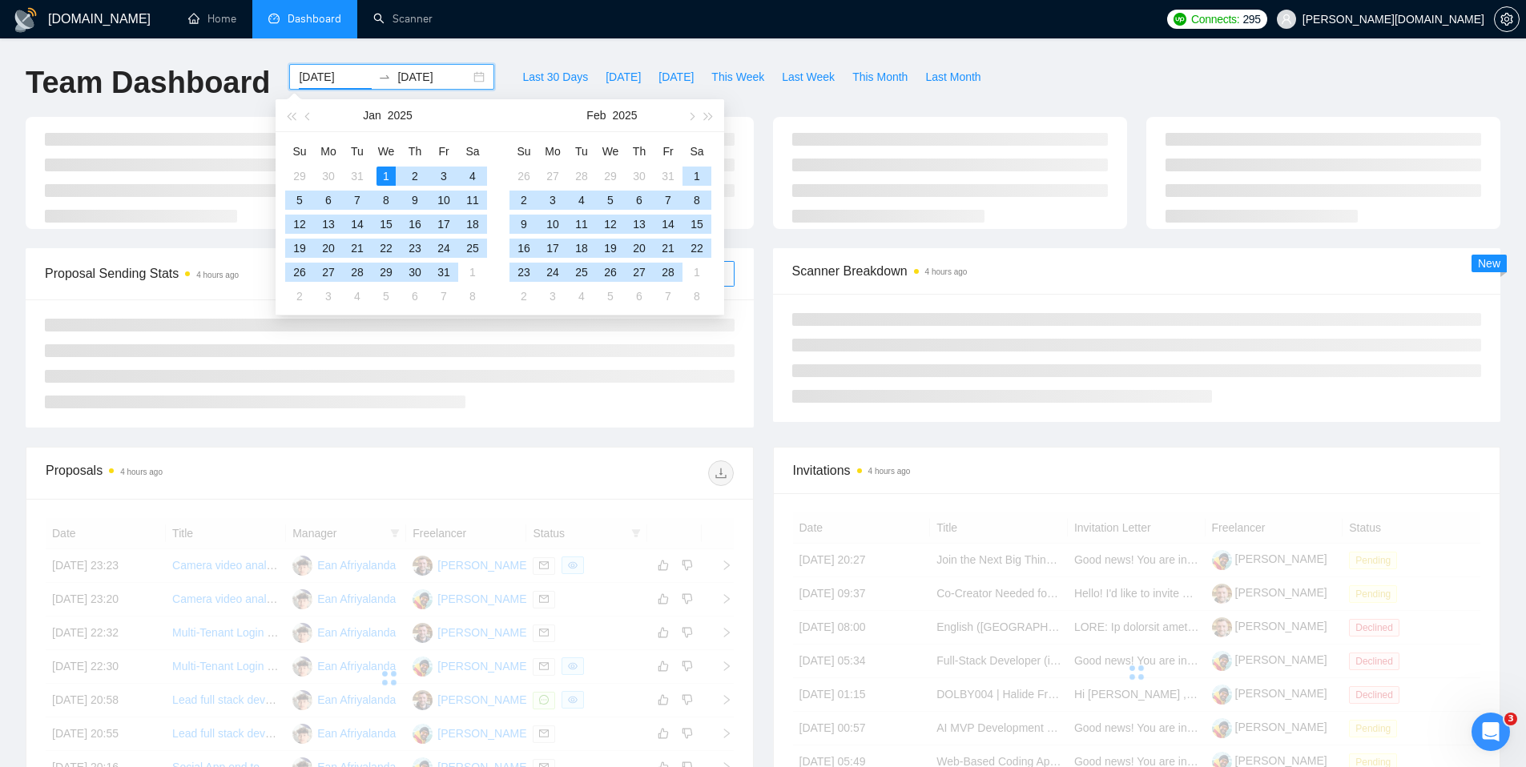
type input "[DATE]"
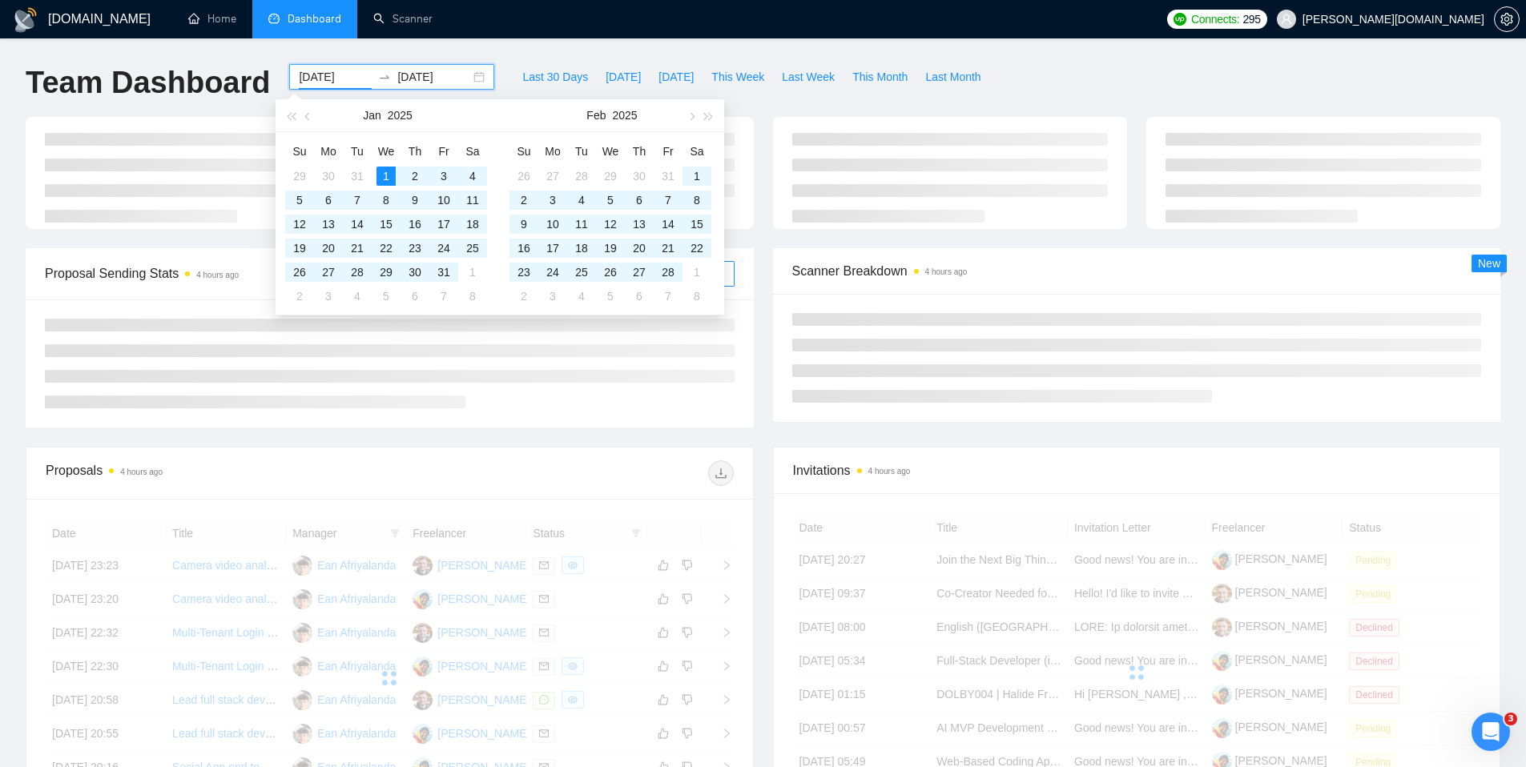
click at [516, 27] on ul "Home Dashboard Scanner" at bounding box center [663, 19] width 993 height 38
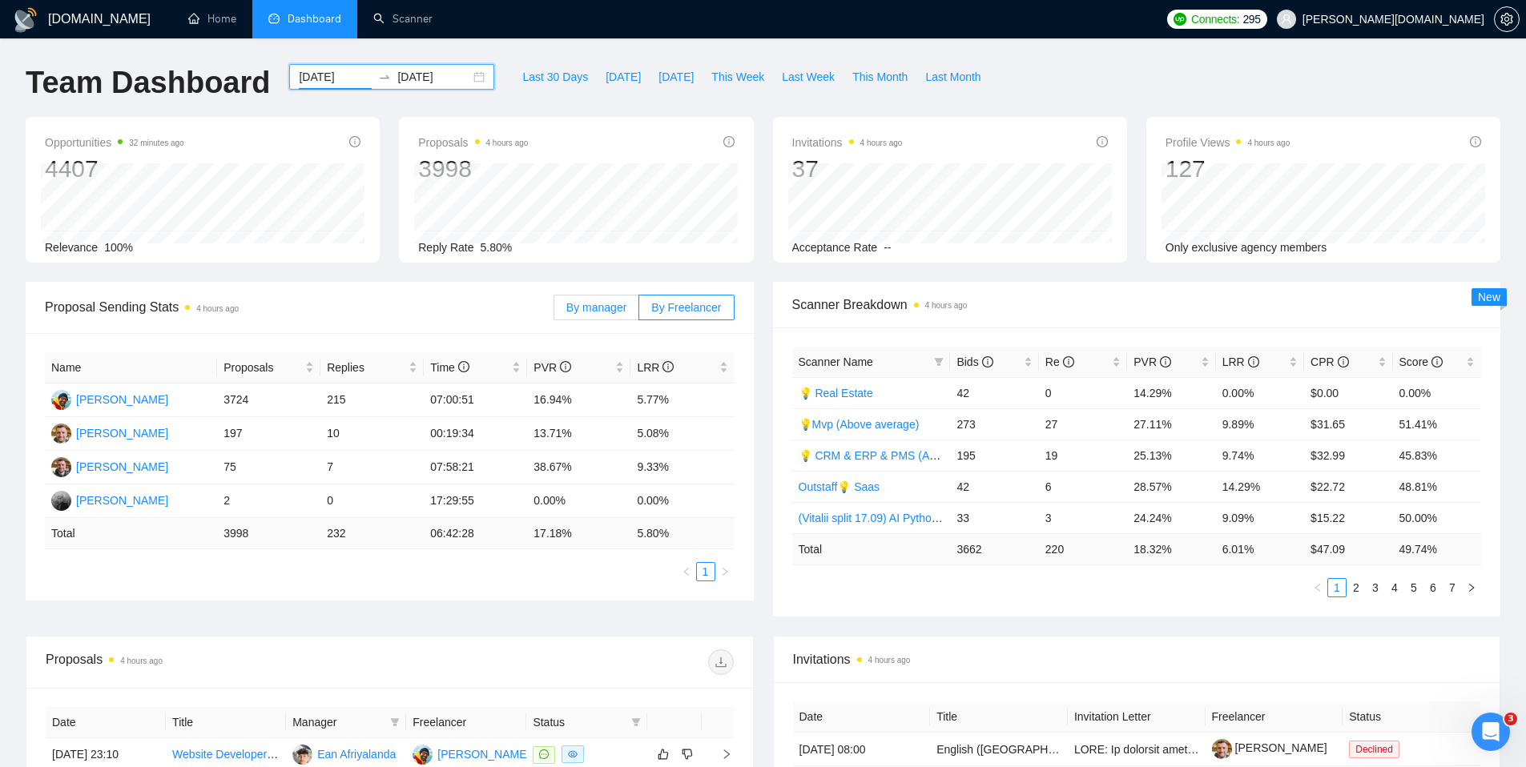
click at [599, 303] on span "By manager" at bounding box center [596, 307] width 60 height 13
click at [554, 312] on input "By manager" at bounding box center [554, 312] width 0 height 0
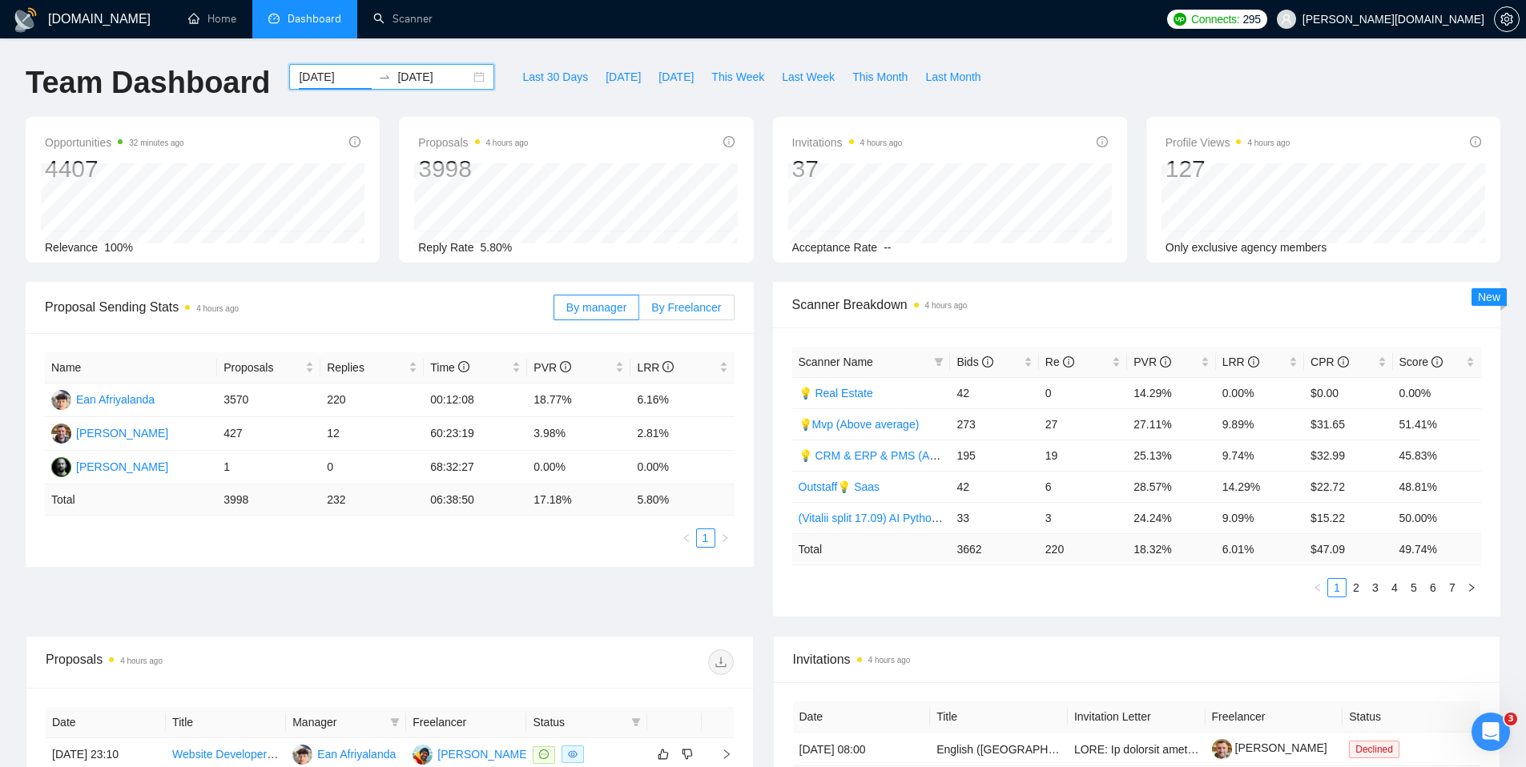
click at [715, 304] on span "By Freelancer" at bounding box center [686, 307] width 70 height 13
click at [639, 312] on input "By Freelancer" at bounding box center [639, 312] width 0 height 0
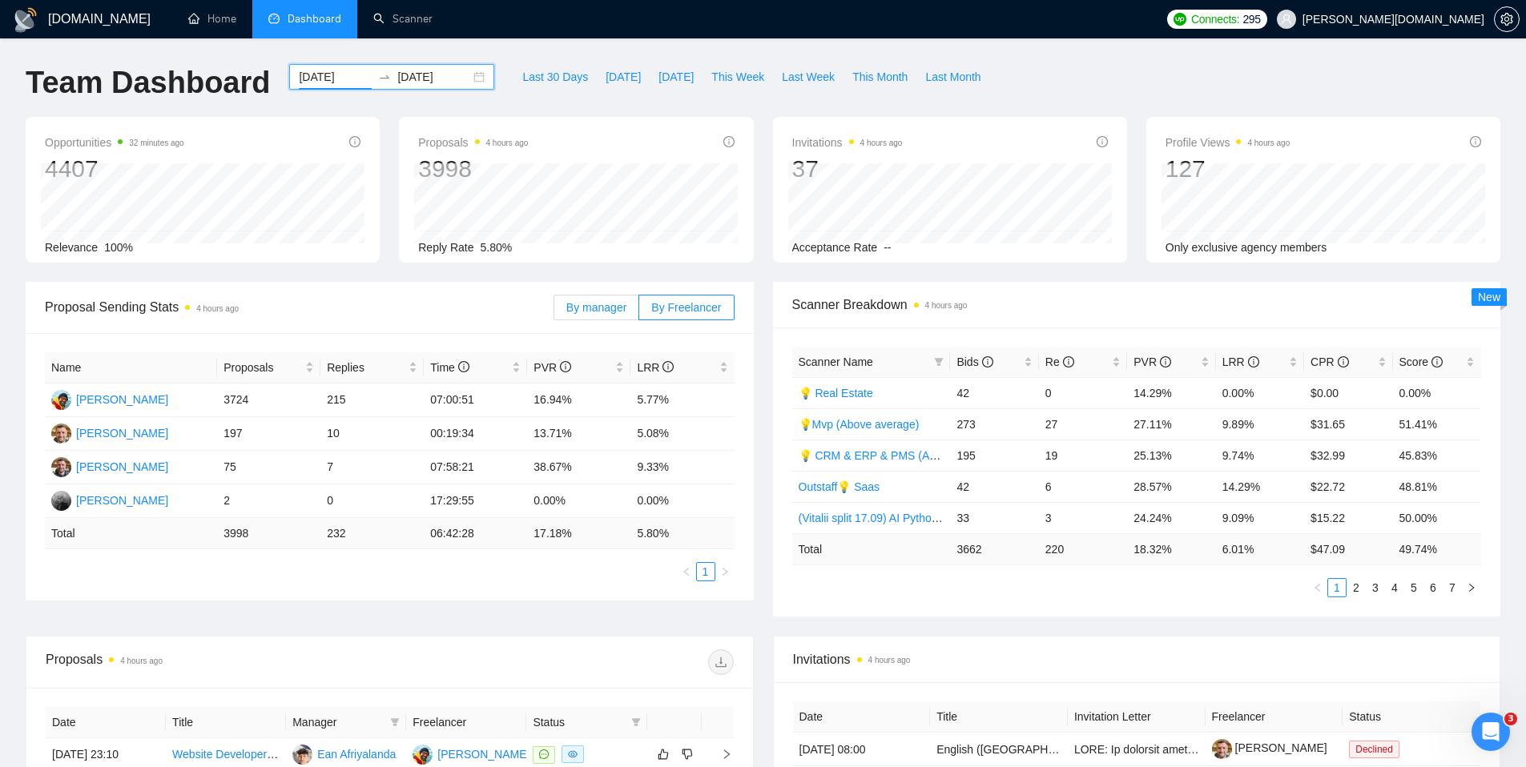
click at [603, 309] on span "By manager" at bounding box center [596, 307] width 60 height 13
click at [554, 312] on input "By manager" at bounding box center [554, 312] width 0 height 0
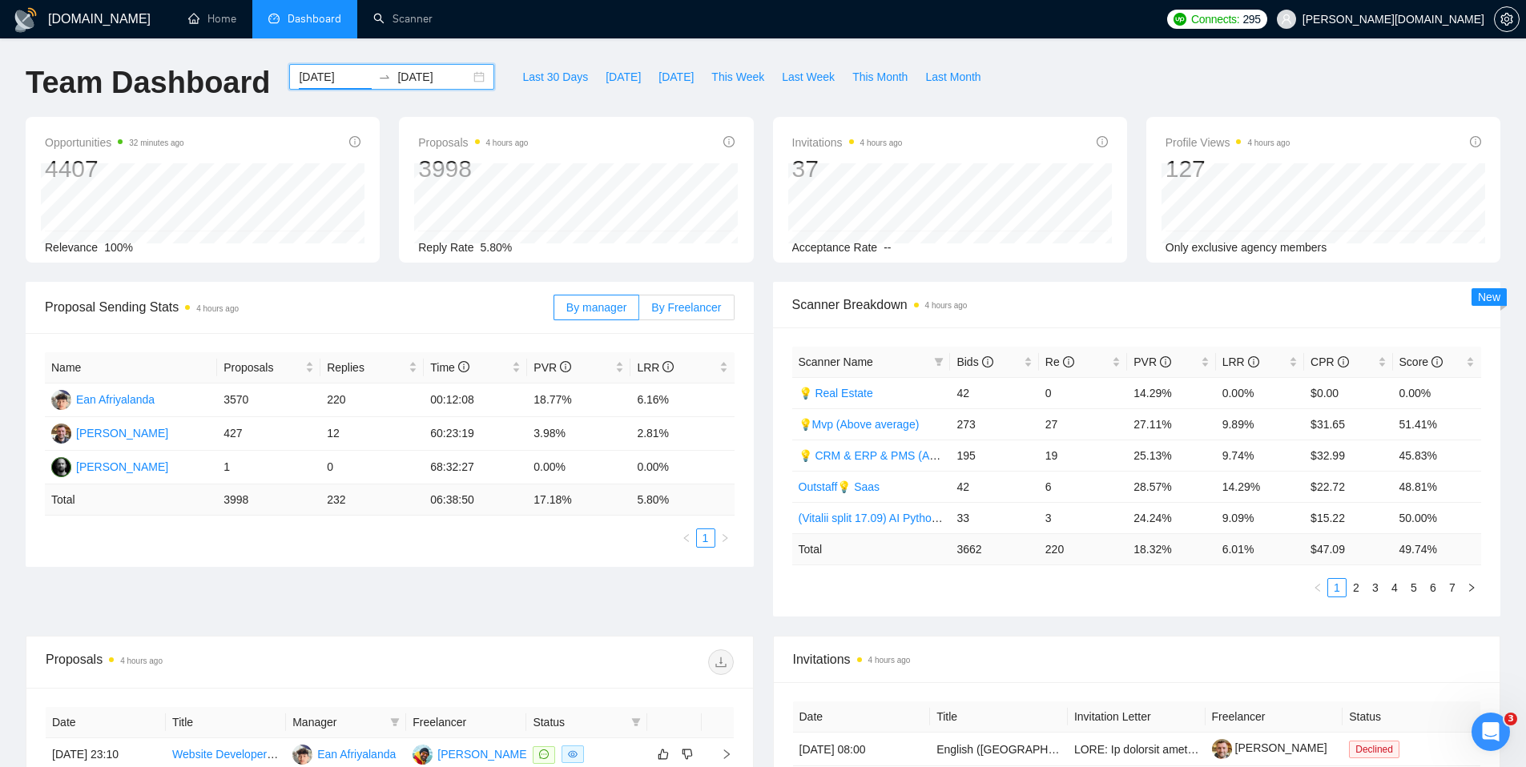
click at [685, 302] on span "By Freelancer" at bounding box center [686, 307] width 70 height 13
click at [639, 312] on input "By Freelancer" at bounding box center [639, 312] width 0 height 0
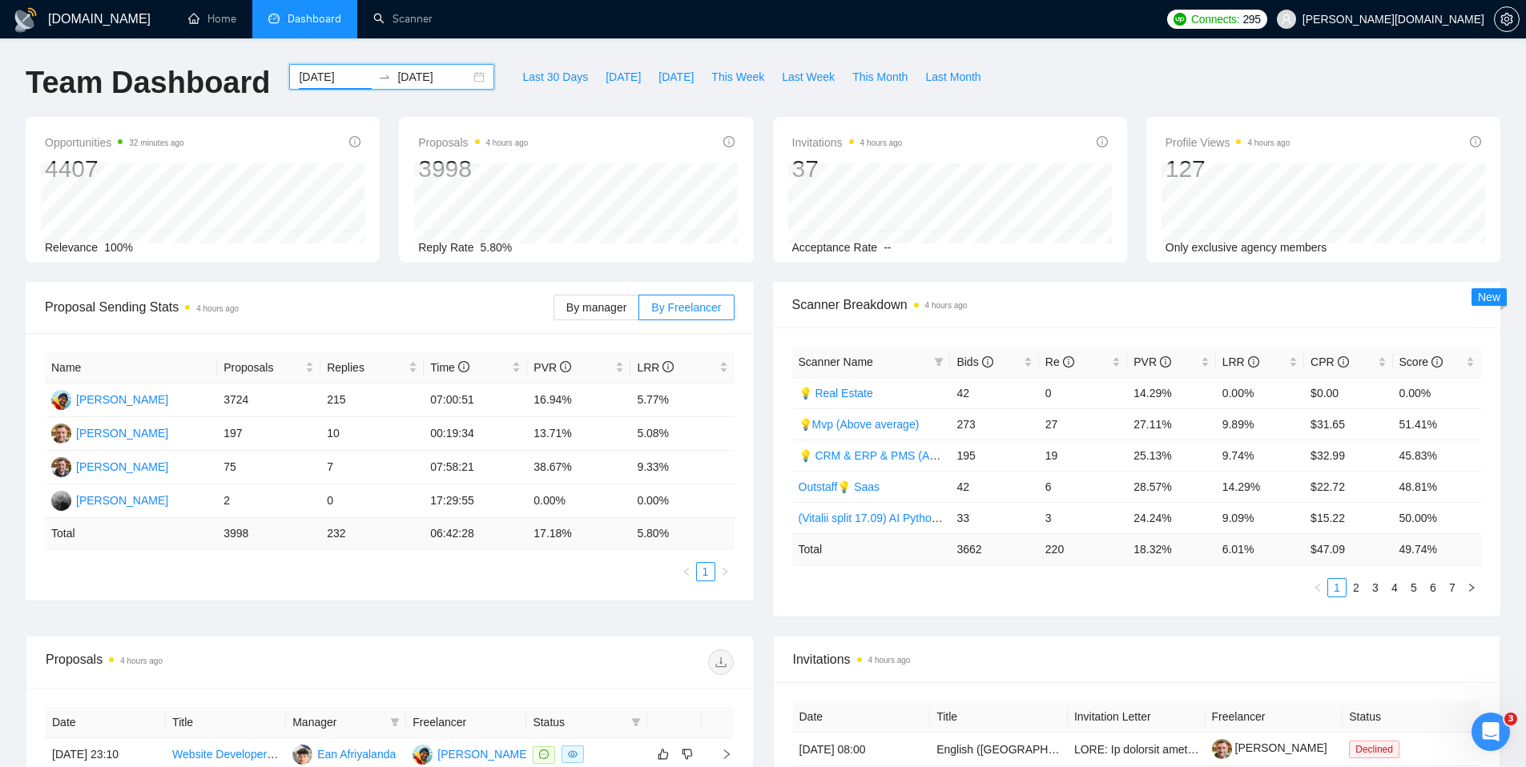
click at [394, 315] on span "Proposal Sending Stats 4 hours ago" at bounding box center [299, 307] width 509 height 20
click at [353, 316] on span "Proposal Sending Stats 4 hours ago" at bounding box center [299, 307] width 509 height 20
click at [439, 82] on input "[DATE]" at bounding box center [433, 77] width 73 height 18
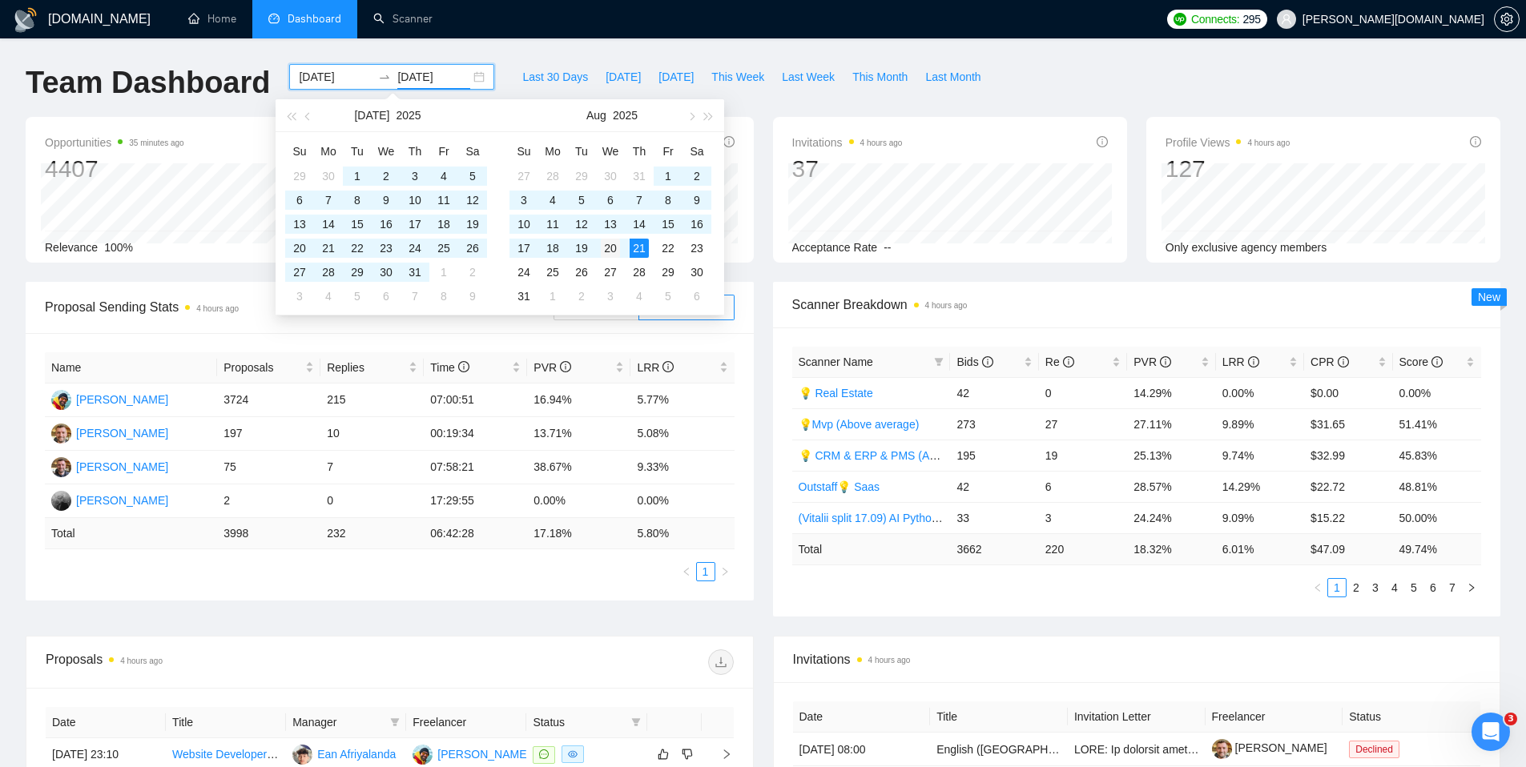
type input "[DATE]"
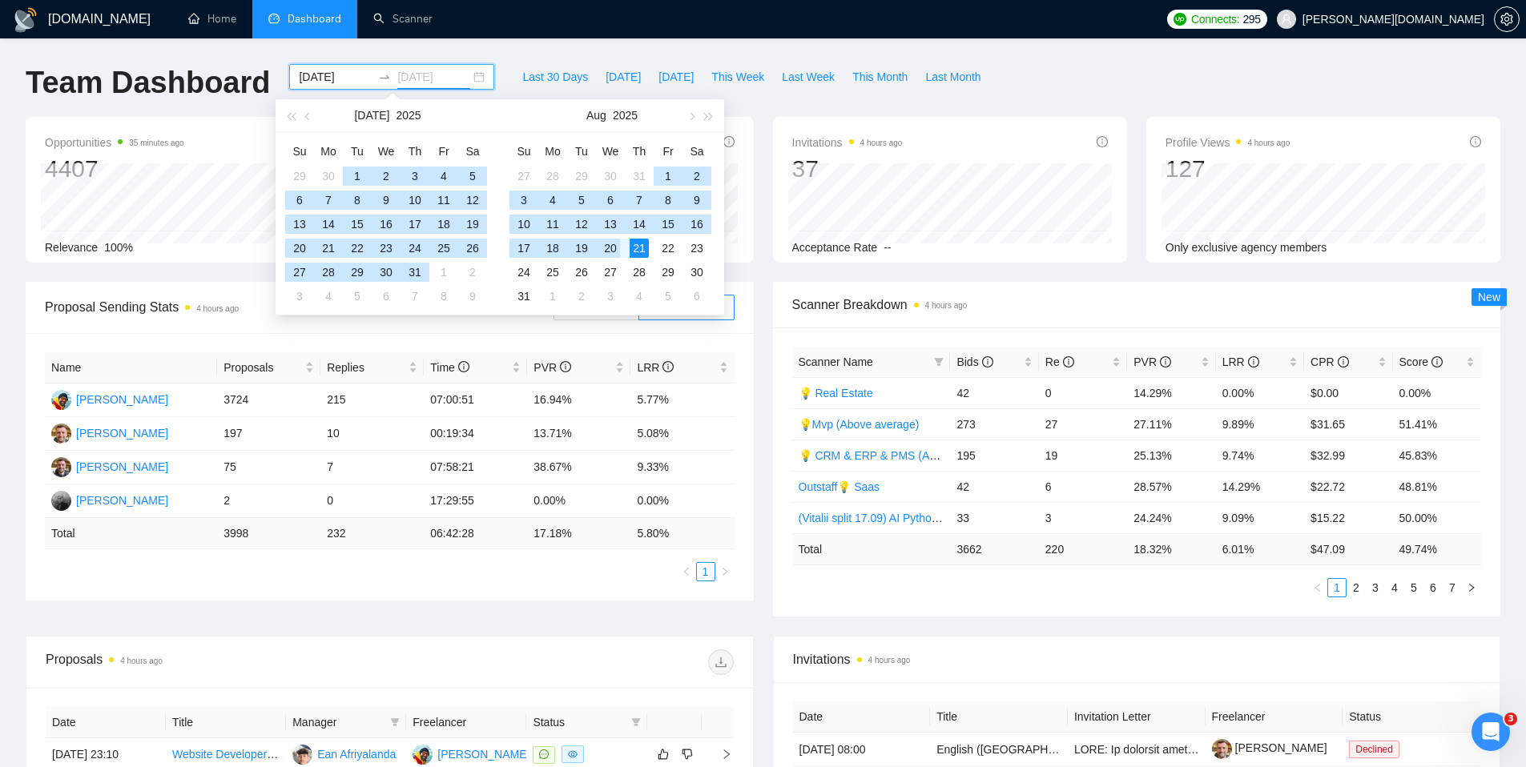
click at [616, 244] on div "20" at bounding box center [610, 248] width 19 height 19
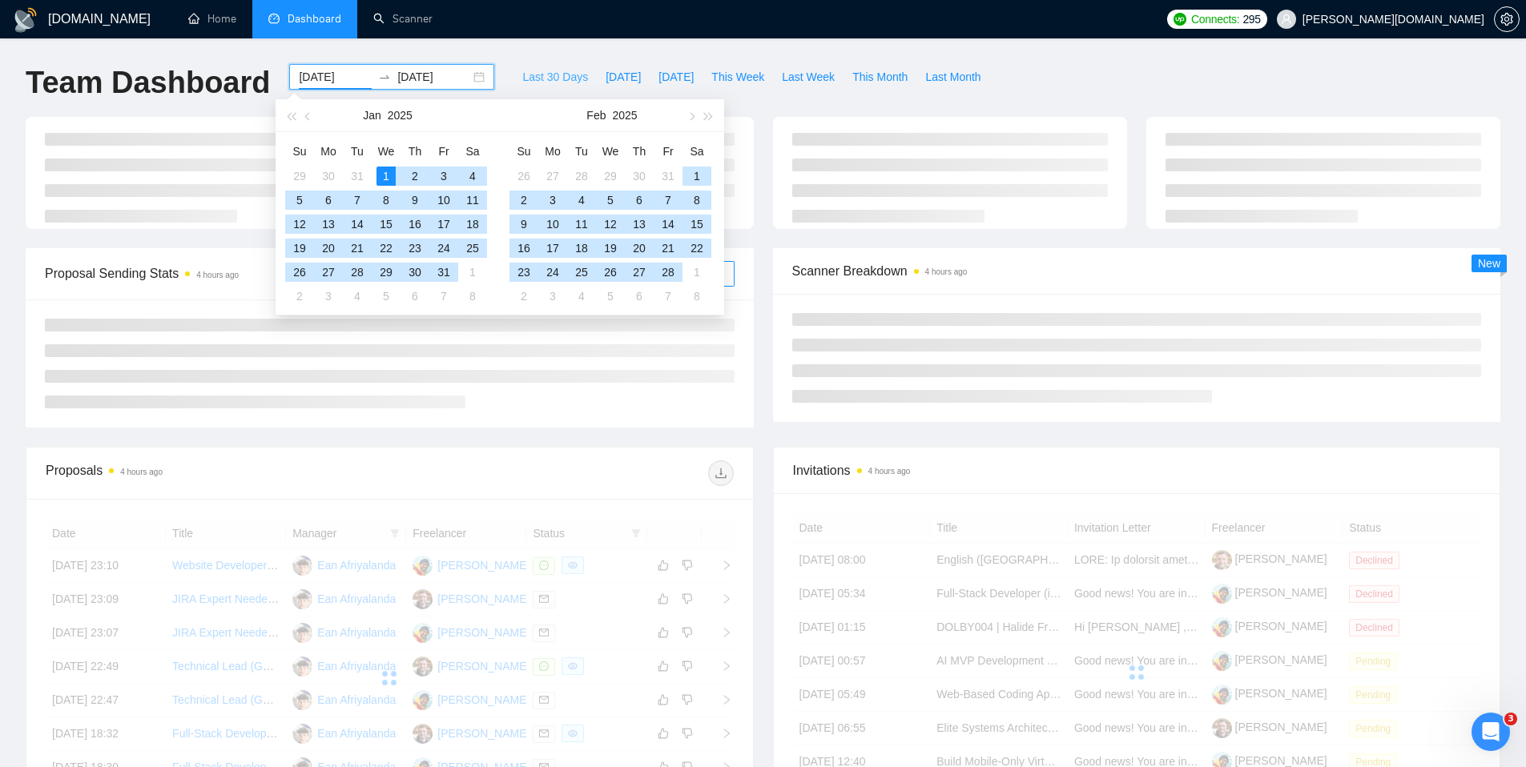
type input "[DATE]"
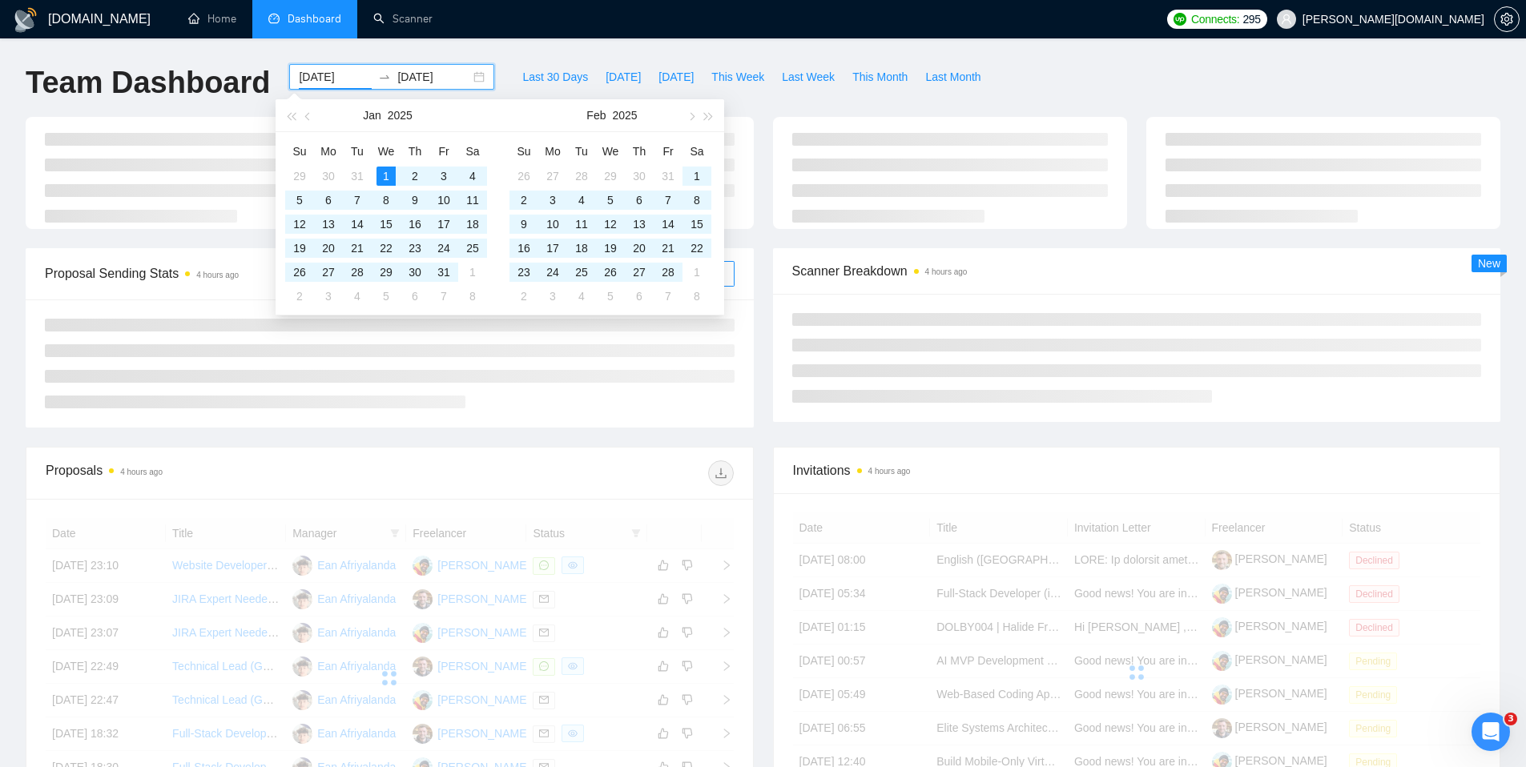
click at [533, 58] on div "[DOMAIN_NAME] Home Dashboard Scanner Connects: 295 [PERSON_NAME][DOMAIN_NAME] T…" at bounding box center [763, 540] width 1526 height 1081
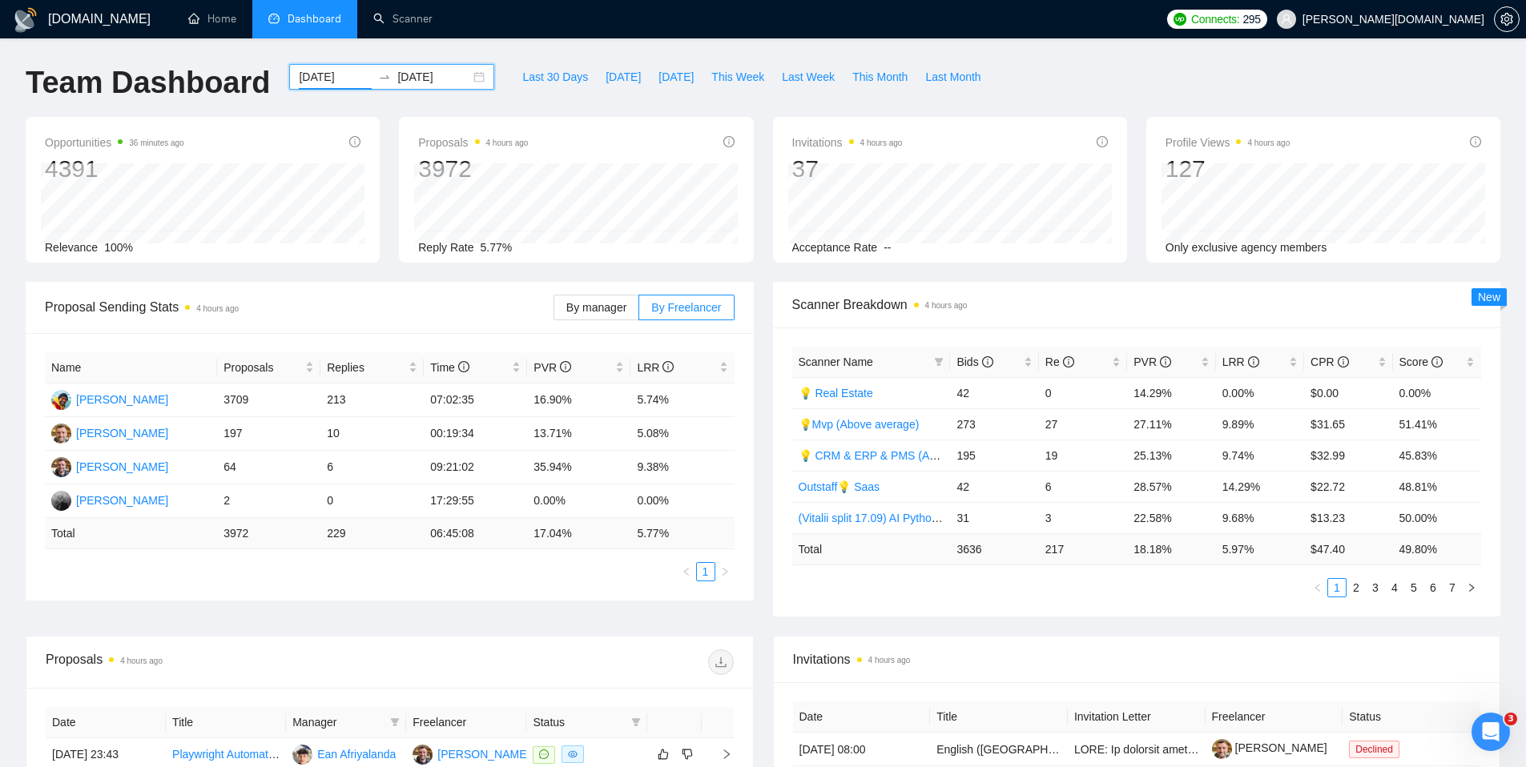
click at [422, 80] on input "[DATE]" at bounding box center [433, 77] width 73 height 18
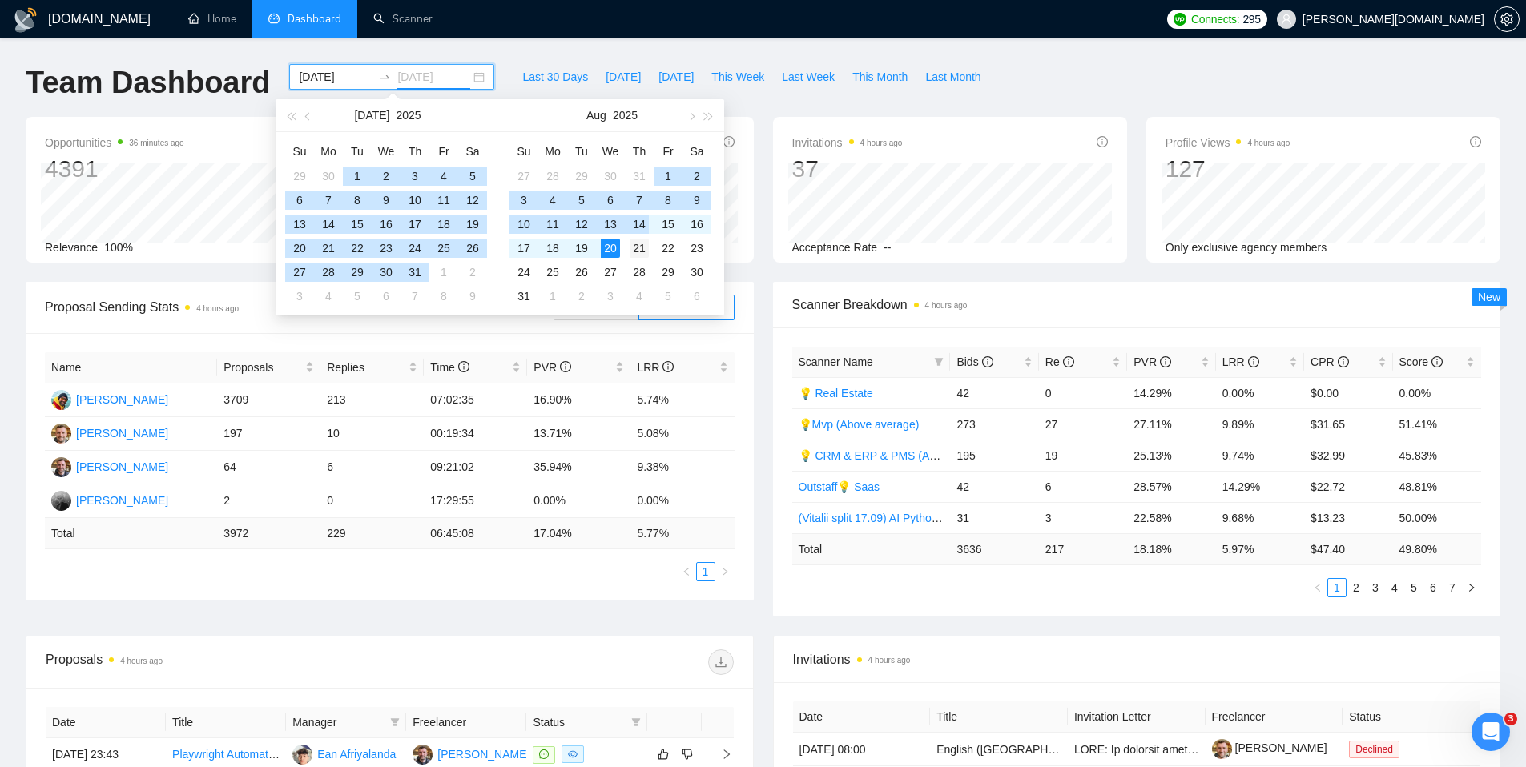
type input "[DATE]"
click at [637, 255] on div "21" at bounding box center [639, 248] width 19 height 19
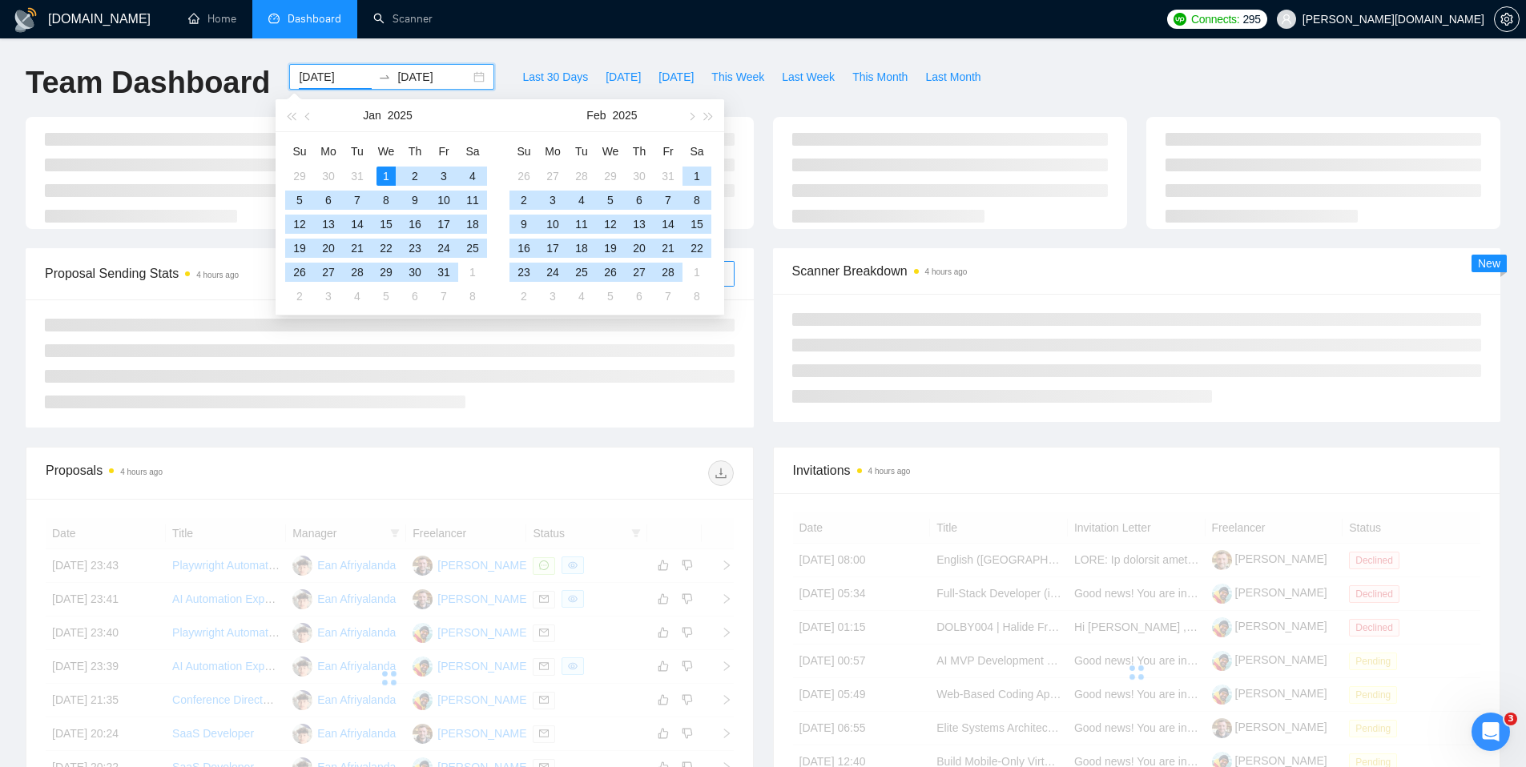
type input "[DATE]"
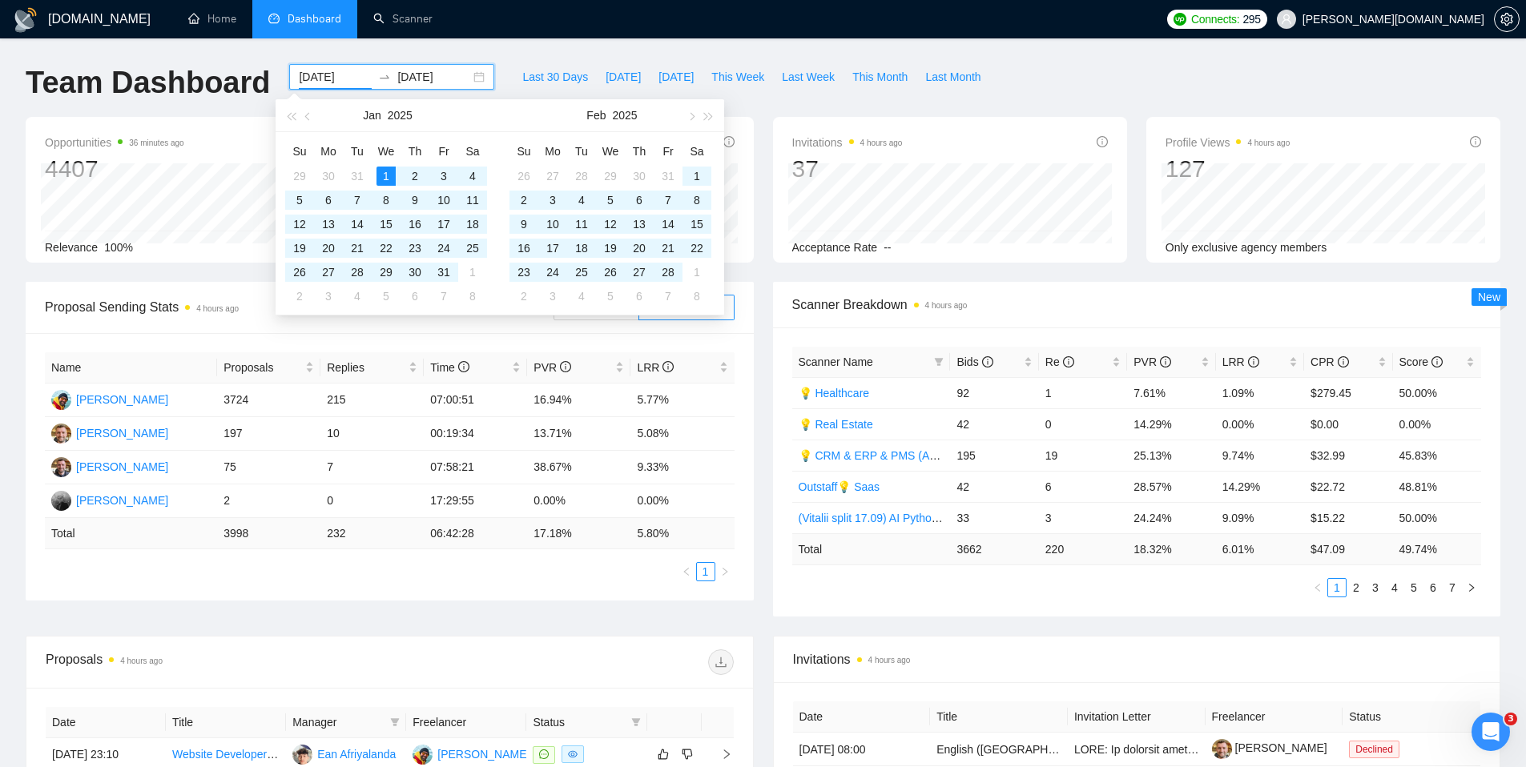
click at [541, 30] on ul "Home Dashboard Scanner" at bounding box center [663, 19] width 993 height 38
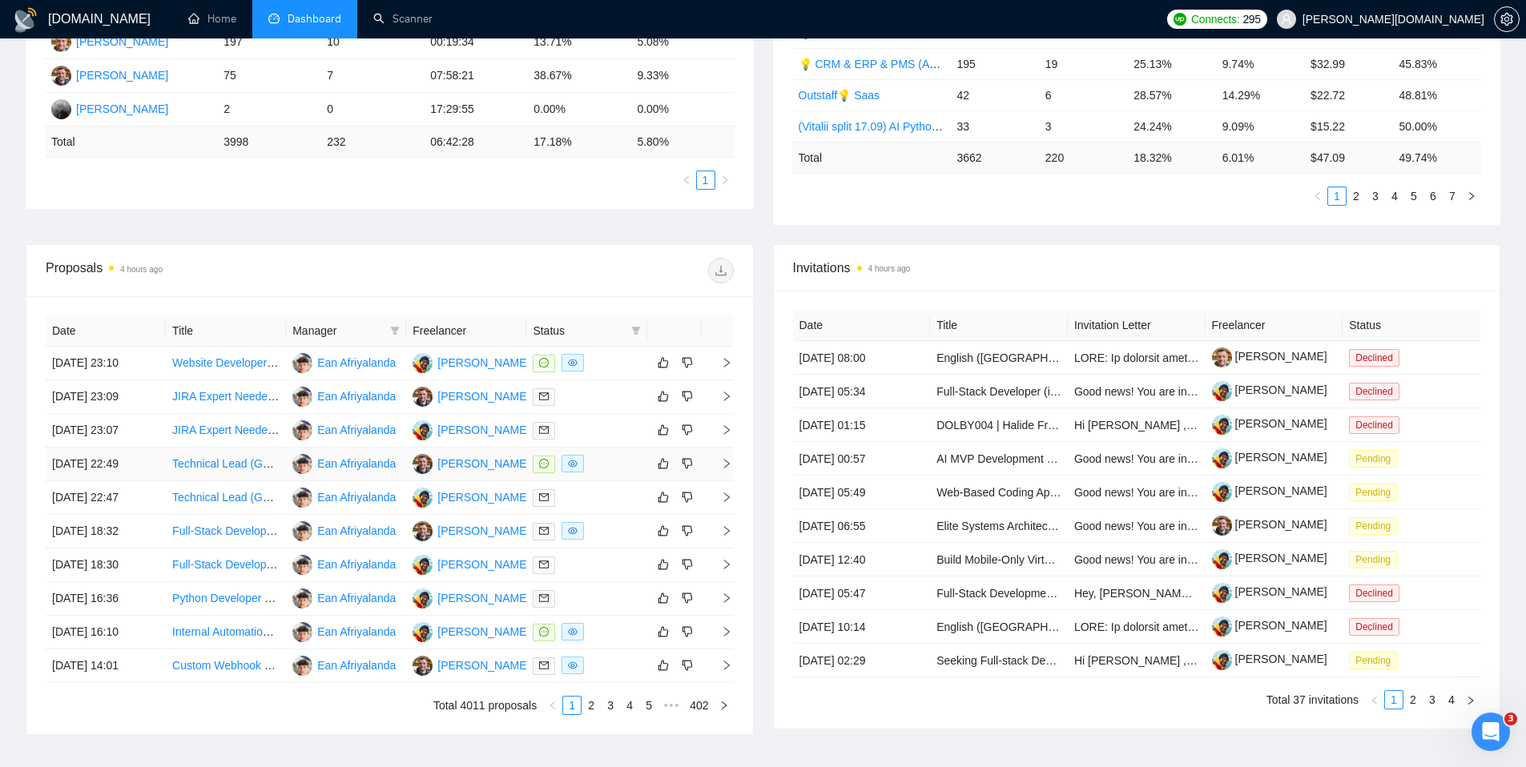
scroll to position [502, 0]
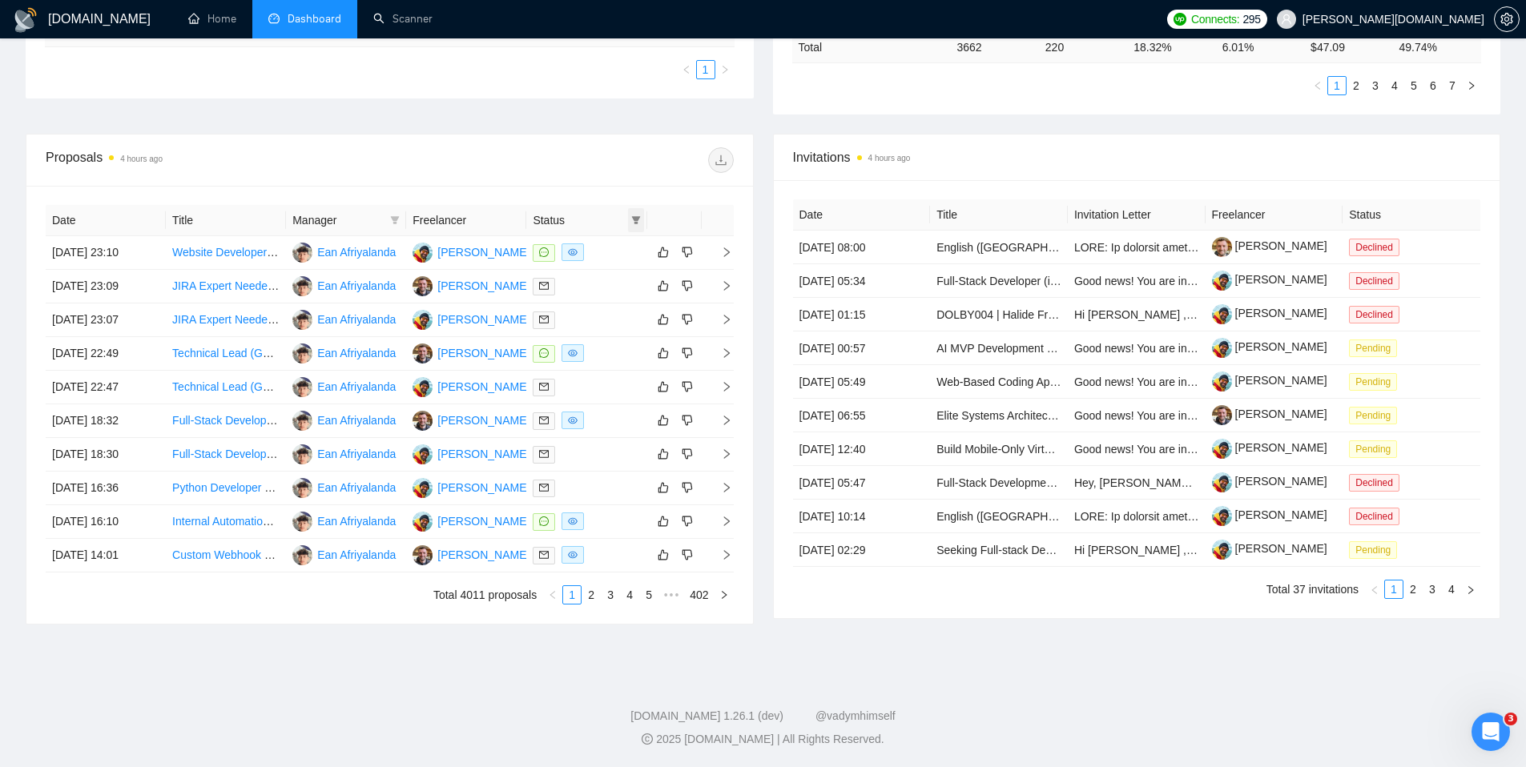
click at [635, 220] on icon "filter" at bounding box center [635, 220] width 9 height 8
click at [582, 254] on span "Chat" at bounding box center [585, 250] width 30 height 13
click at [626, 309] on span "OK" at bounding box center [622, 309] width 16 height 18
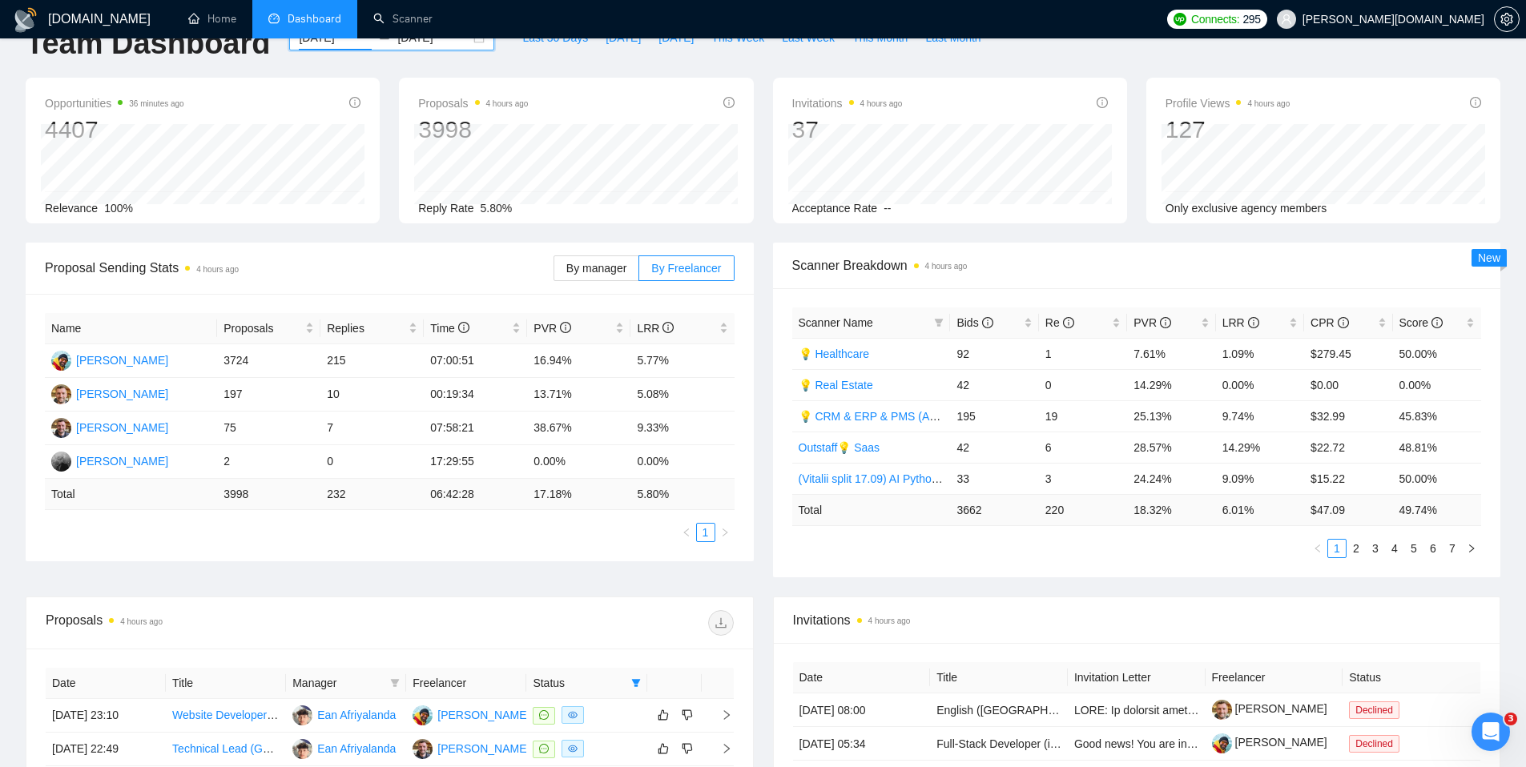
scroll to position [41, 0]
click at [638, 641] on icon "filter" at bounding box center [636, 682] width 10 height 10
click at [563, 641] on input "checkbox" at bounding box center [563, 712] width 13 height 13
checkbox input "false"
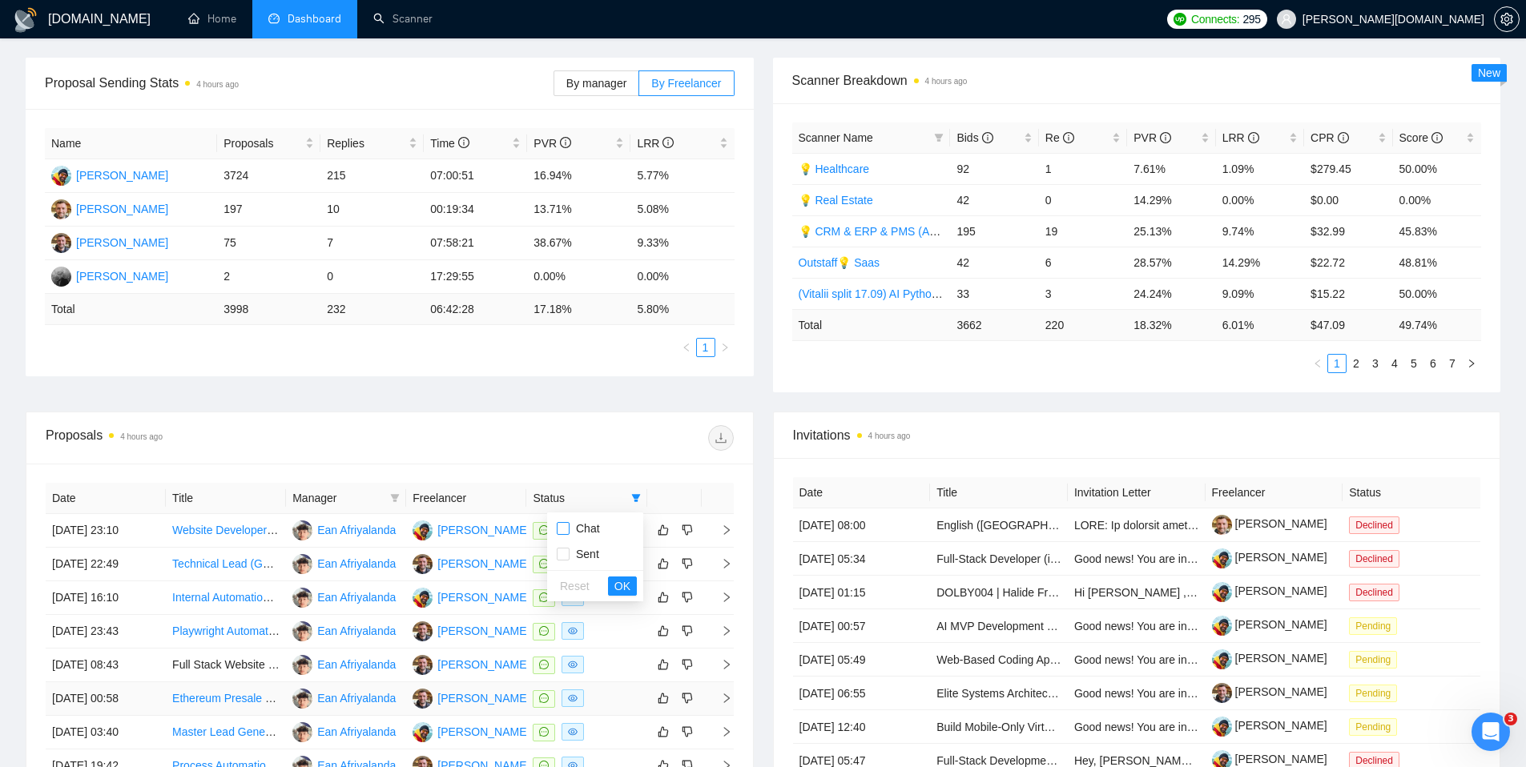
scroll to position [260, 0]
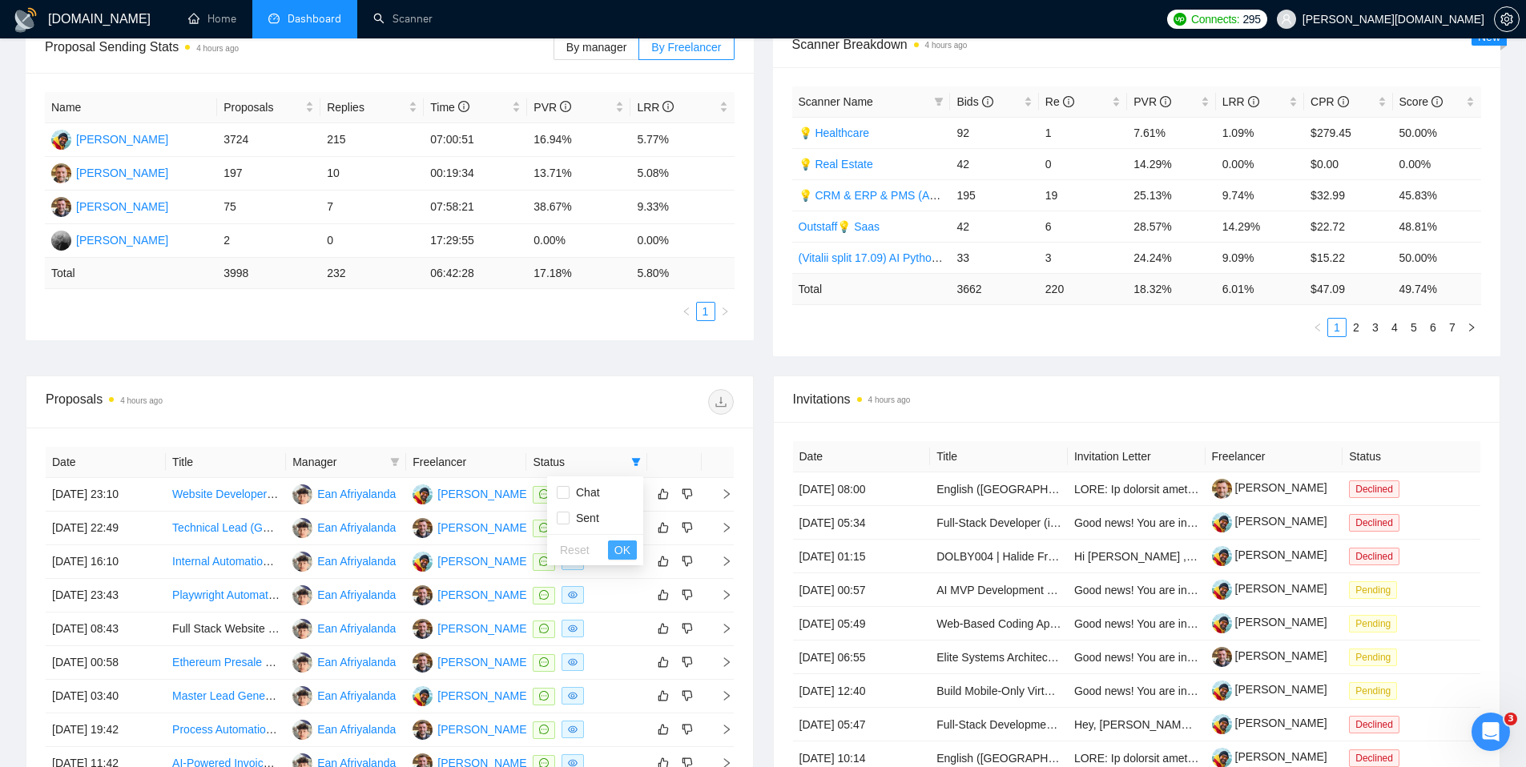
click at [622, 551] on span "OK" at bounding box center [622, 551] width 16 height 18
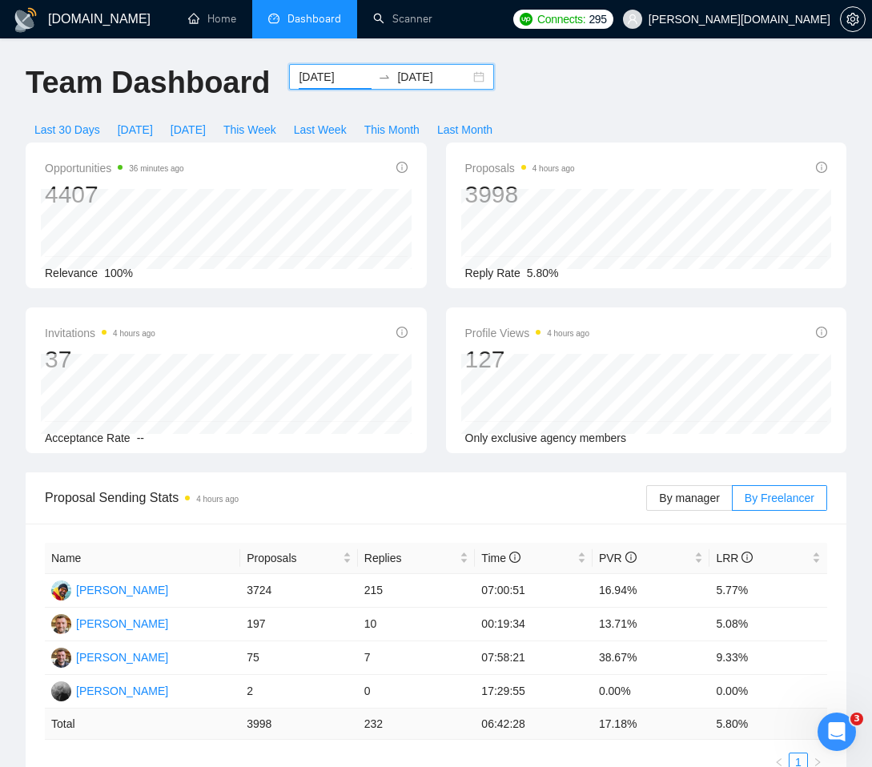
click at [440, 82] on input "[DATE]" at bounding box center [433, 77] width 73 height 18
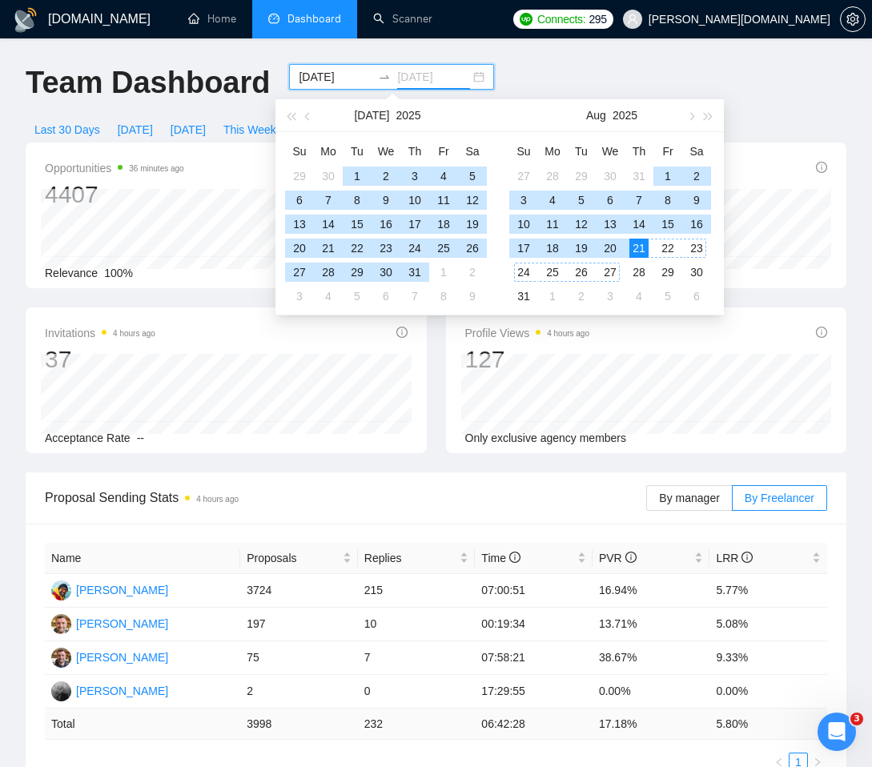
type input "[DATE]"
click at [643, 251] on div "21" at bounding box center [639, 248] width 19 height 19
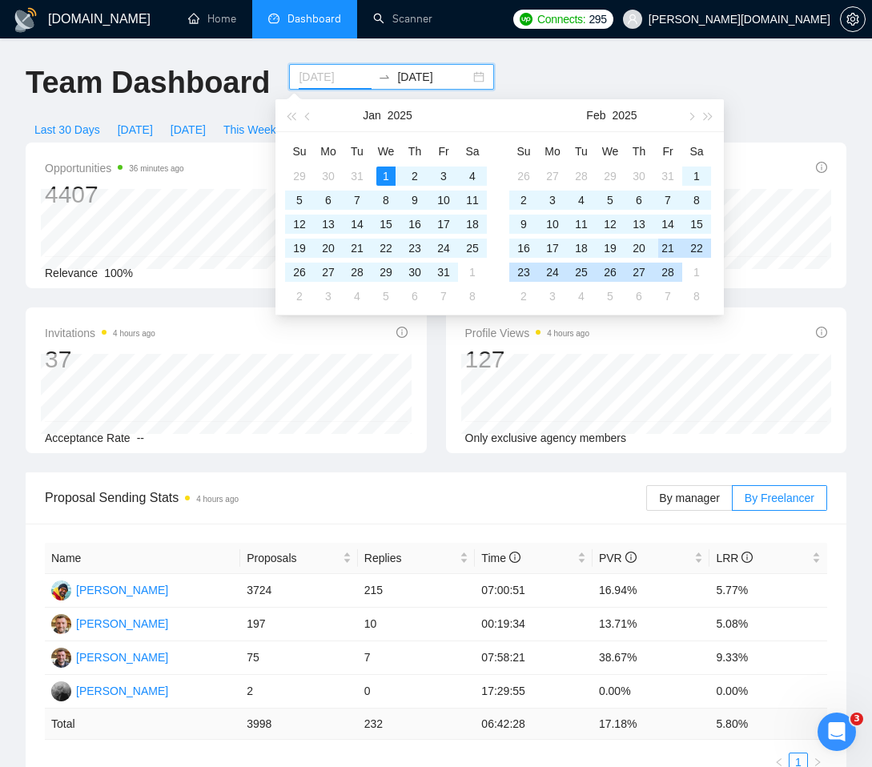
click at [664, 251] on div "21" at bounding box center [668, 248] width 19 height 19
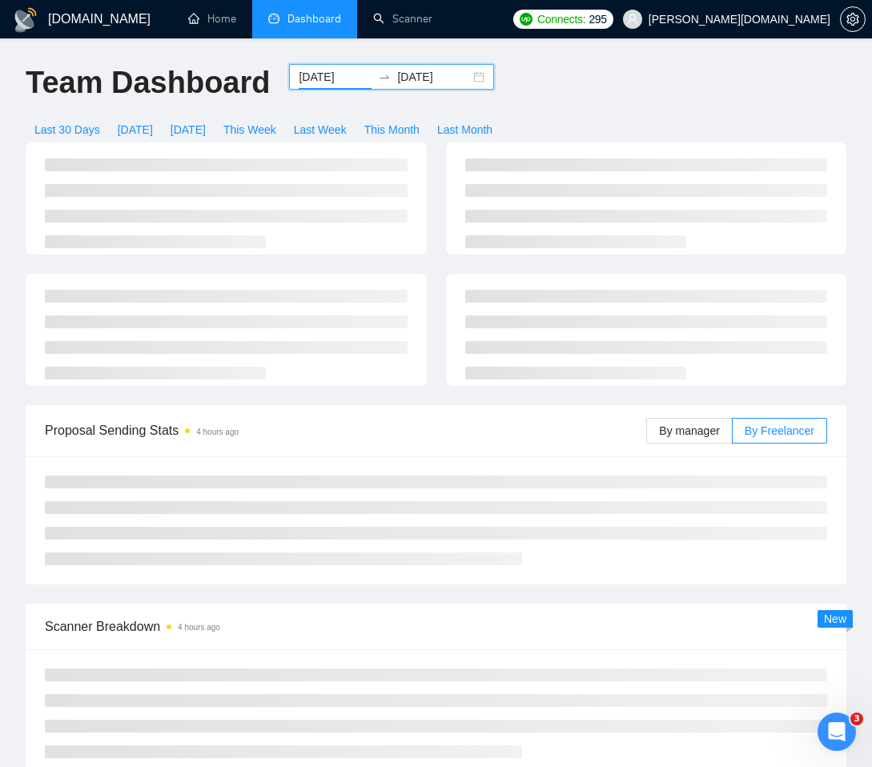
click at [334, 82] on input "[DATE]" at bounding box center [335, 77] width 73 height 18
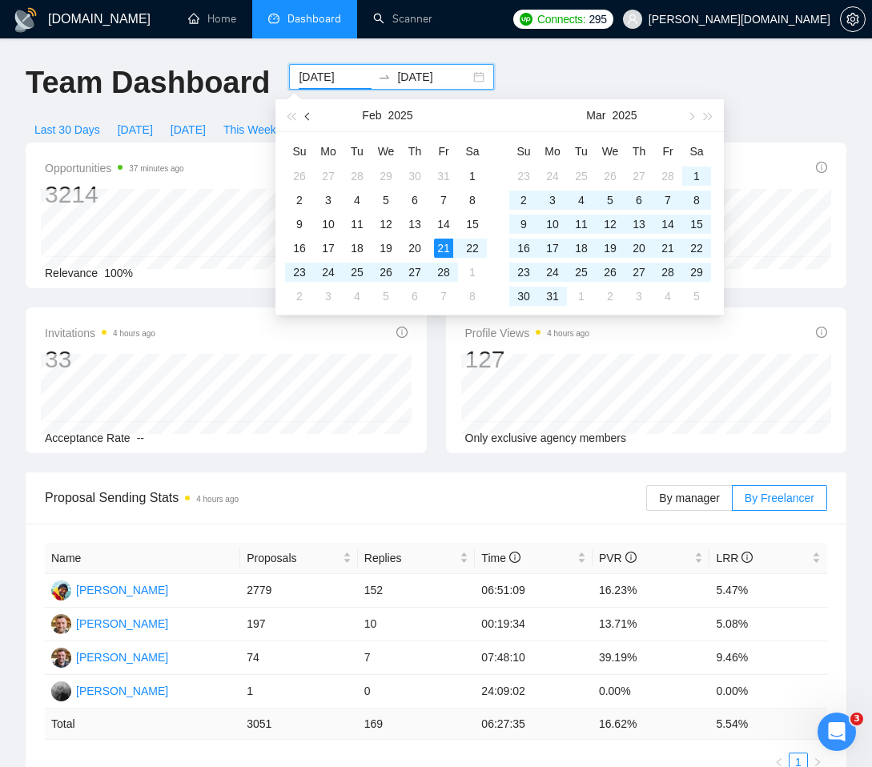
click at [312, 119] on button "button" at bounding box center [309, 115] width 18 height 32
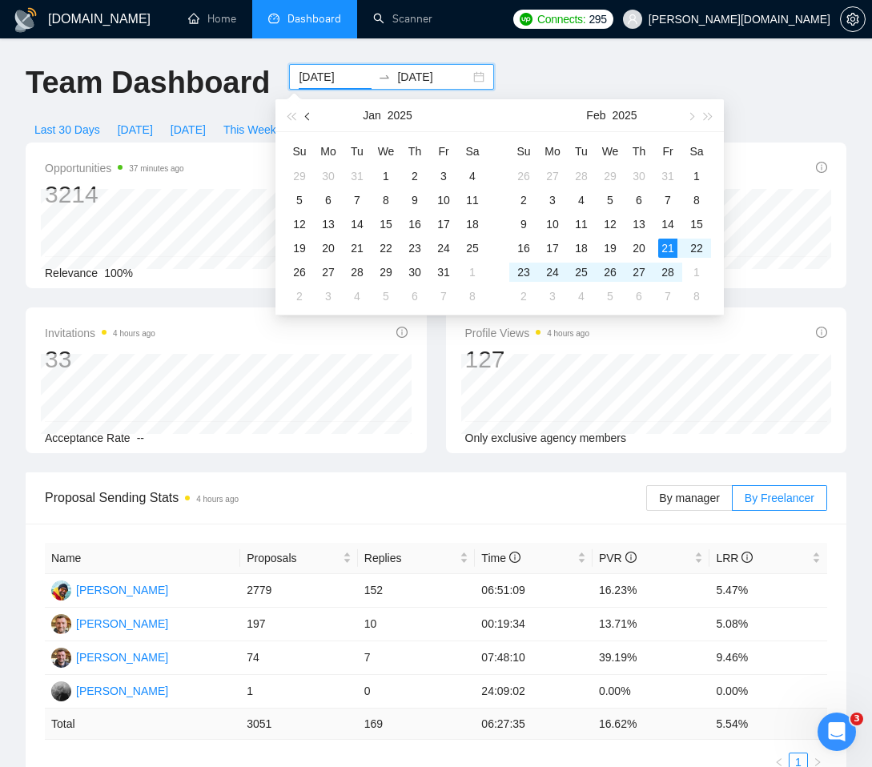
click at [312, 119] on button "button" at bounding box center [309, 115] width 18 height 32
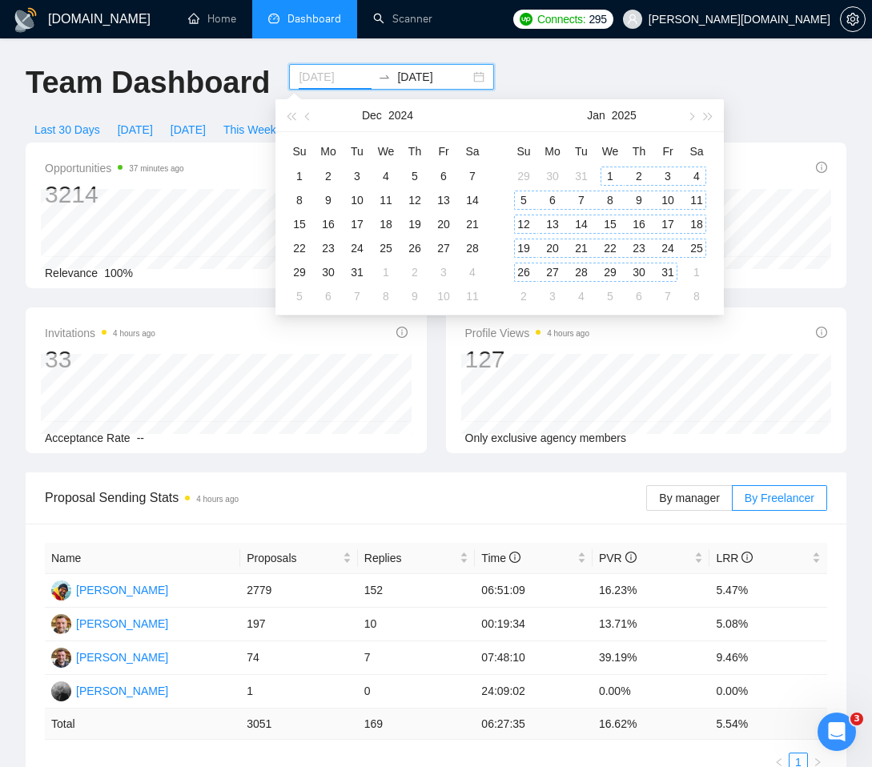
type input "[DATE]"
click at [616, 178] on div "1" at bounding box center [610, 176] width 19 height 19
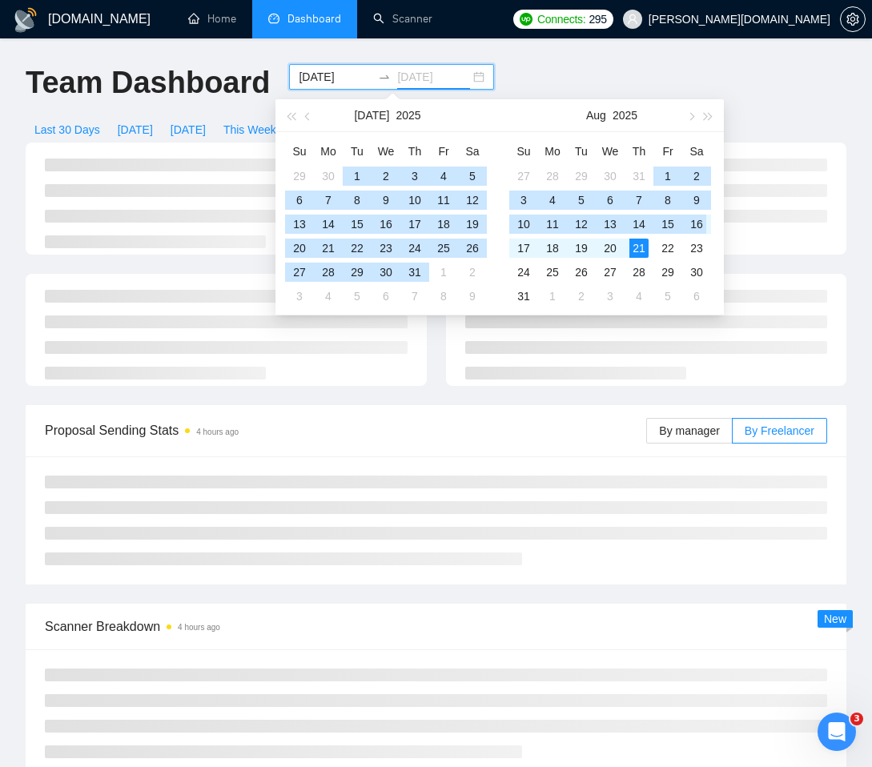
type input "[DATE]"
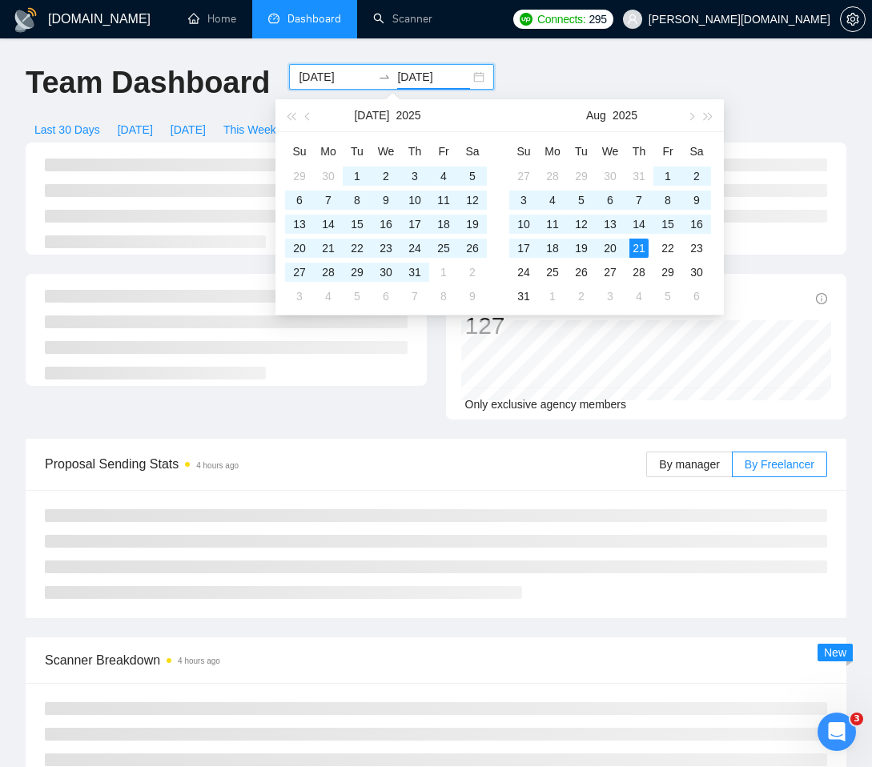
click at [506, 16] on ul "Home Dashboard Scanner" at bounding box center [336, 19] width 339 height 38
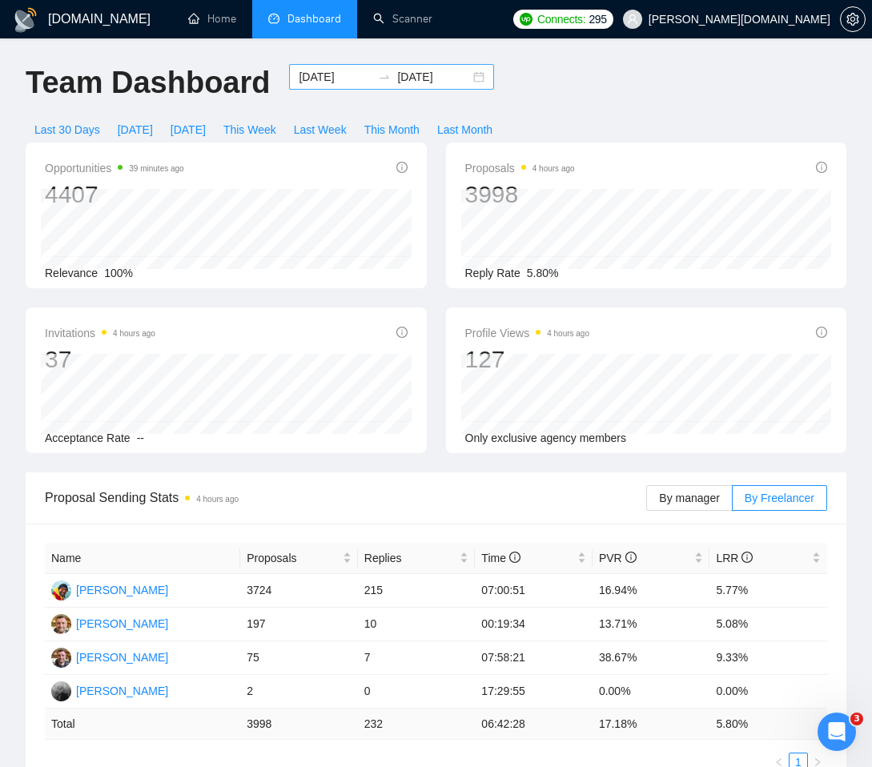
click at [328, 81] on input "[DATE]" at bounding box center [335, 77] width 73 height 18
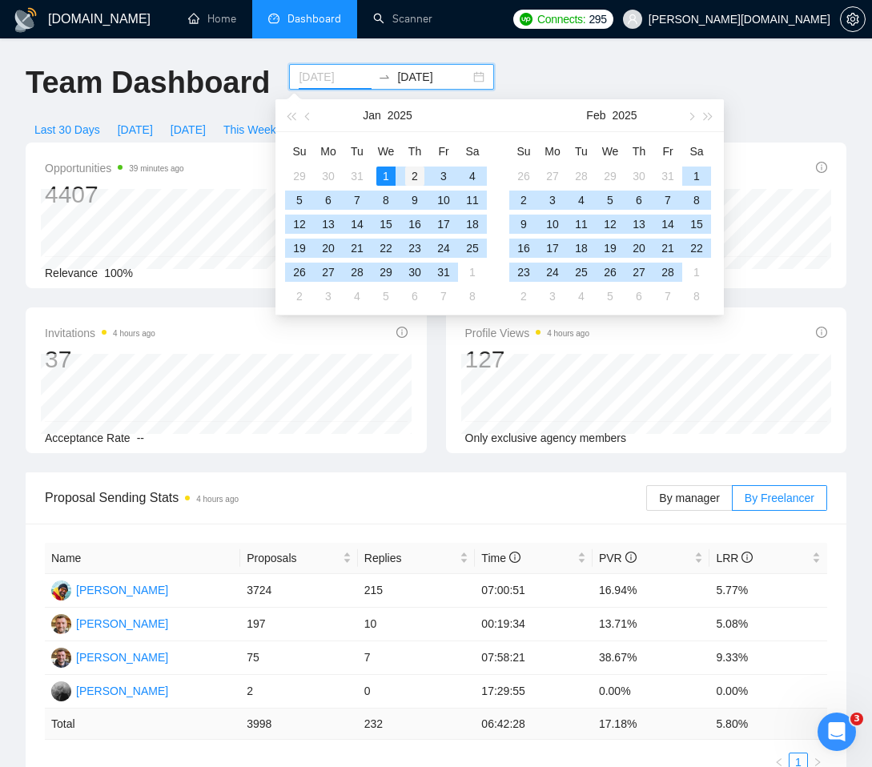
type input "[DATE]"
click at [413, 178] on div "2" at bounding box center [414, 176] width 19 height 19
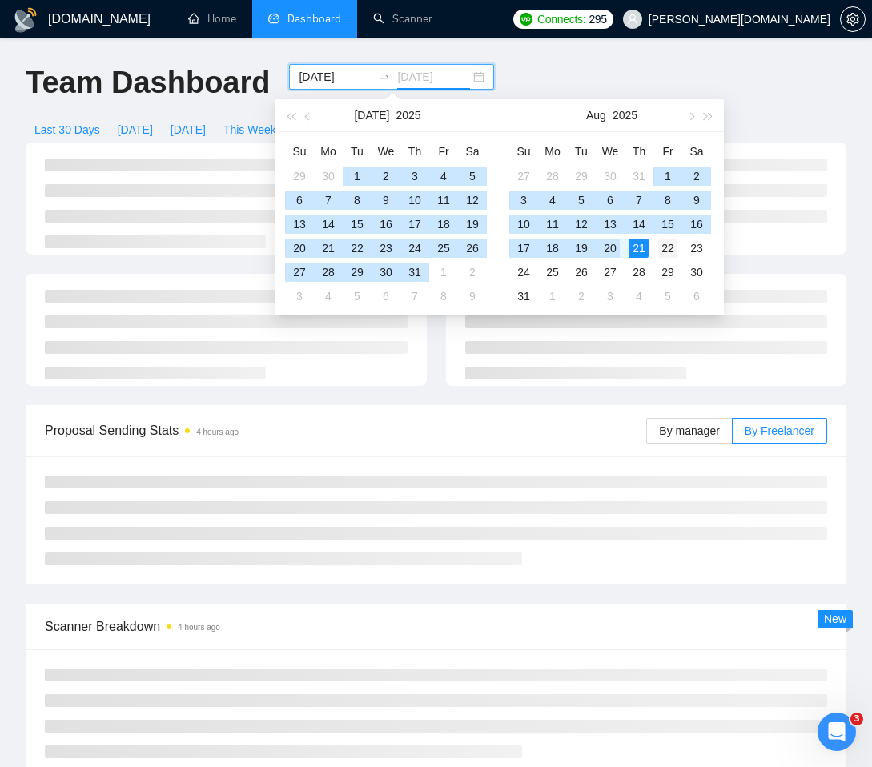
type input "[DATE]"
click at [663, 248] on div "22" at bounding box center [668, 248] width 19 height 19
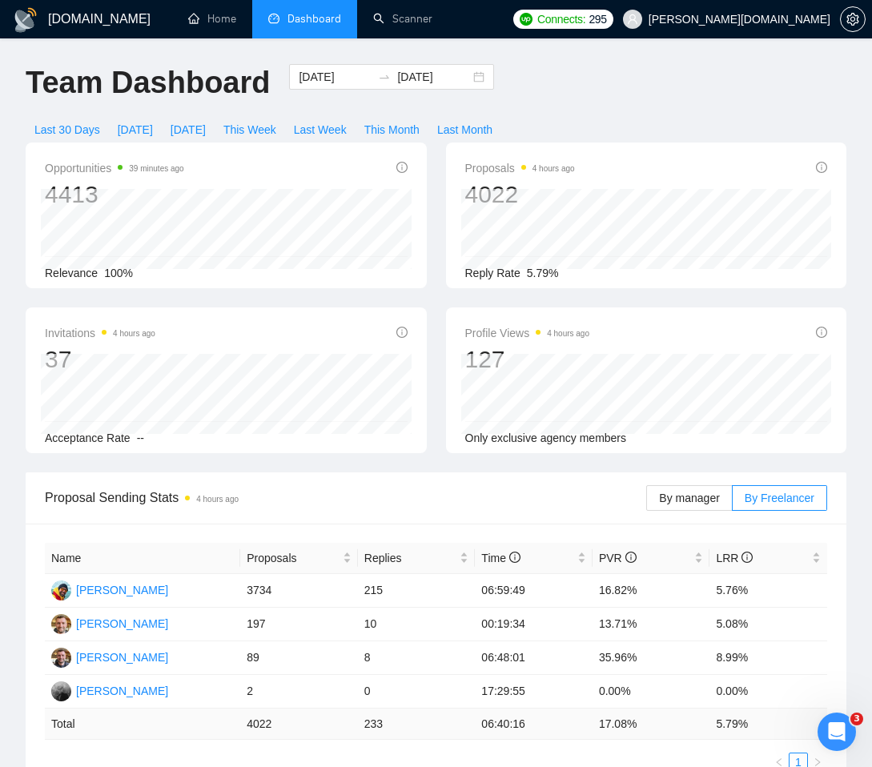
click at [575, 83] on div "Team Dashboard [DATE] [DATE] Last 30 Days [DATE] [DATE] This Week Last Week Thi…" at bounding box center [436, 103] width 840 height 79
